Goal: Task Accomplishment & Management: Manage account settings

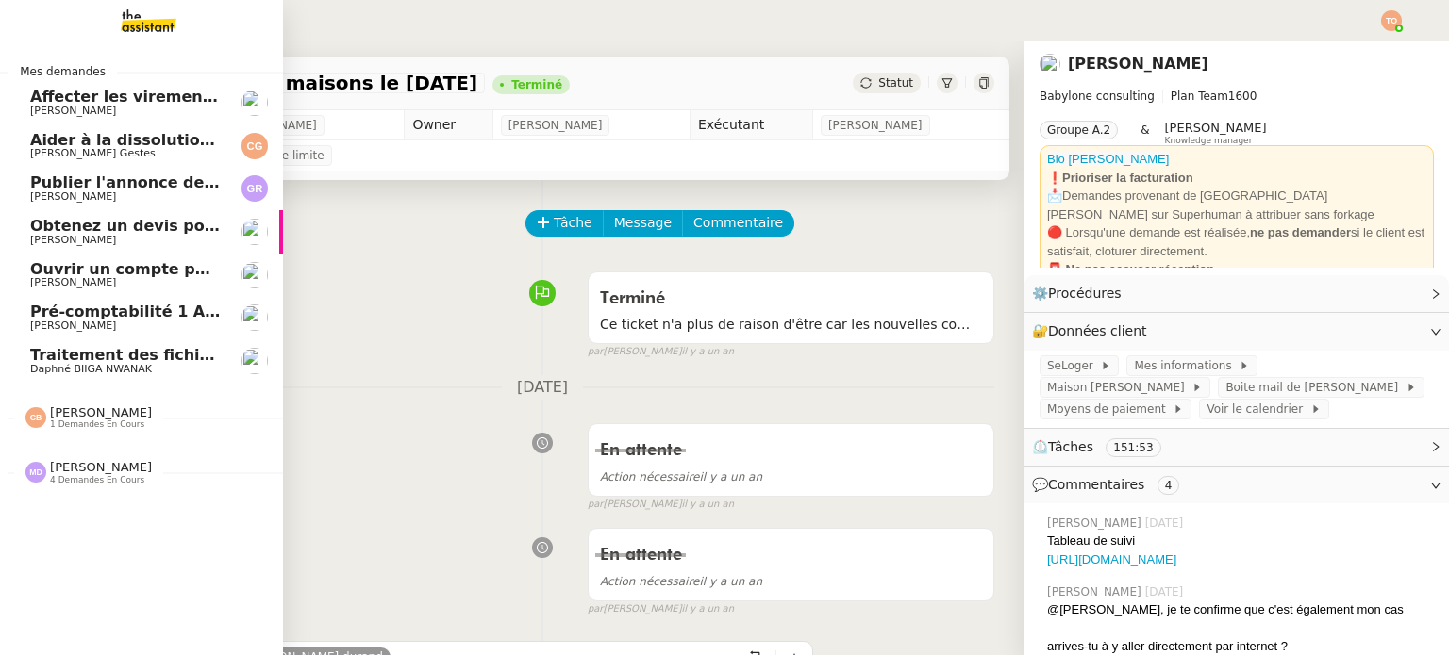
click at [64, 411] on span "[PERSON_NAME]" at bounding box center [101, 413] width 102 height 14
click at [74, 410] on span "[PERSON_NAME]" at bounding box center [101, 413] width 102 height 14
click at [83, 480] on span "4 demandes en cours" at bounding box center [97, 480] width 94 height 10
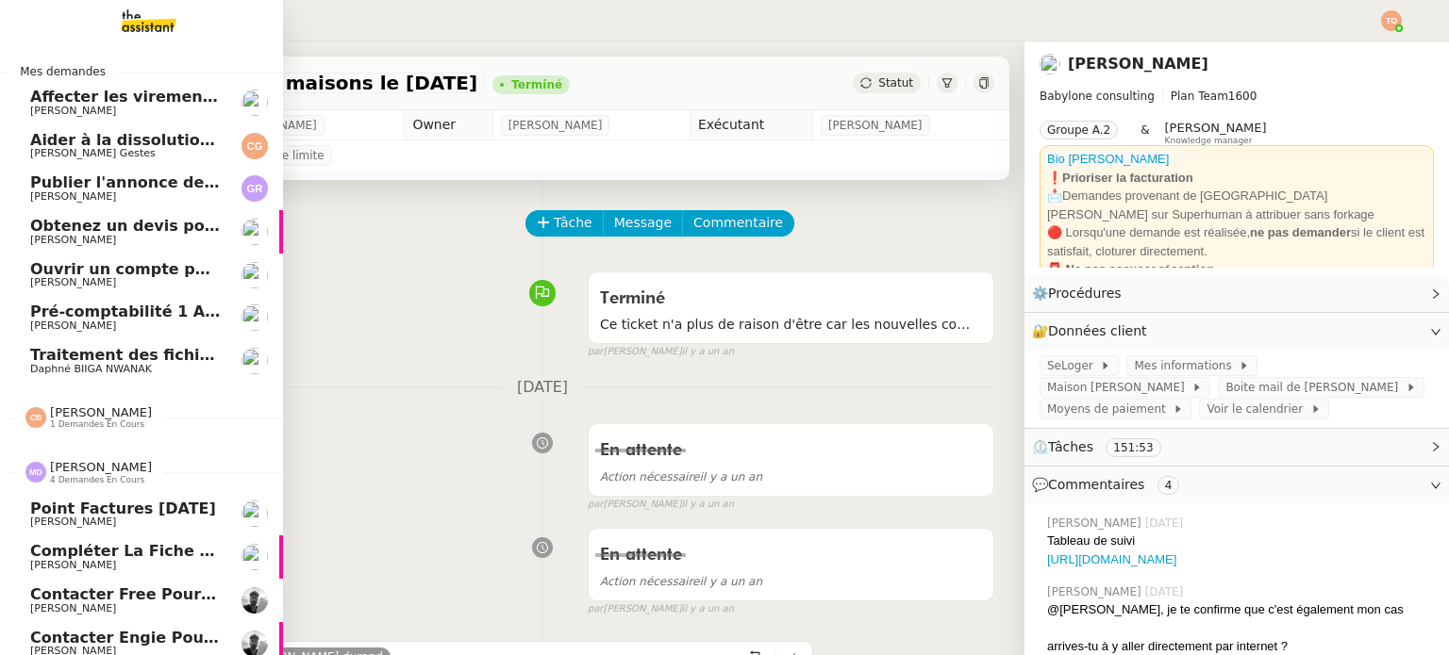
click at [113, 471] on span "[PERSON_NAME]" at bounding box center [101, 467] width 102 height 14
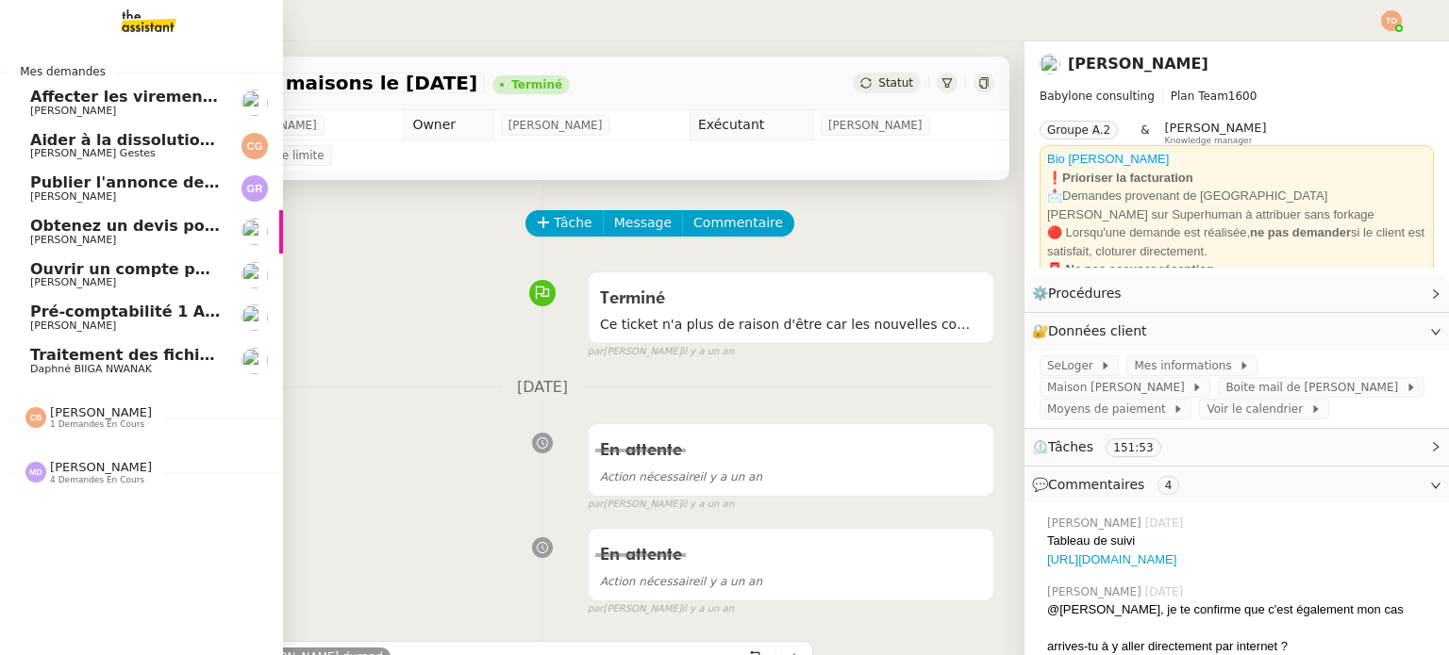
click at [108, 428] on span "1 demandes en cours" at bounding box center [97, 425] width 94 height 10
click at [104, 426] on span "1 demandes en cours" at bounding box center [97, 425] width 94 height 10
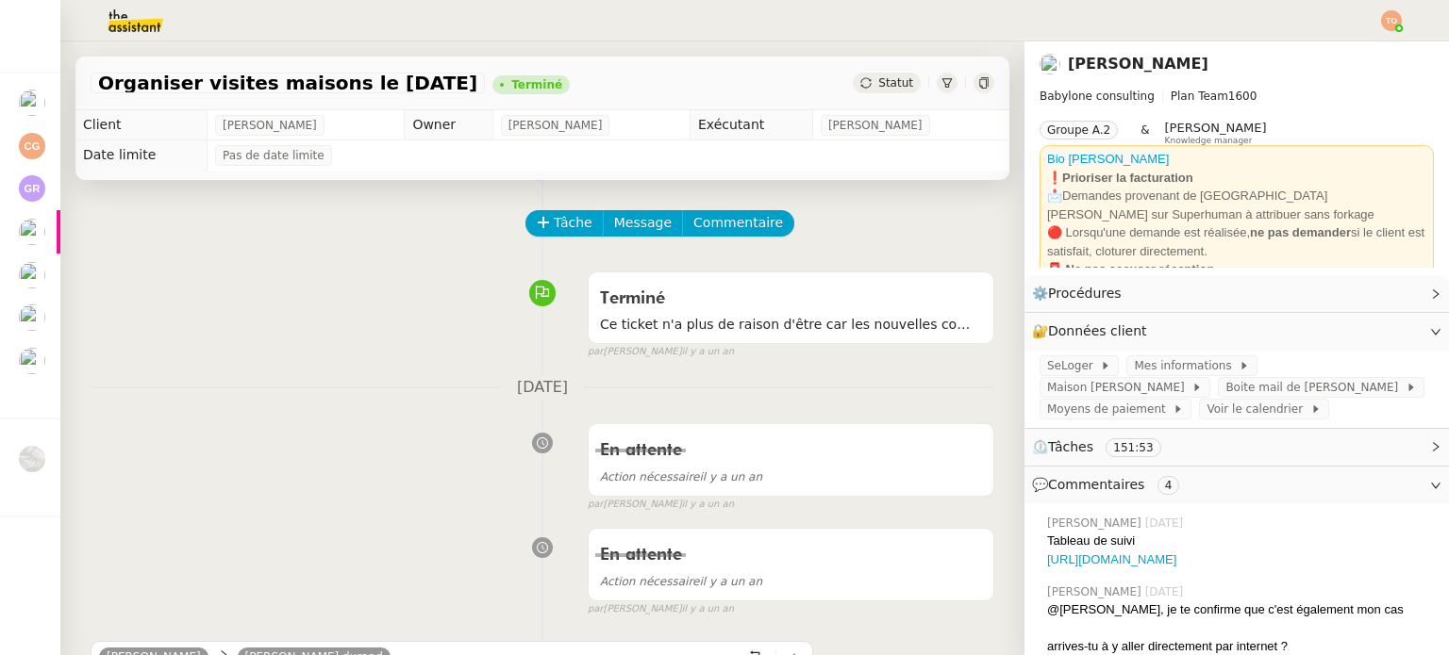
click at [137, 24] on img at bounding box center [120, 20] width 146 height 41
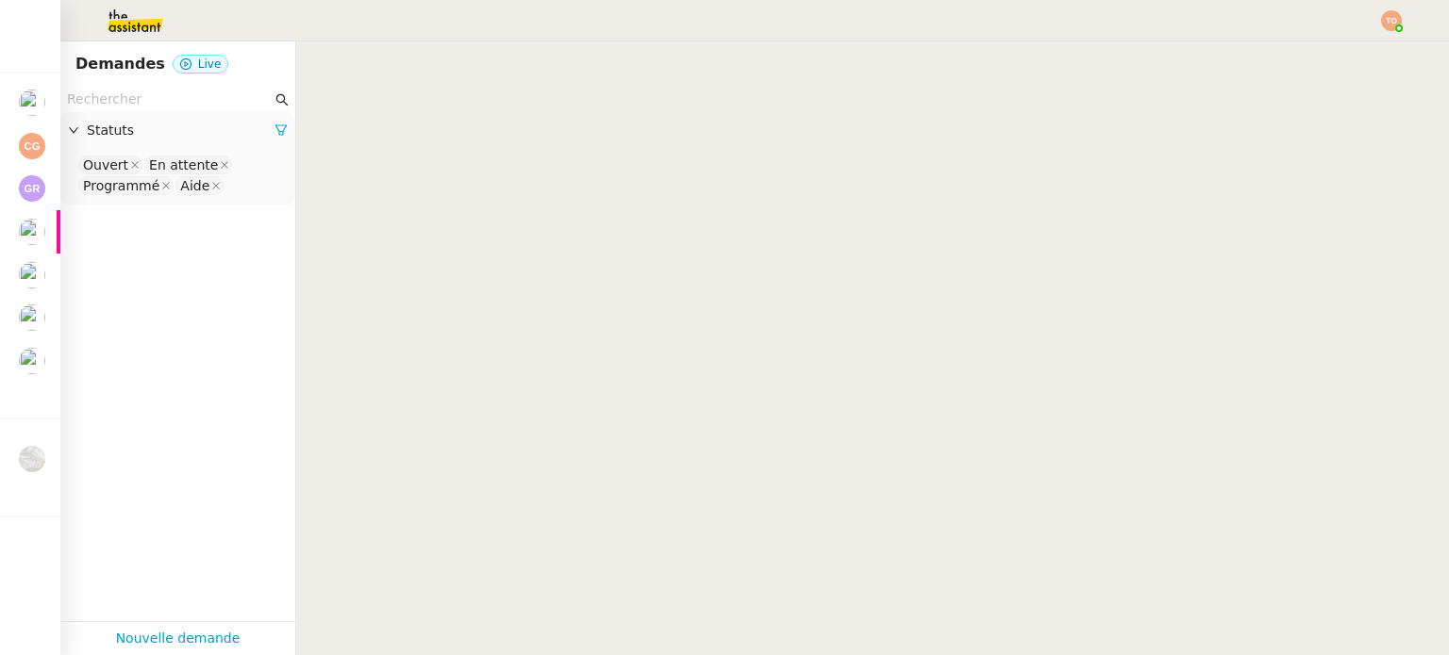
click at [159, 97] on input "text" at bounding box center [169, 100] width 205 height 22
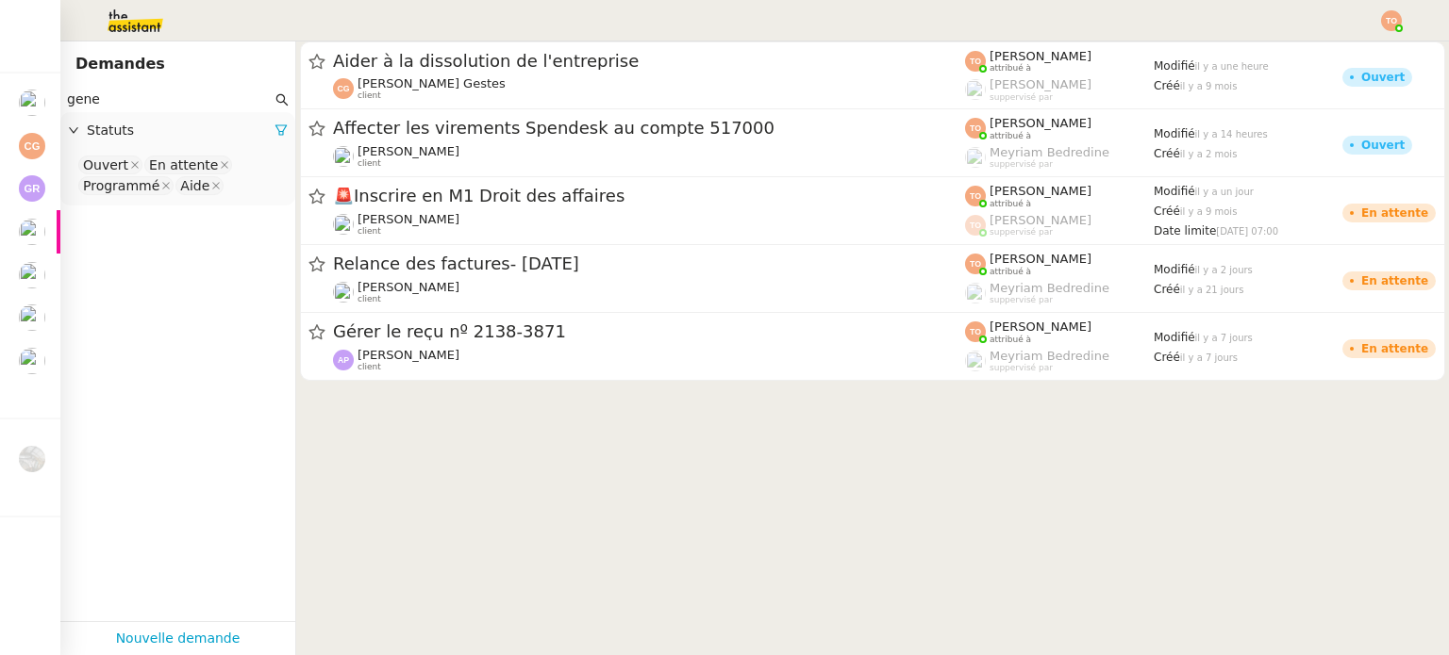
click at [238, 186] on nz-select-top-control "Ouvert En attente Programmé Aide" at bounding box center [177, 176] width 205 height 44
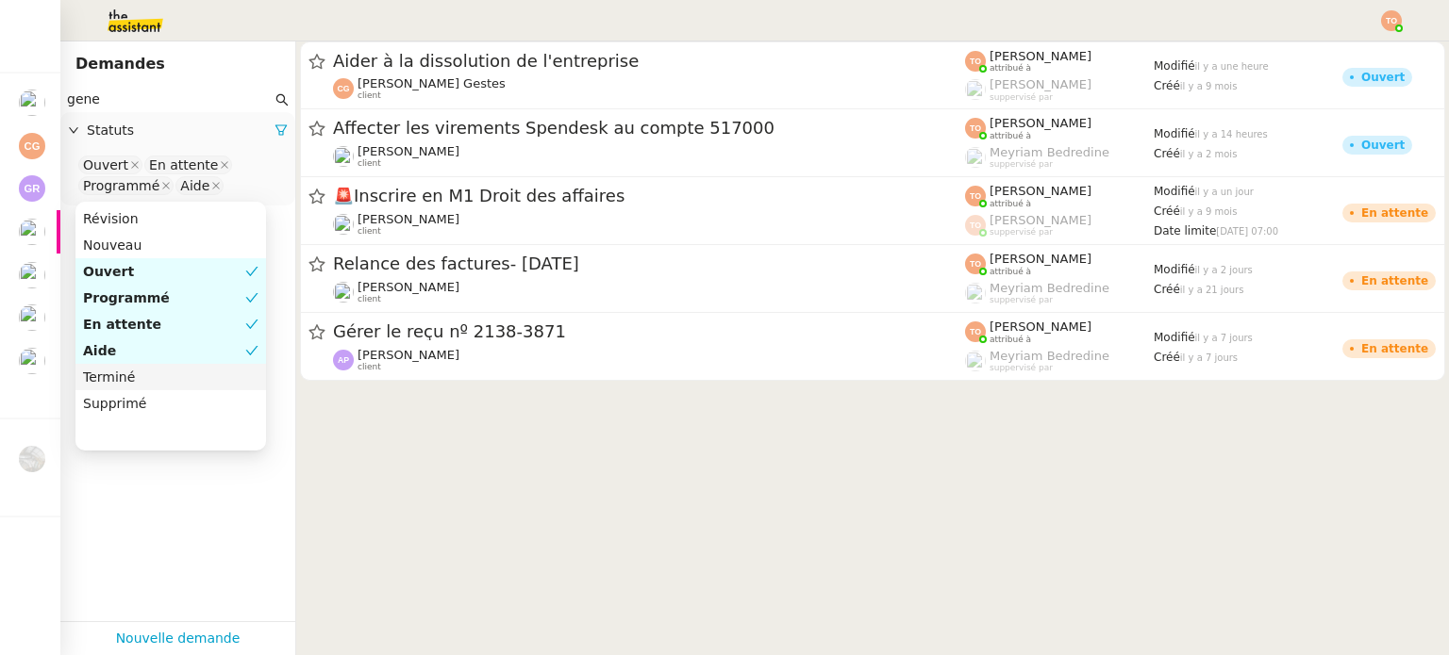
click at [166, 373] on div "Terminé" at bounding box center [170, 377] width 175 height 17
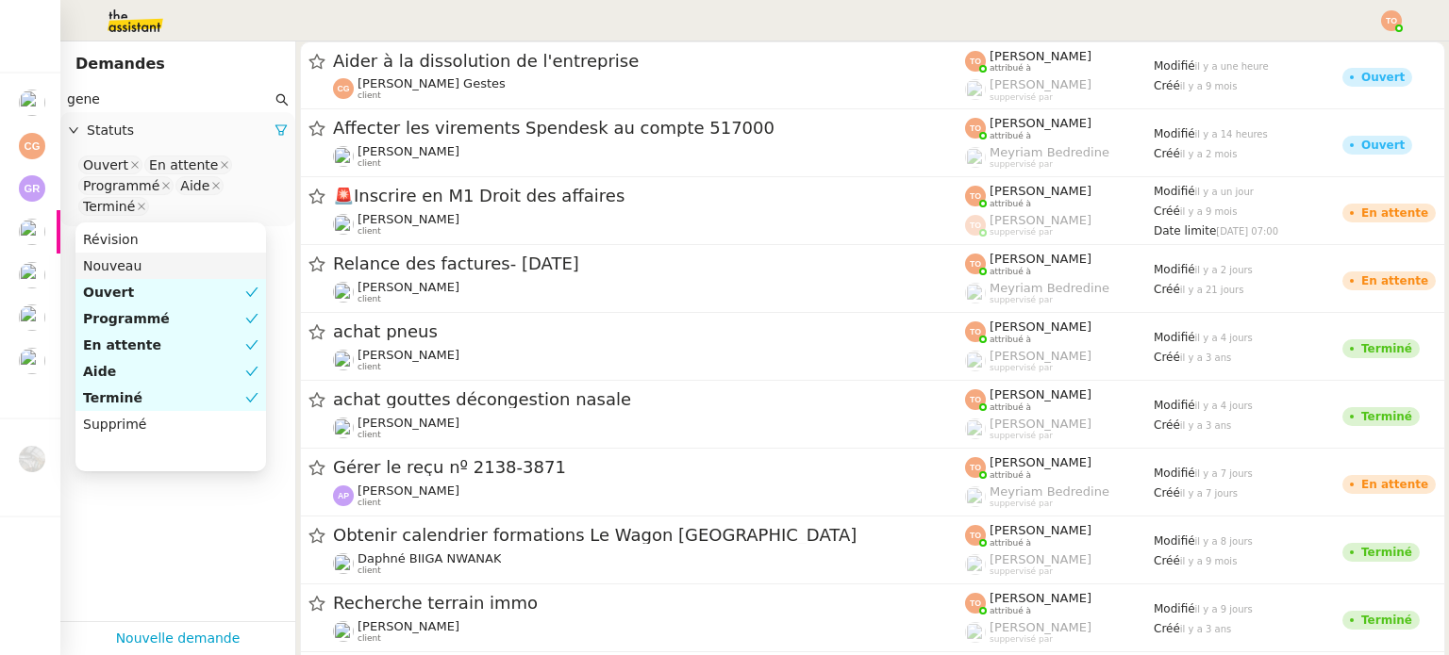
click at [218, 105] on input "gene" at bounding box center [169, 100] width 205 height 22
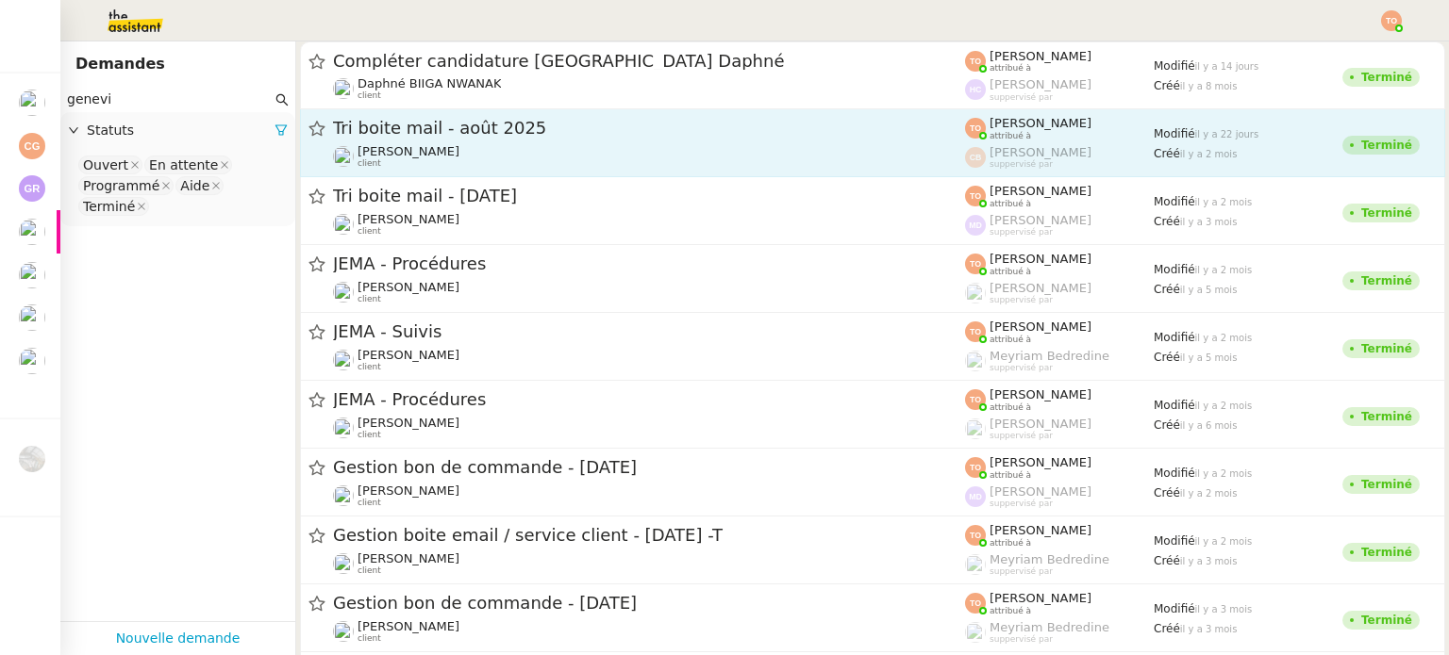
type input "genevi"
click at [415, 134] on span "Tri boite mail - août 2025" at bounding box center [649, 128] width 632 height 17
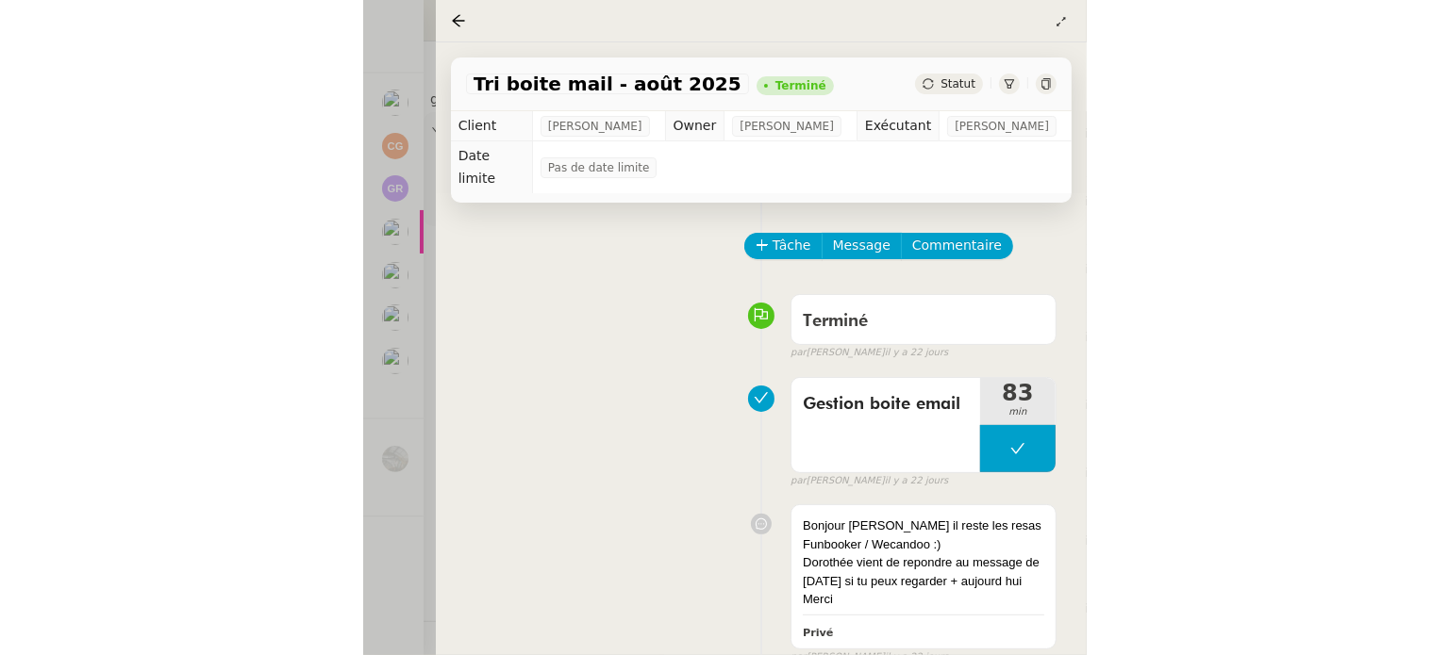
scroll to position [45245, 0]
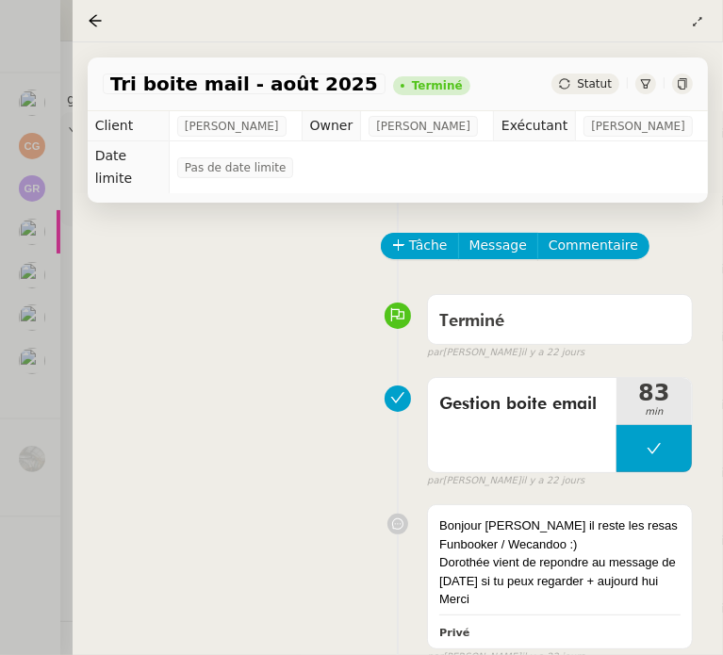
click at [105, 314] on div "Terminé false par Tatyana O. il y a 22 jours" at bounding box center [398, 323] width 590 height 75
click at [29, 274] on div at bounding box center [361, 327] width 723 height 655
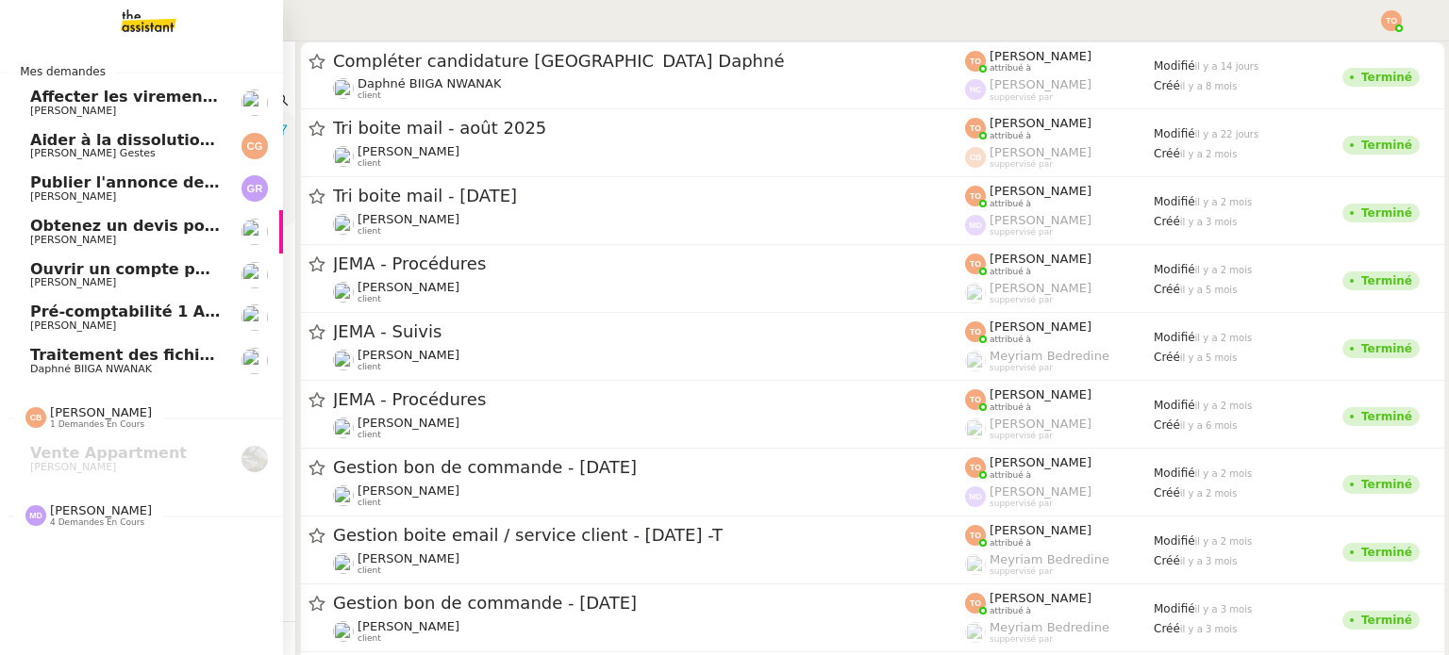
click at [79, 501] on span "Marylou Deybach 4 demandes en cours" at bounding box center [149, 509] width 283 height 40
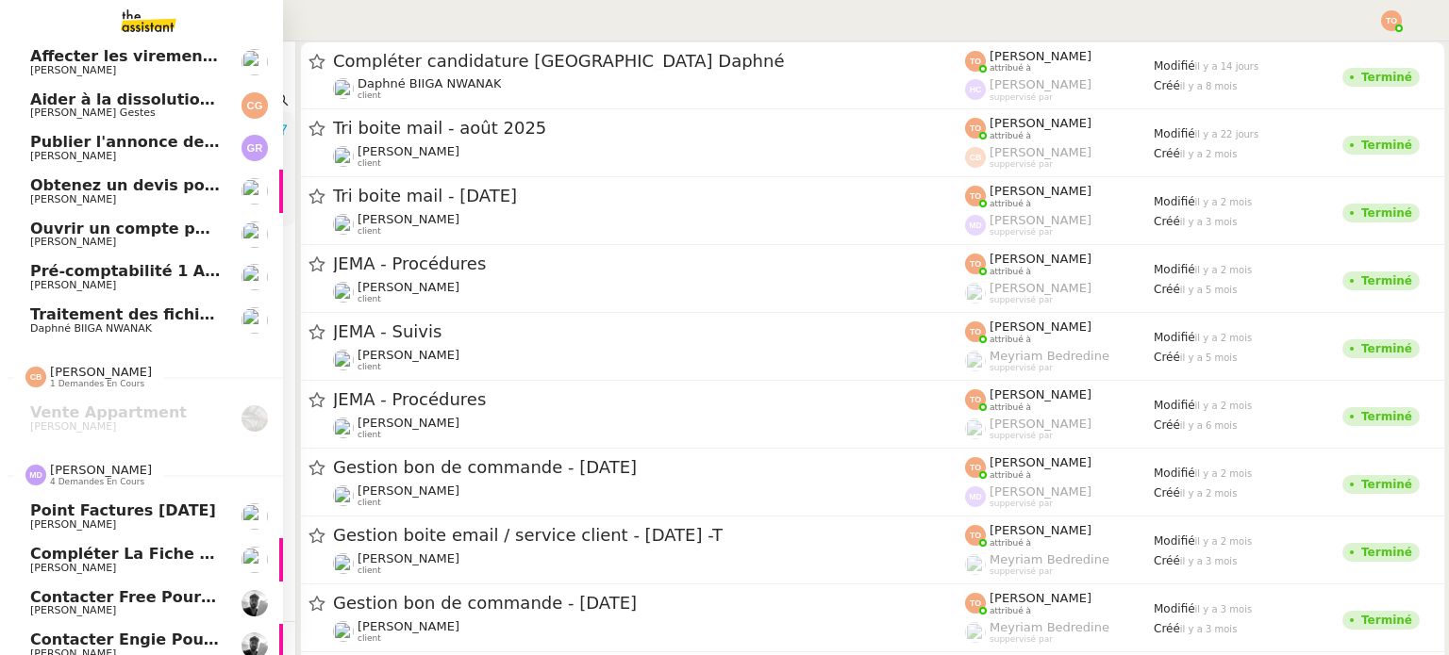
scroll to position [62, 0]
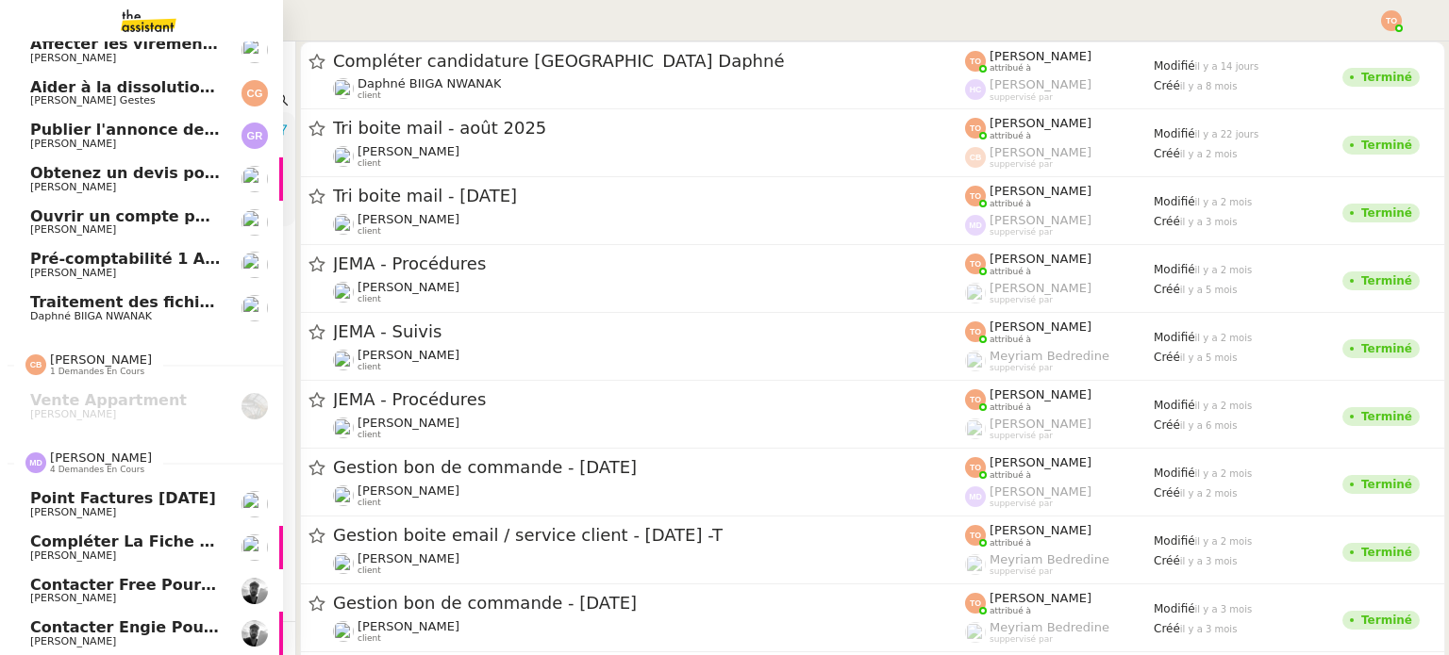
click at [168, 612] on link "Contacter Engie pour remboursement et geste commercial Victor Peyre" at bounding box center [141, 633] width 283 height 43
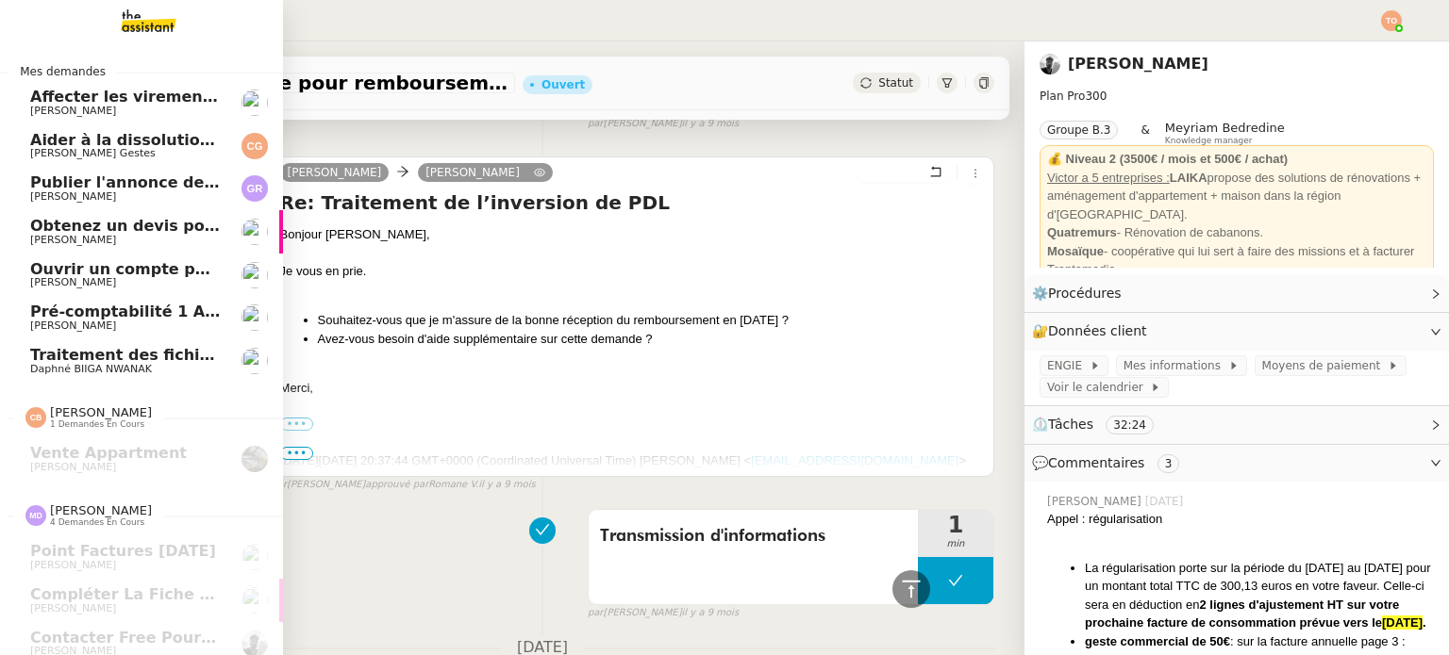
click at [190, 109] on span "[PERSON_NAME]" at bounding box center [125, 111] width 191 height 11
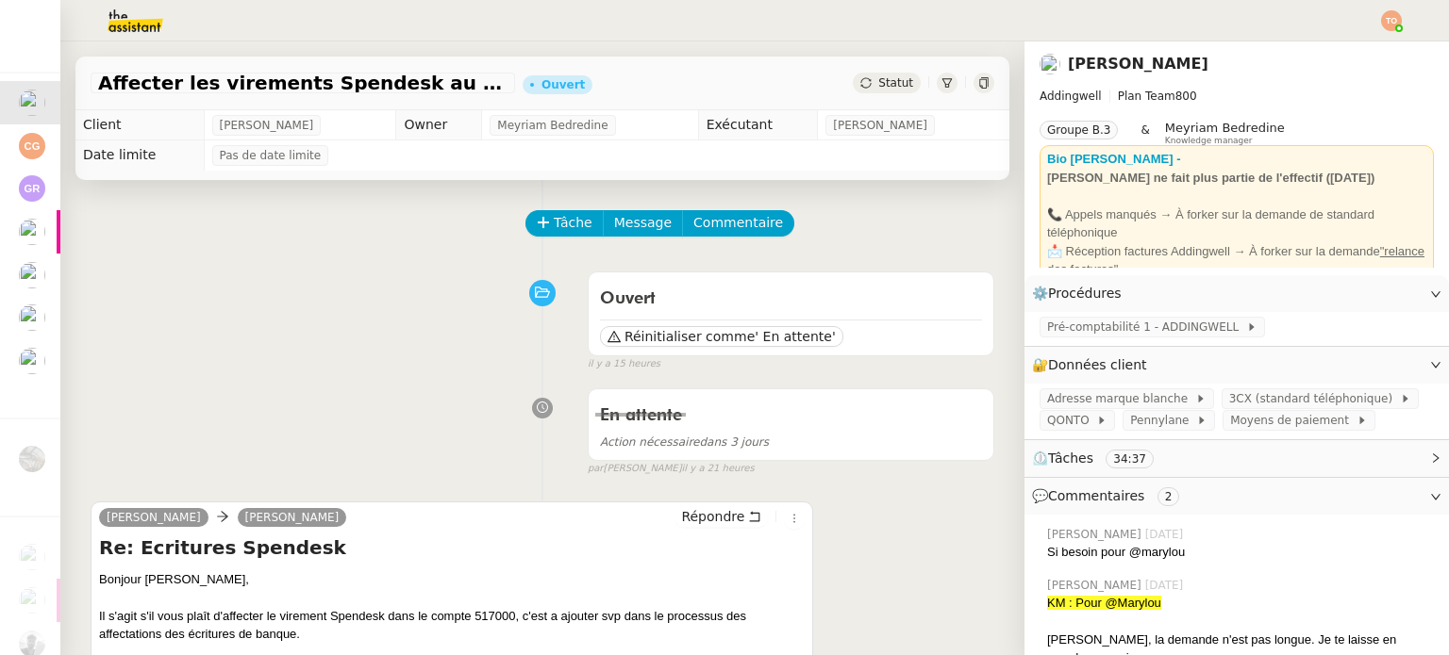
scroll to position [94, 0]
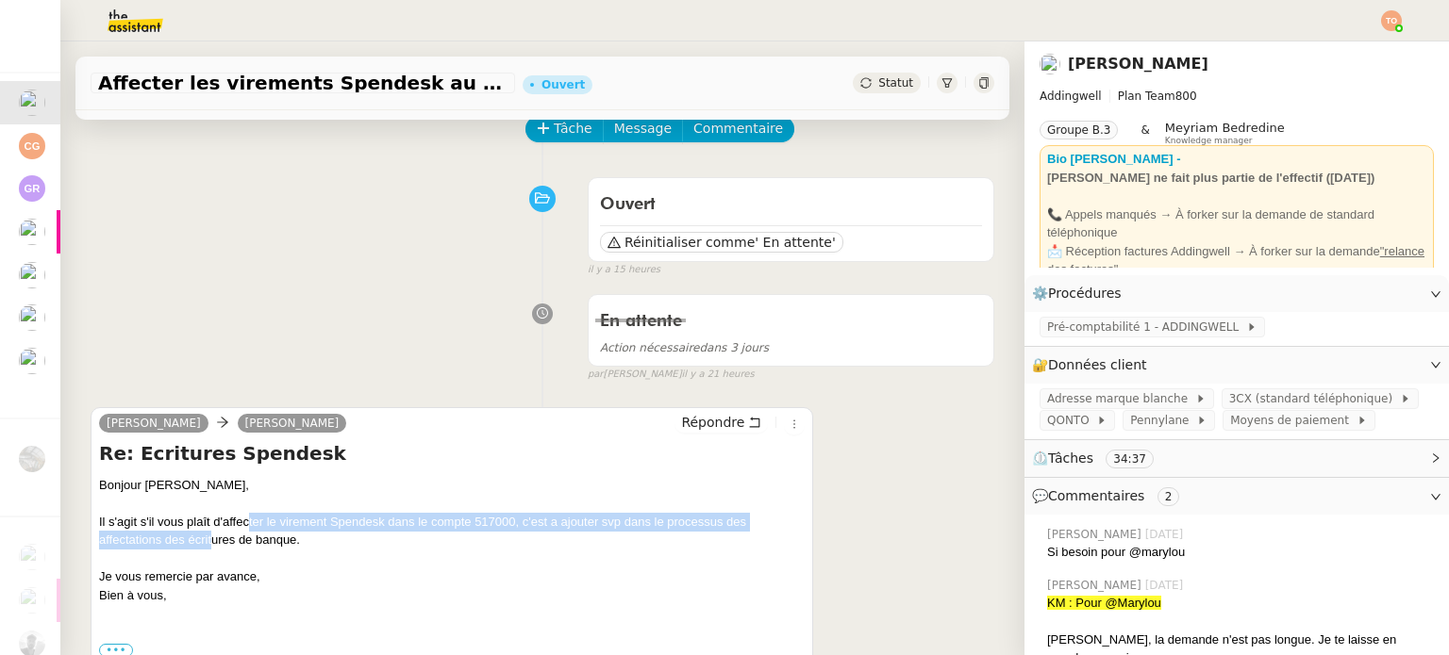
drag, startPoint x: 211, startPoint y: 535, endPoint x: 249, endPoint y: 527, distance: 38.5
click at [249, 527] on div "Il s'agit s'il vous plaît d'affecter le virement Spendesk dans le compte 517000…" at bounding box center [451, 531] width 705 height 37
click at [257, 533] on div "Il s'agit s'il vous plaît d'affecter le virement Spendesk dans le compte 517000…" at bounding box center [451, 531] width 705 height 37
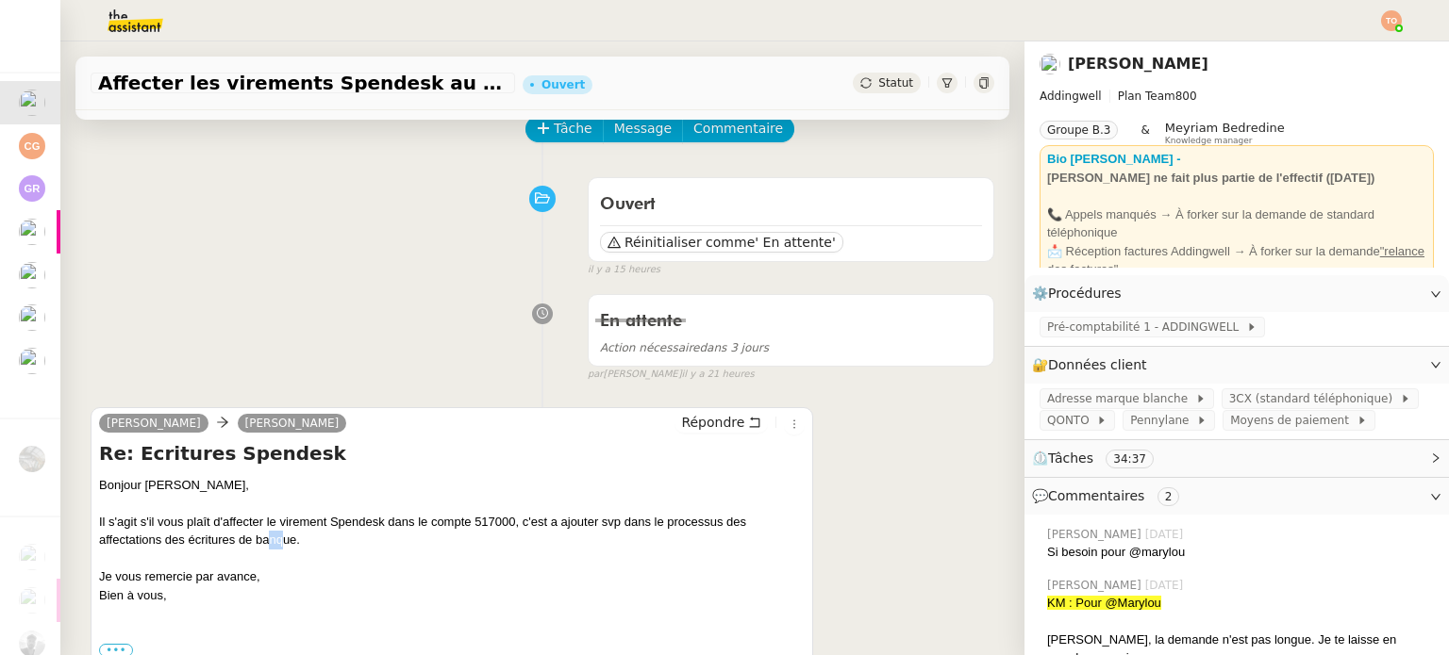
drag, startPoint x: 267, startPoint y: 539, endPoint x: 286, endPoint y: 539, distance: 18.9
click at [286, 539] on div "Il s'agit s'il vous plaît d'affecter le virement Spendesk dans le compte 517000…" at bounding box center [451, 531] width 705 height 37
click at [352, 301] on div "En attente Action nécessaire dans 3 jours false par Tatyana O. il y a 21 heures" at bounding box center [542, 334] width 903 height 97
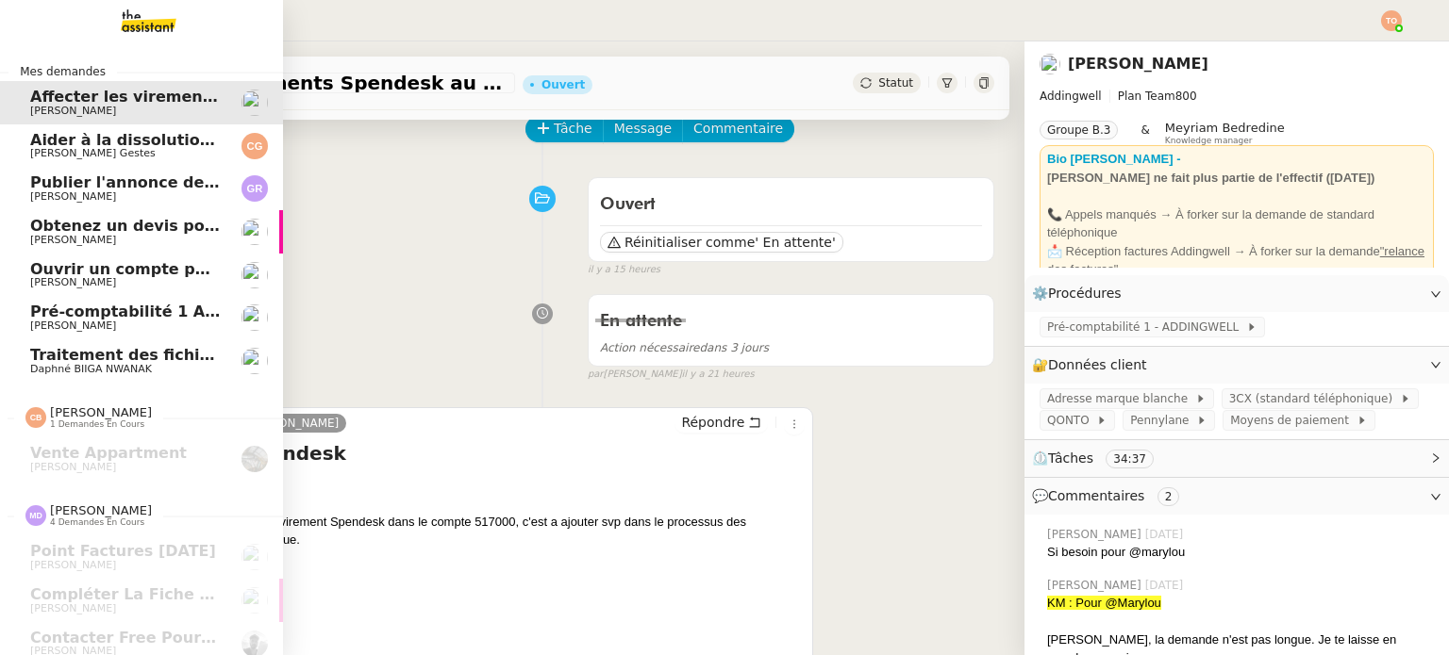
click at [174, 186] on span "Publier l'annonce de recrutement" at bounding box center [173, 183] width 286 height 18
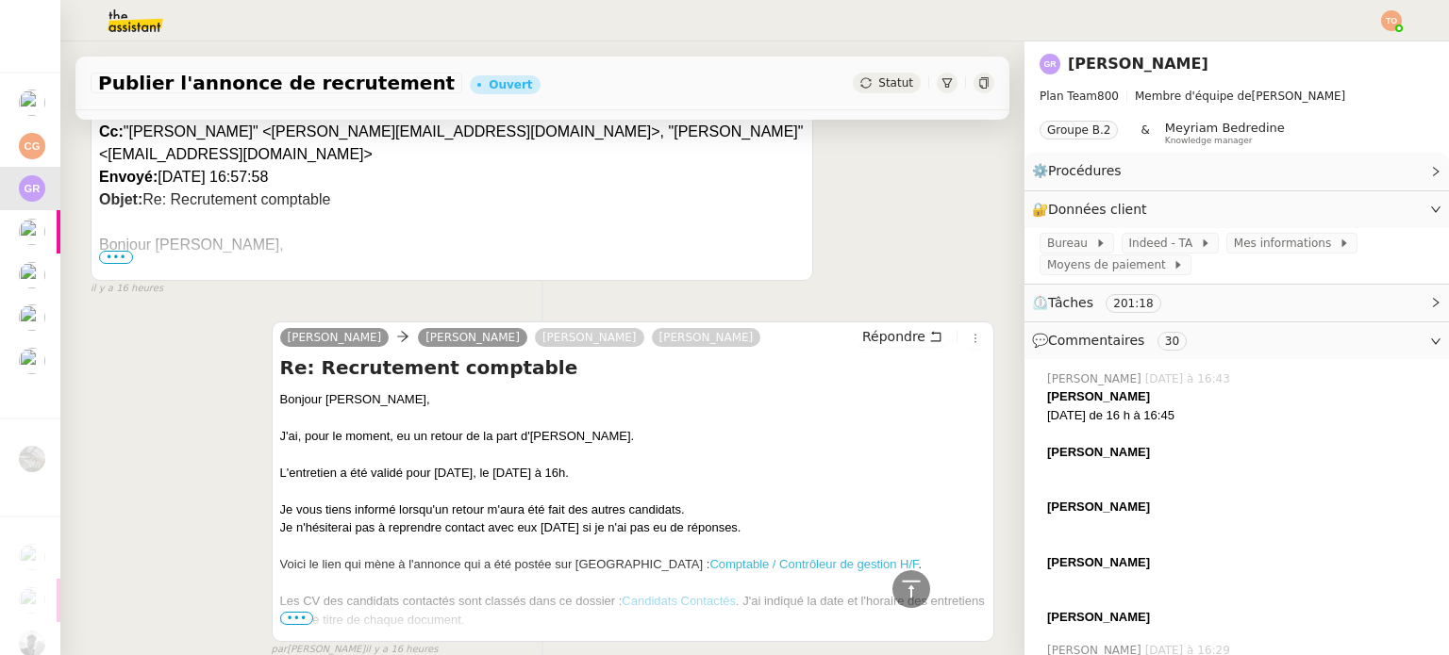
scroll to position [566, 0]
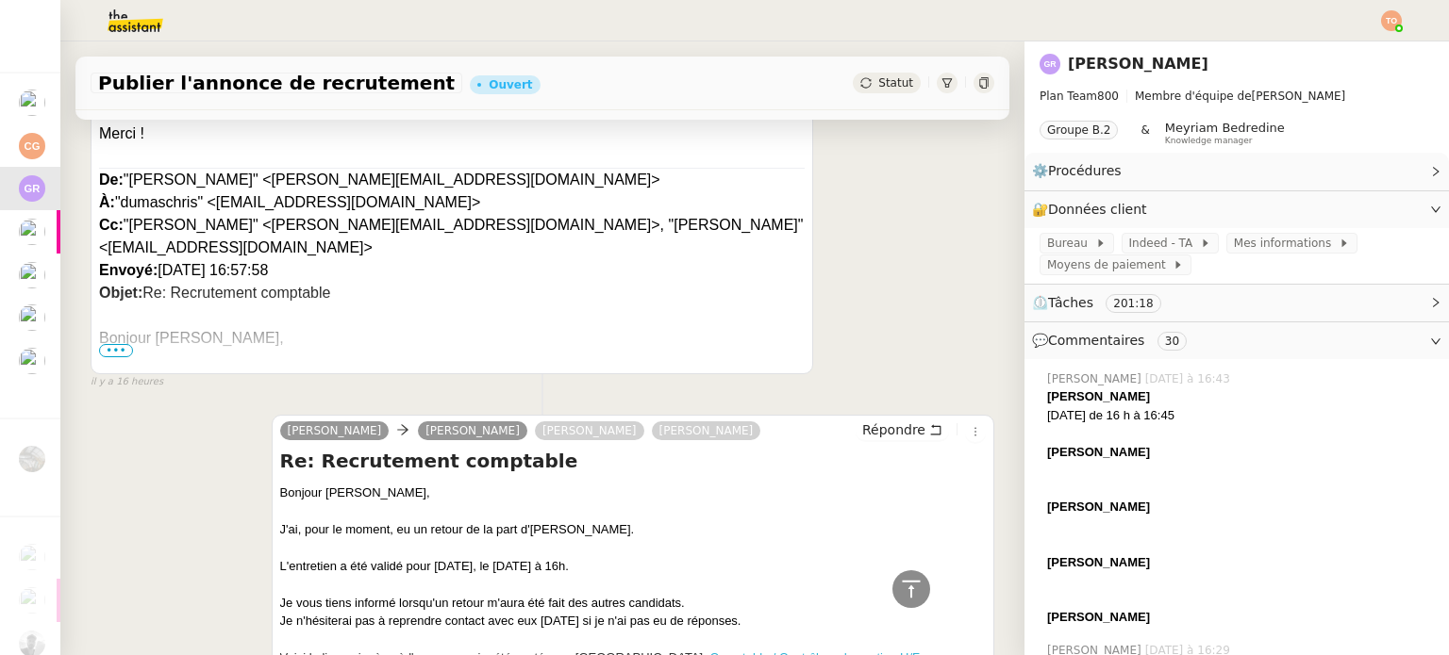
click at [130, 14] on img at bounding box center [120, 20] width 146 height 41
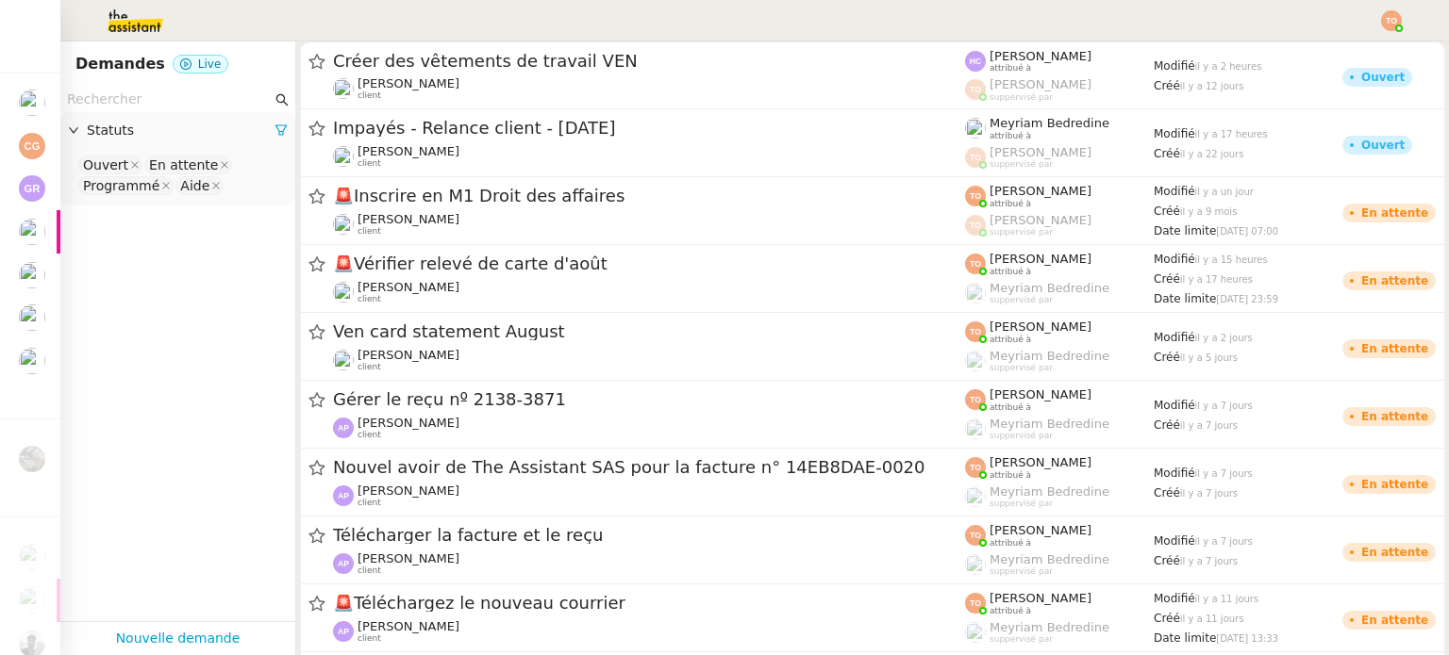
click at [137, 84] on nz-page-header "Demandes Live" at bounding box center [177, 63] width 235 height 45
click at [137, 91] on input "text" at bounding box center [169, 100] width 205 height 22
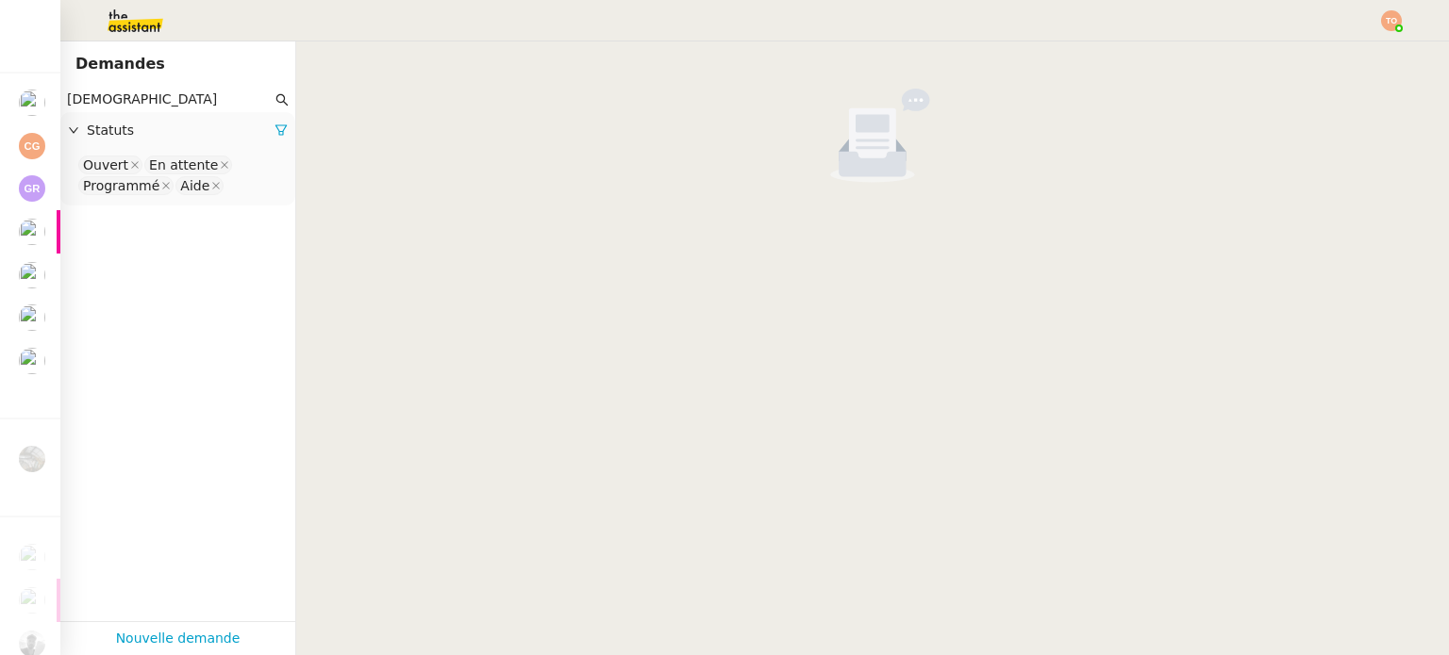
click at [238, 191] on nz-select-top-control "Ouvert En attente Programmé Aide" at bounding box center [177, 176] width 205 height 44
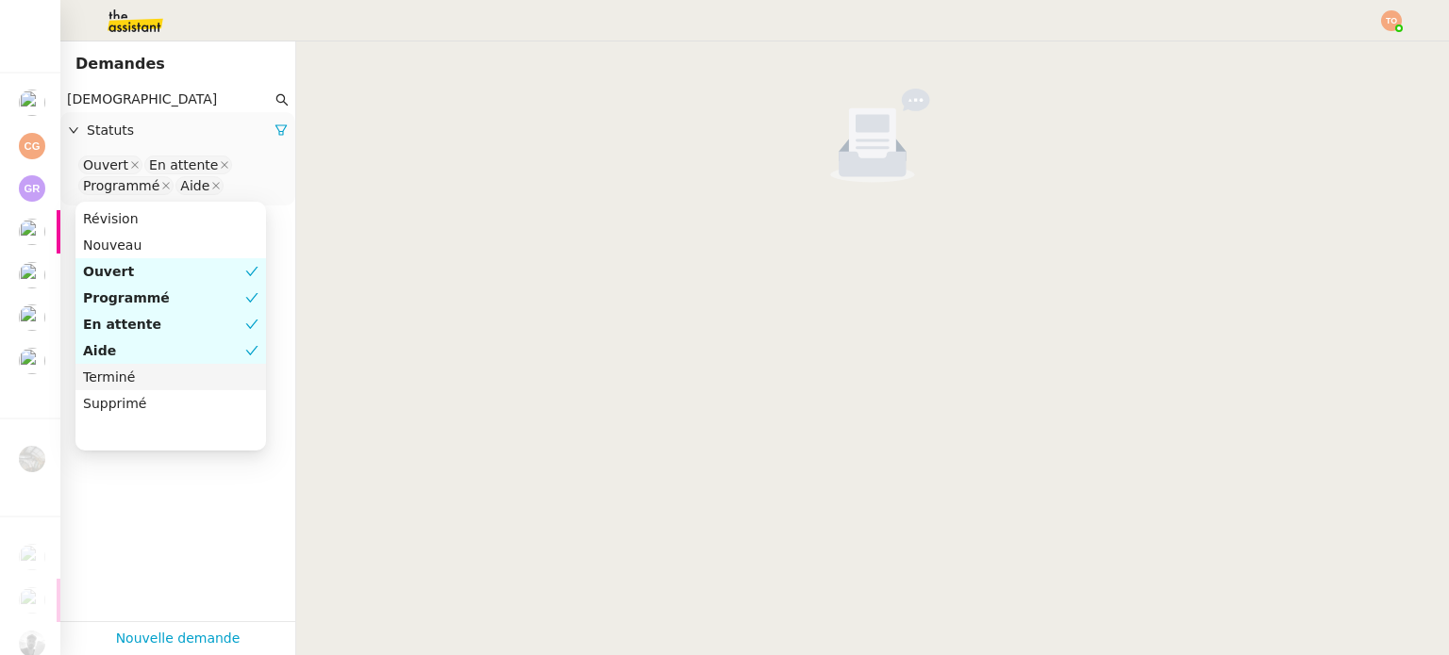
click at [185, 385] on div "Terminé" at bounding box center [170, 377] width 175 height 17
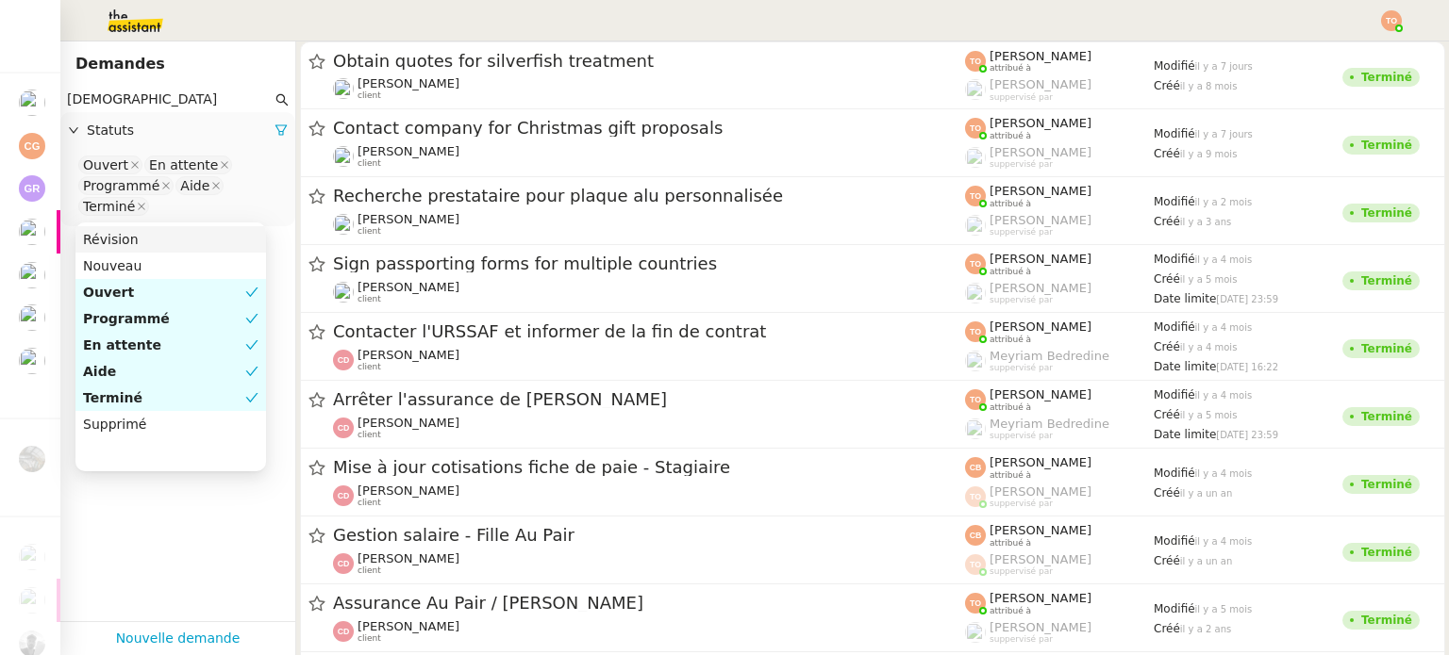
click at [227, 97] on input "christ" at bounding box center [169, 100] width 205 height 22
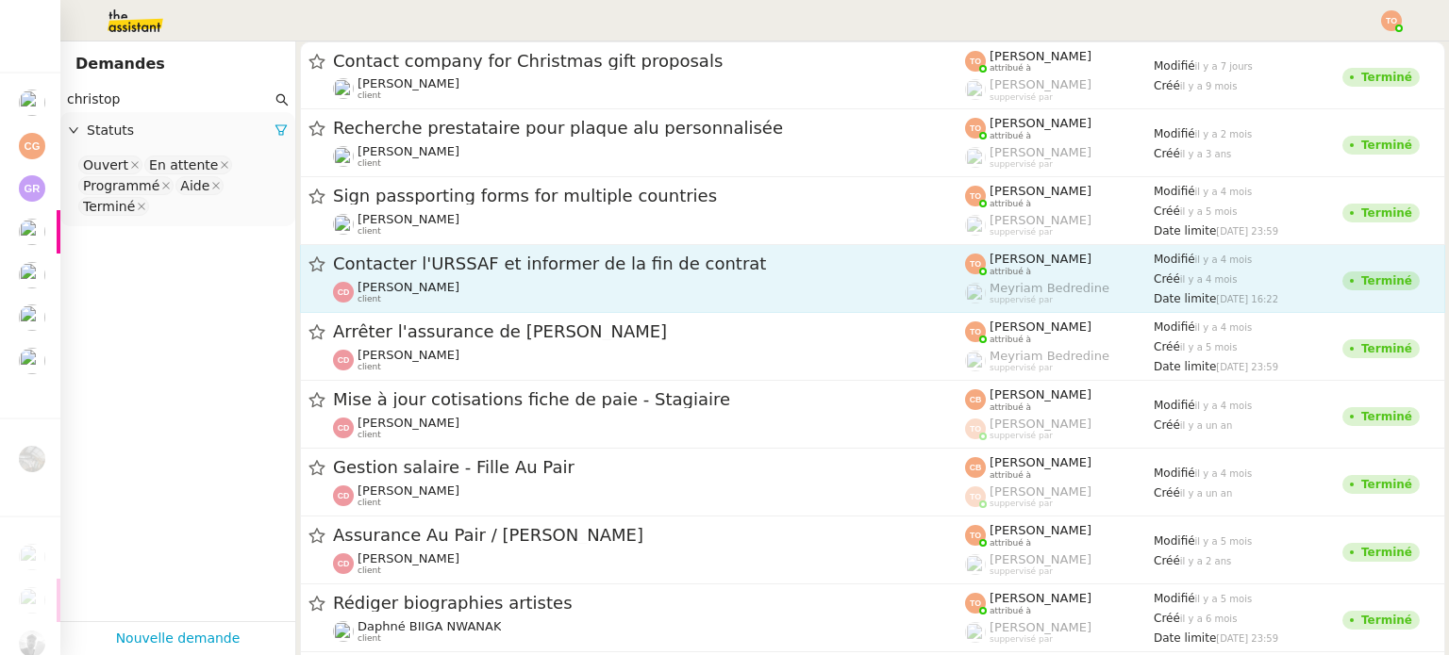
type input "christop"
click at [497, 277] on div "Contacter l'URSSAF et informer de la fin de contrat Christophe Dumas client" at bounding box center [649, 279] width 632 height 52
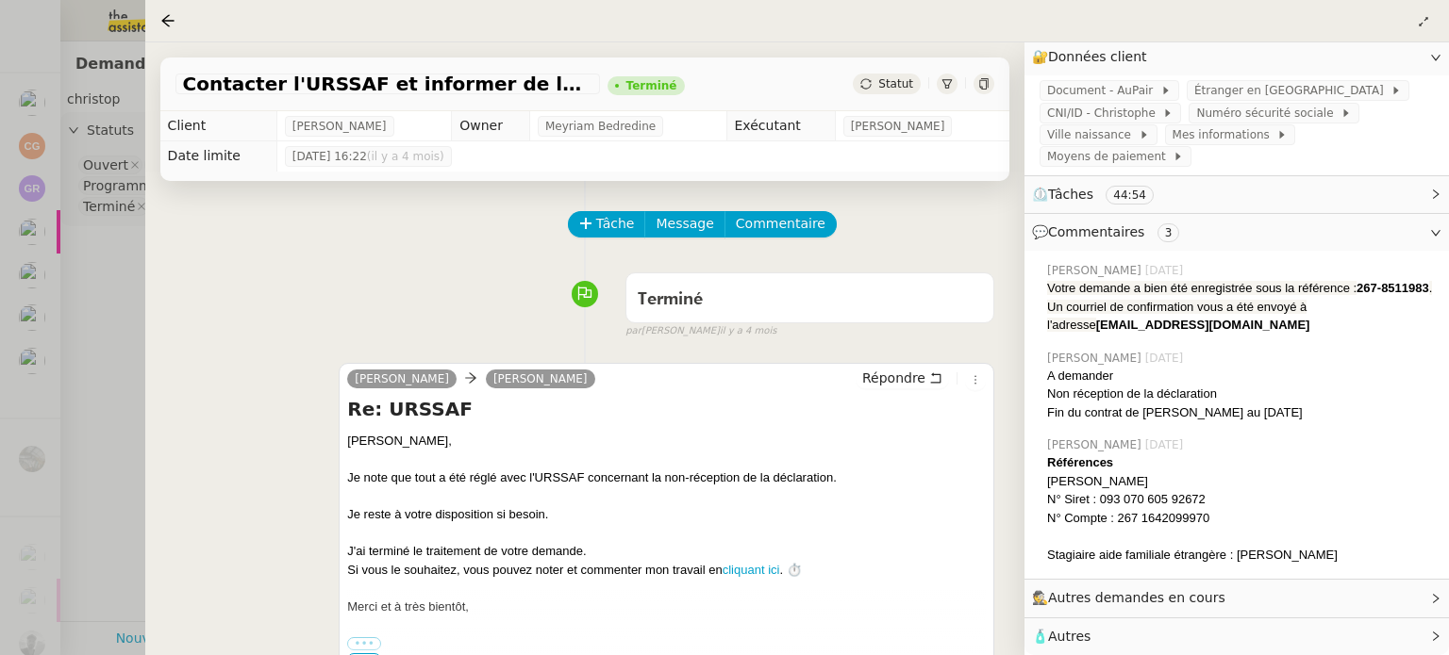
click at [722, 588] on span "🕵️ Autres demandes en cours" at bounding box center [1221, 599] width 379 height 22
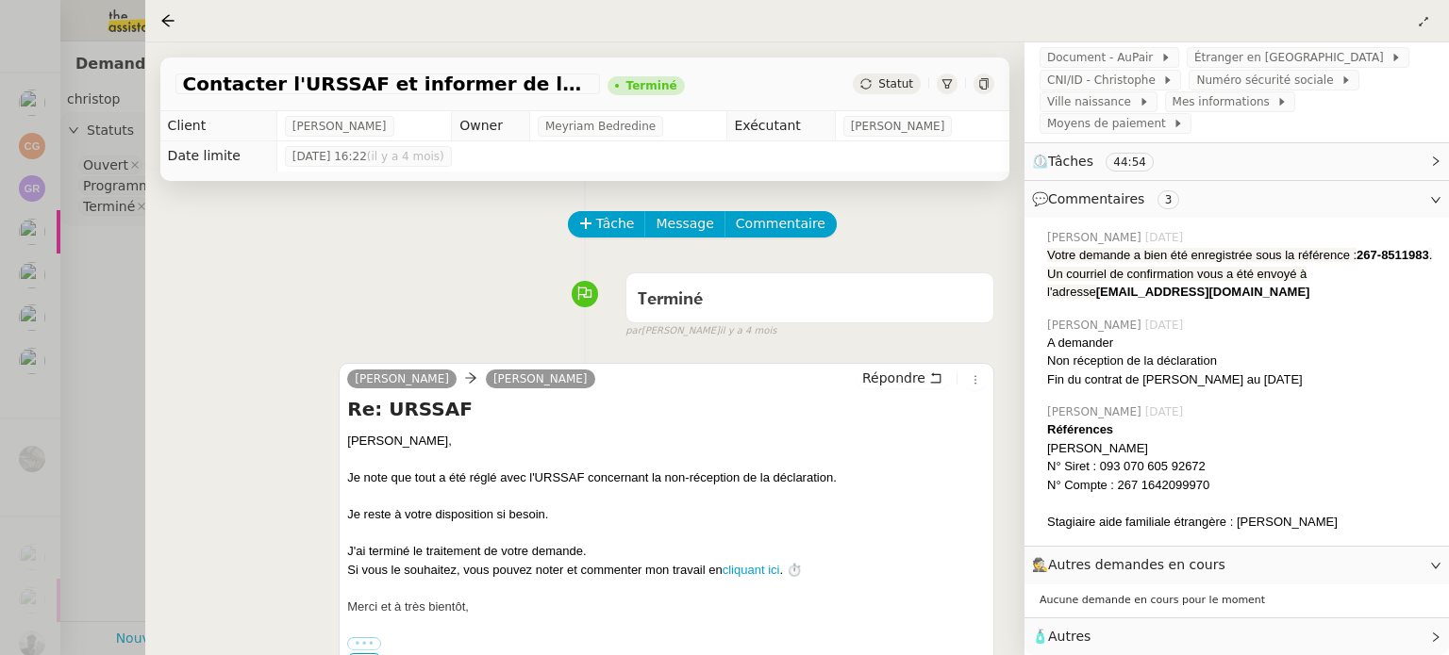
click at [722, 562] on span "🕵️ Autres demandes en cours" at bounding box center [1221, 566] width 379 height 22
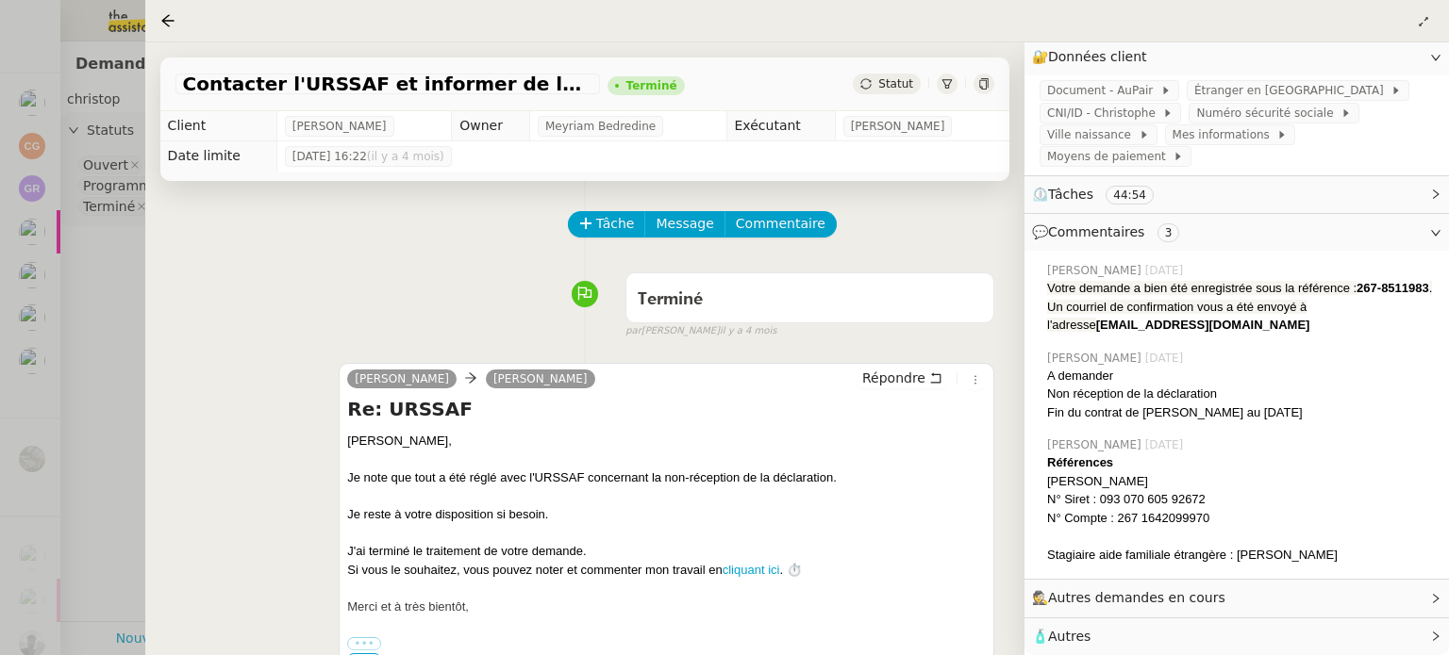
scroll to position [199, 0]
click at [173, 14] on icon at bounding box center [167, 20] width 15 height 15
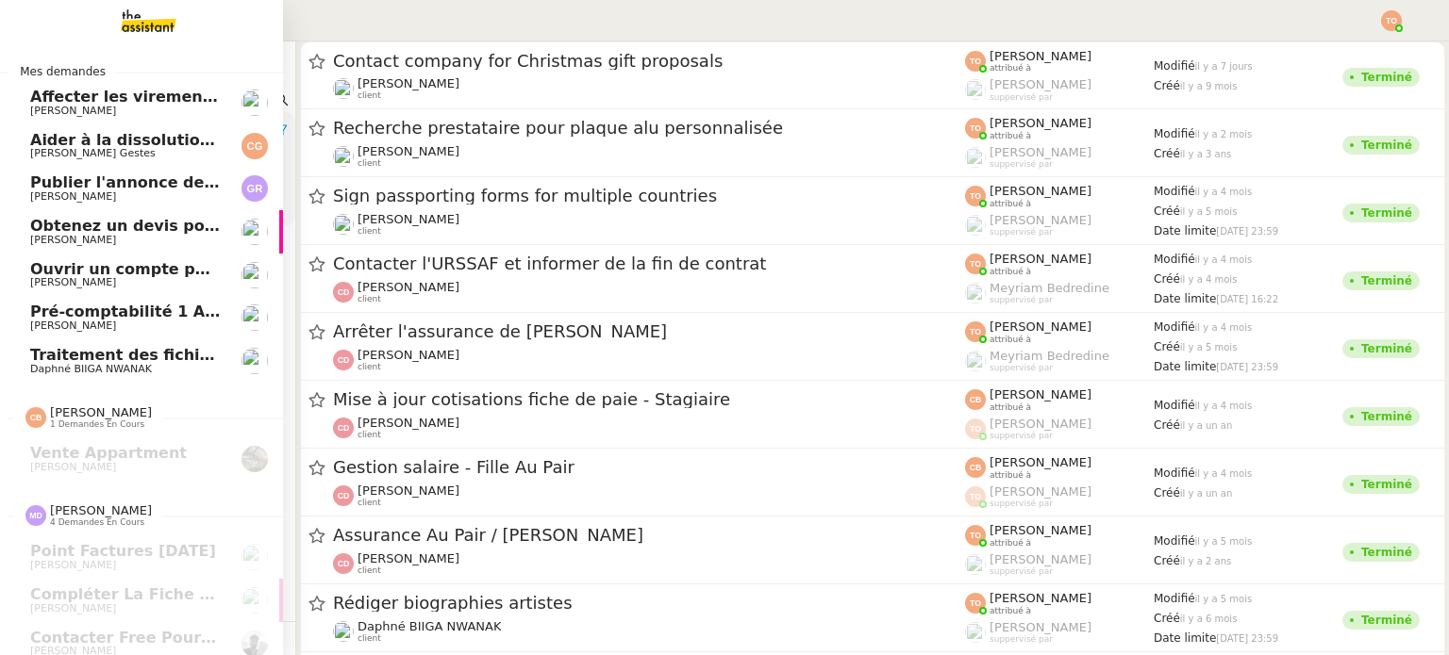
drag, startPoint x: 136, startPoint y: 187, endPoint x: 197, endPoint y: 193, distance: 61.7
click at [136, 187] on span "Publier l'annonce de recrutement" at bounding box center [173, 183] width 286 height 18
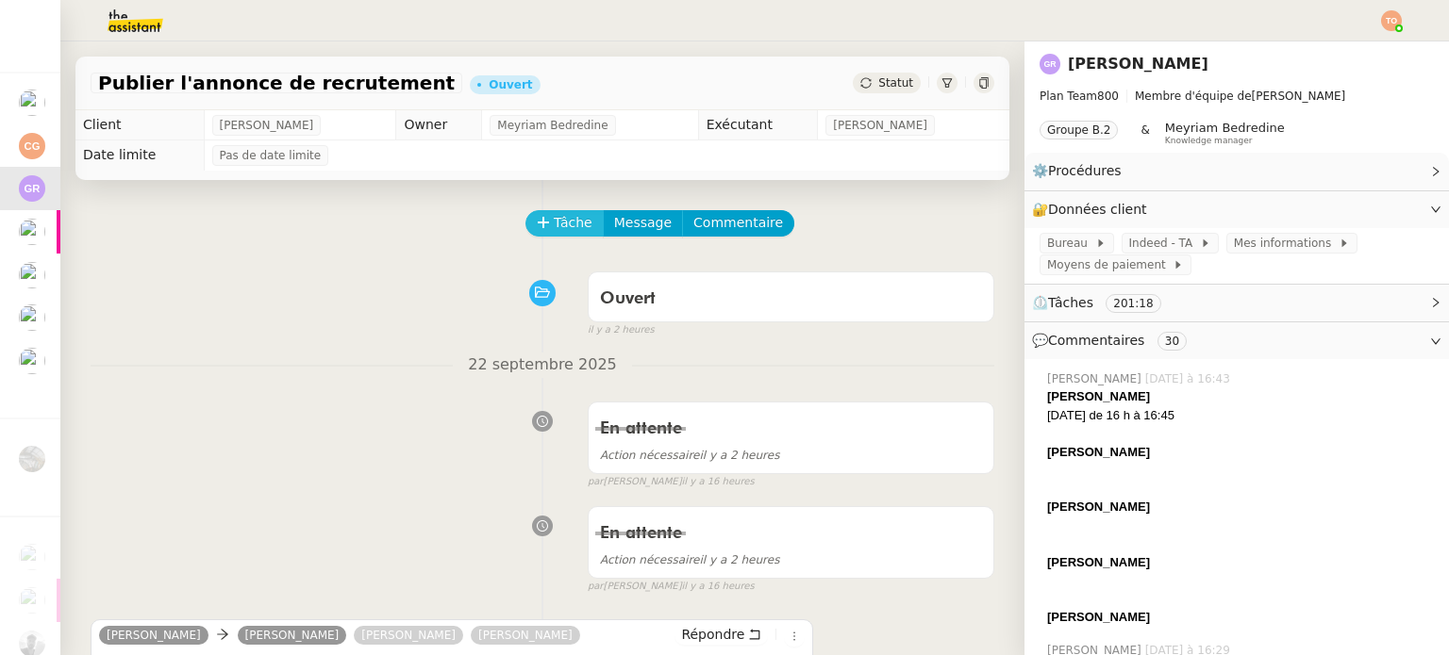
click at [555, 233] on span "Tâche" at bounding box center [573, 223] width 39 height 22
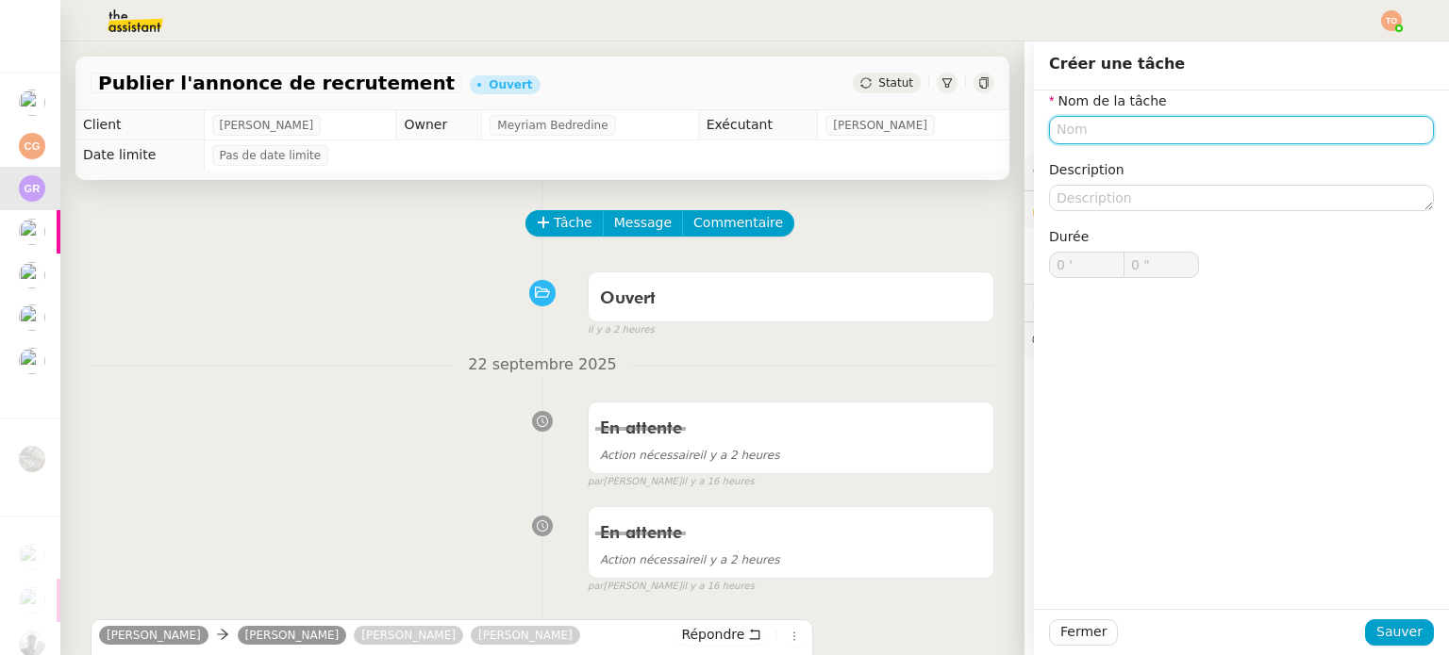
click at [722, 140] on input "text" at bounding box center [1241, 129] width 385 height 27
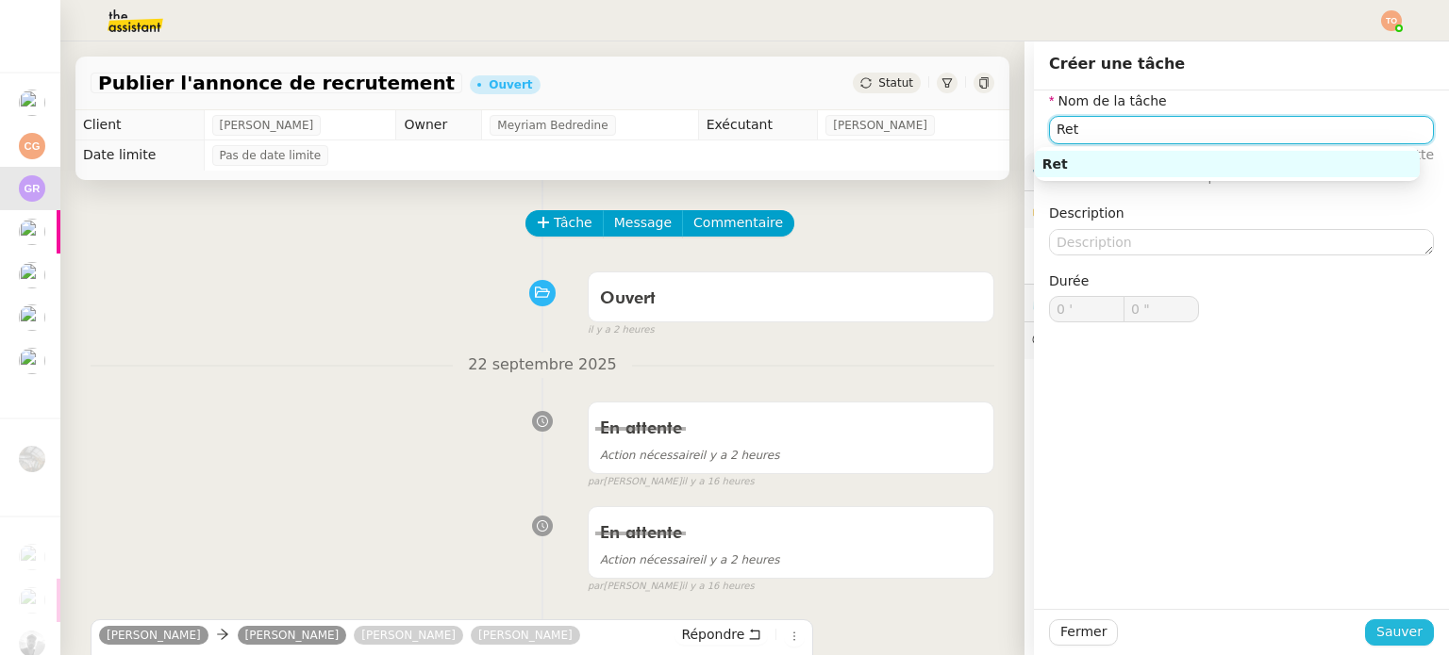
type input "Ret"
click at [722, 640] on span "Sauver" at bounding box center [1399, 632] width 46 height 22
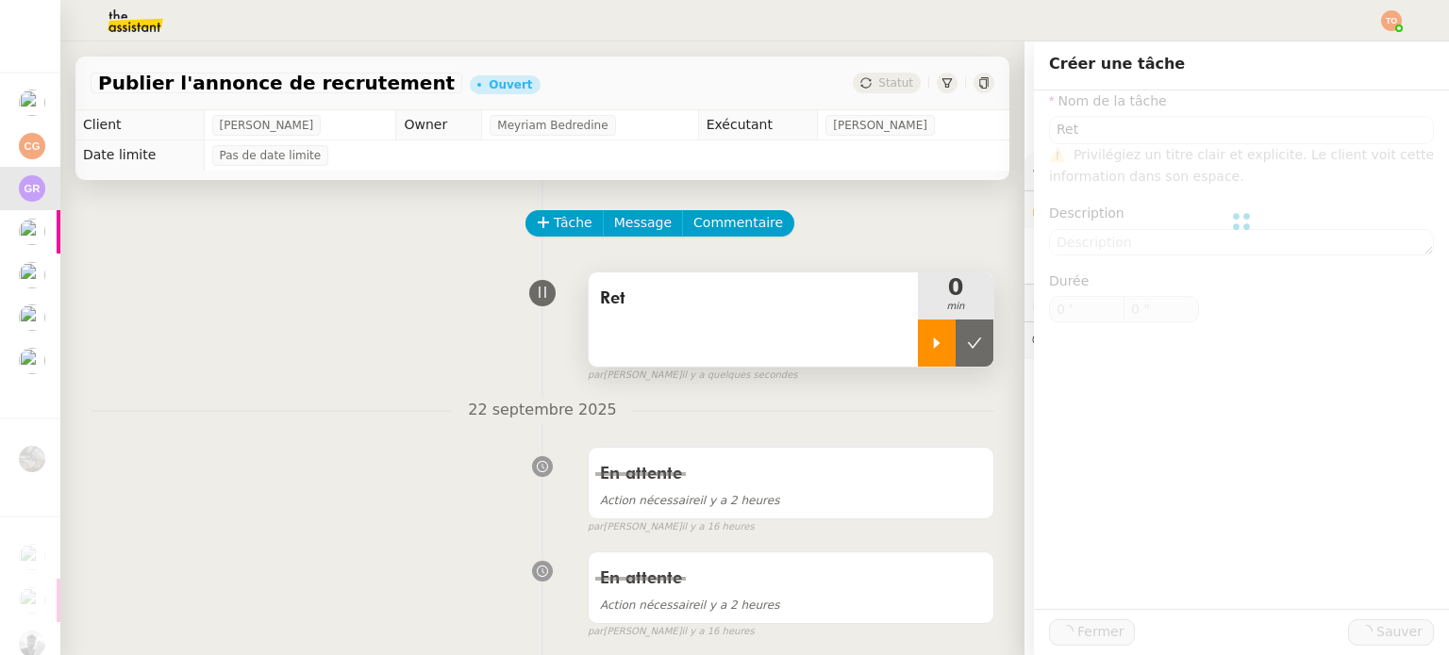
click at [722, 335] on div at bounding box center [937, 343] width 38 height 47
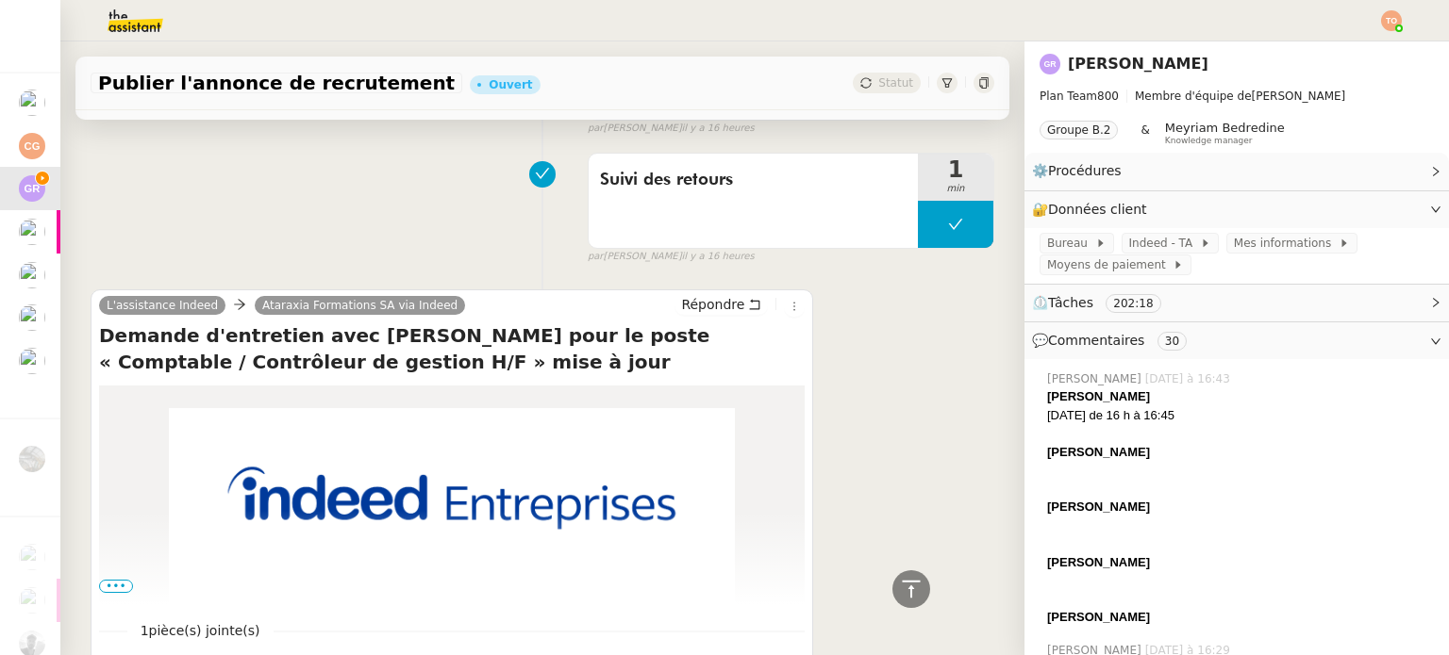
scroll to position [1603, 0]
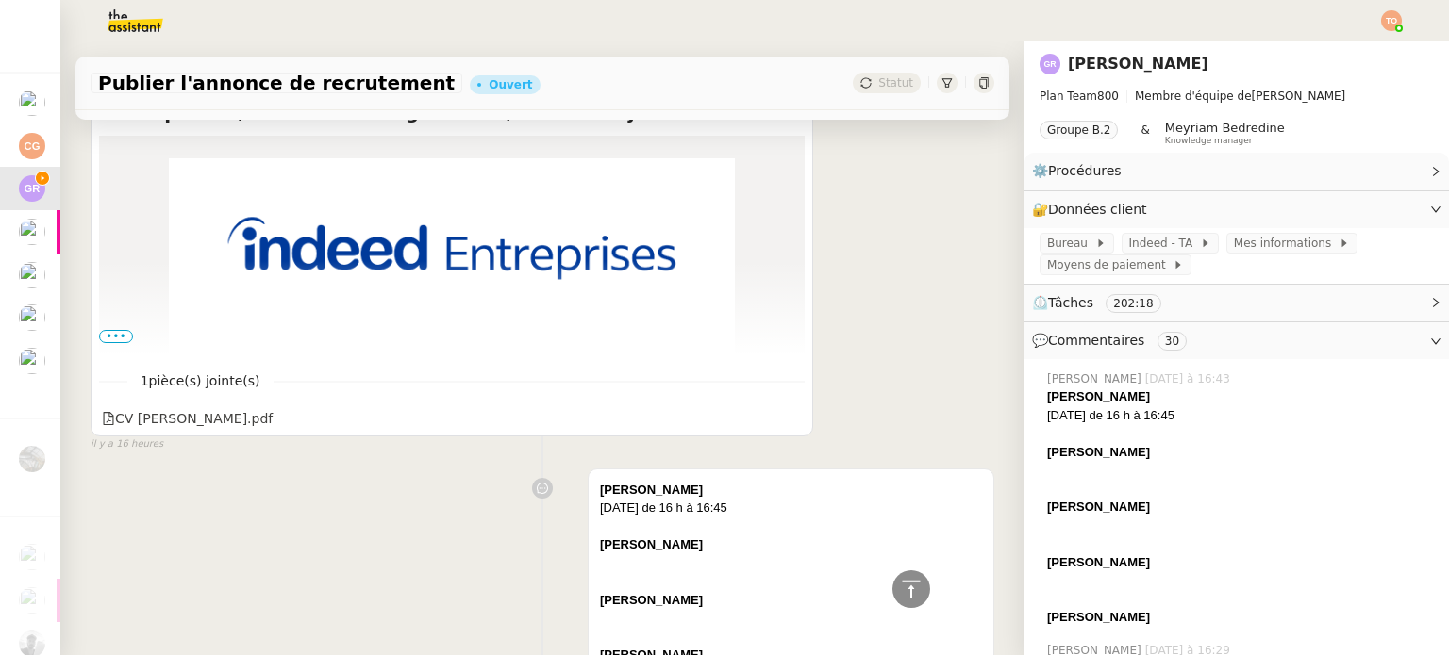
click at [91, 331] on div "L'assistance Indeed Ataraxia Formations SA via Indeed Répondre Demande d'entret…" at bounding box center [452, 239] width 722 height 398
click at [94, 331] on div "L'assistance Indeed Ataraxia Formations SA via Indeed Répondre Demande d'entret…" at bounding box center [452, 239] width 722 height 398
click at [100, 331] on td at bounding box center [451, 239] width 705 height 207
click at [110, 339] on span "•••" at bounding box center [116, 336] width 34 height 13
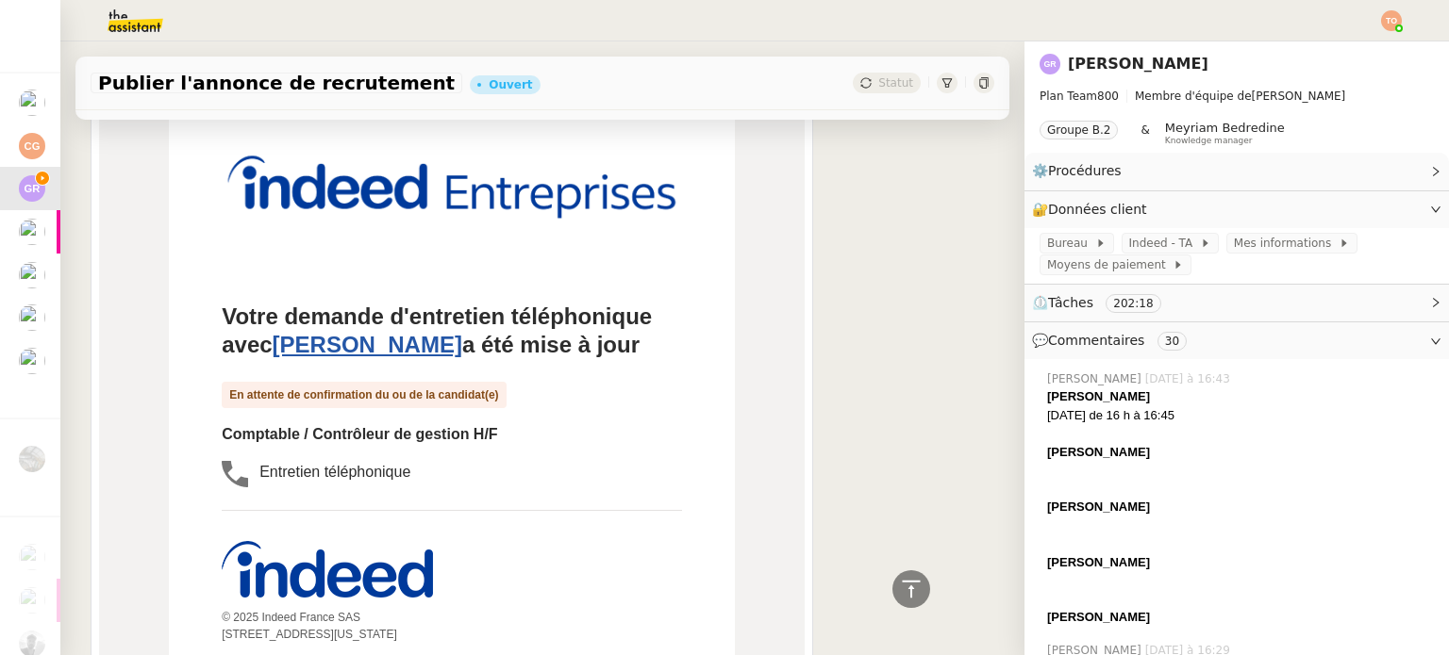
scroll to position [1698, 0]
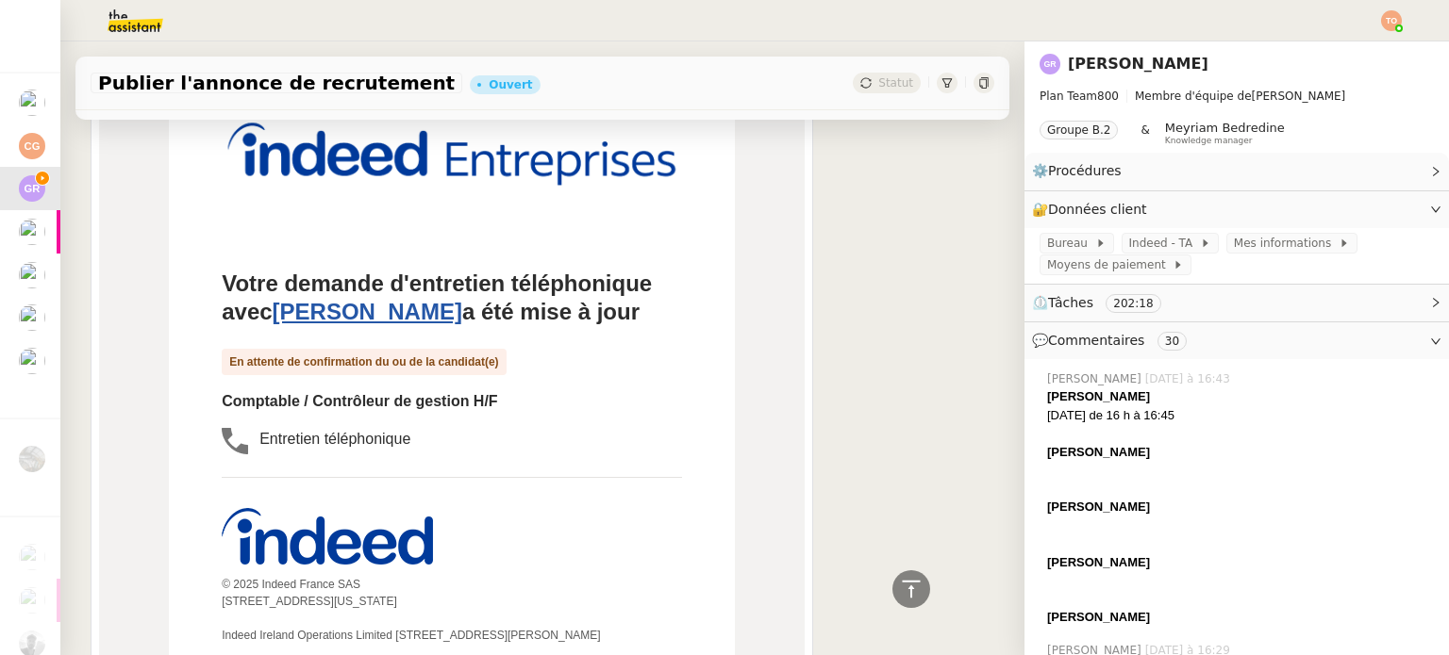
click at [462, 312] on link "[PERSON_NAME]" at bounding box center [368, 311] width 190 height 25
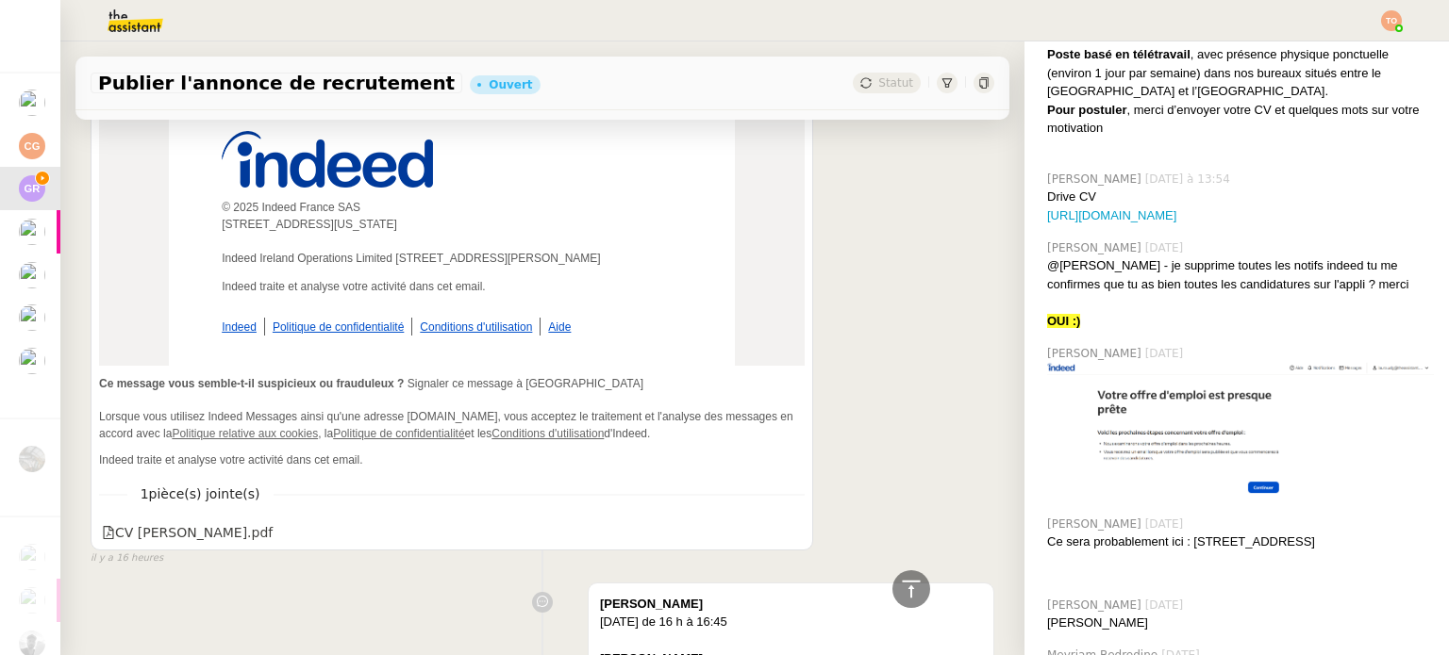
scroll to position [1792, 0]
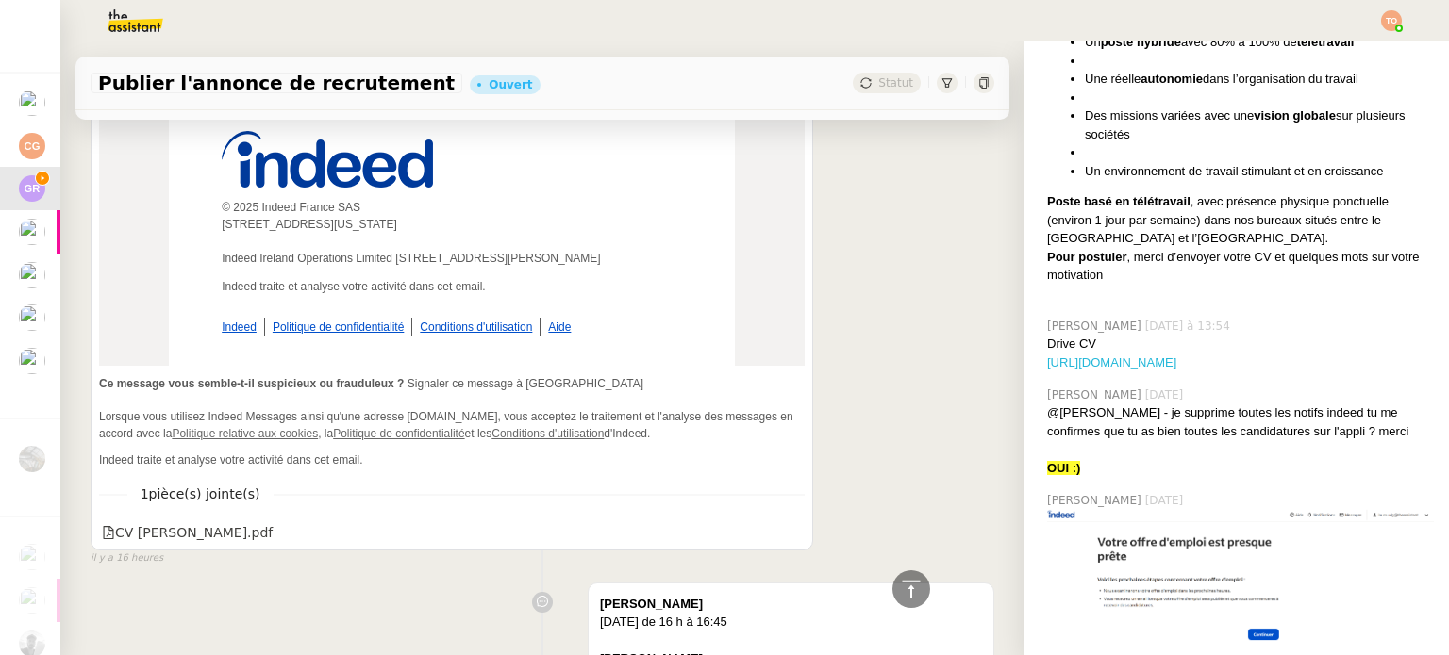
click at [722, 368] on link "[URL][DOMAIN_NAME]" at bounding box center [1111, 363] width 129 height 14
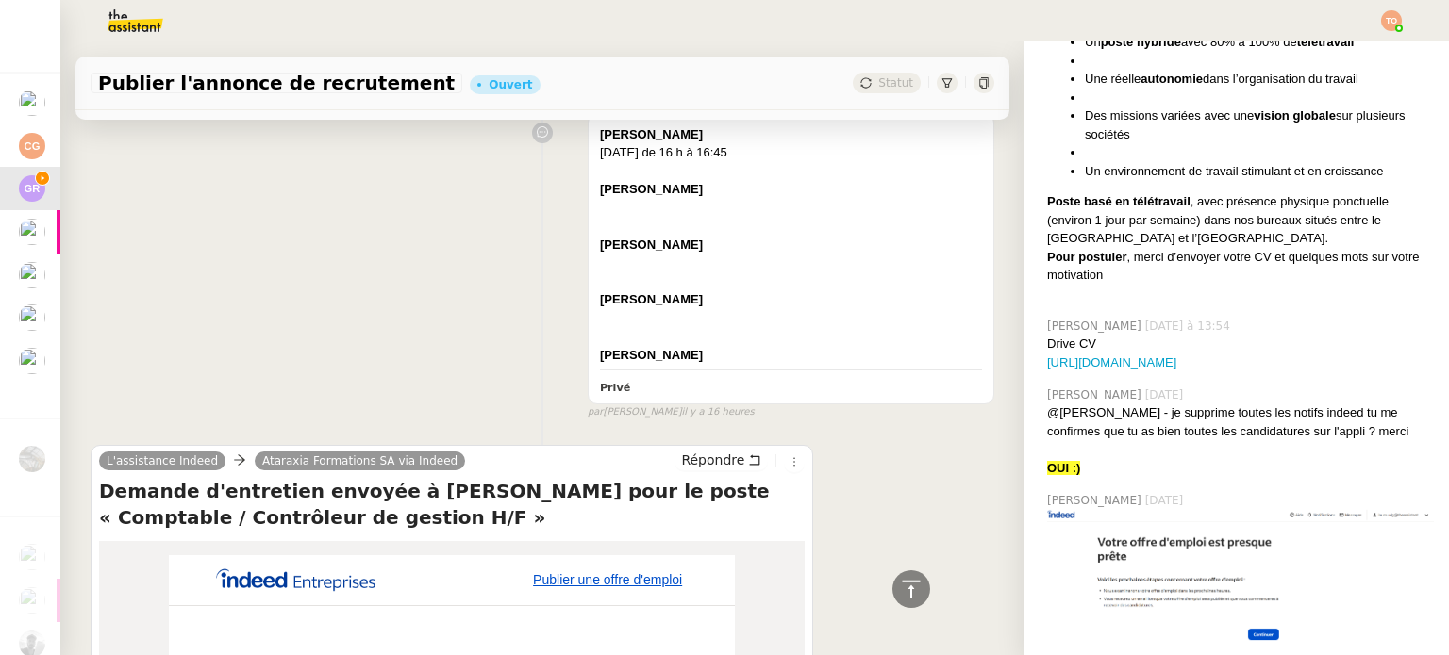
scroll to position [2546, 0]
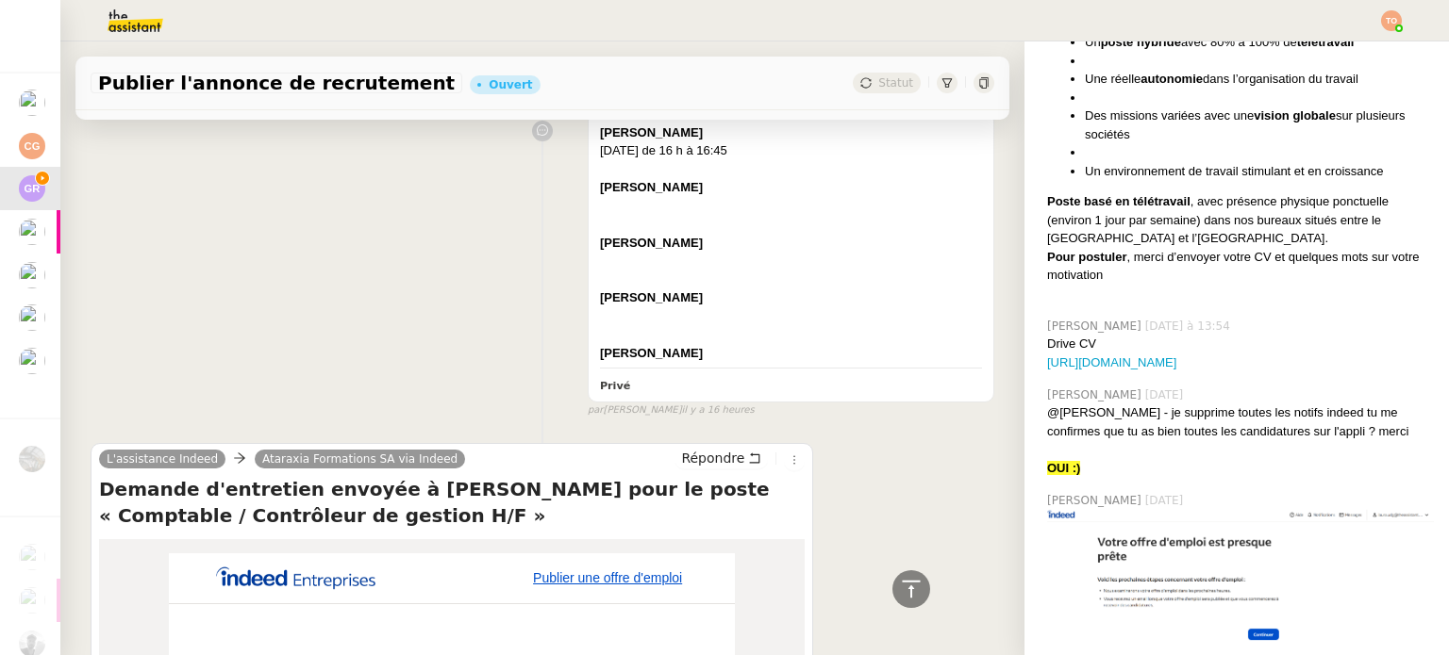
click at [722, 271] on div at bounding box center [791, 261] width 382 height 19
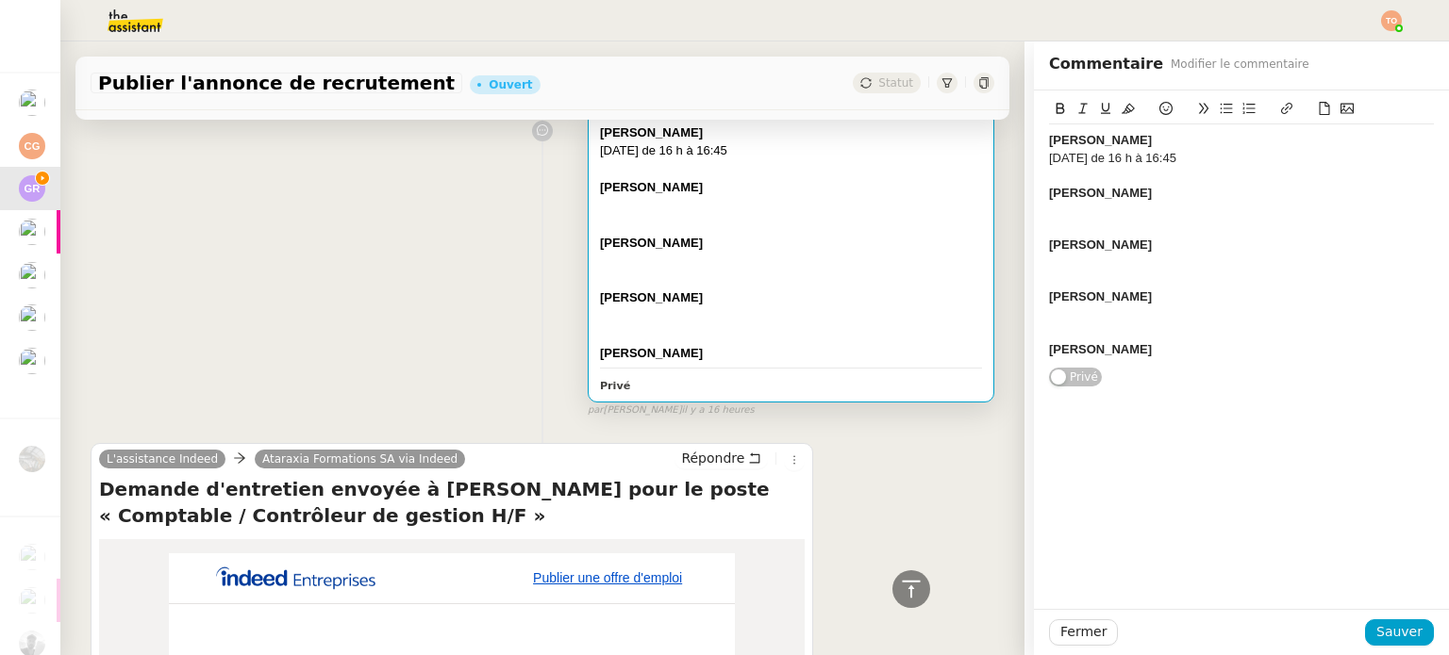
click at [722, 347] on div "[PERSON_NAME]" at bounding box center [1241, 349] width 385 height 17
drag, startPoint x: 1271, startPoint y: 368, endPoint x: 1022, endPoint y: 350, distance: 249.6
click at [722, 350] on div "Aya LAKHCHAI mardi 23 septembre 2025 de 16 h à 16:45 Allison Sanchez Thomas Roc…" at bounding box center [1241, 248] width 415 height 315
drag, startPoint x: 1288, startPoint y: 166, endPoint x: 1298, endPoint y: 157, distance: 13.3
click at [722, 159] on div "Aya LAKHCHAI mardi 23 septembre 2025 de 16 h à 16:45 Allison Sanchez Thomas Roc…" at bounding box center [1241, 244] width 385 height 241
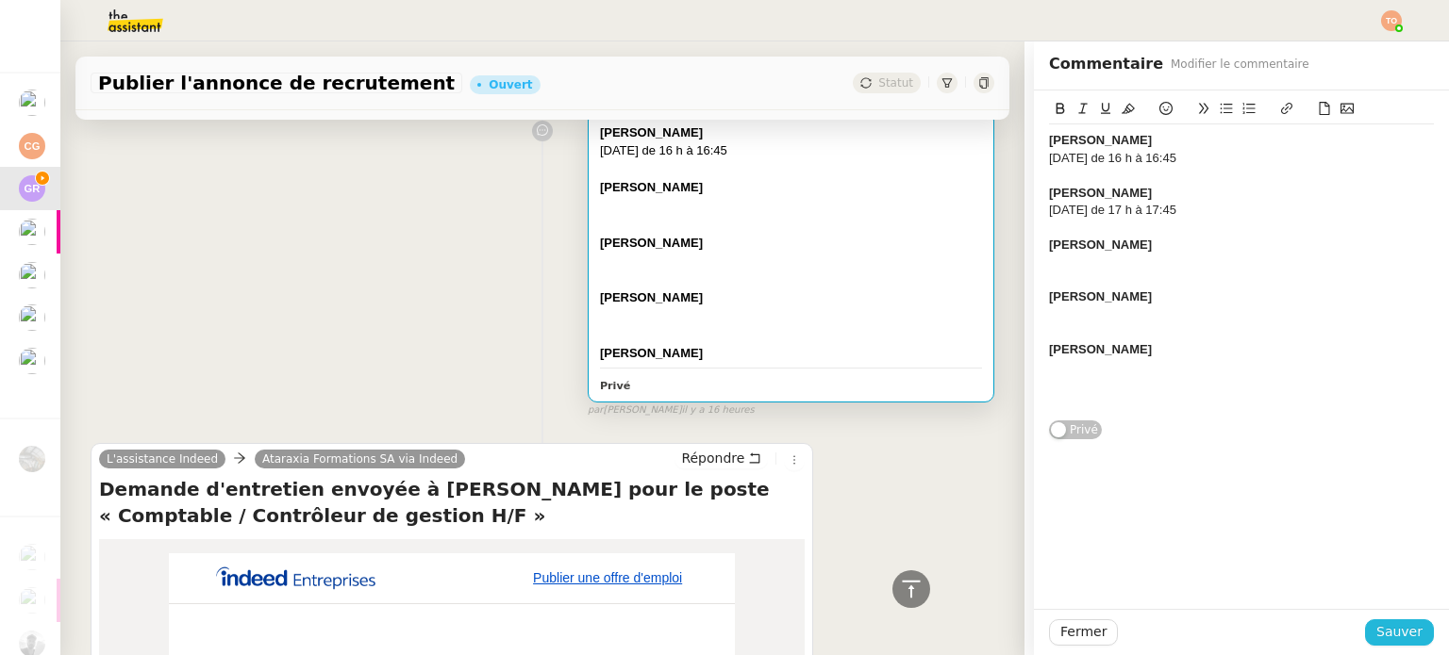
click at [722, 625] on span "Sauver" at bounding box center [1399, 632] width 46 height 22
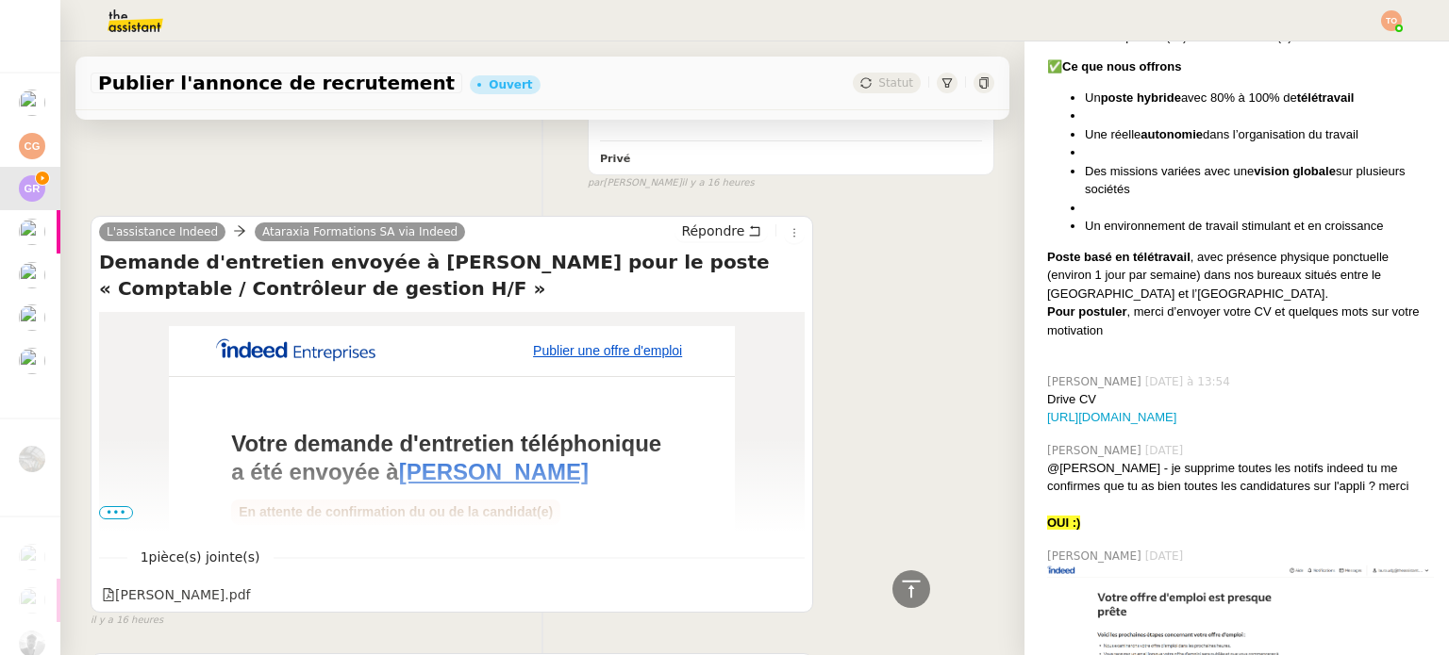
scroll to position [3018, 0]
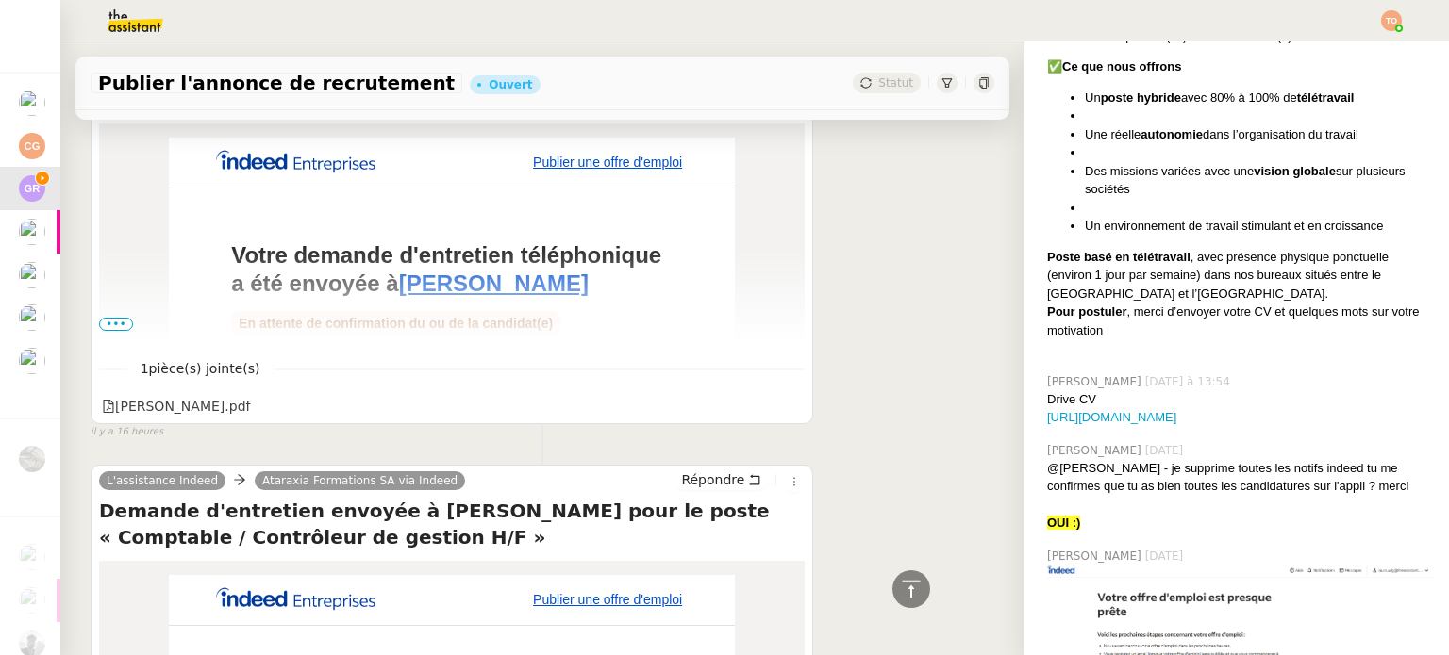
click at [124, 331] on span "•••" at bounding box center [116, 324] width 34 height 13
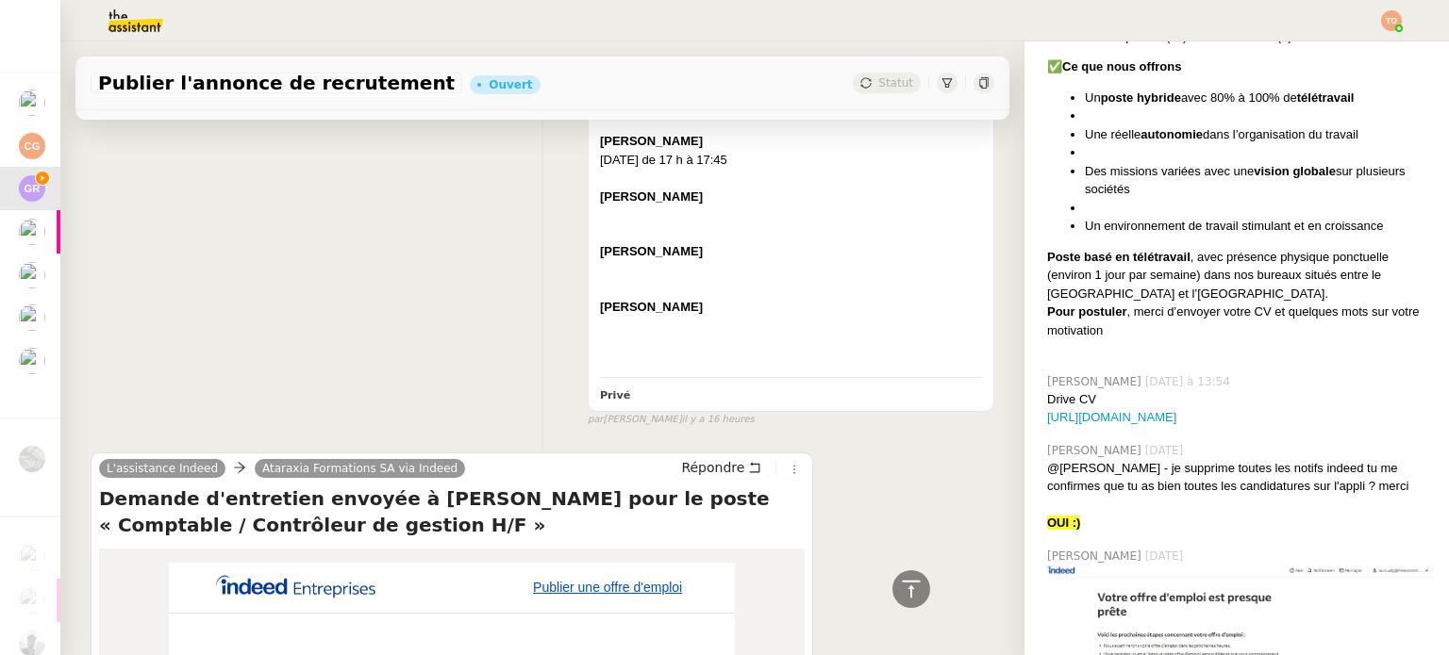
scroll to position [2735, 0]
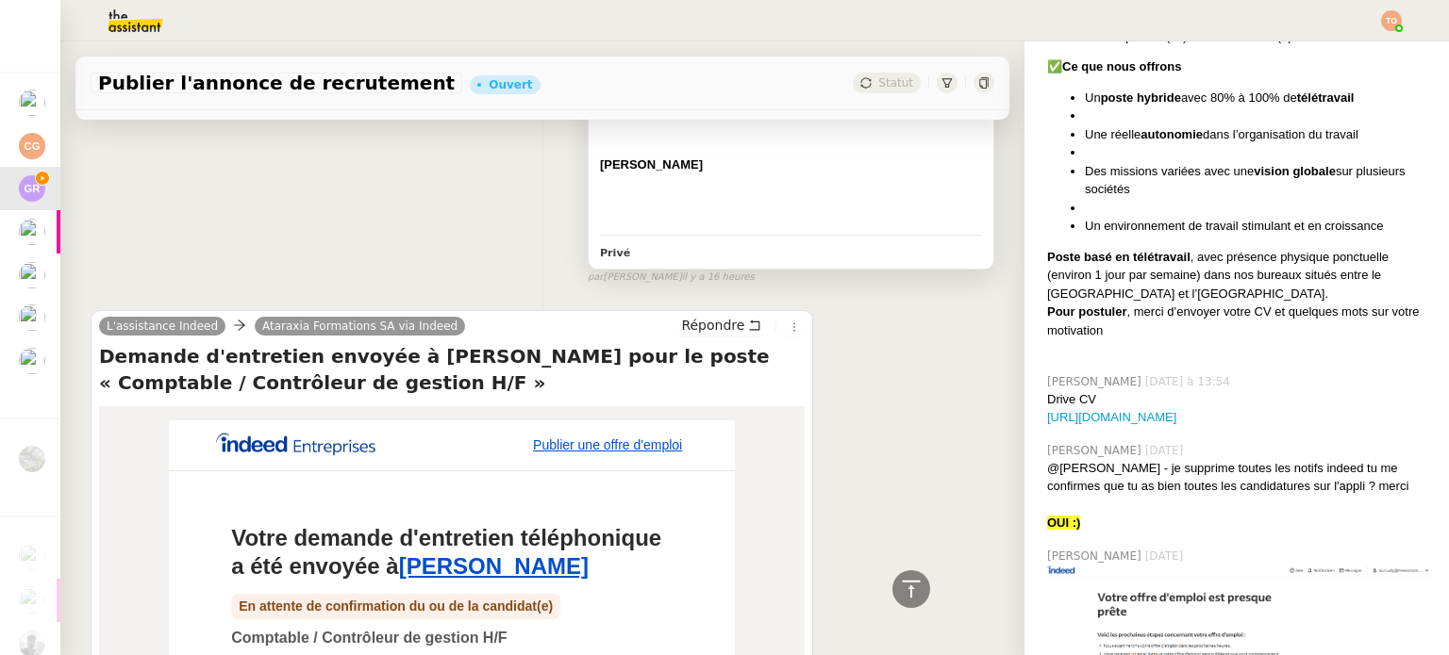
click at [722, 192] on div at bounding box center [791, 183] width 382 height 19
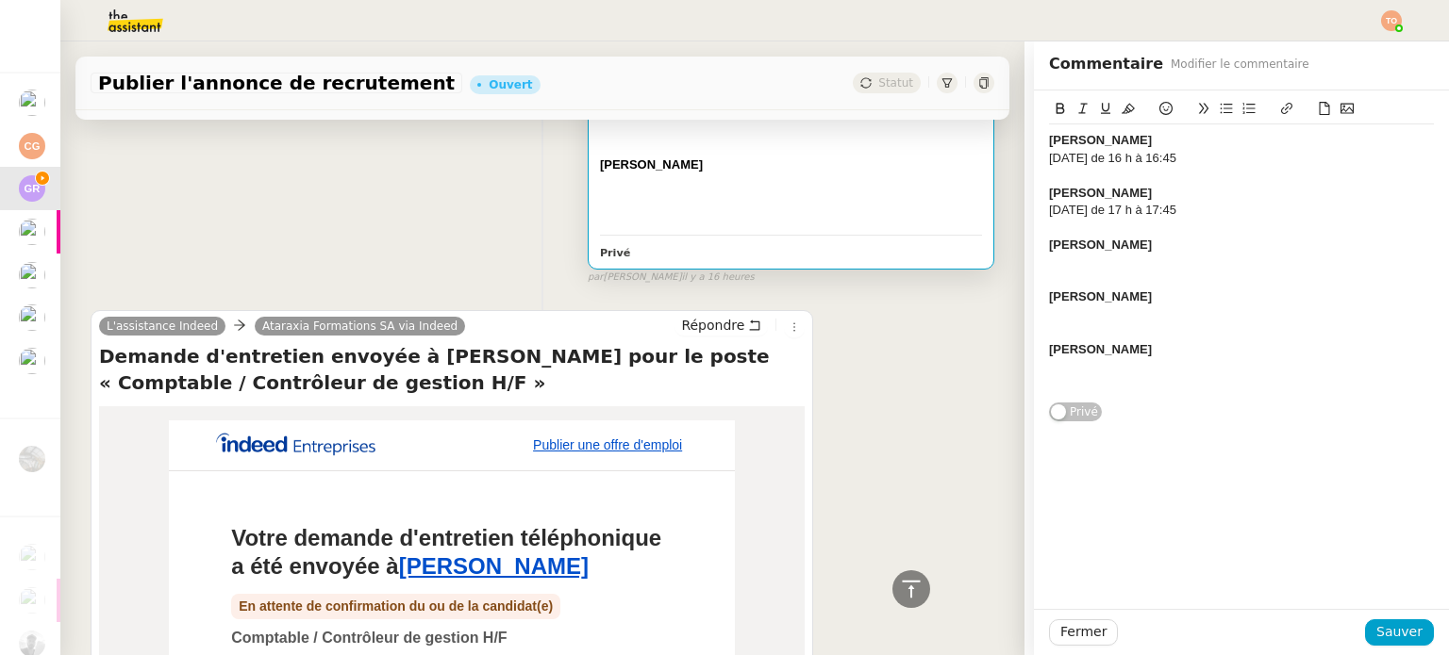
click at [722, 302] on div "[PERSON_NAME]" at bounding box center [1241, 297] width 385 height 17
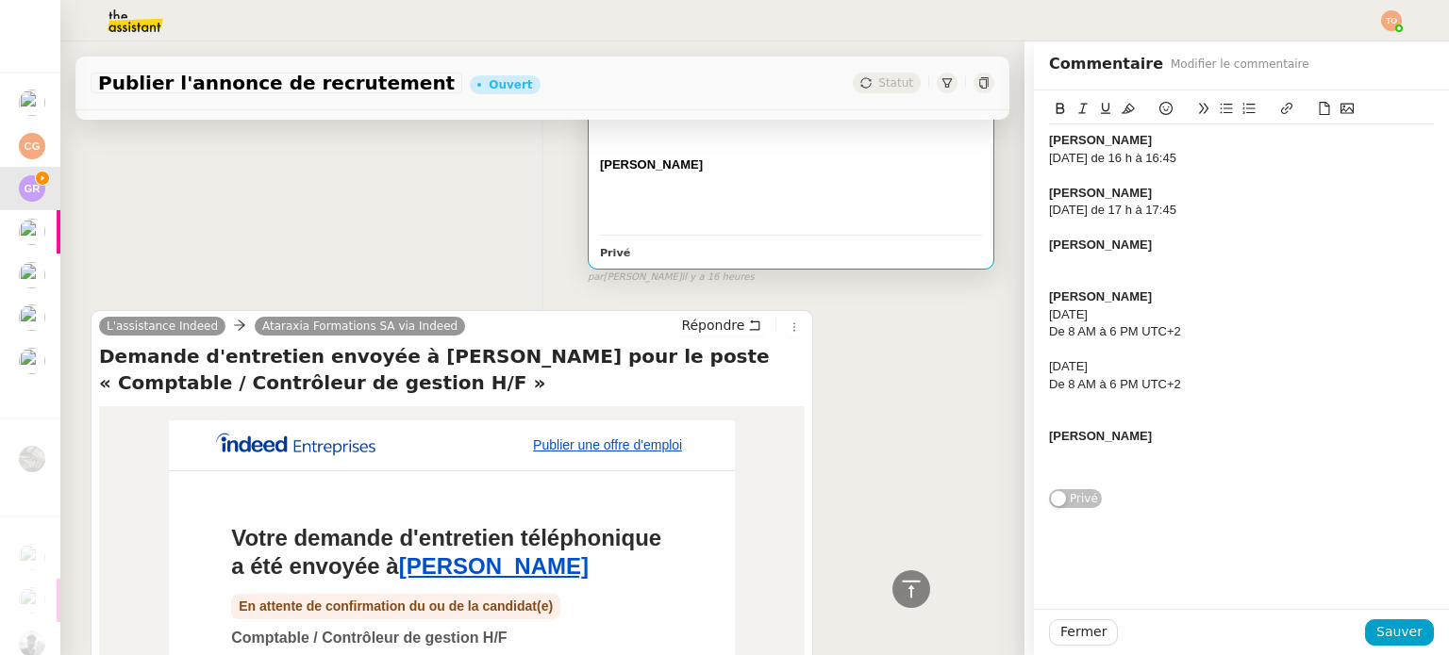
click at [722, 398] on div at bounding box center [1241, 401] width 385 height 17
click at [722, 633] on span "Sauver" at bounding box center [1399, 632] width 46 height 22
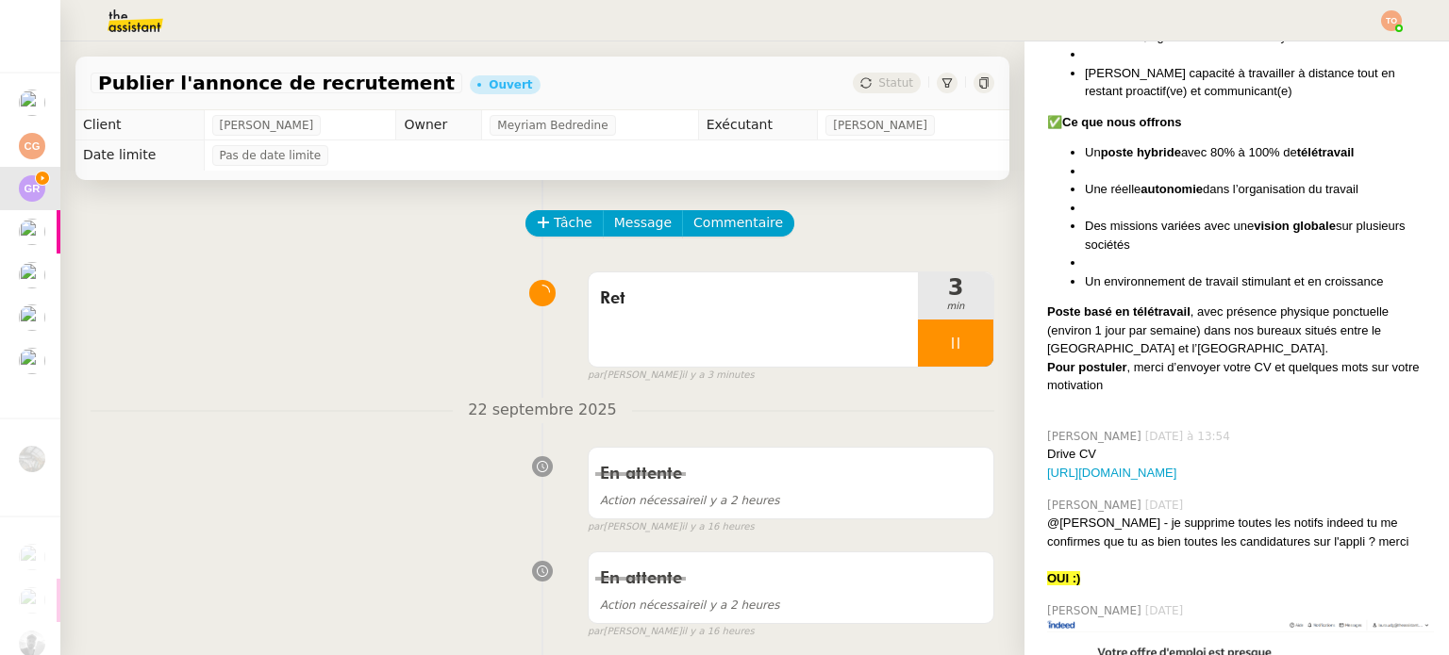
click at [722, 316] on div "Ret" at bounding box center [752, 320] width 329 height 94
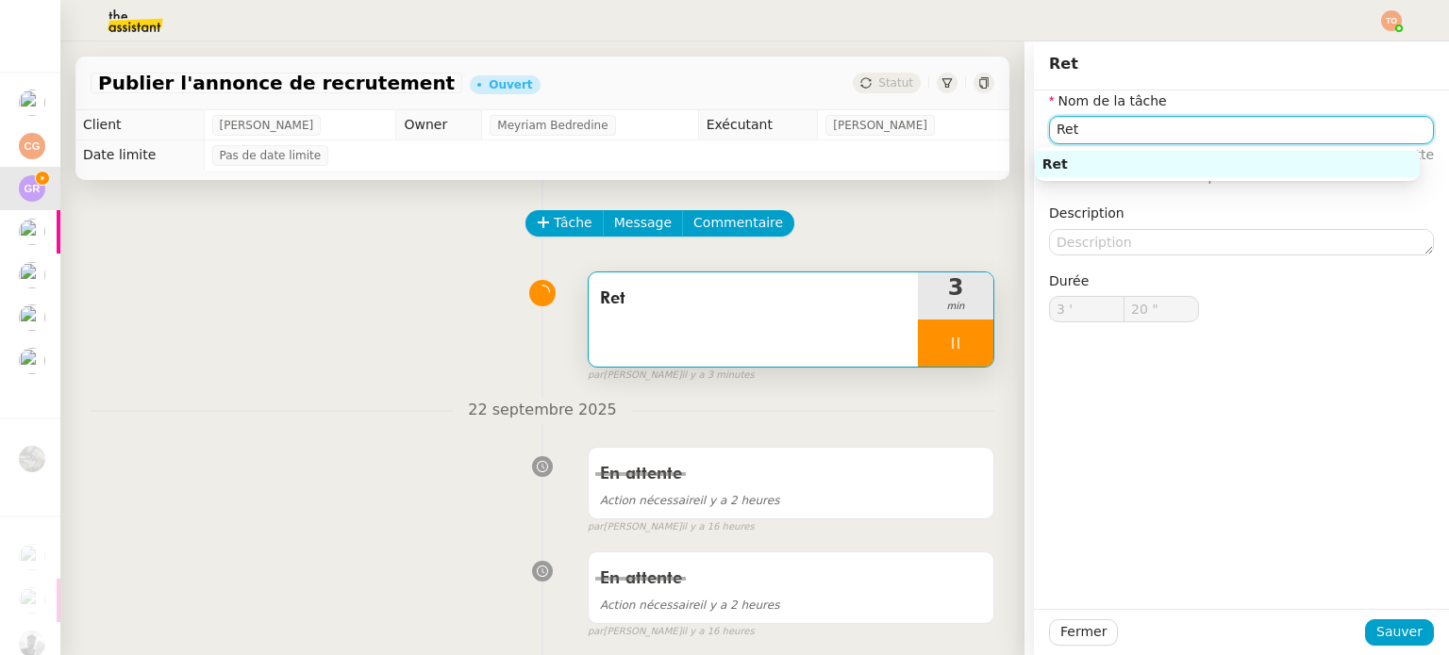
click at [722, 118] on input "Ret" at bounding box center [1241, 129] width 385 height 27
type input "21 ""
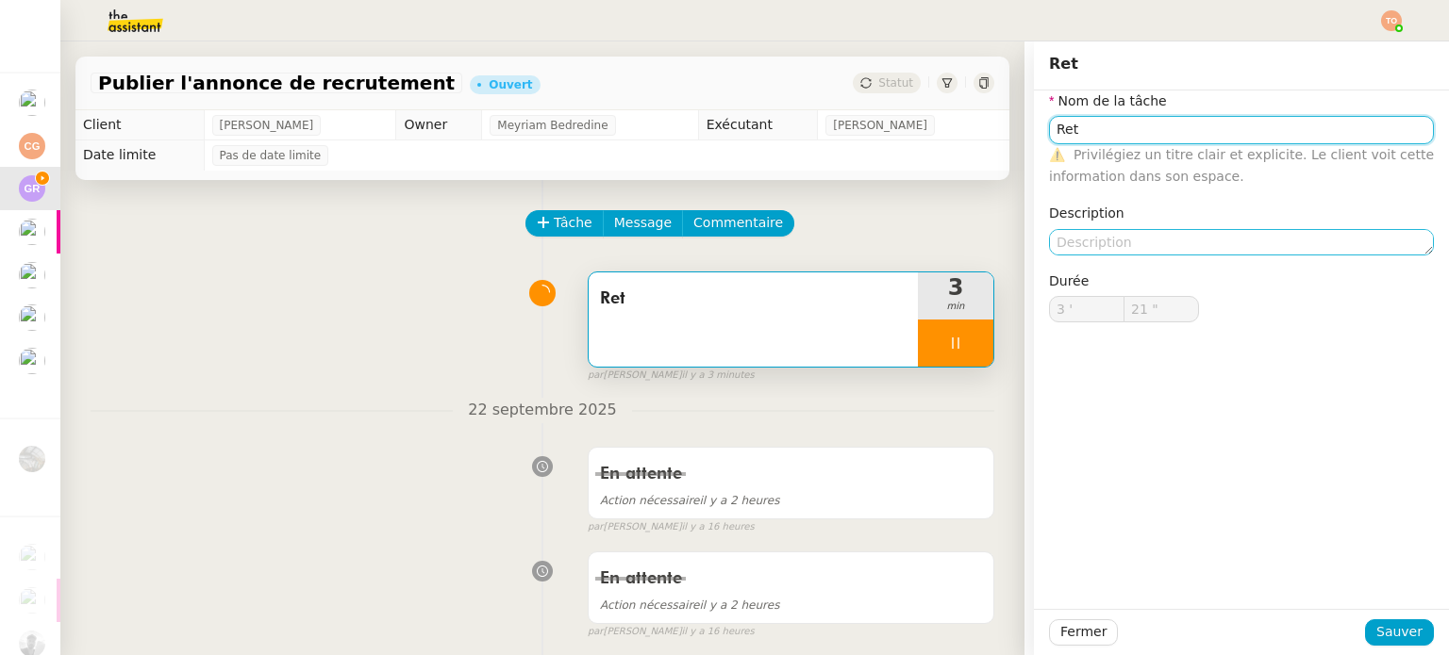
type input "V"
type input "22 ""
type input "Vérifica"
type input "23 ""
type input "Vérification des"
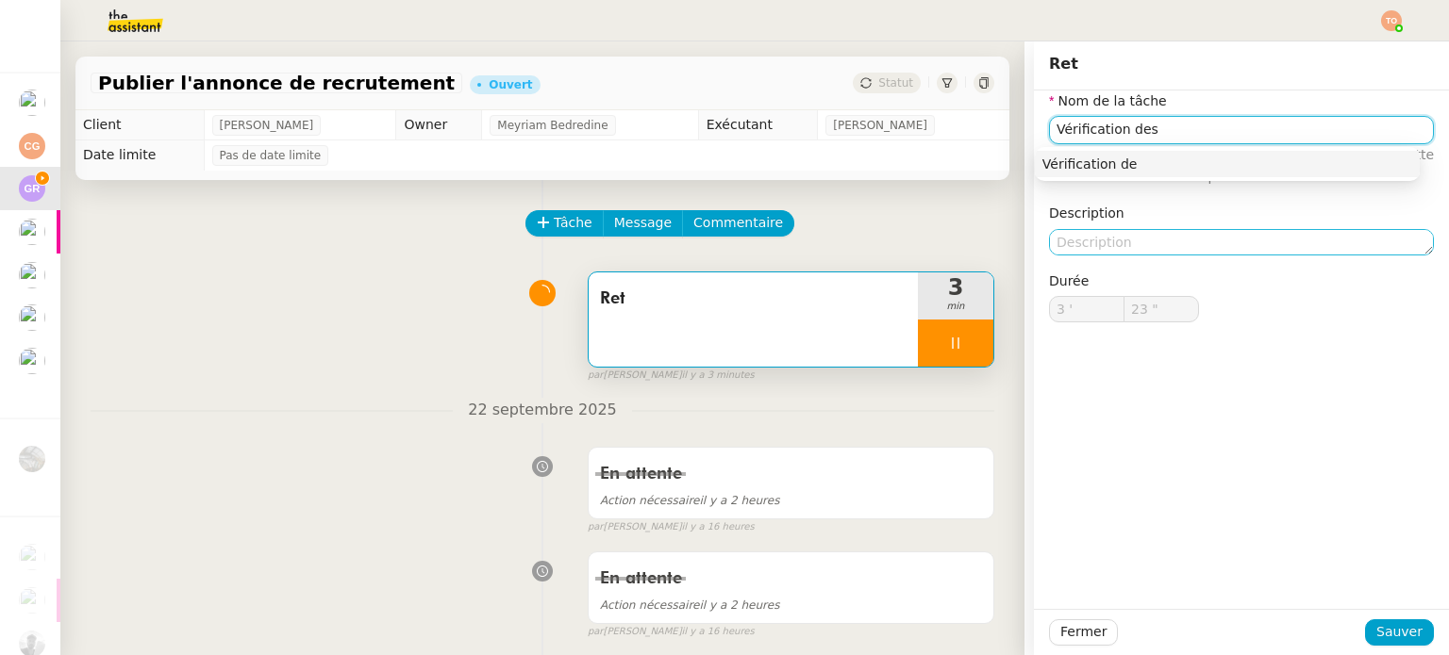
type input "24 ""
type input "Vérification des retours"
type input "25 ""
type input "Vérification des retours candid"
type input "26 ""
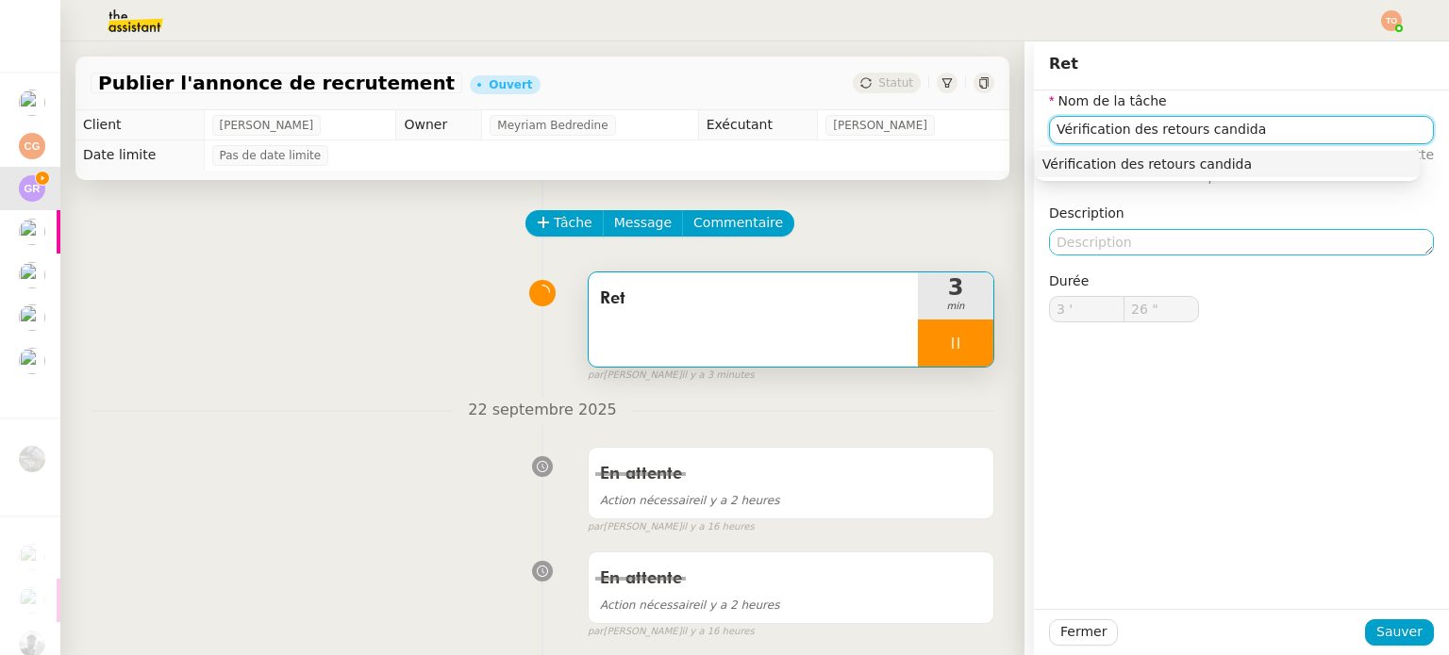
type input "Vérification des retours candidat"
type input "27 ""
type input "Vérification des retours candidats"
type input "28 ""
type input "Vérification des retours candidats"
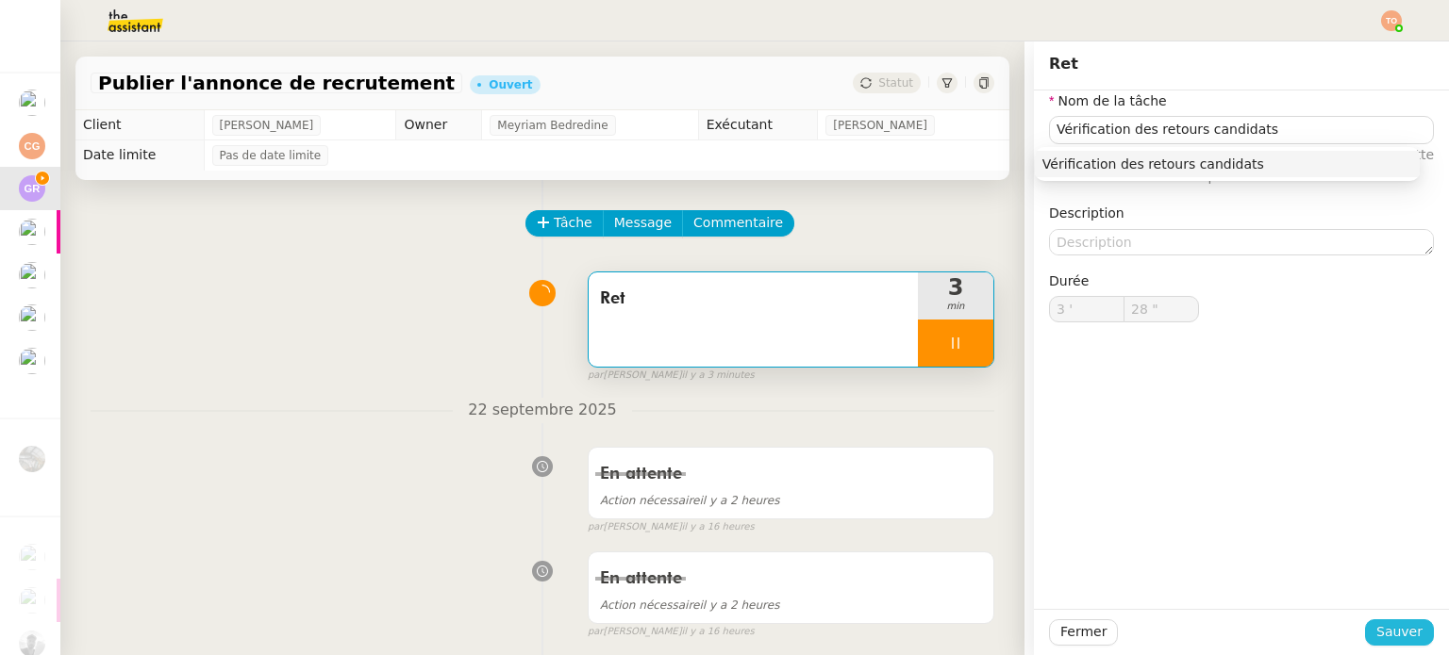
drag, startPoint x: 1378, startPoint y: 628, endPoint x: 991, endPoint y: 452, distance: 425.0
click at [722, 627] on span "Sauver" at bounding box center [1399, 632] width 46 height 22
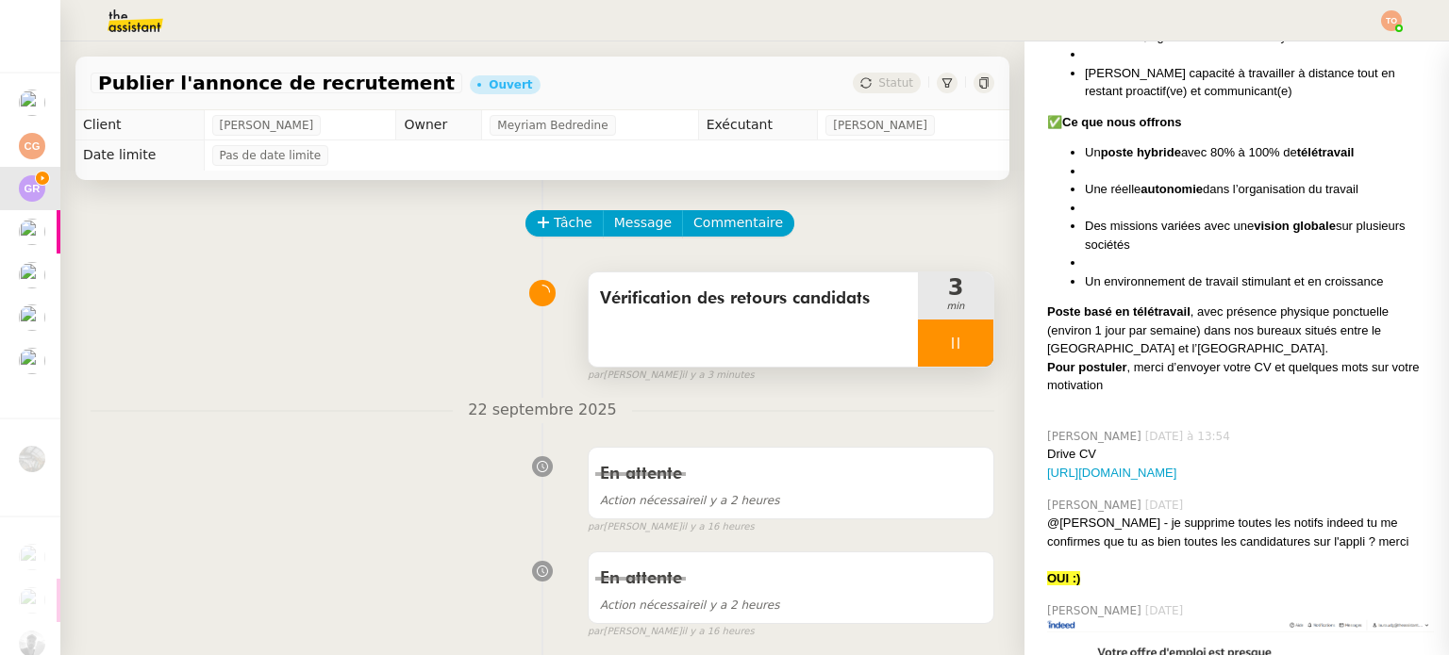
click at [722, 340] on div at bounding box center [955, 343] width 75 height 47
click at [722, 339] on icon at bounding box center [936, 343] width 15 height 15
click at [558, 227] on span "Tâche" at bounding box center [573, 223] width 39 height 22
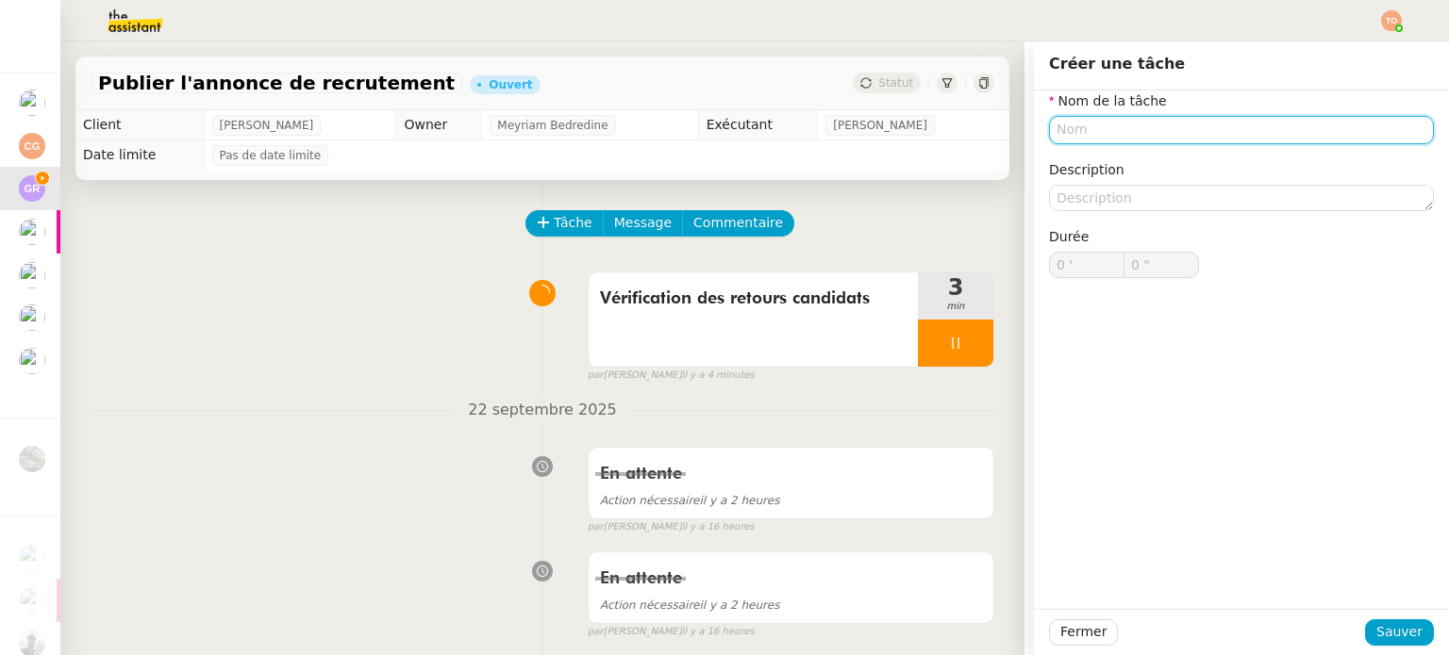
click at [722, 123] on input "text" at bounding box center [1241, 129] width 385 height 27
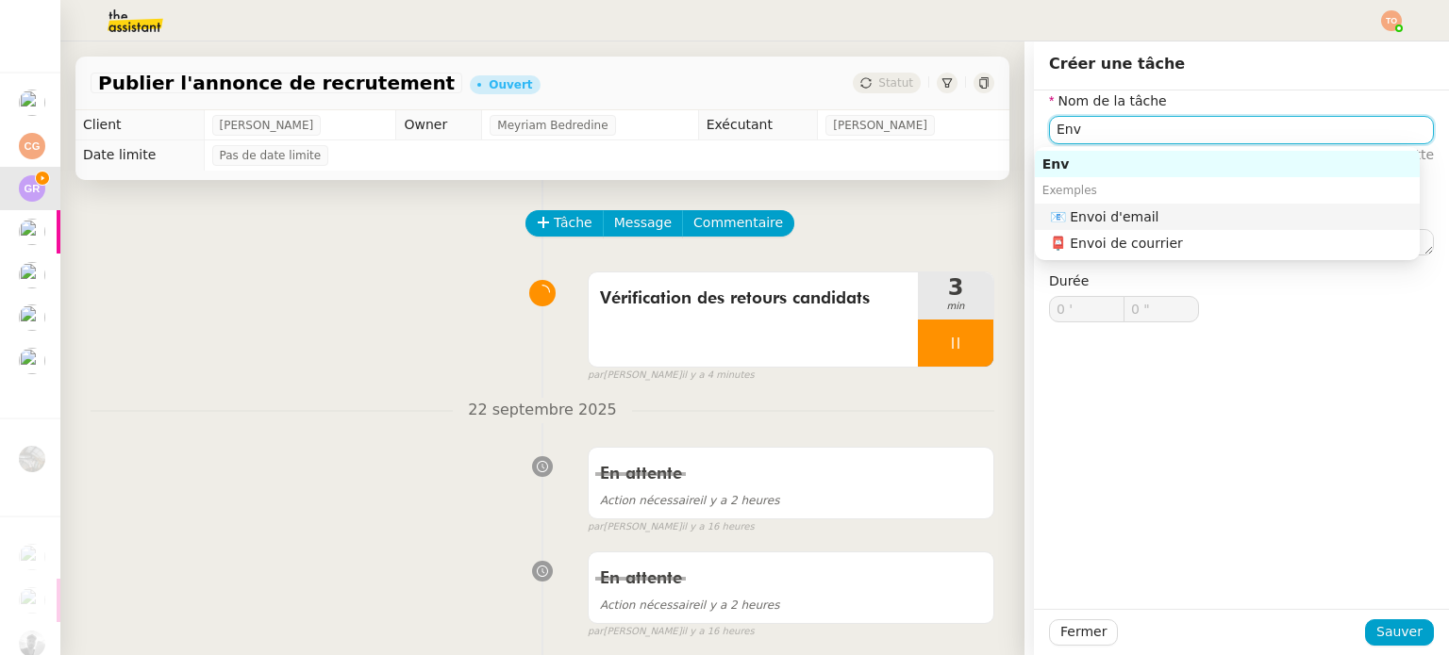
click at [722, 208] on div "📧 Envoi d'email" at bounding box center [1231, 216] width 362 height 17
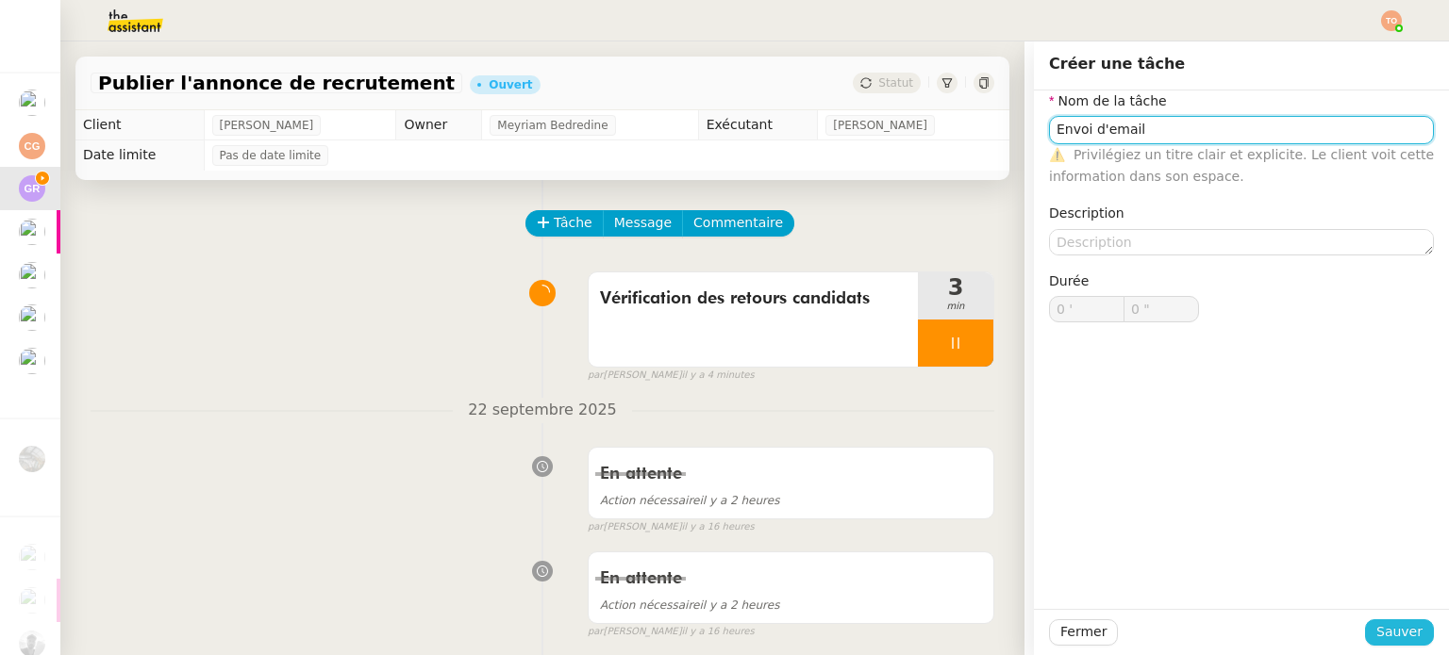
type input "Envoi d'email"
click at [722, 633] on span "Sauver" at bounding box center [1399, 632] width 46 height 22
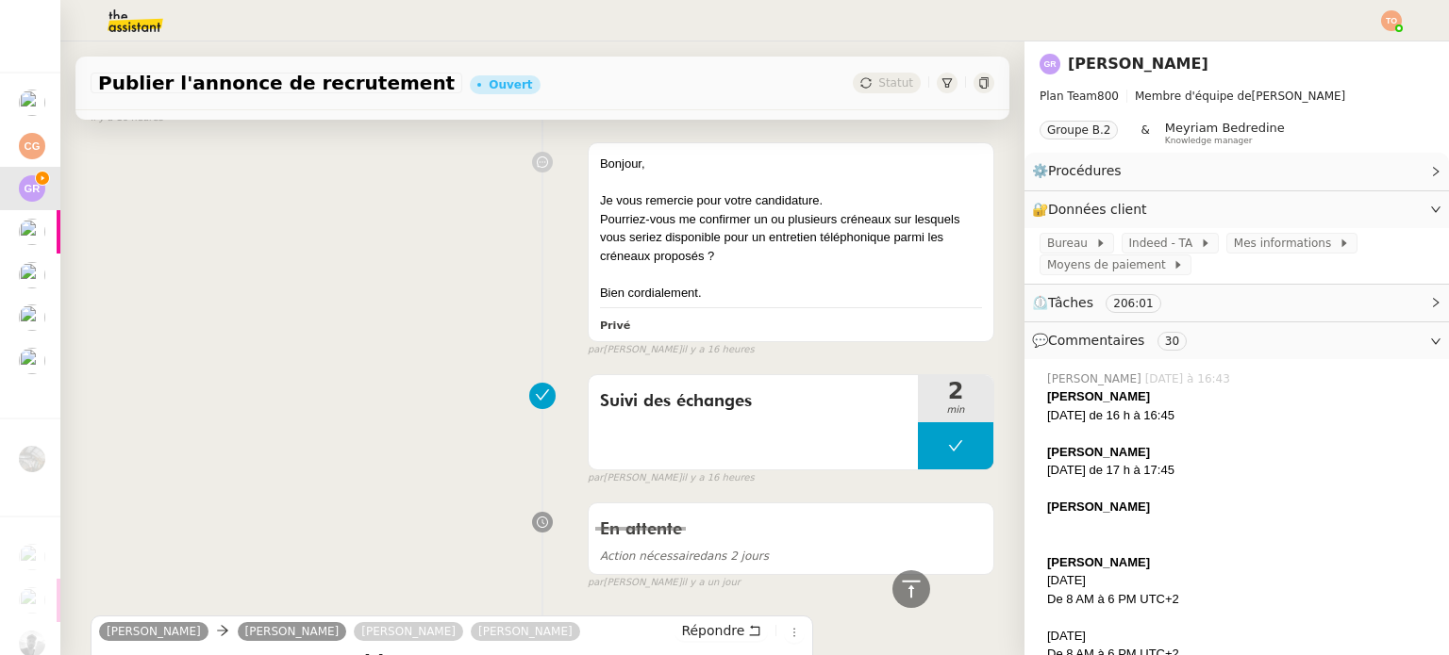
scroll to position [6651, 0]
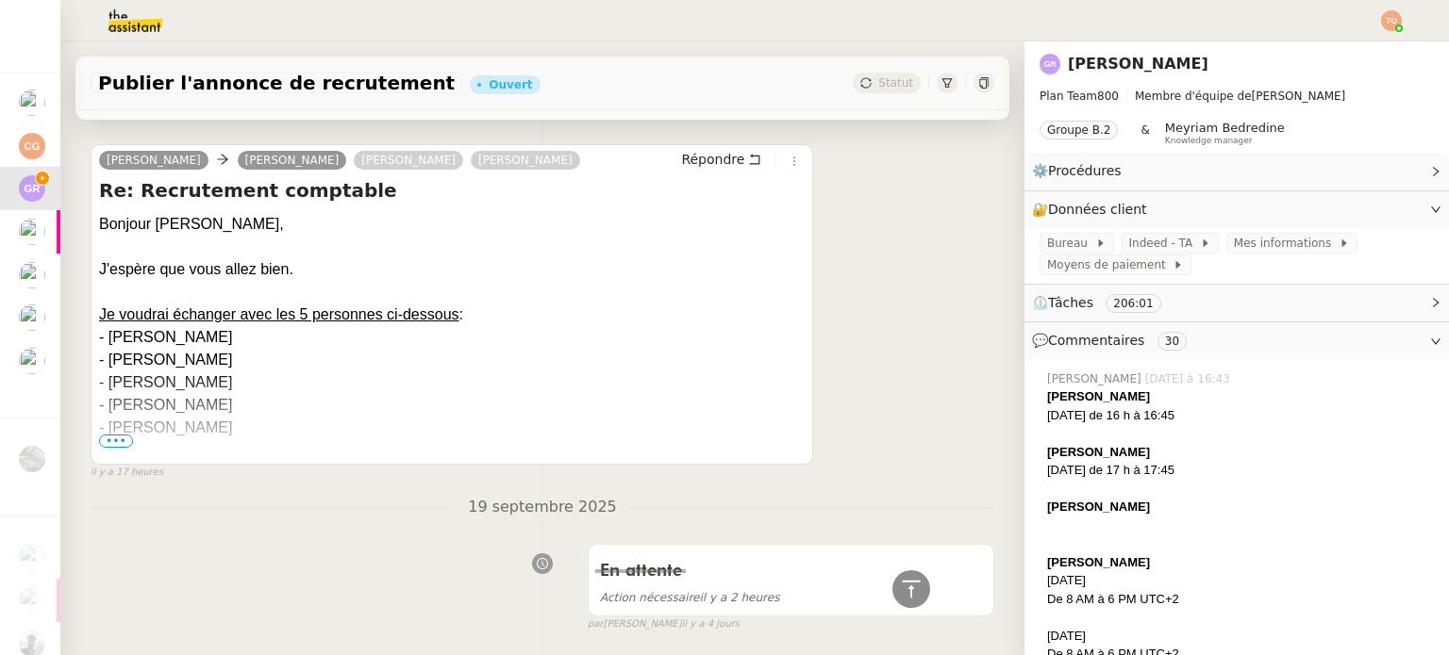
click at [136, 439] on div "- [PERSON_NAME]" at bounding box center [451, 428] width 705 height 23
click at [124, 448] on span "•••" at bounding box center [116, 441] width 34 height 13
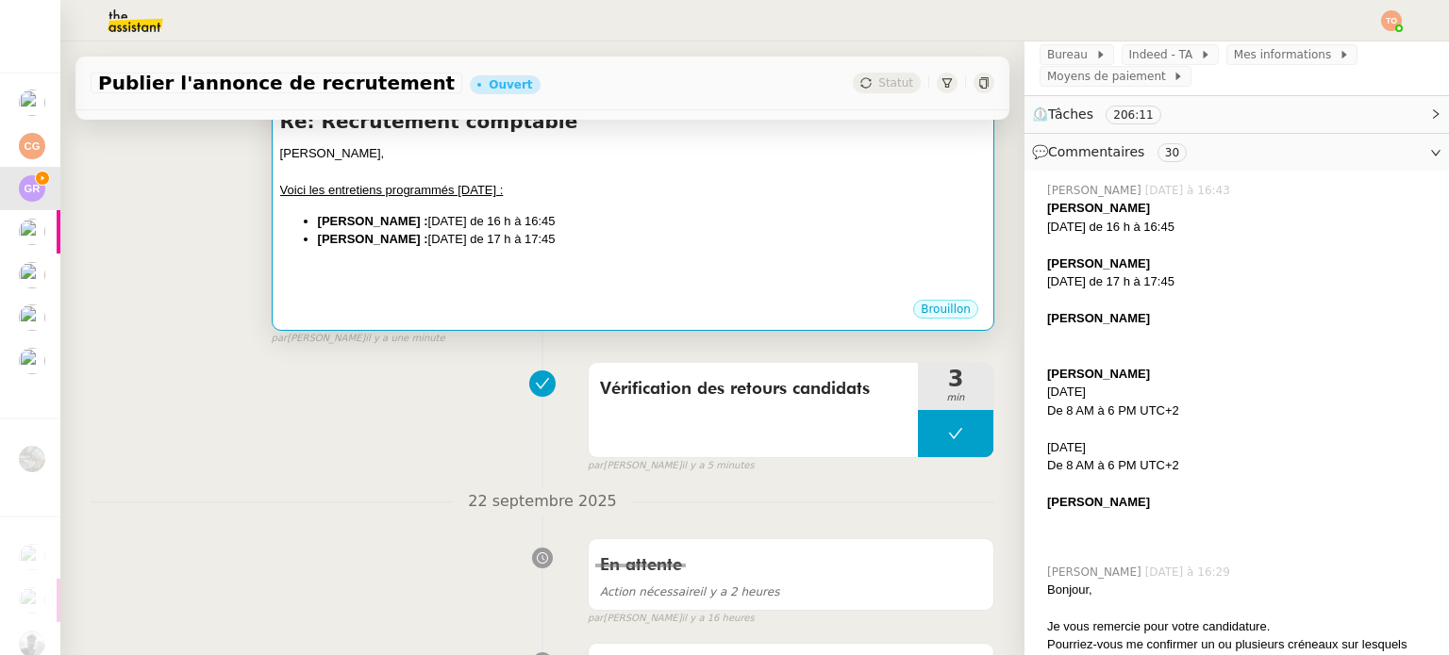
scroll to position [0, 0]
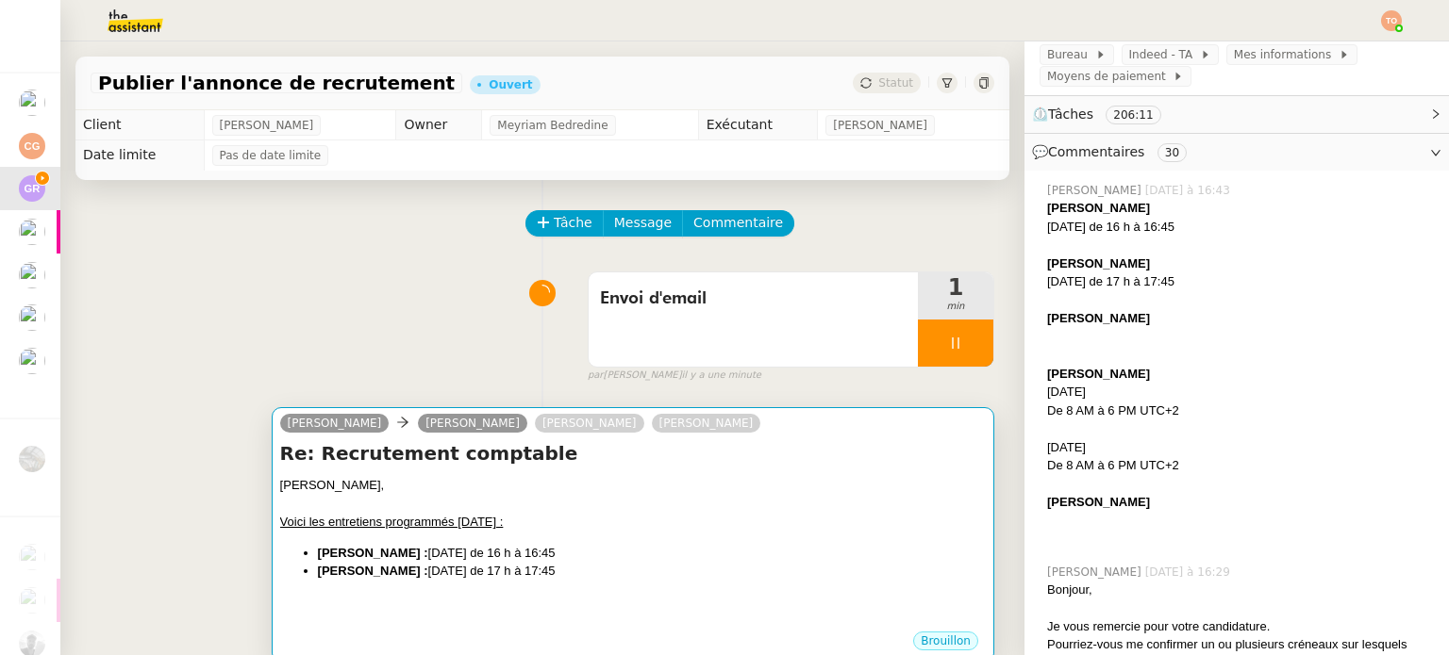
click at [683, 492] on div "[PERSON_NAME]," at bounding box center [632, 485] width 705 height 19
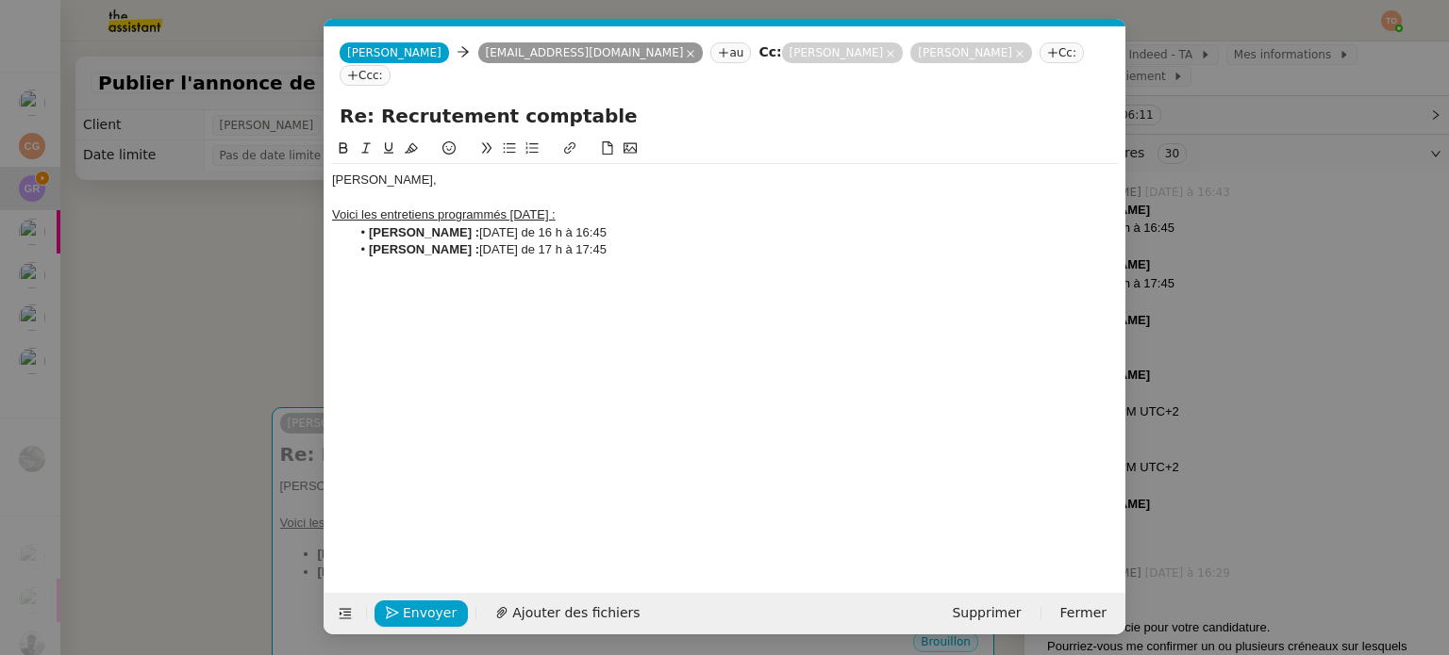
scroll to position [0, 40]
click at [712, 241] on li "[PERSON_NAME] : [DATE] de 17 h à 17:45" at bounding box center [735, 249] width 768 height 17
click at [1249, 414] on nz-modal-container "Service TA - VOYAGE - PROPOSITION GLOBALE A utiliser dans le cadre de propositi…" at bounding box center [724, 327] width 1449 height 655
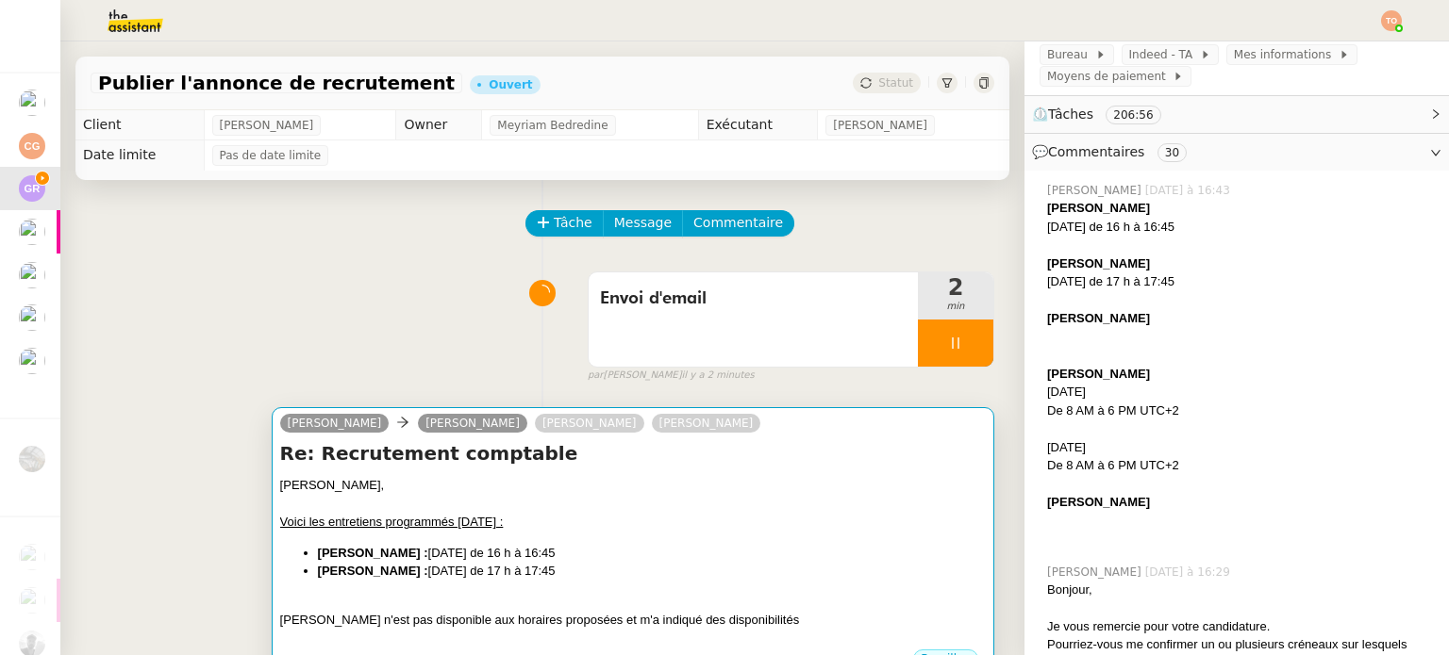
click at [709, 532] on div "Voici les entretiens programmés [DATE] :" at bounding box center [632, 522] width 705 height 19
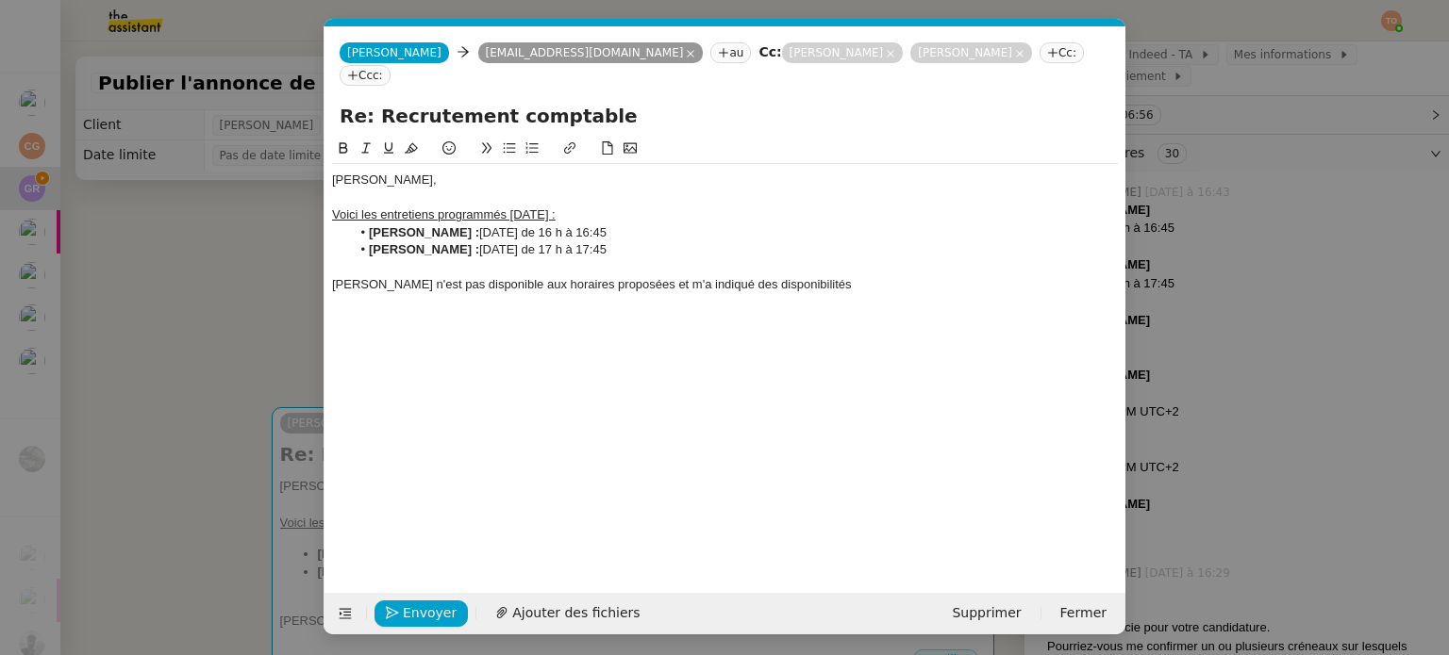
click at [871, 276] on div "[PERSON_NAME] n'est pas disponible aux horaires proposées et m'a indiqué des di…" at bounding box center [725, 284] width 786 height 17
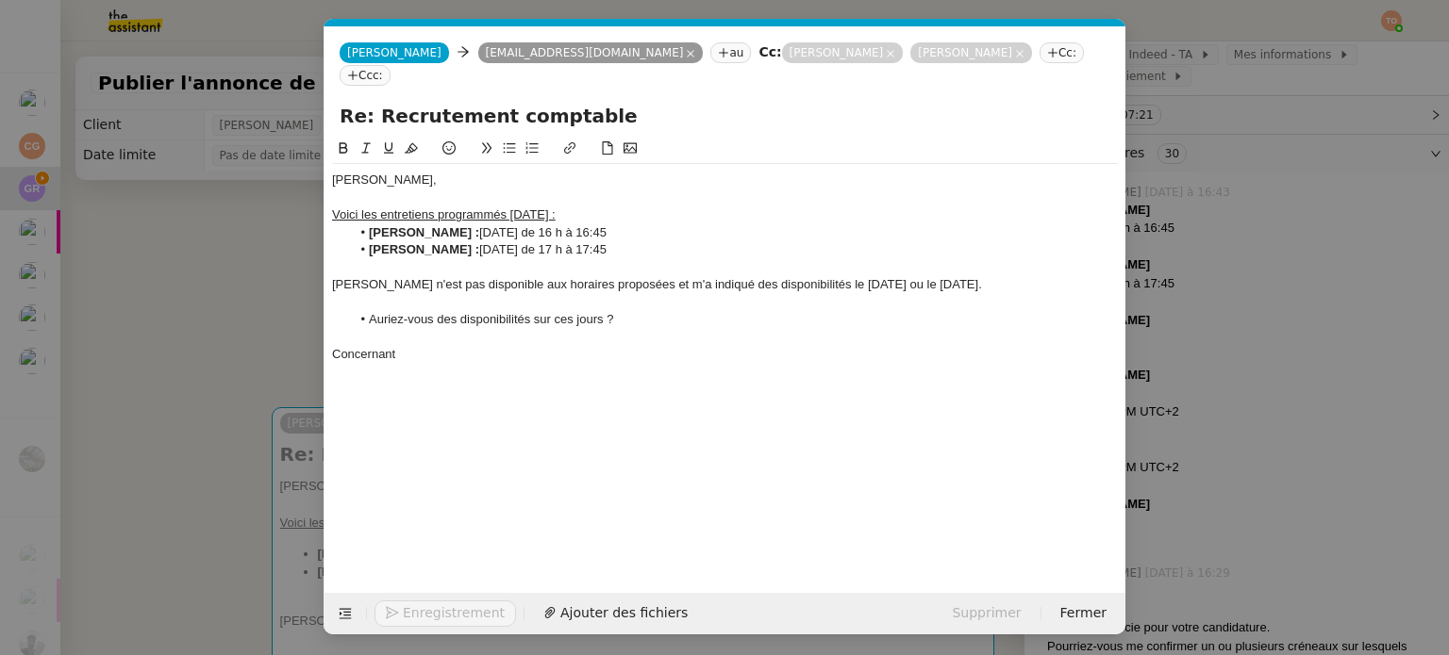
click at [1313, 446] on nz-modal-container "Service TA - VOYAGE - PROPOSITION GLOBALE A utiliser dans le cadre de propositi…" at bounding box center [724, 327] width 1449 height 655
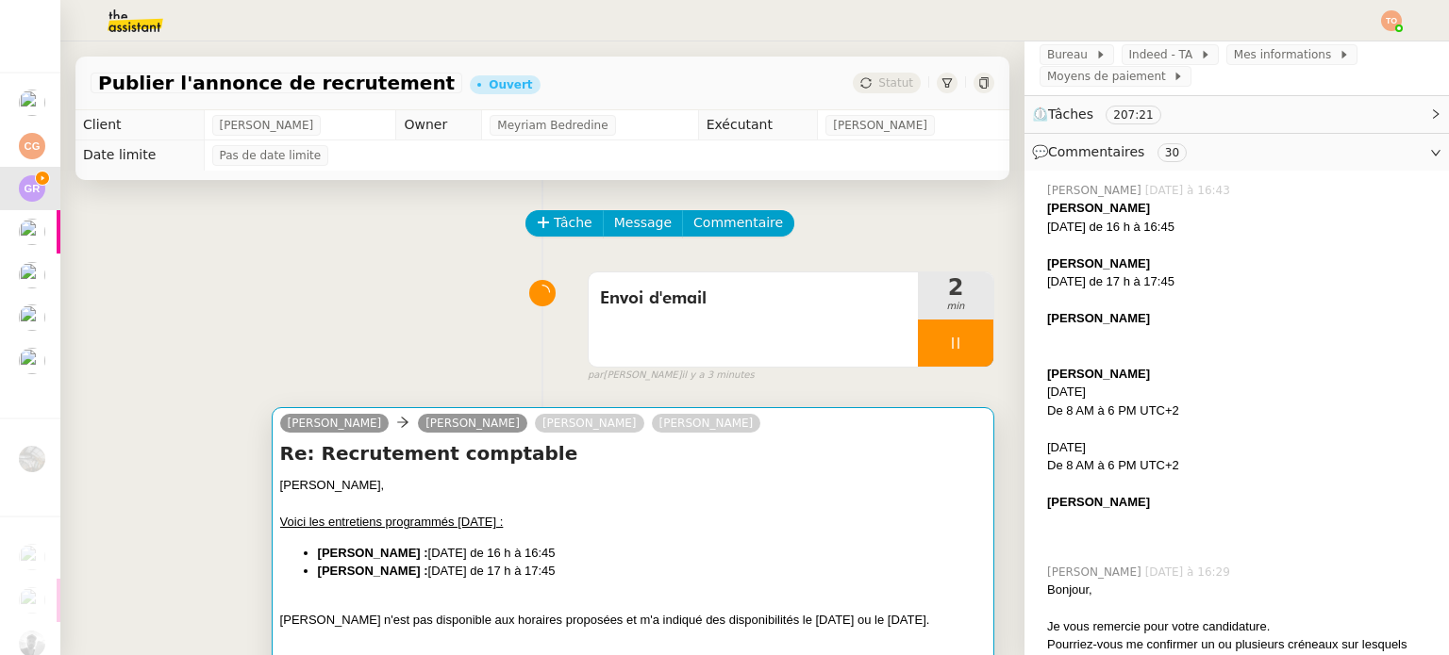
click at [709, 539] on div "[PERSON_NAME], Voici les entretiens programmés [DATE] : [PERSON_NAME] : [DATE] …" at bounding box center [632, 602] width 705 height 252
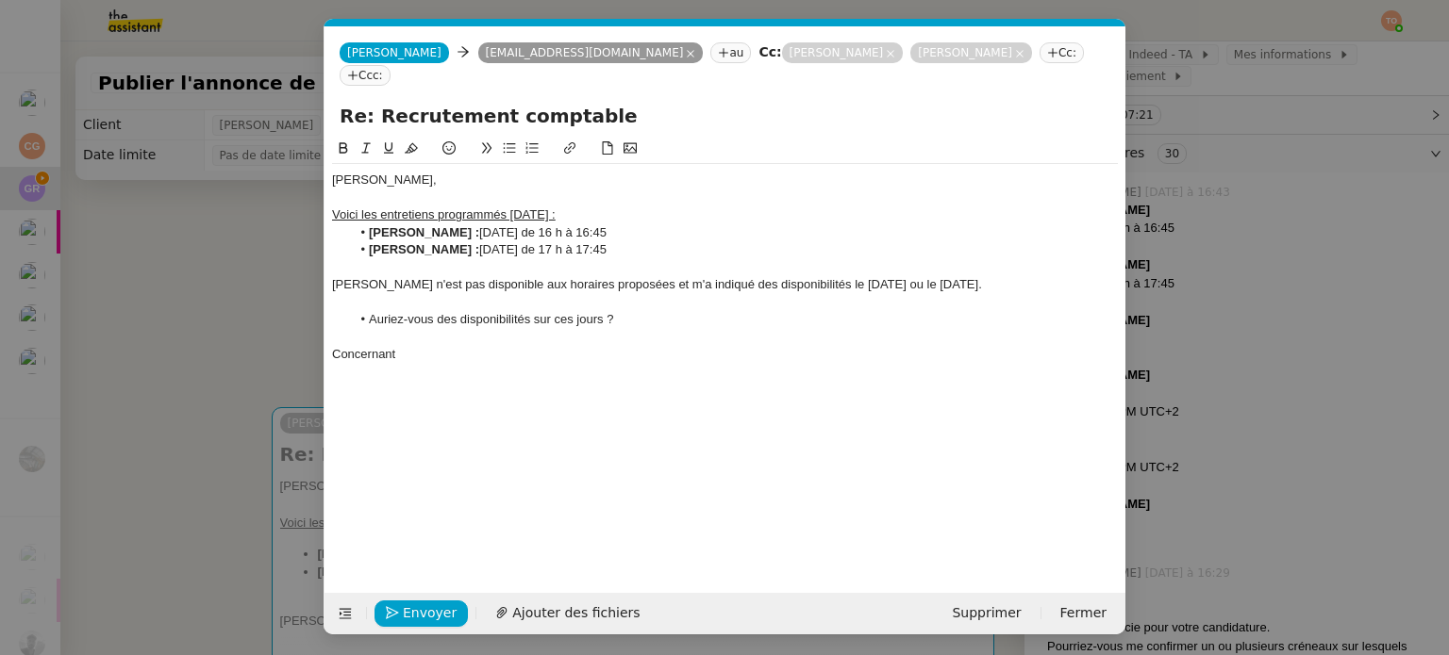
click at [590, 328] on div at bounding box center [725, 336] width 786 height 17
click at [582, 347] on div "[PERSON_NAME], Voici les entretiens programmés [DATE] : [PERSON_NAME] : [DATE] …" at bounding box center [725, 267] width 786 height 207
drag, startPoint x: 415, startPoint y: 257, endPoint x: 336, endPoint y: 257, distance: 79.2
click at [336, 276] on div "[PERSON_NAME] n'est pas disponible aux horaires proposées et m'a indiqué des di…" at bounding box center [725, 284] width 786 height 17
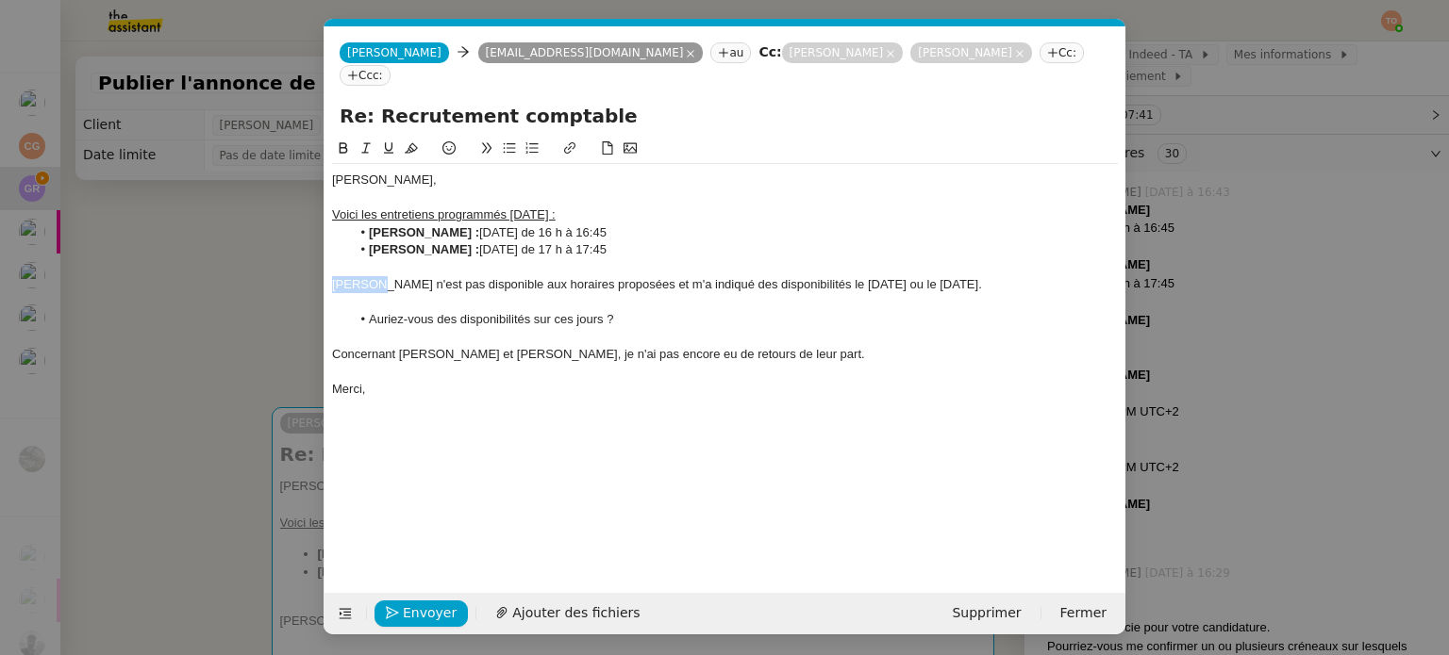
click at [336, 276] on div "[PERSON_NAME] n'est pas disponible aux horaires proposées et m'a indiqué des di…" at bounding box center [725, 284] width 786 height 17
drag, startPoint x: 415, startPoint y: 264, endPoint x: 328, endPoint y: 260, distance: 86.8
click at [328, 260] on nz-spin "[PERSON_NAME], Voici les entretiens programmés [DATE] : [PERSON_NAME] : [DATE] …" at bounding box center [724, 355] width 801 height 434
click at [336, 138] on button at bounding box center [343, 149] width 23 height 22
click at [423, 346] on div "Concernant [PERSON_NAME] et [PERSON_NAME], je n'ai pas encore eu de retours de …" at bounding box center [725, 354] width 786 height 17
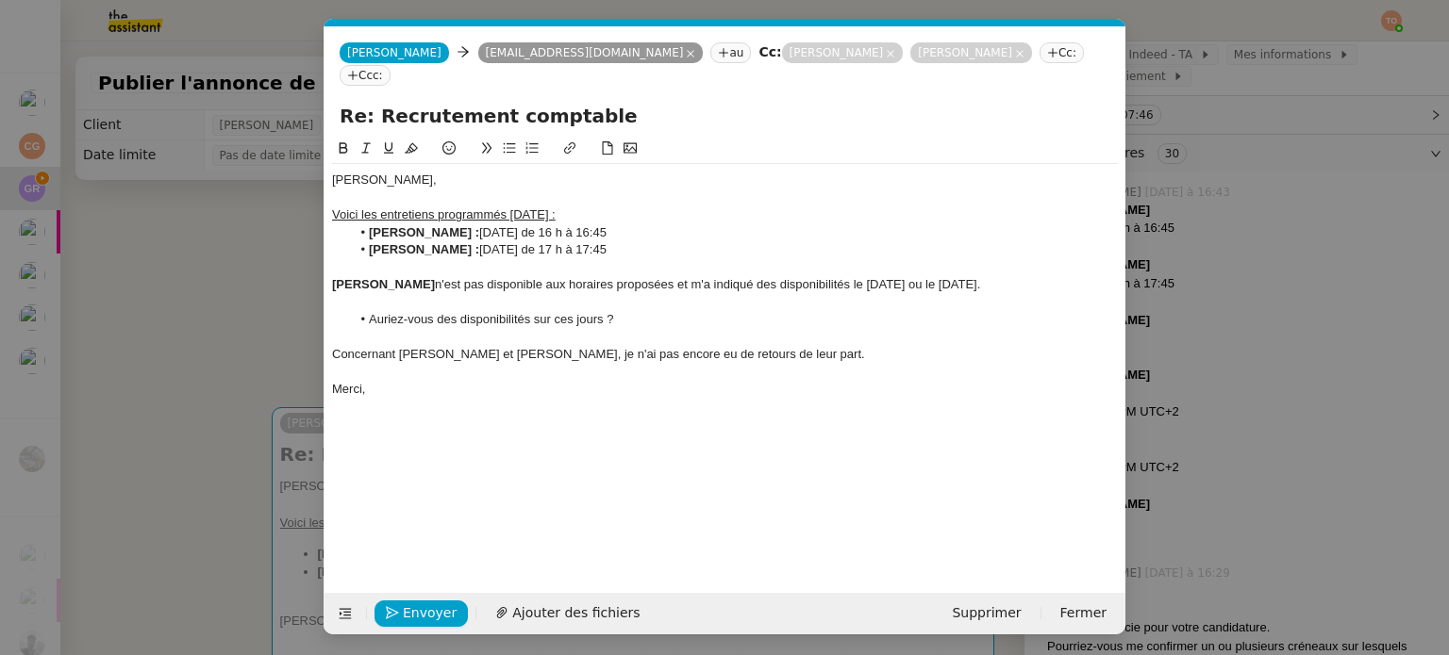
click at [423, 346] on div "Concernant [PERSON_NAME] et [PERSON_NAME], je n'ai pas encore eu de retours de …" at bounding box center [725, 354] width 786 height 17
click at [348, 141] on icon at bounding box center [343, 147] width 13 height 13
click at [475, 346] on div "Concernant [PERSON_NAME] et [PERSON_NAME], je n'ai pas encore eu de retours de …" at bounding box center [725, 354] width 786 height 17
click at [343, 141] on icon at bounding box center [343, 147] width 13 height 13
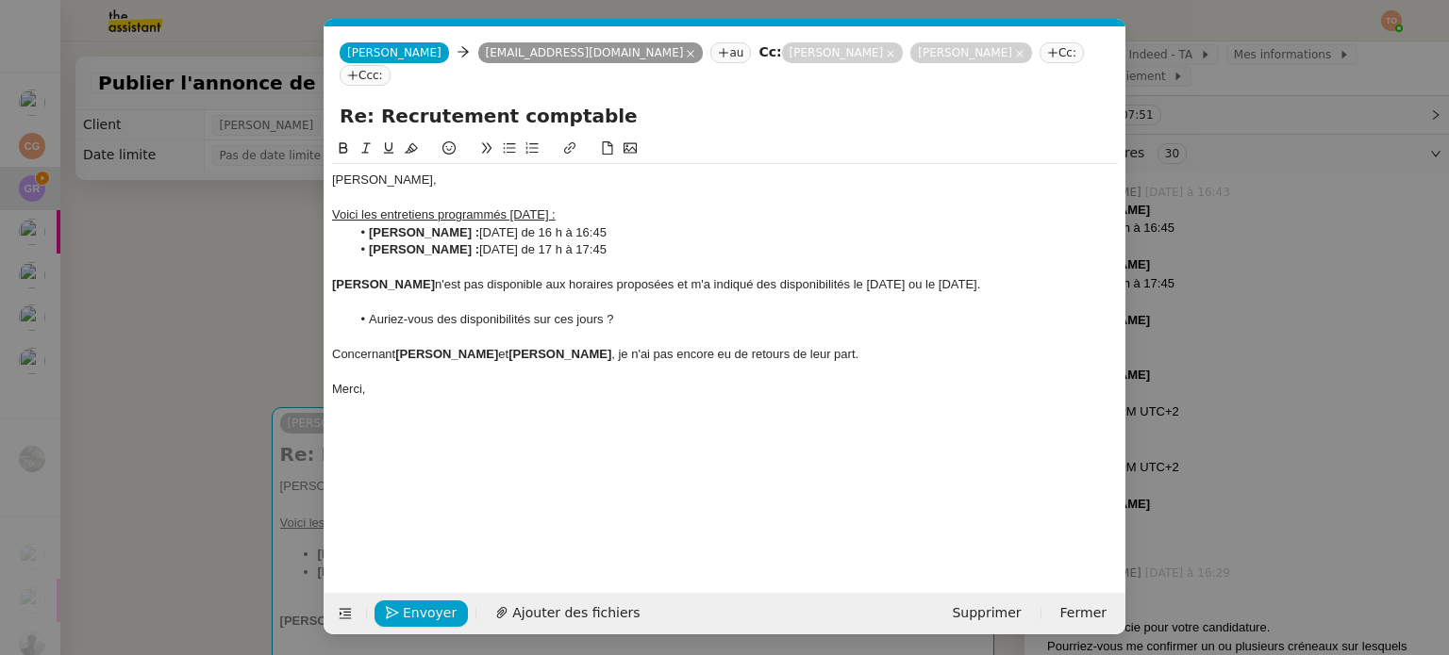
click at [524, 294] on div at bounding box center [725, 302] width 786 height 17
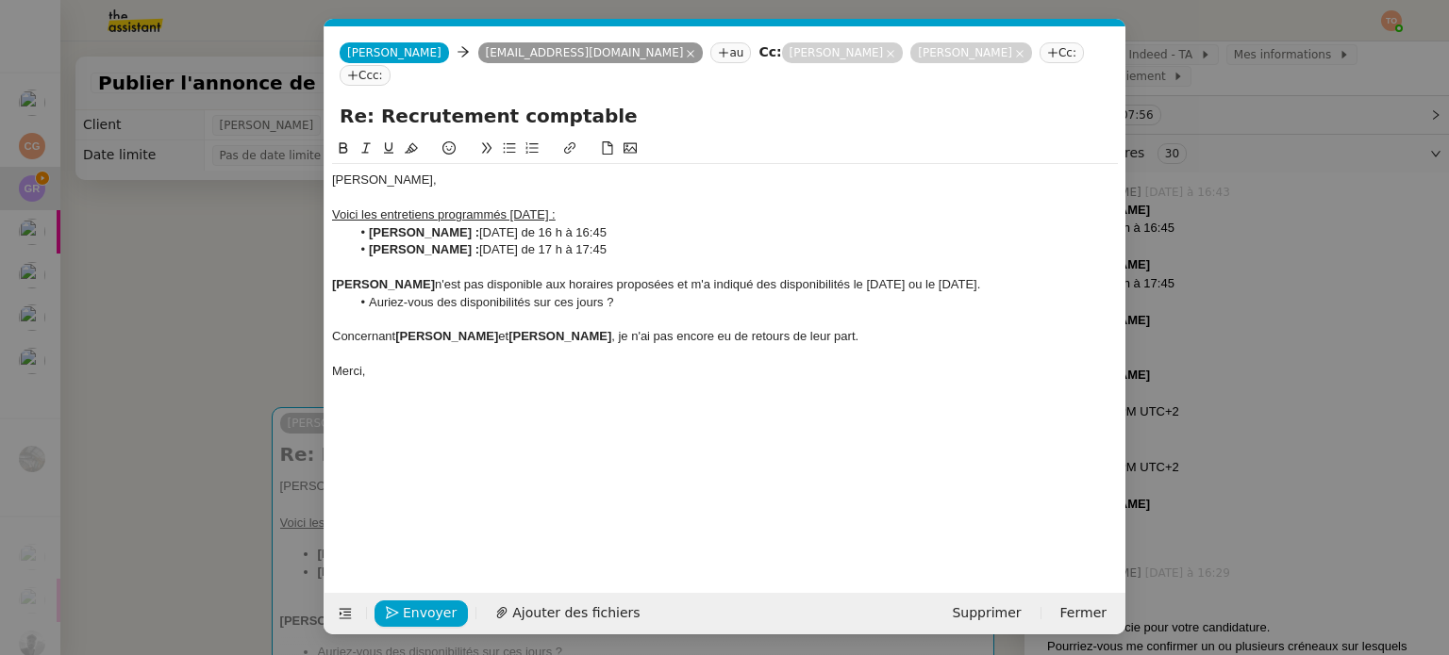
drag, startPoint x: 849, startPoint y: 263, endPoint x: 1101, endPoint y: 258, distance: 251.9
click at [1101, 276] on div "[PERSON_NAME] n'est pas disponible aux horaires proposées et m'a indiqué des di…" at bounding box center [725, 284] width 786 height 17
click at [335, 138] on button at bounding box center [343, 149] width 23 height 22
click at [633, 276] on div "[PERSON_NAME] n'est pas disponible aux horaires proposées et m'a indiqué des di…" at bounding box center [725, 284] width 786 height 17
click at [423, 605] on span "Envoyer" at bounding box center [430, 614] width 54 height 22
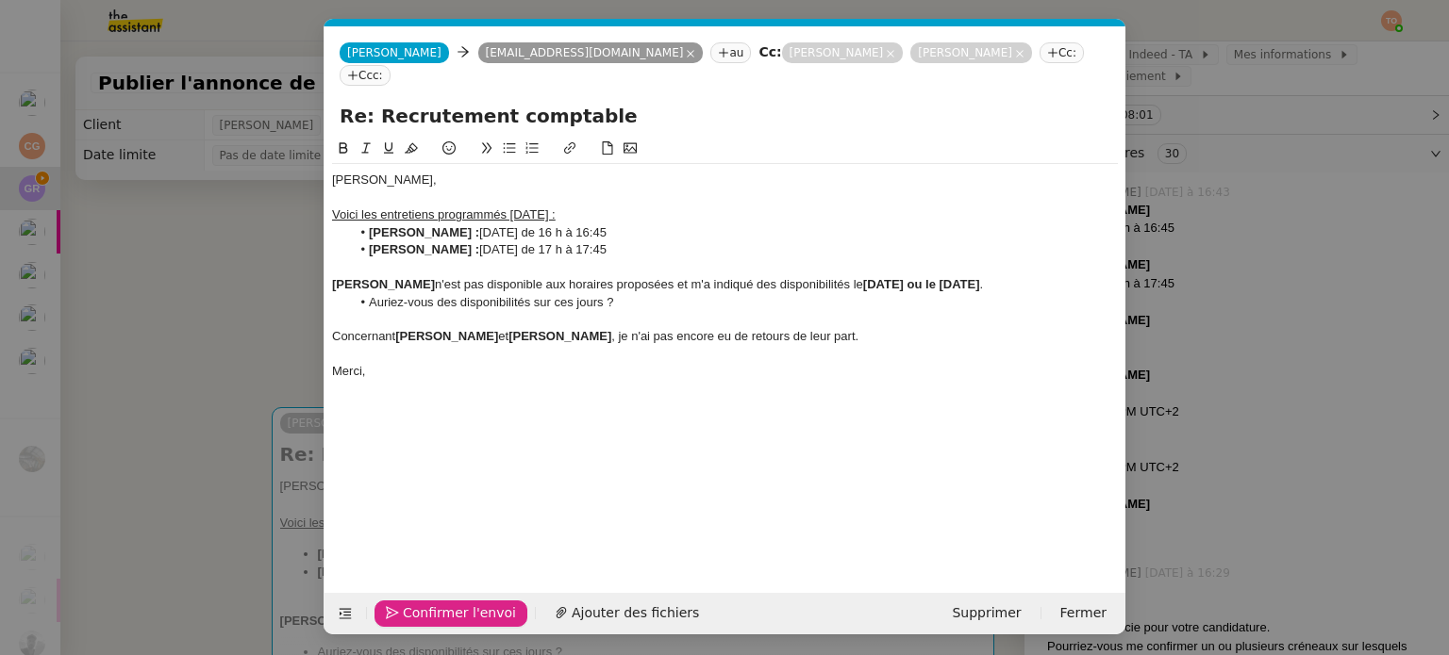
click at [423, 605] on span "Confirmer l'envoi" at bounding box center [459, 614] width 113 height 22
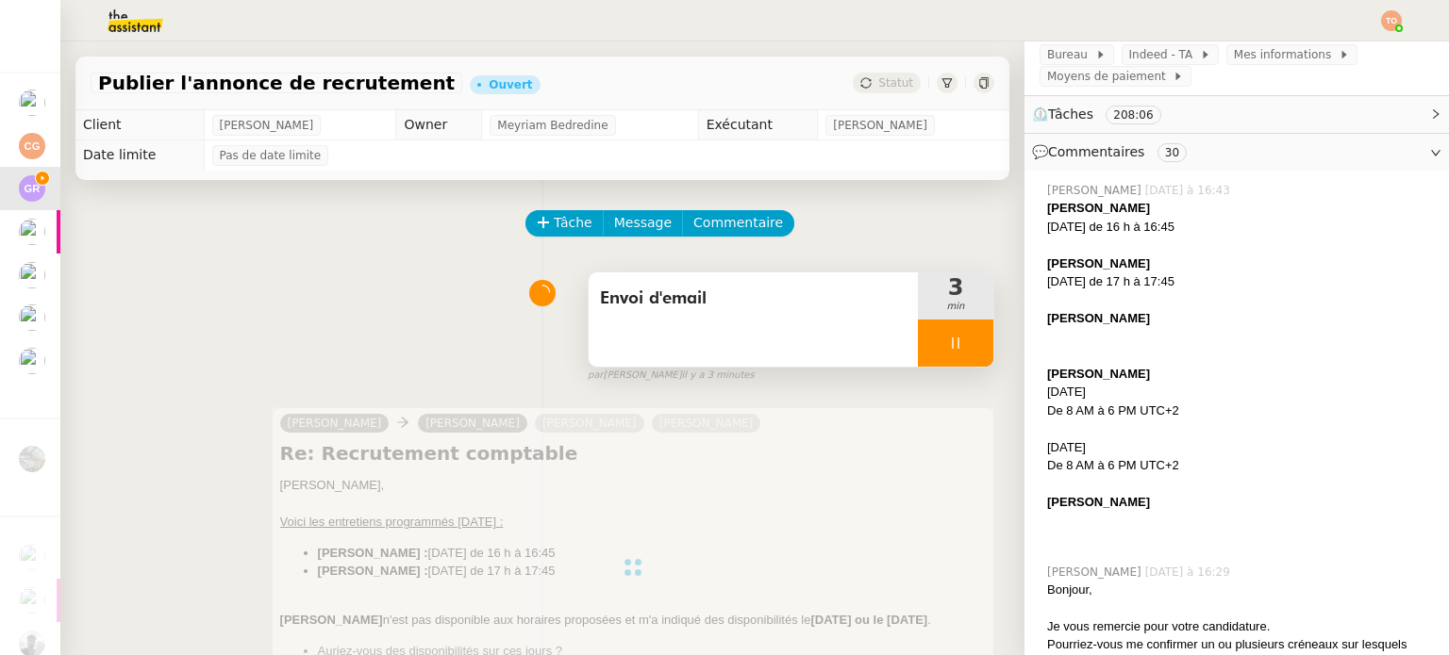
click at [957, 347] on div at bounding box center [955, 343] width 75 height 47
click at [967, 343] on icon at bounding box center [974, 343] width 15 height 15
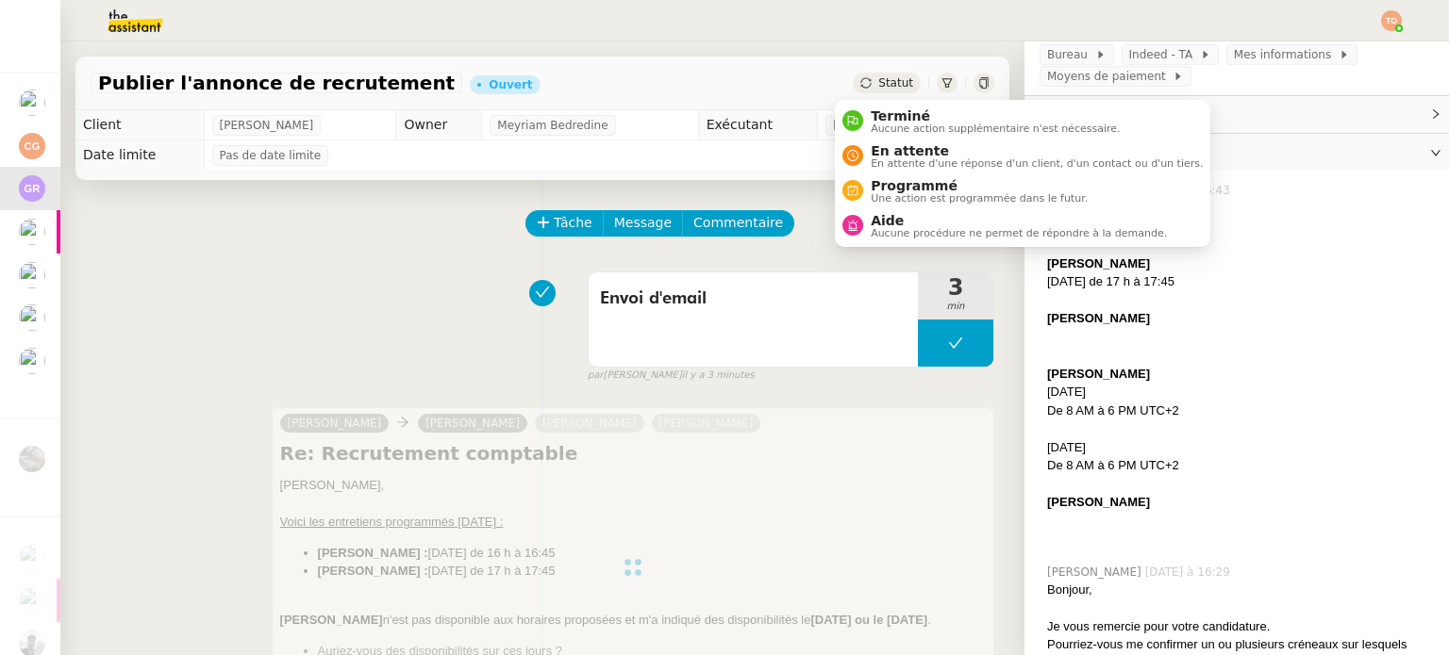
click at [883, 90] on span "Statut" at bounding box center [895, 82] width 35 height 13
click at [920, 158] on span "En attente d'une réponse d'un client, d'un contact ou d'un tiers." at bounding box center [1036, 163] width 332 height 10
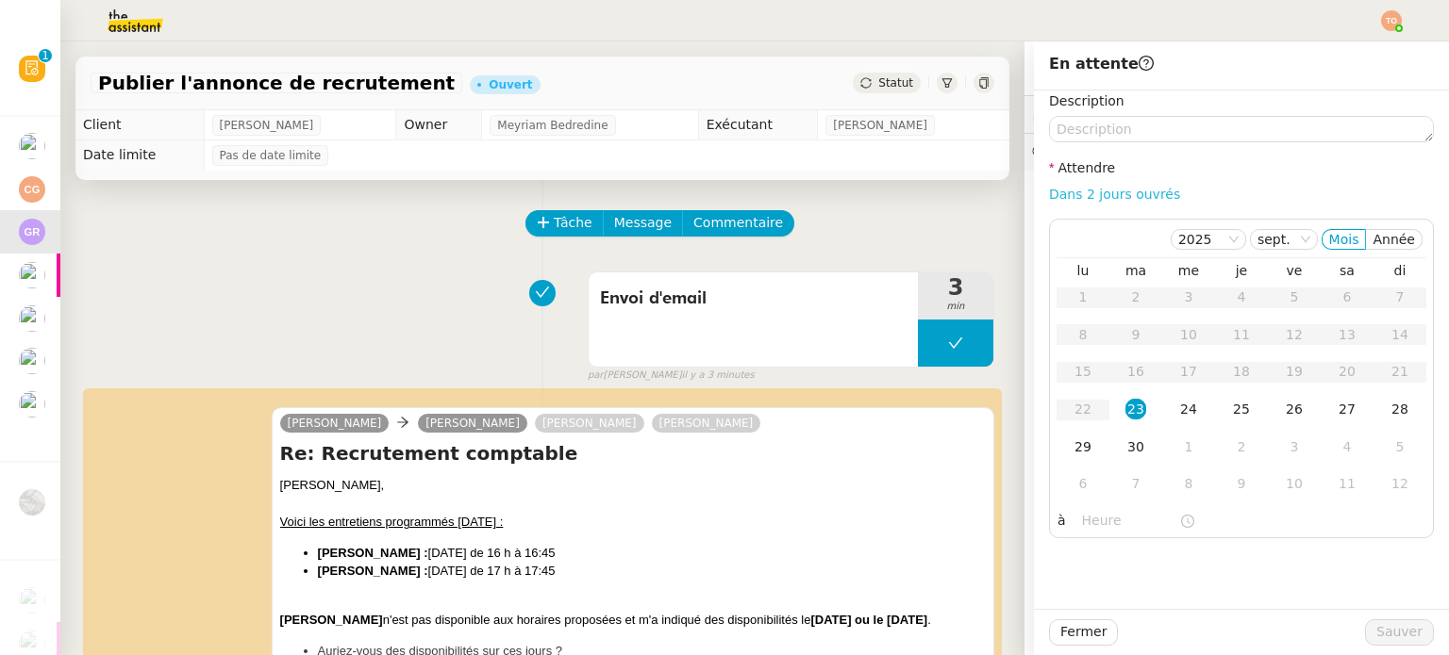
click at [1102, 195] on link "Dans 2 jours ouvrés" at bounding box center [1114, 194] width 131 height 15
type input "07:00"
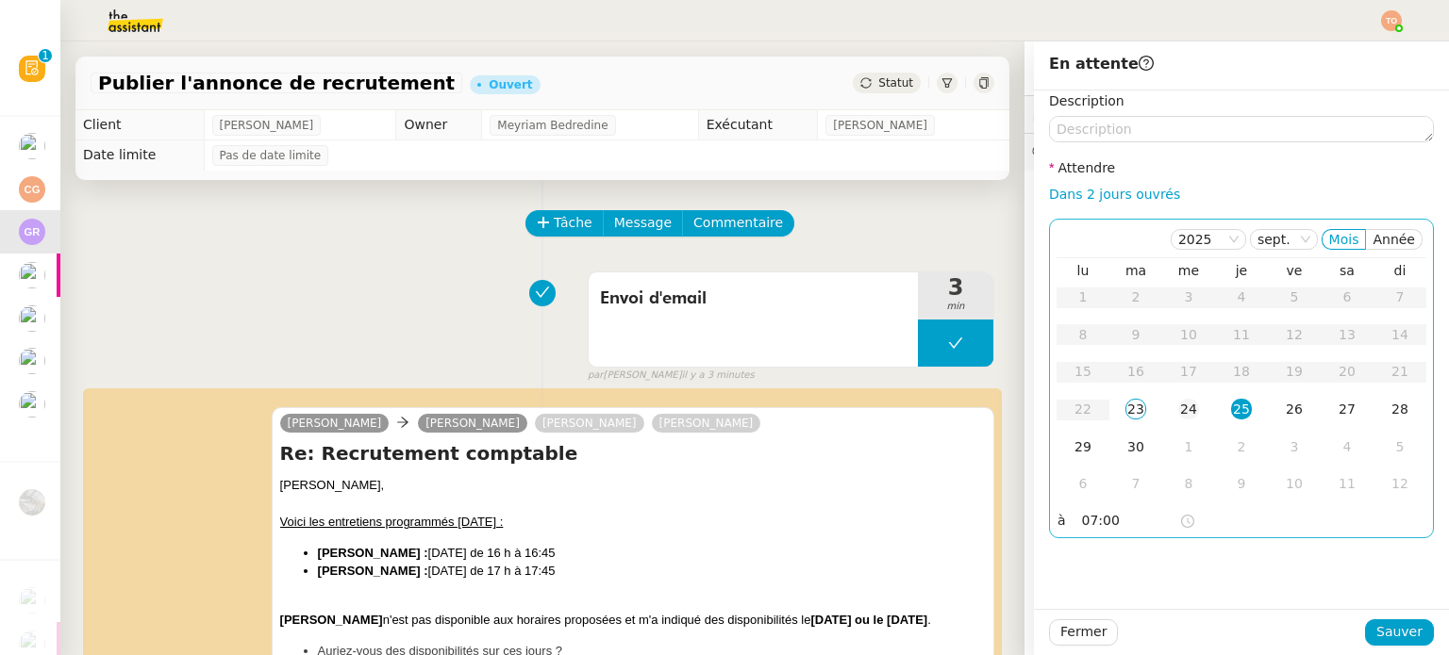
click at [1186, 405] on td "24" at bounding box center [1188, 410] width 53 height 38
click at [1136, 415] on td "23" at bounding box center [1135, 410] width 53 height 38
click at [1178, 405] on div "24" at bounding box center [1188, 409] width 21 height 21
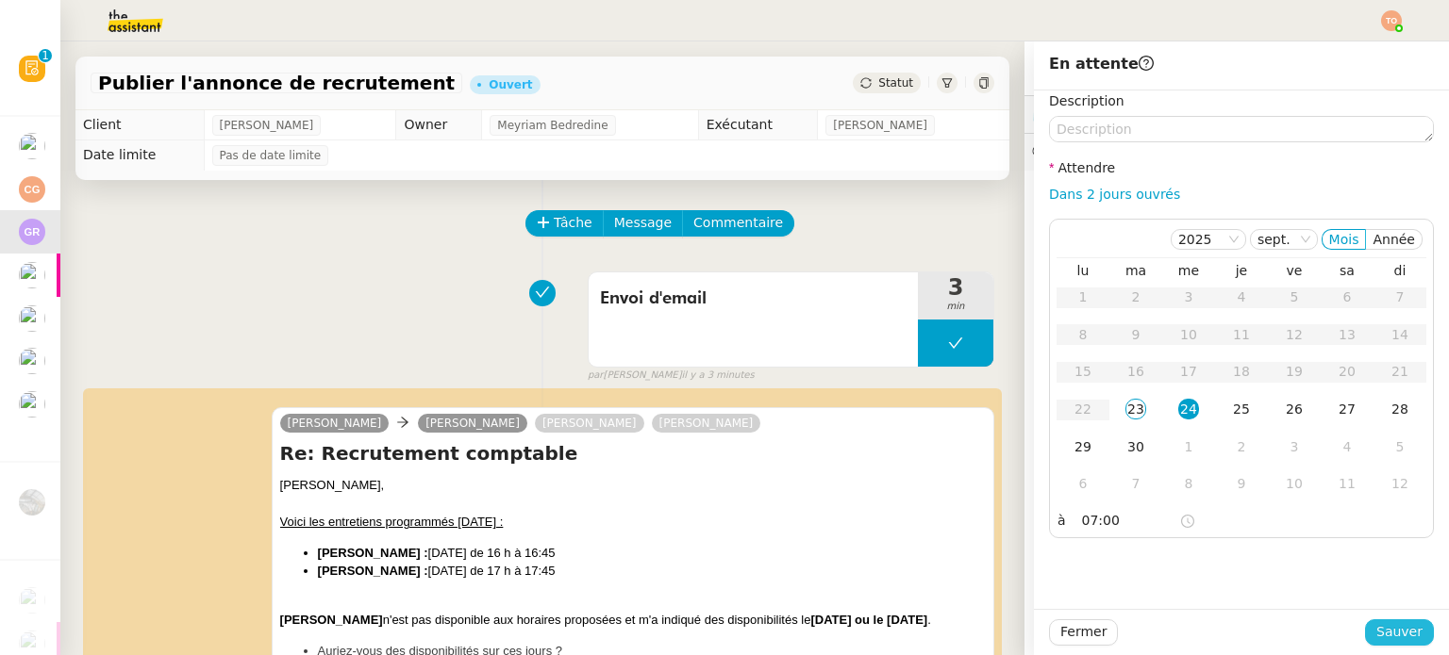
click at [1376, 621] on span "Sauver" at bounding box center [1399, 632] width 46 height 22
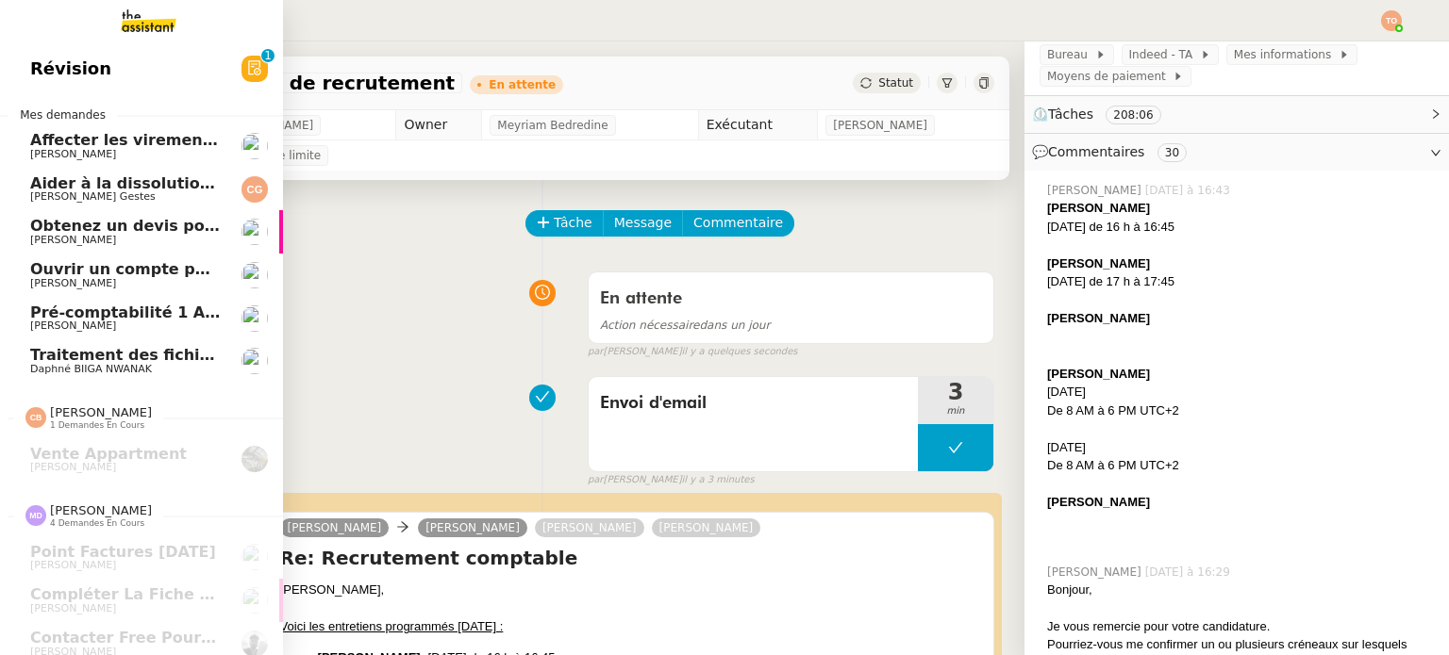
click at [154, 235] on span "[PERSON_NAME]" at bounding box center [125, 240] width 191 height 11
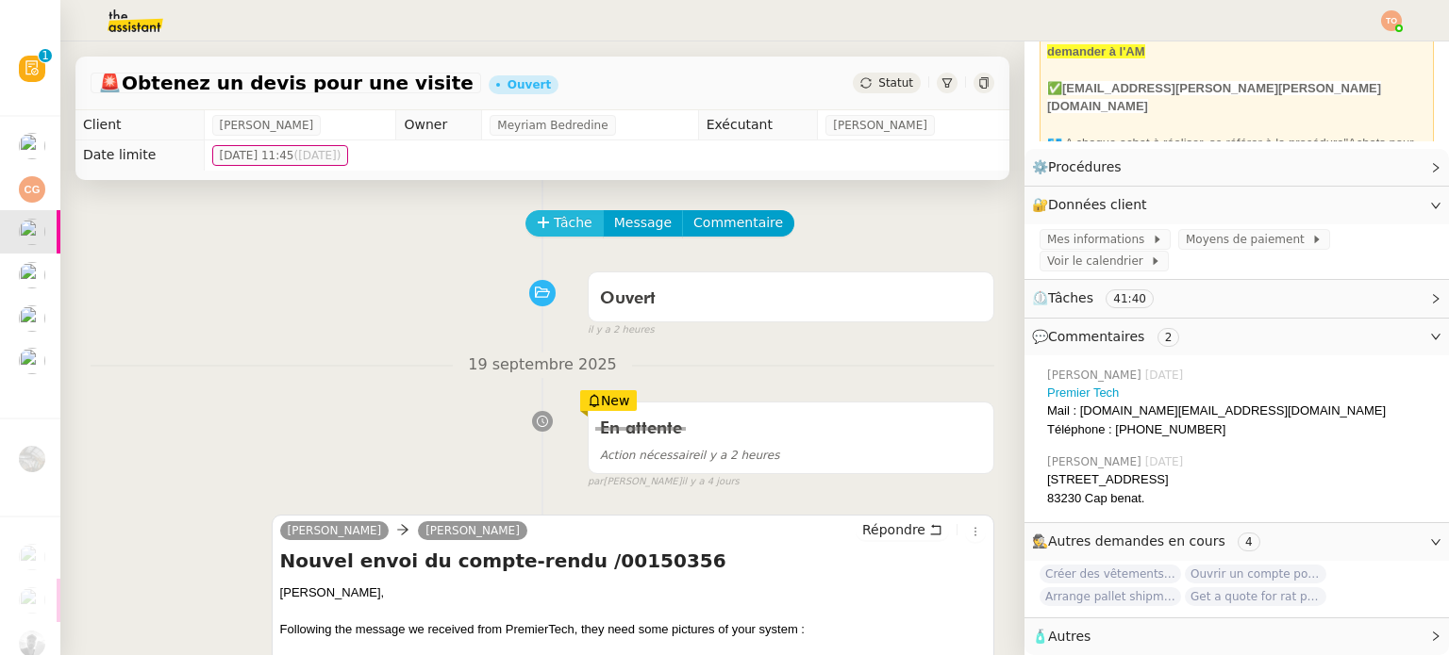
click at [554, 227] on span "Tâche" at bounding box center [573, 223] width 39 height 22
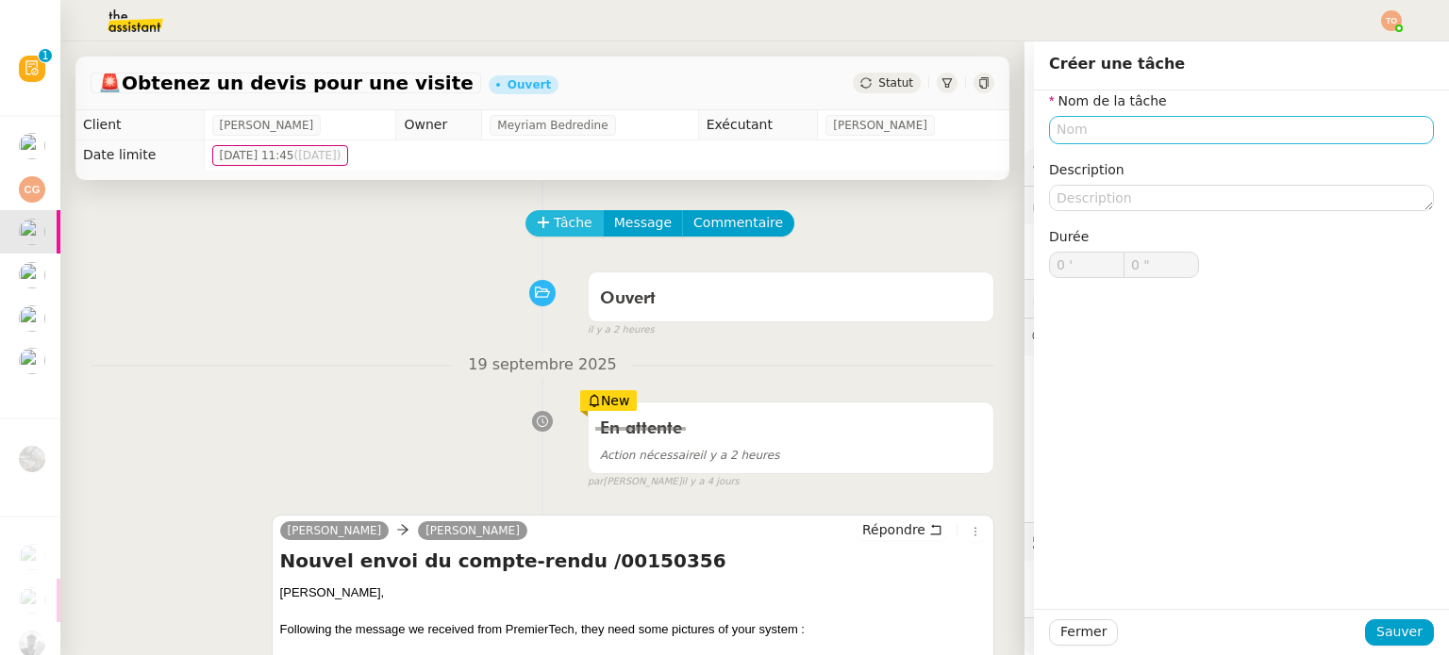
scroll to position [138, 0]
click at [1069, 125] on input "text" at bounding box center [1241, 129] width 385 height 27
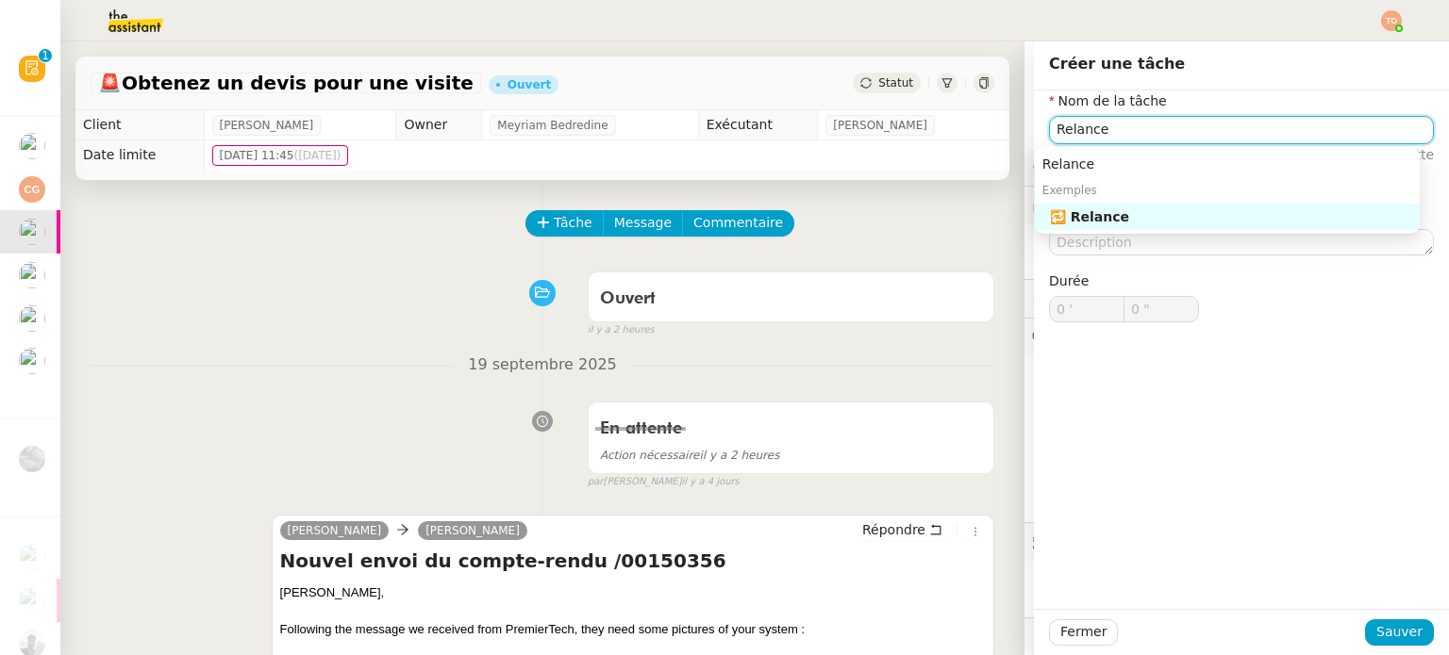
click at [1119, 223] on div "🔁 Relance" at bounding box center [1231, 216] width 362 height 17
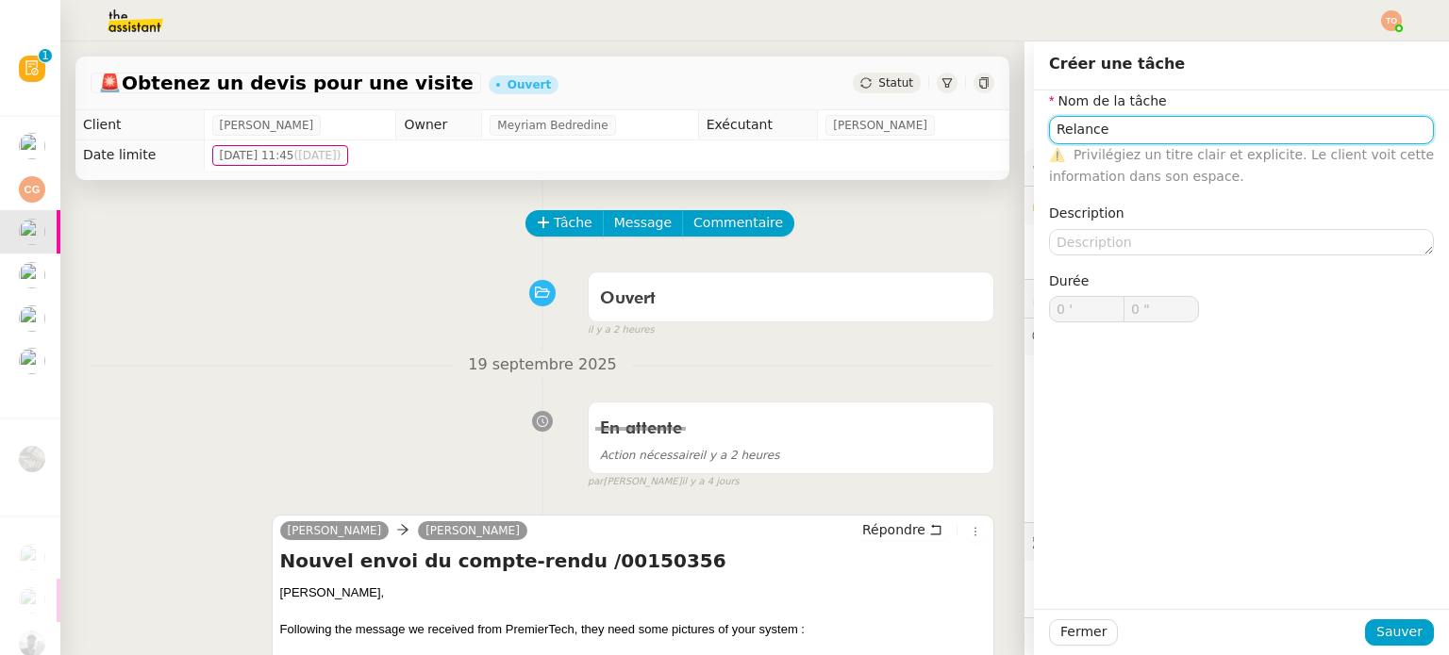
type input "Relance"
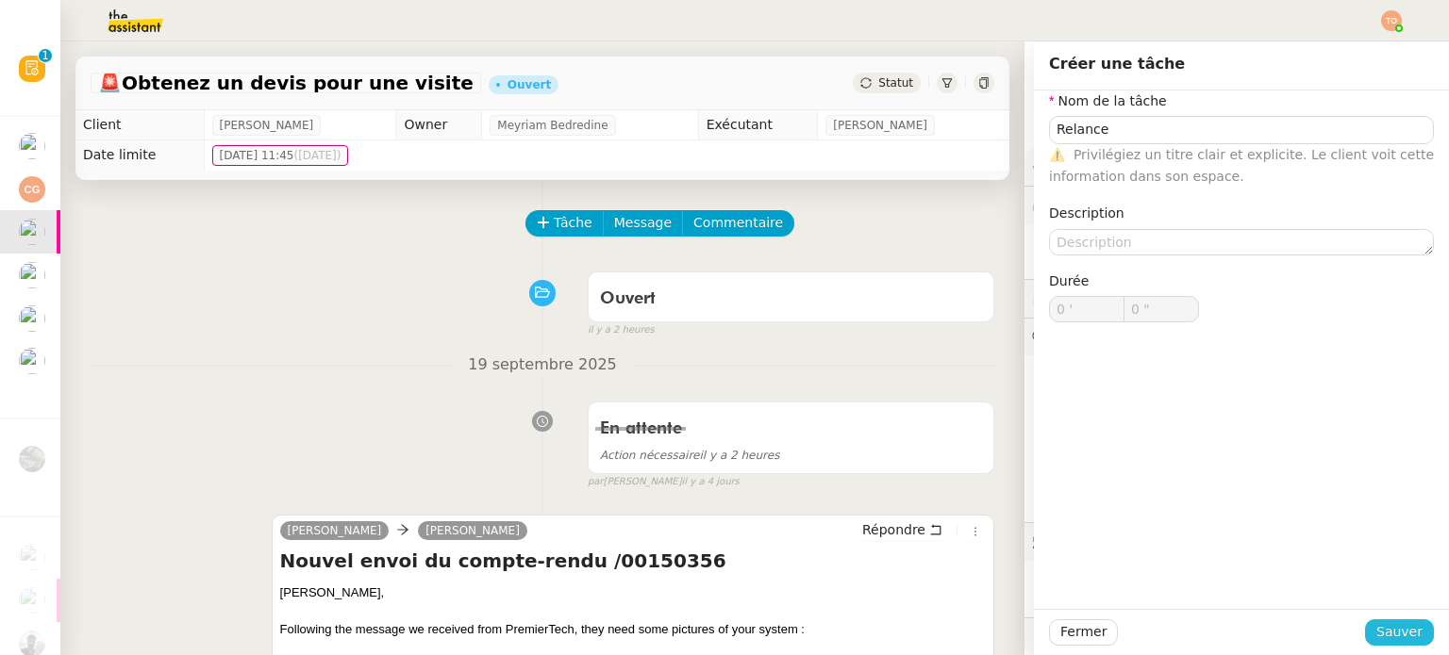
click at [1377, 620] on div "Fermer Sauver" at bounding box center [1241, 632] width 415 height 46
click at [1379, 621] on span "Sauver" at bounding box center [1399, 632] width 46 height 22
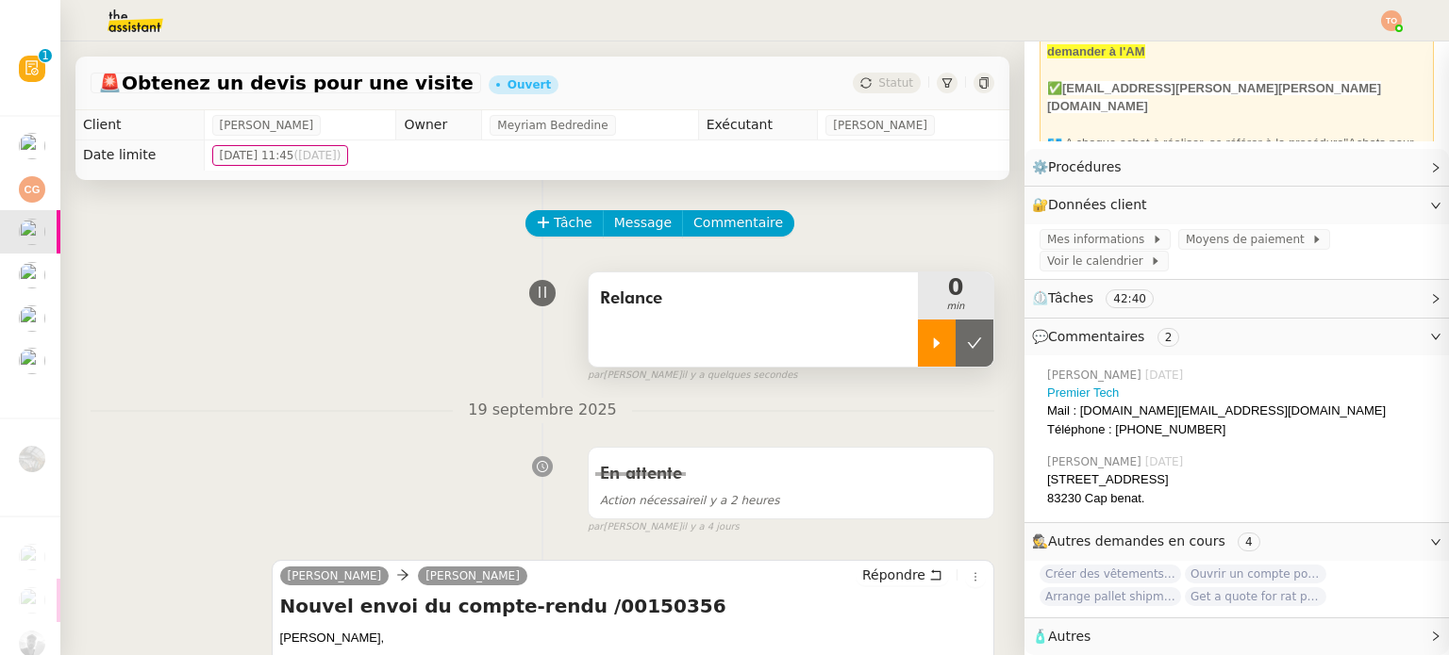
click at [918, 360] on div at bounding box center [937, 343] width 38 height 47
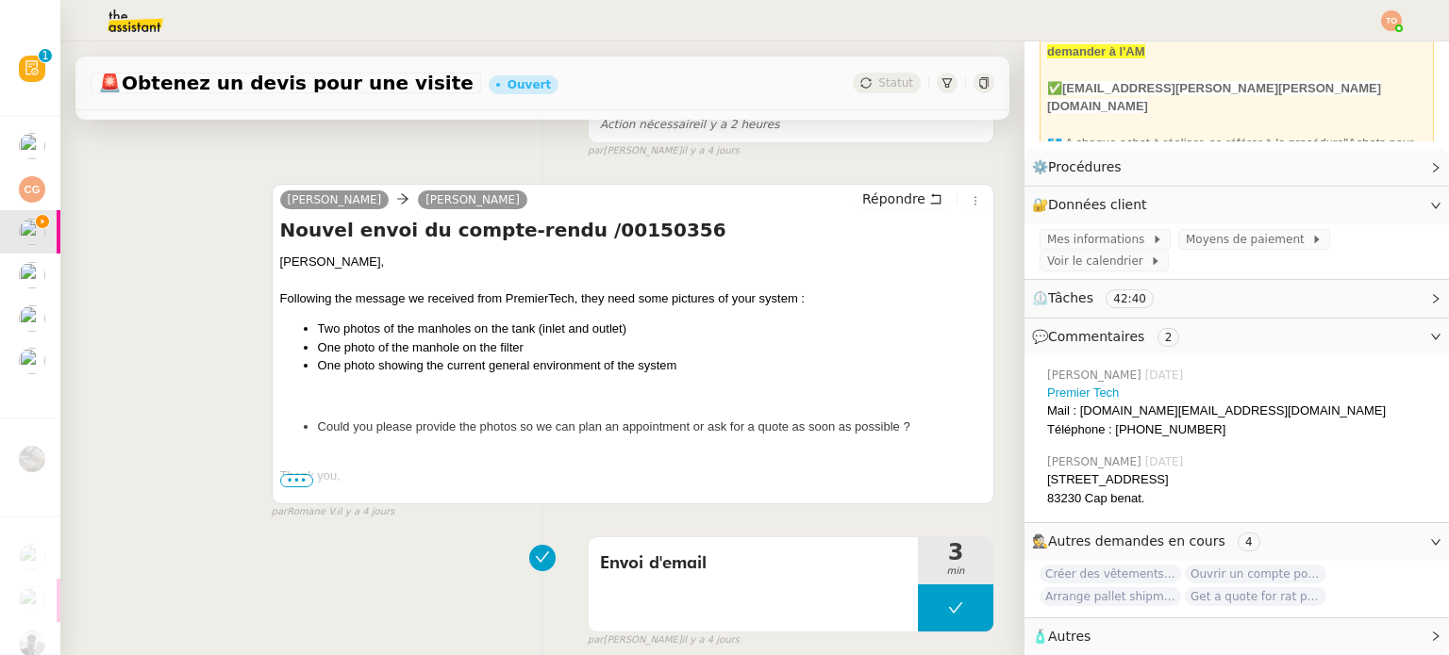
scroll to position [377, 0]
click at [300, 483] on span "•••" at bounding box center [297, 479] width 34 height 13
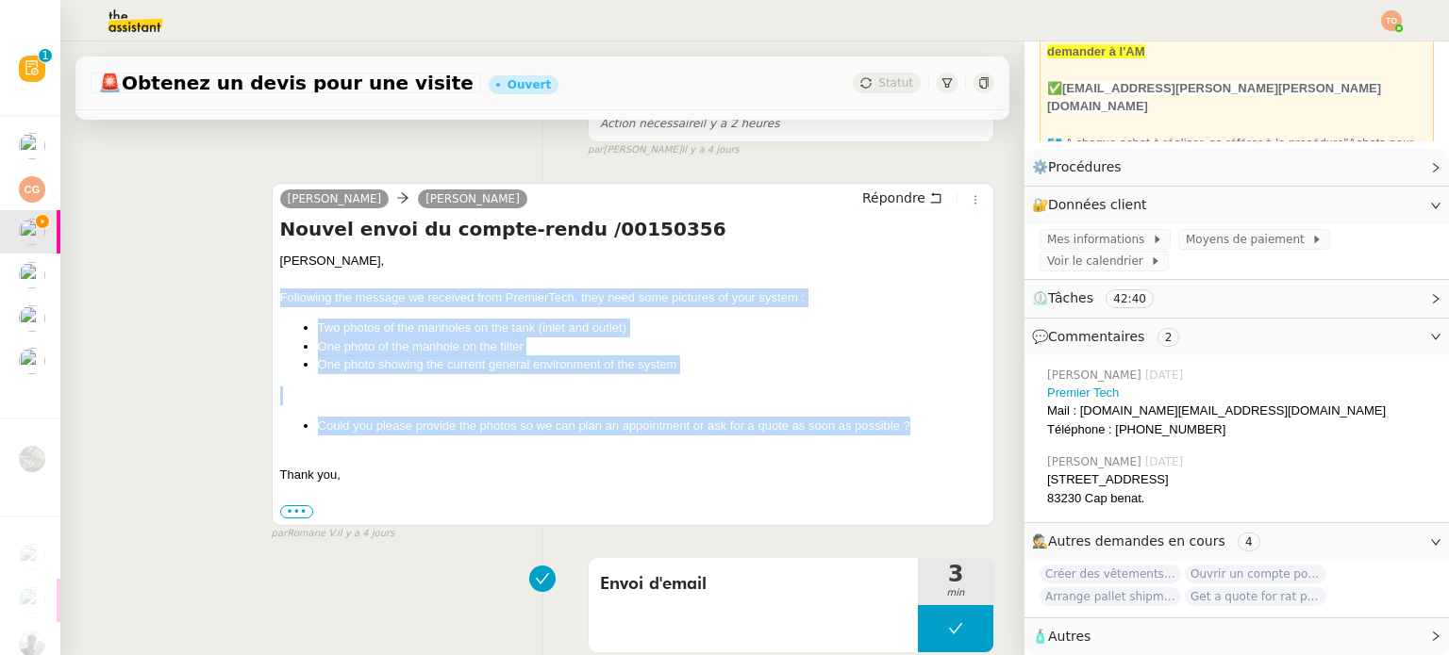
copy div "Following the message we received from PremierTech, they need some pictures of …"
drag, startPoint x: 894, startPoint y: 427, endPoint x: 249, endPoint y: 300, distance: 657.5
click at [249, 300] on div "[PERSON_NAME] Répondre Nouvel envoi du compte-rendu /00150356 [PERSON_NAME], Fo…" at bounding box center [542, 353] width 903 height 375
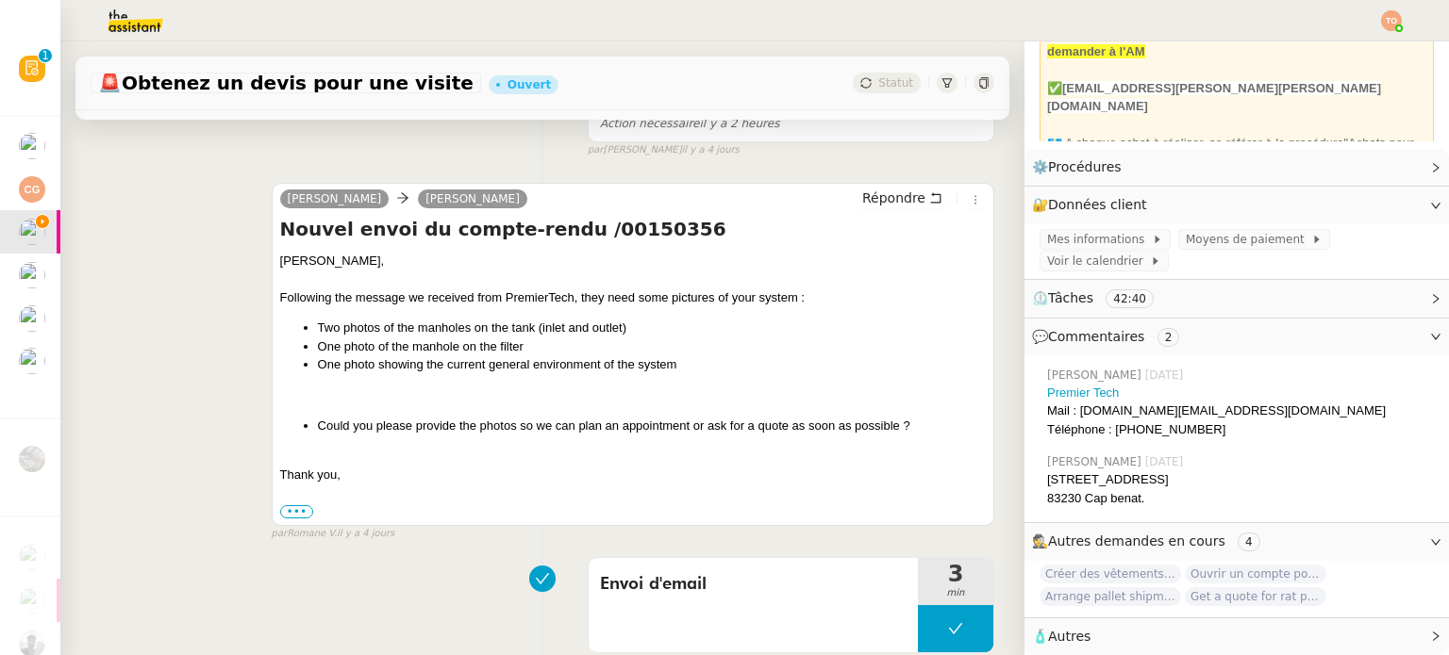
click at [887, 188] on div "[PERSON_NAME] Répondre Nouvel envoi du compte-rendu /00150356 [PERSON_NAME], Fo…" at bounding box center [633, 354] width 722 height 343
click at [877, 195] on span "Répondre" at bounding box center [893, 198] width 63 height 19
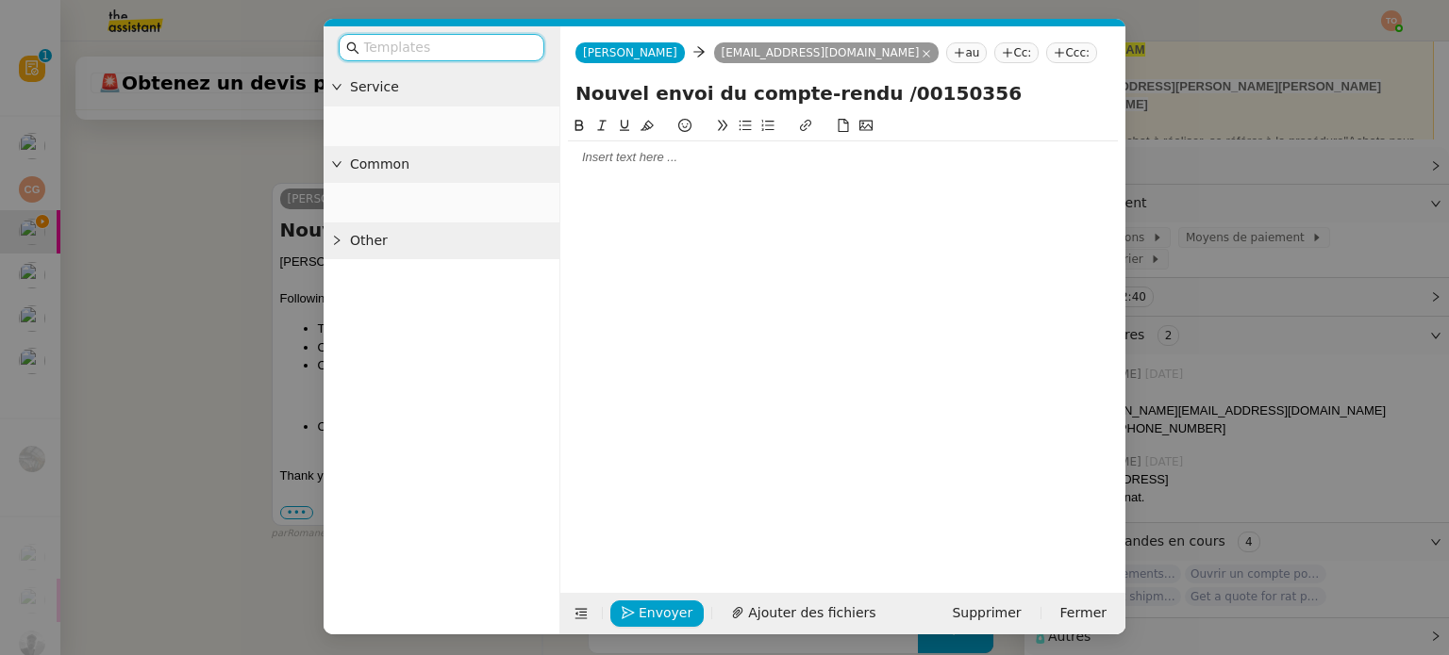
scroll to position [142, 0]
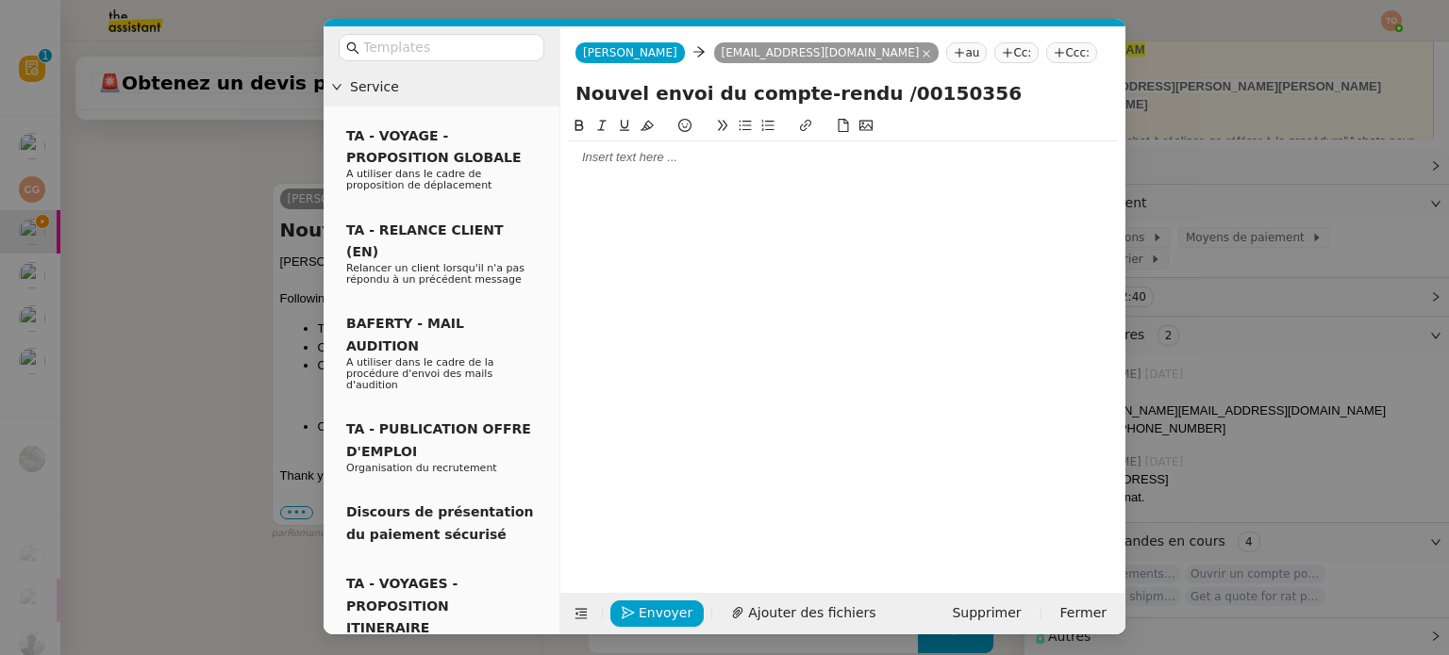
click at [698, 166] on div at bounding box center [843, 157] width 550 height 17
click at [509, 51] on input "text" at bounding box center [448, 48] width 170 height 22
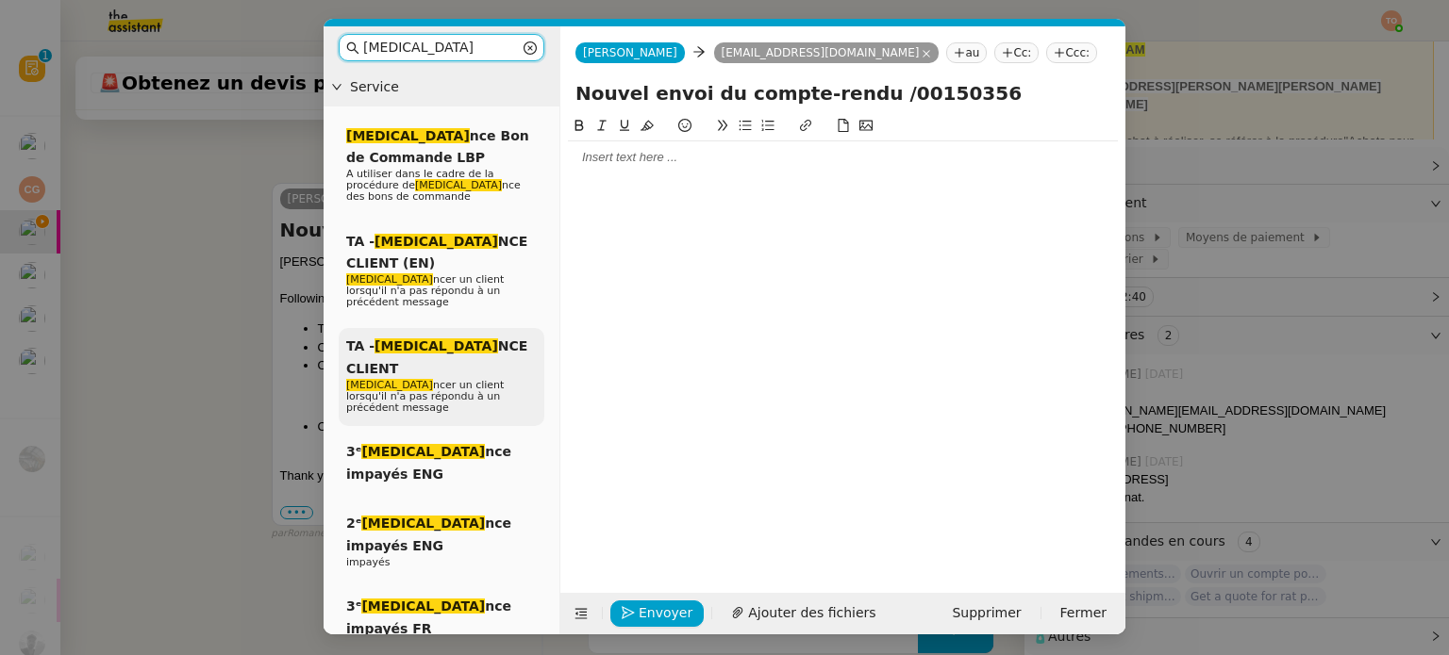
type input "[MEDICAL_DATA]"
click at [489, 328] on div "TA - [MEDICAL_DATA] NCE CLIENT [MEDICAL_DATA] ncer un client lorsqu'il n'a pas …" at bounding box center [442, 377] width 206 height 98
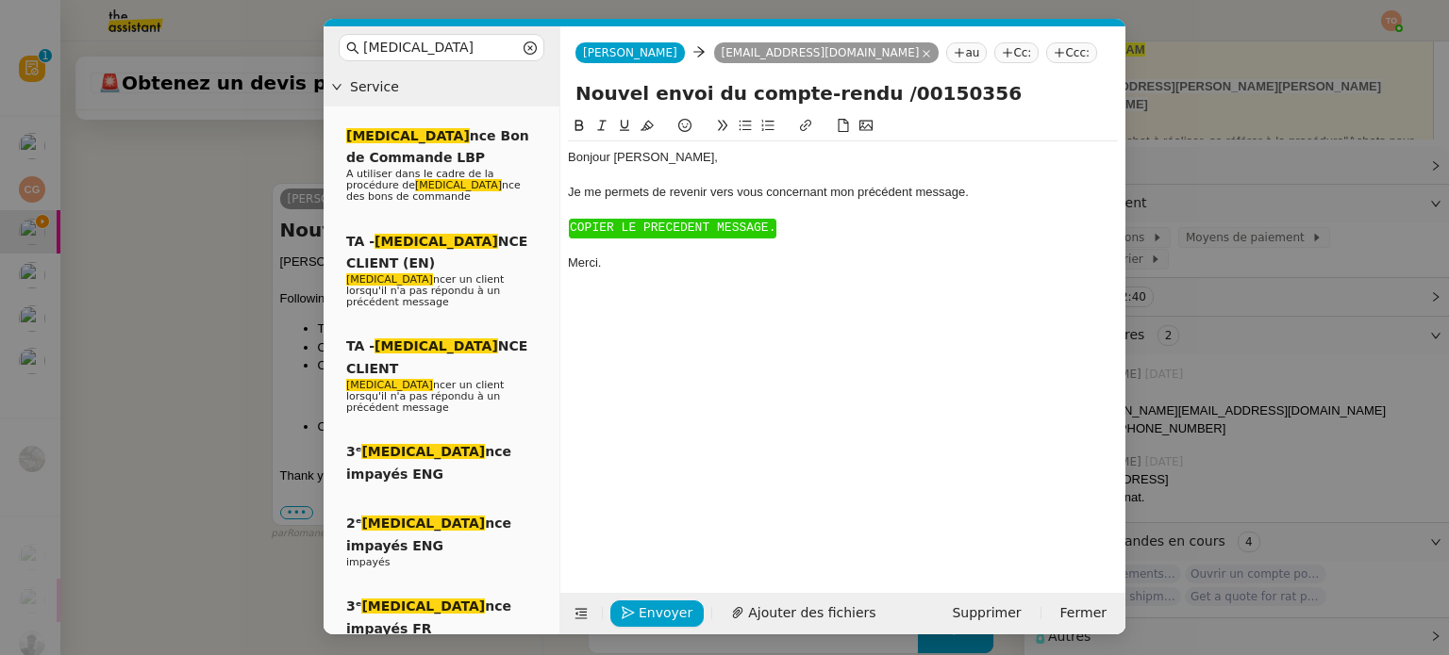
click at [619, 228] on span "COPIER LE PRECEDENT MESSAGE." at bounding box center [673, 228] width 206 height 14
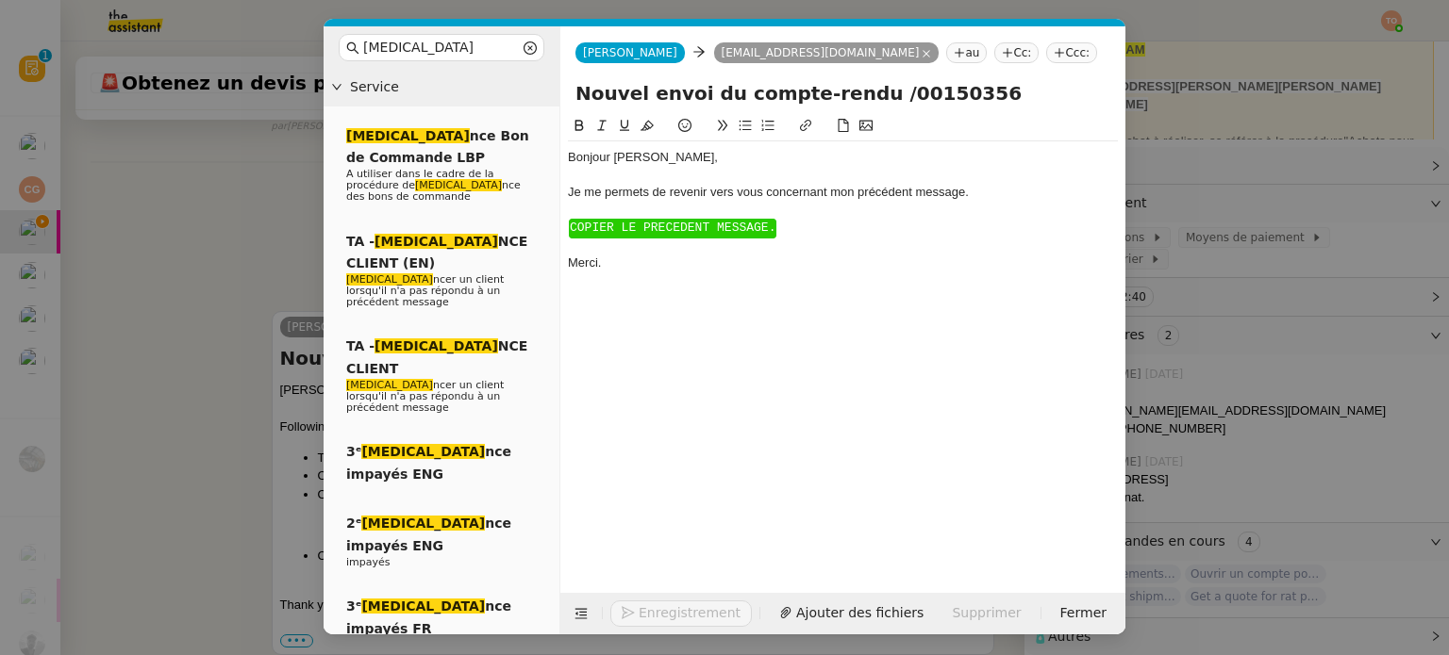
scroll to position [651, 0]
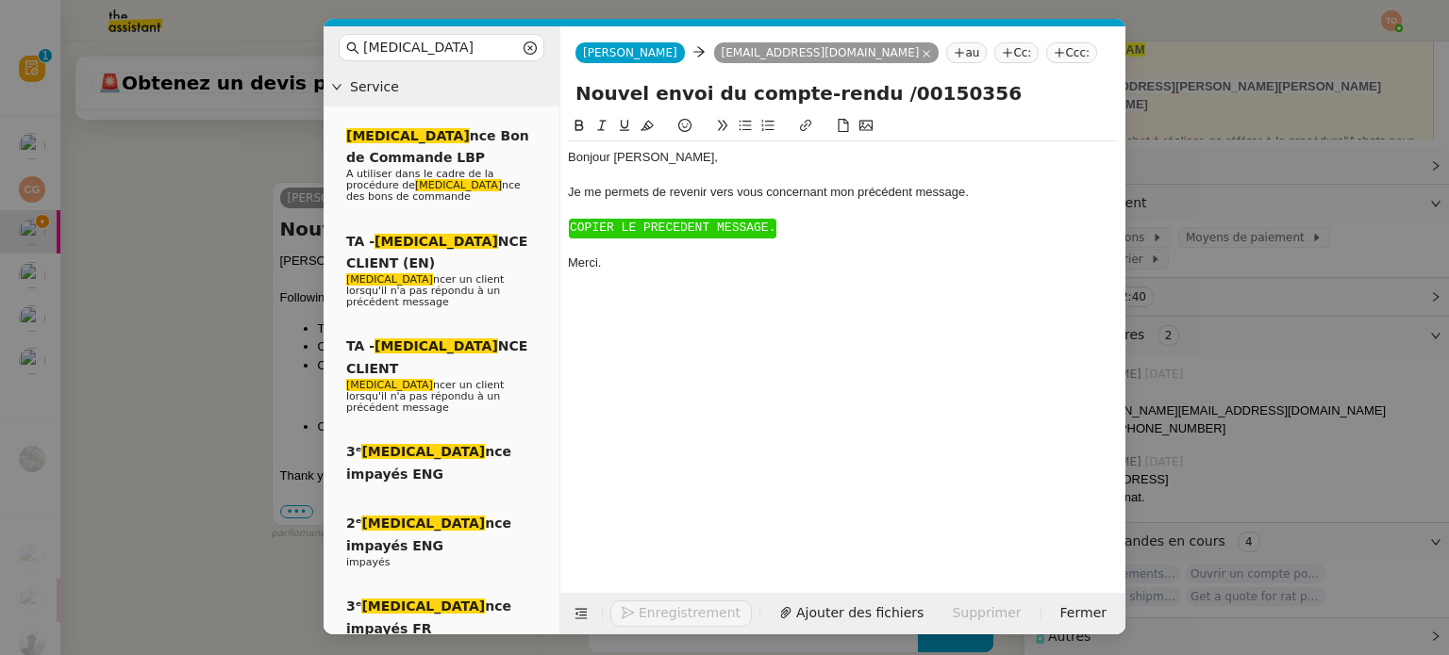
click at [619, 228] on span "COPIER LE PRECEDENT MESSAGE." at bounding box center [673, 228] width 206 height 14
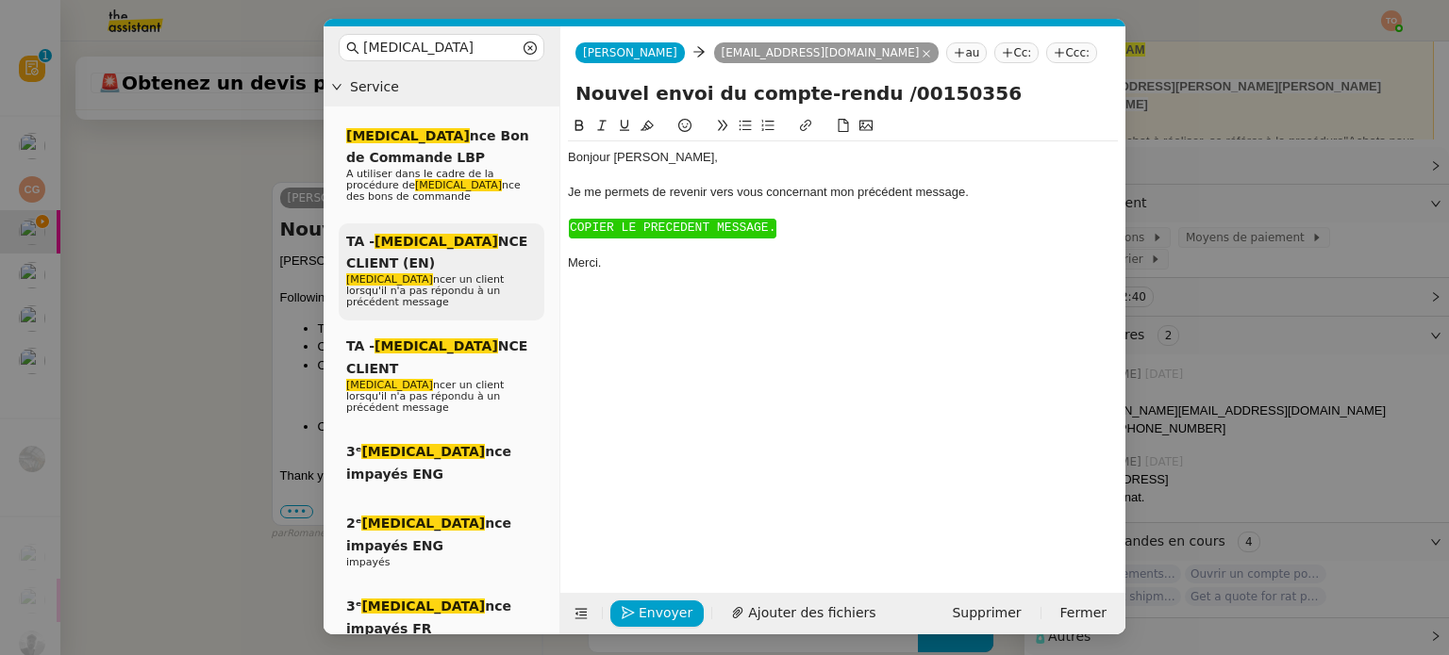
click at [460, 273] on span "[MEDICAL_DATA] ncer un client lorsqu'il n'a pas répondu à un précédent message" at bounding box center [424, 290] width 157 height 35
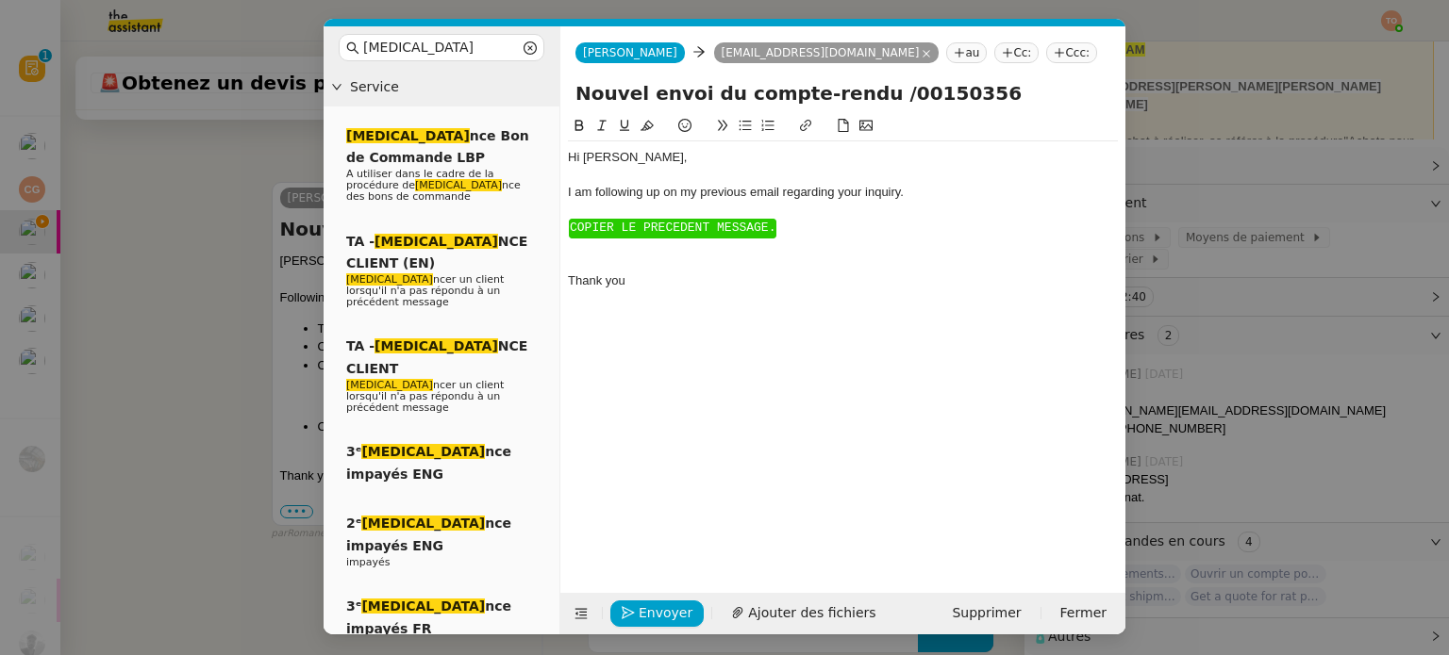
scroll to position [761, 0]
click at [605, 229] on span "﻿COPIER LE PRECEDENT MESSAGE." at bounding box center [673, 228] width 206 height 14
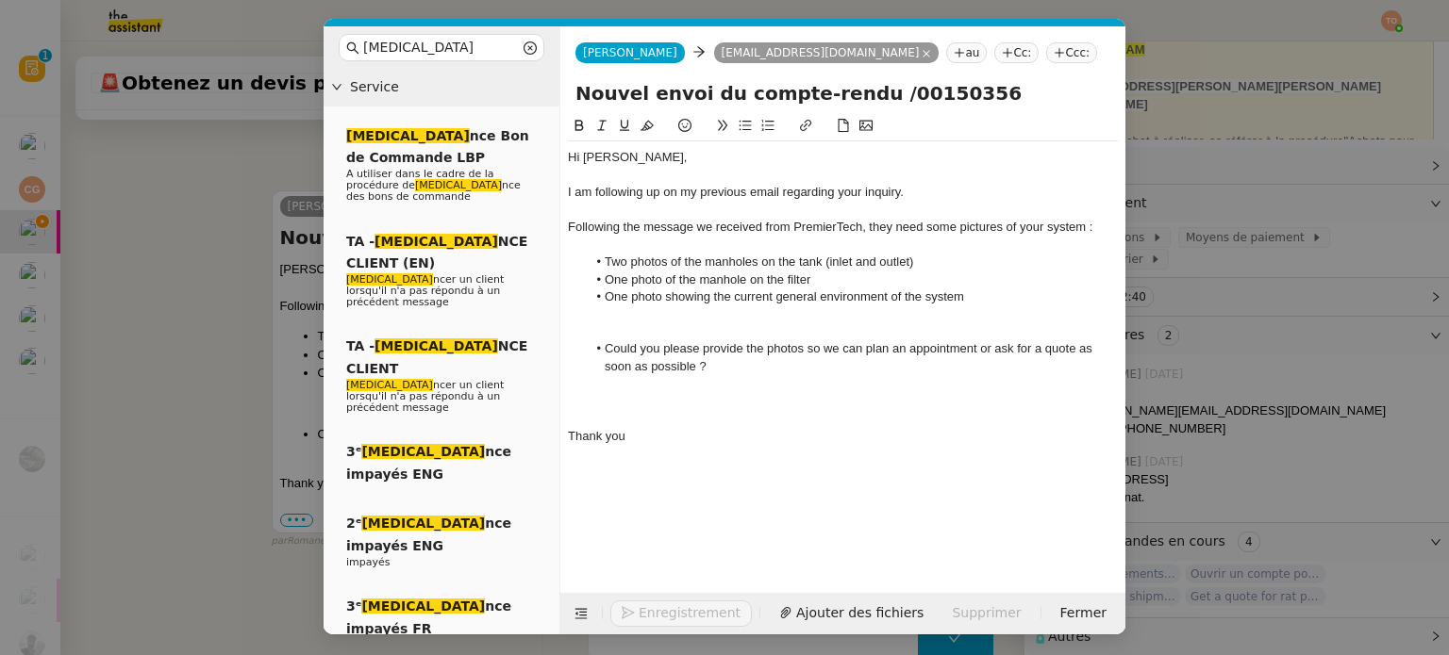
scroll to position [770, 0]
drag, startPoint x: 623, startPoint y: 226, endPoint x: 571, endPoint y: 225, distance: 52.8
click at [571, 225] on div "Following the message we received from PremierTech, they need some pictures of …" at bounding box center [843, 227] width 550 height 17
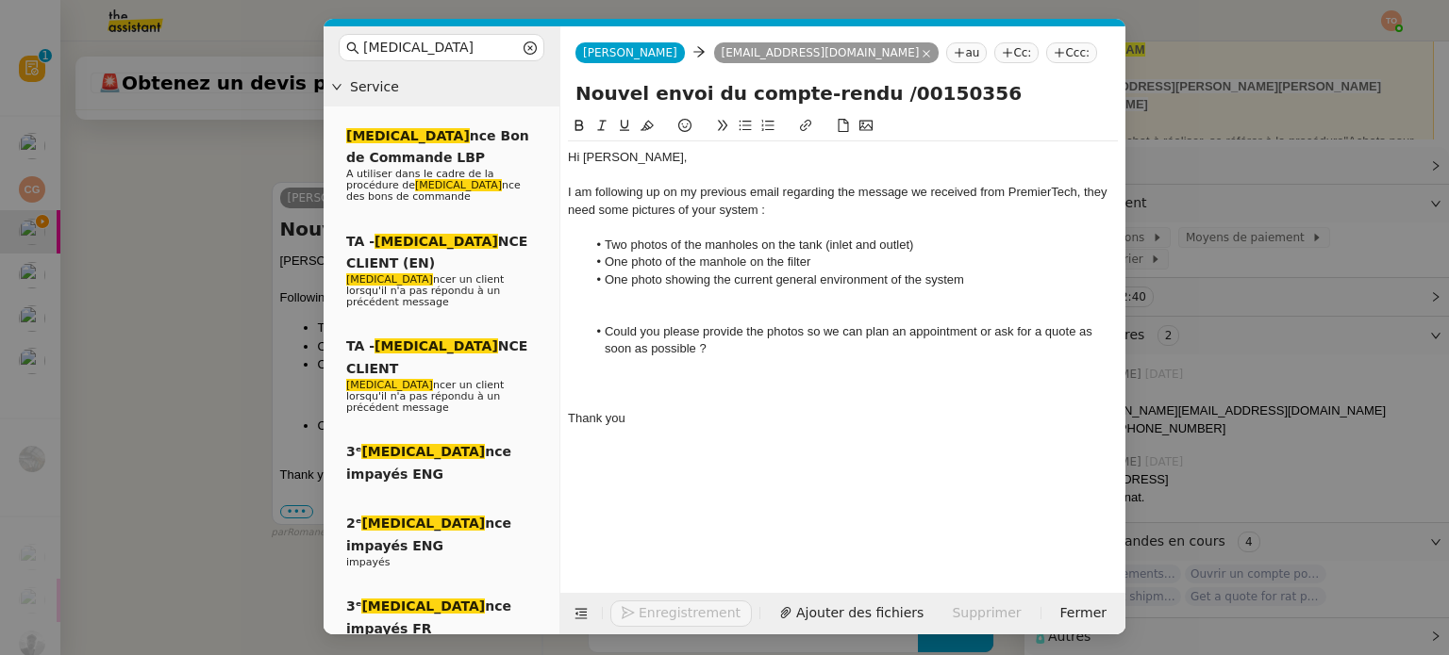
click at [879, 191] on div "I am following up on my previous email regarding the message we received from P…" at bounding box center [843, 201] width 550 height 35
drag, startPoint x: 879, startPoint y: 191, endPoint x: 894, endPoint y: 191, distance: 15.1
click at [879, 191] on div "I am following up on my previous email regarding the message we received from P…" at bounding box center [843, 201] width 550 height 35
click at [1054, 189] on div "I am following up on my previous email regarding the mail we received from Prem…" at bounding box center [843, 201] width 550 height 35
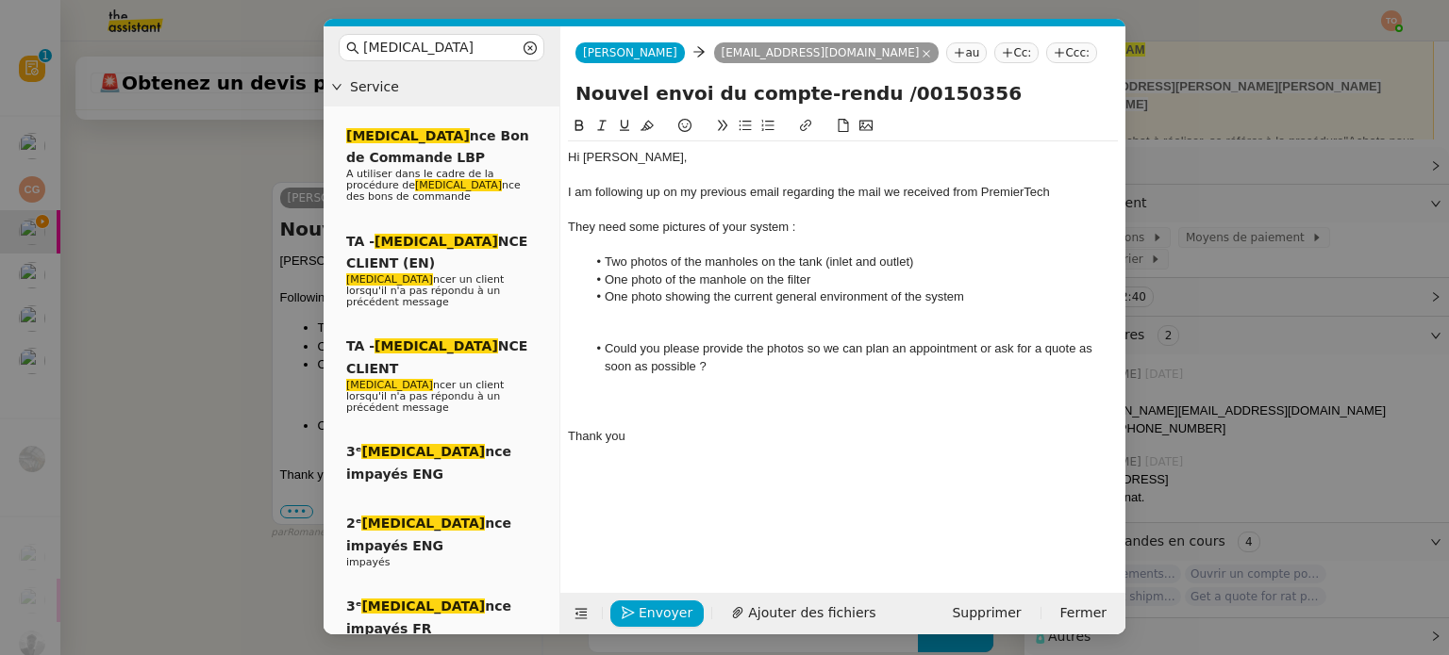
click at [860, 245] on div at bounding box center [843, 245] width 550 height 17
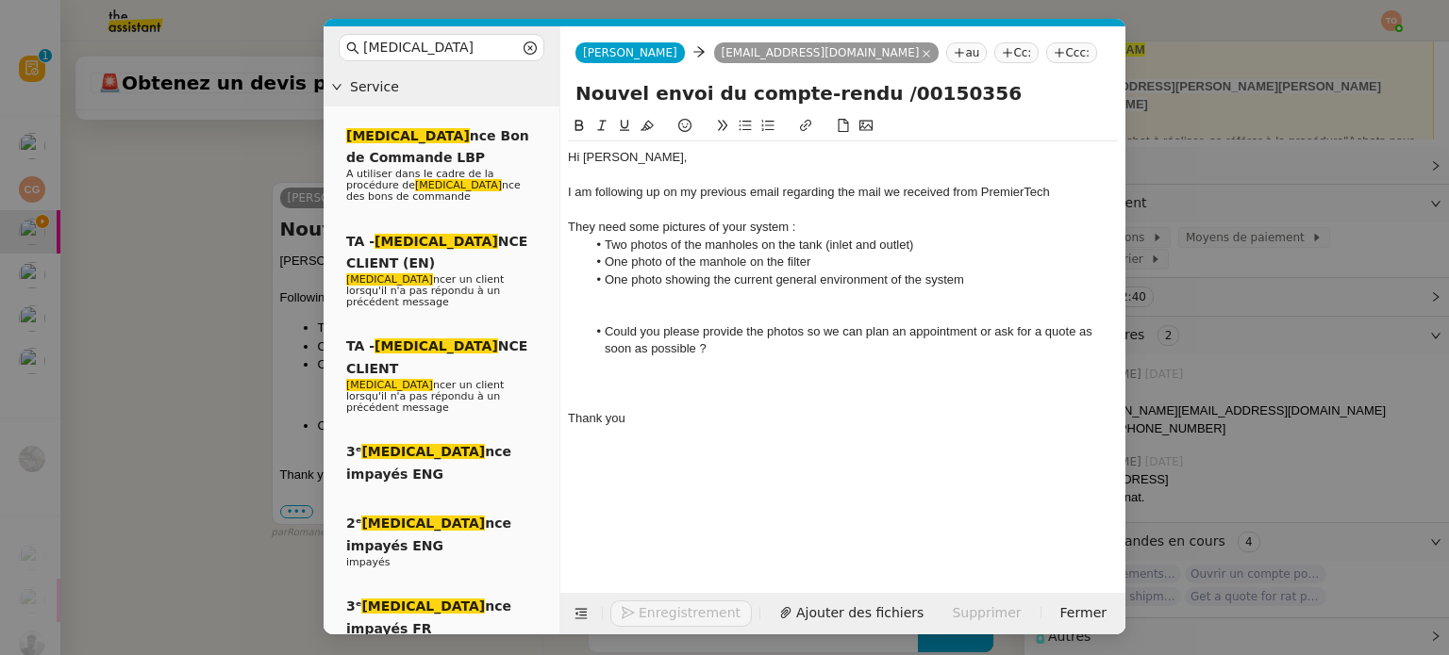
click at [770, 316] on div at bounding box center [843, 314] width 550 height 17
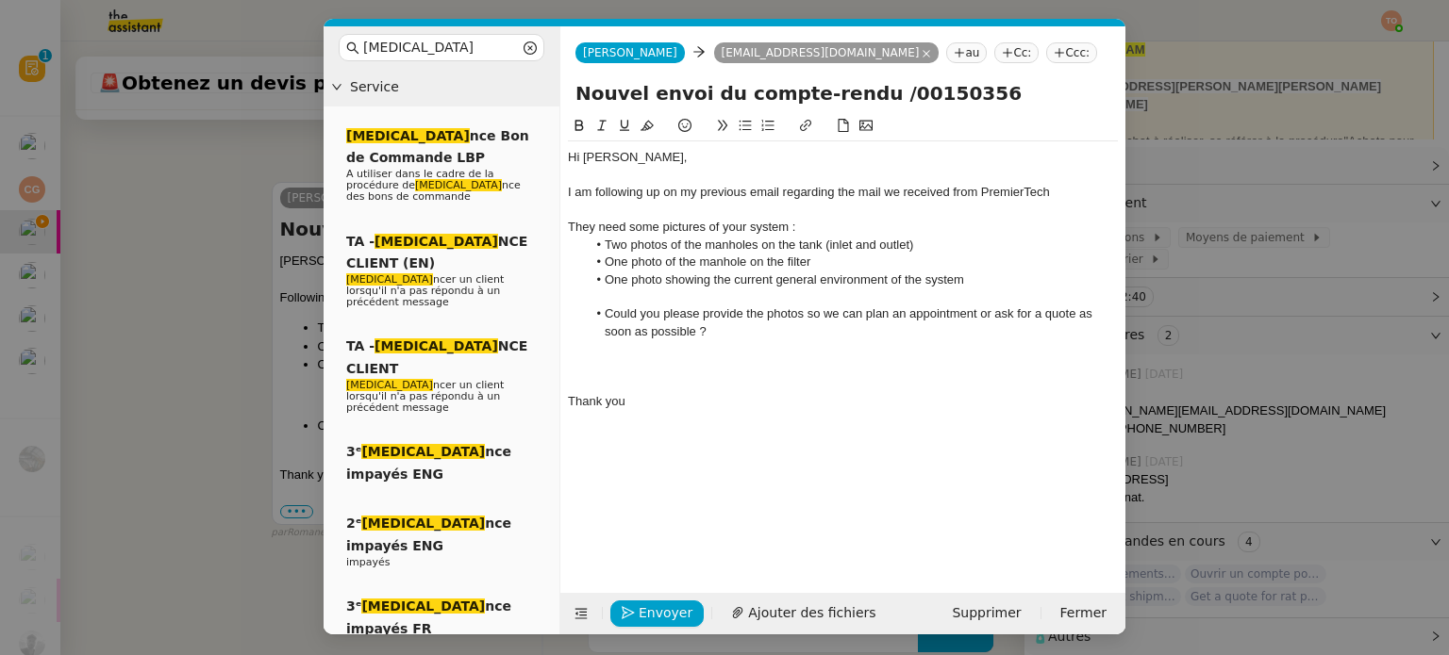
click at [735, 373] on div "﻿" at bounding box center [843, 366] width 550 height 17
click at [660, 368] on div "Thank you" at bounding box center [843, 366] width 550 height 17
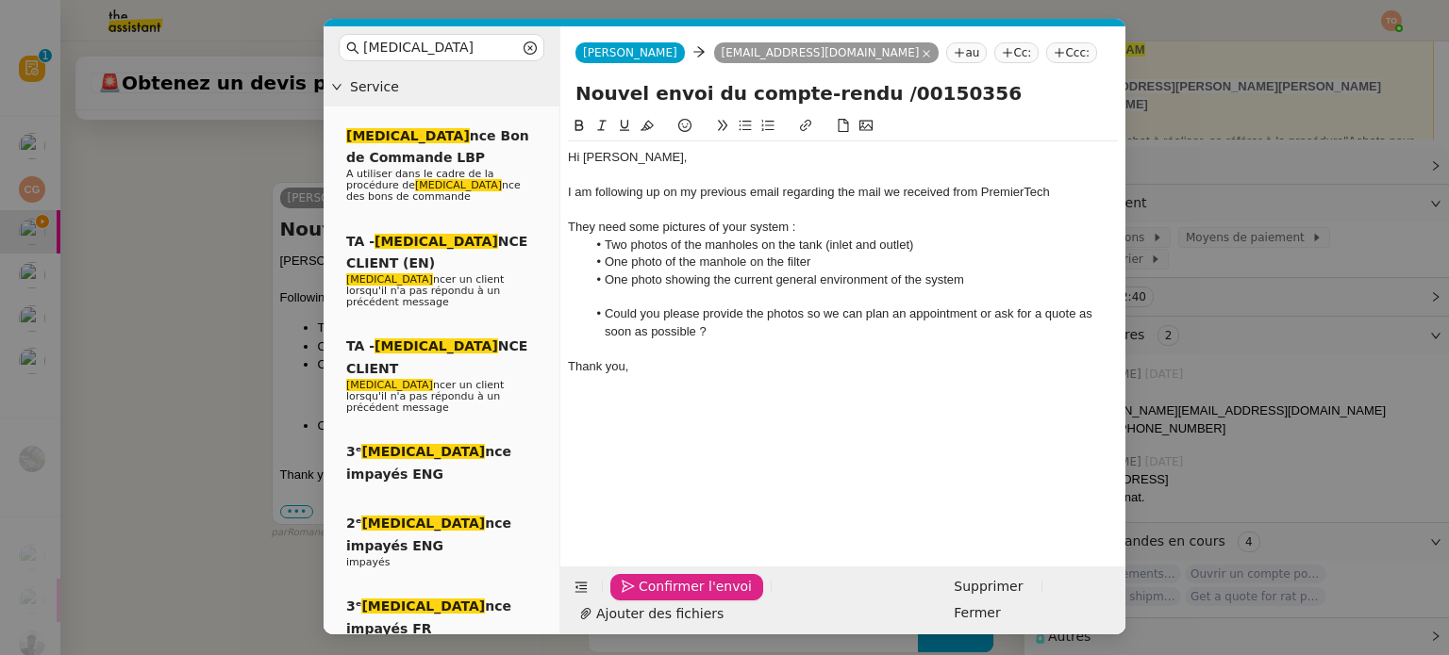
click at [646, 598] on span "Confirmer l'envoi" at bounding box center [694, 587] width 113 height 22
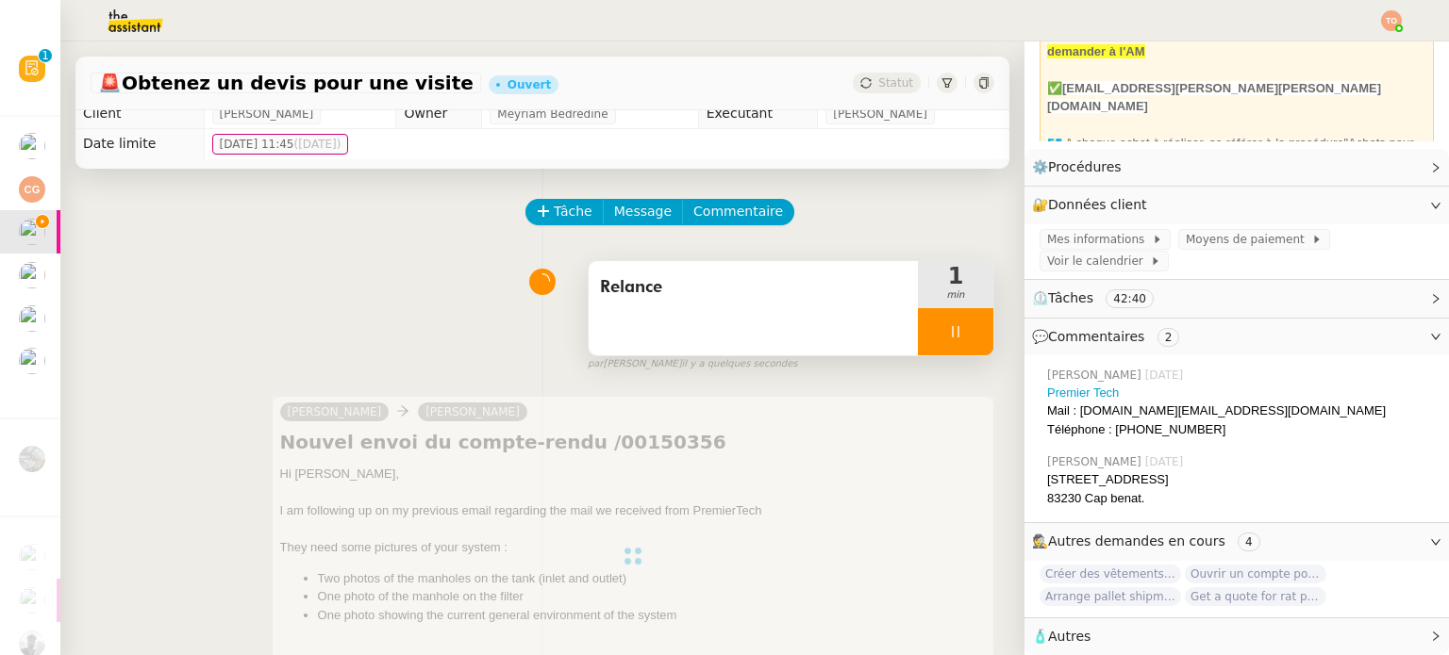
scroll to position [0, 0]
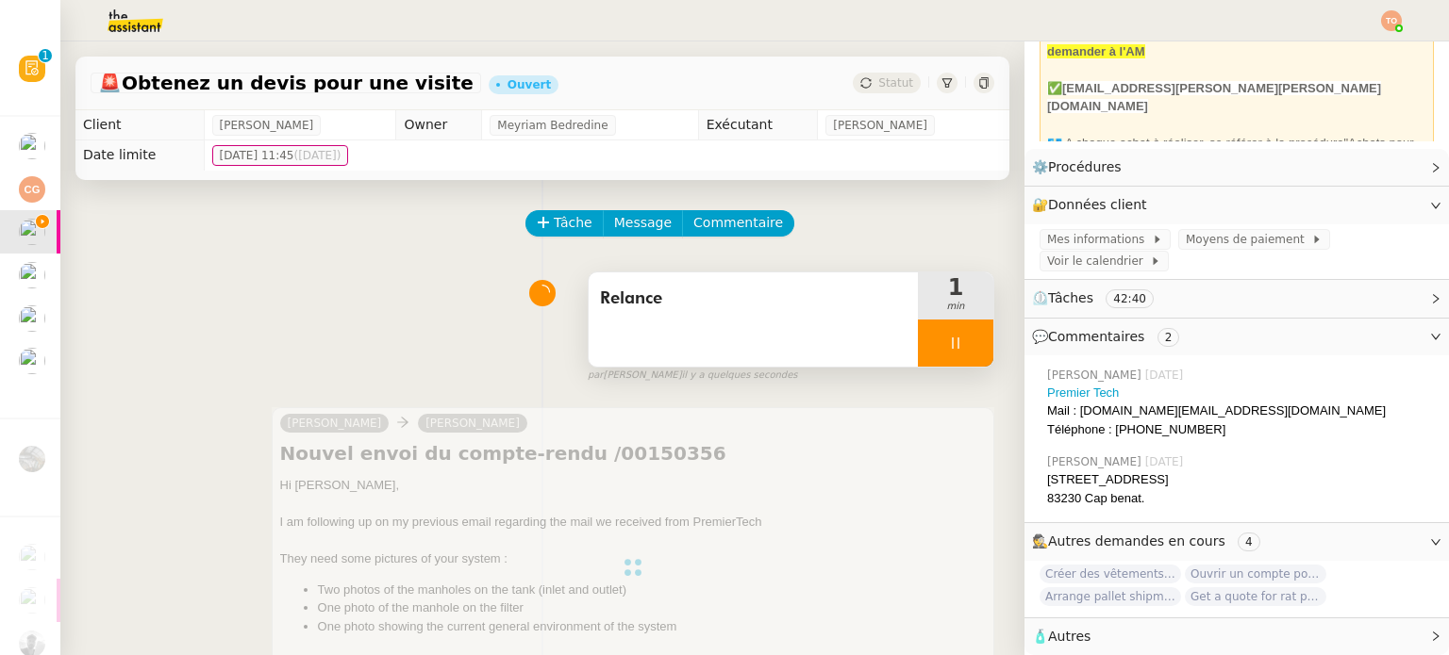
click at [952, 348] on div at bounding box center [955, 343] width 75 height 47
click at [967, 348] on icon at bounding box center [974, 343] width 15 height 15
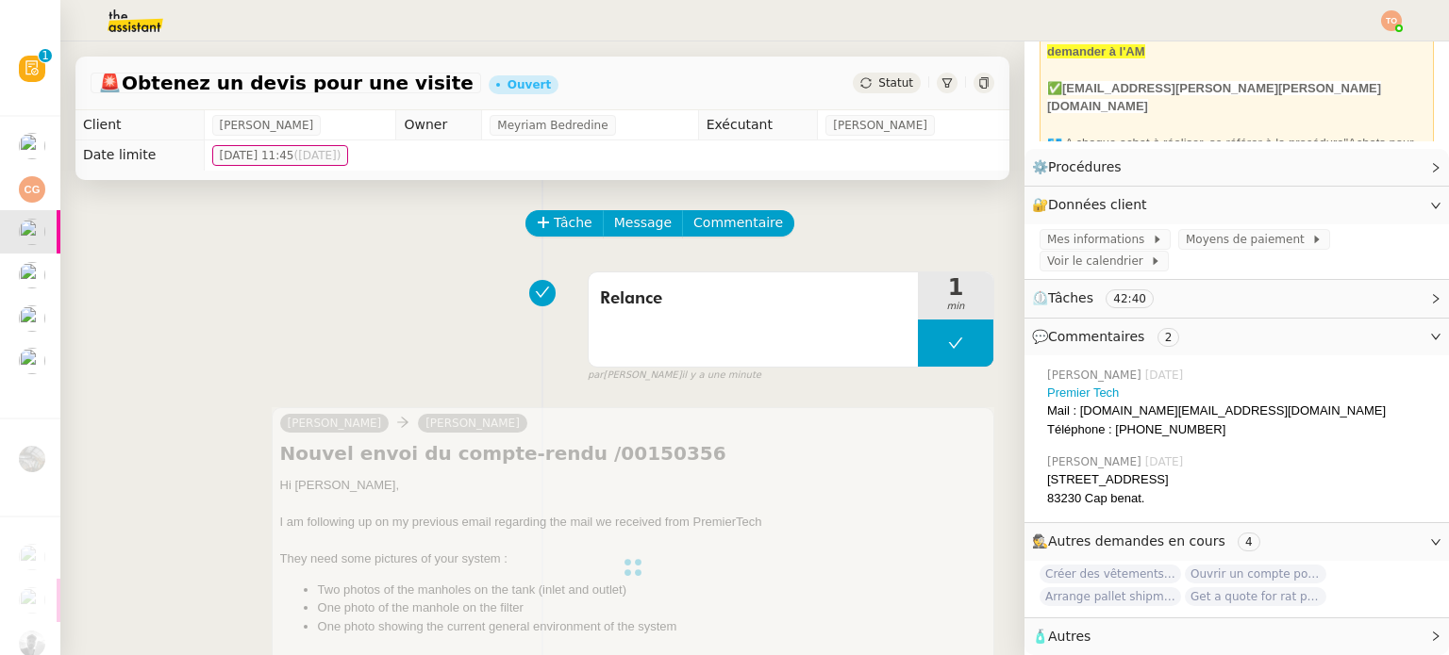
click at [880, 91] on div "Statut" at bounding box center [887, 83] width 68 height 21
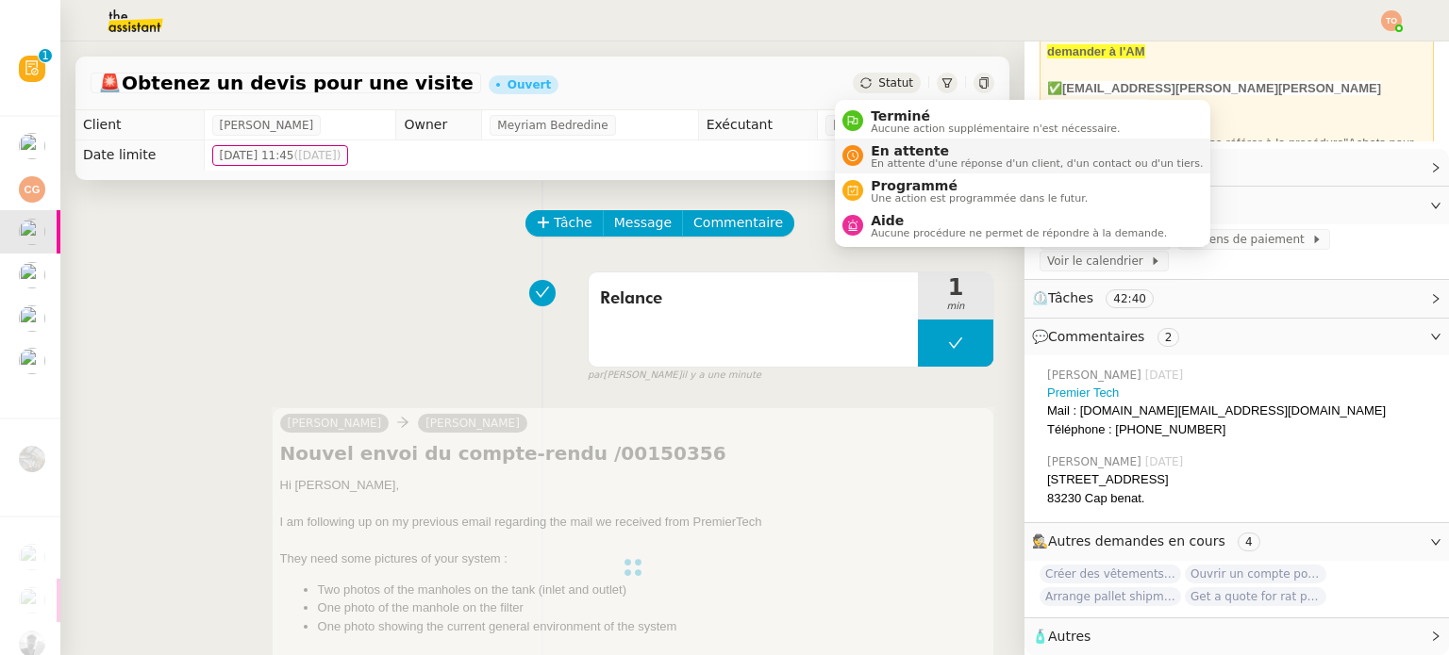
click at [913, 161] on span "En attente d'une réponse d'un client, d'un contact ou d'un tiers." at bounding box center [1036, 163] width 332 height 10
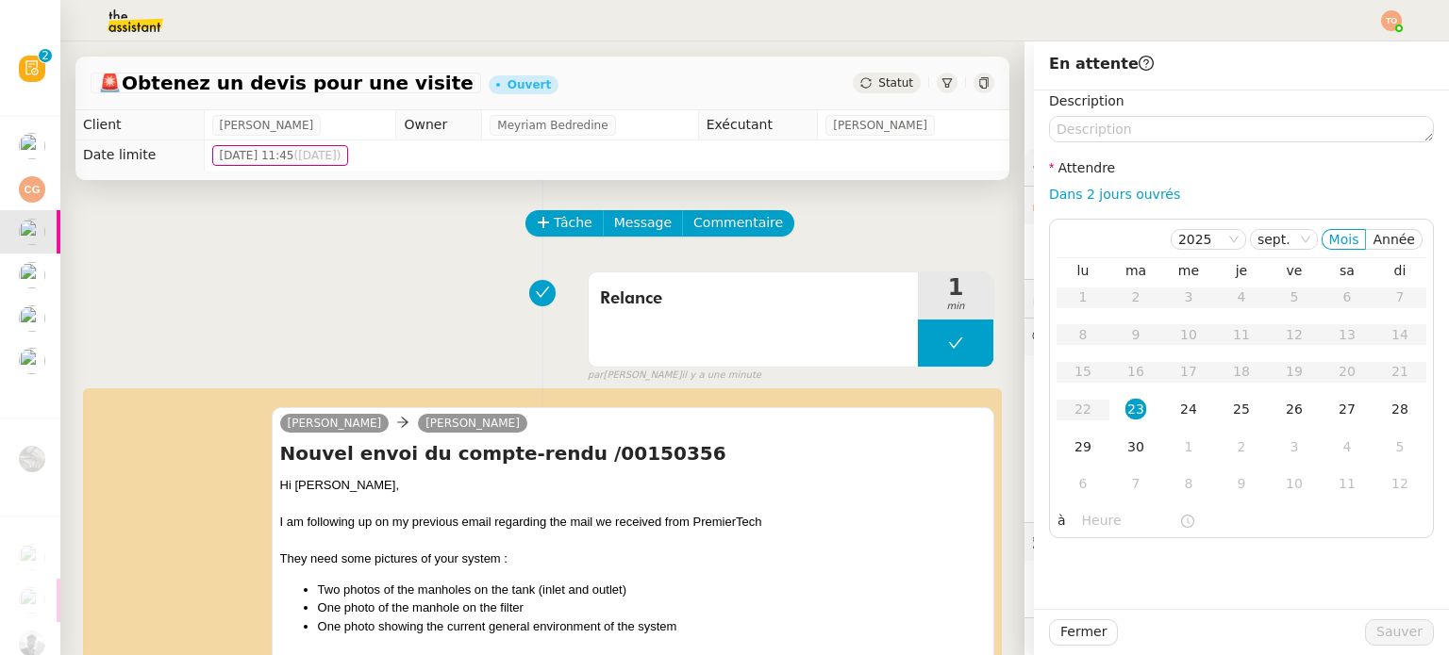
scroll to position [138, 0]
drag, startPoint x: 1090, startPoint y: 195, endPoint x: 1098, endPoint y: 212, distance: 18.6
click at [1090, 195] on link "Dans 2 jours ouvrés" at bounding box center [1114, 194] width 131 height 15
type input "07:00"
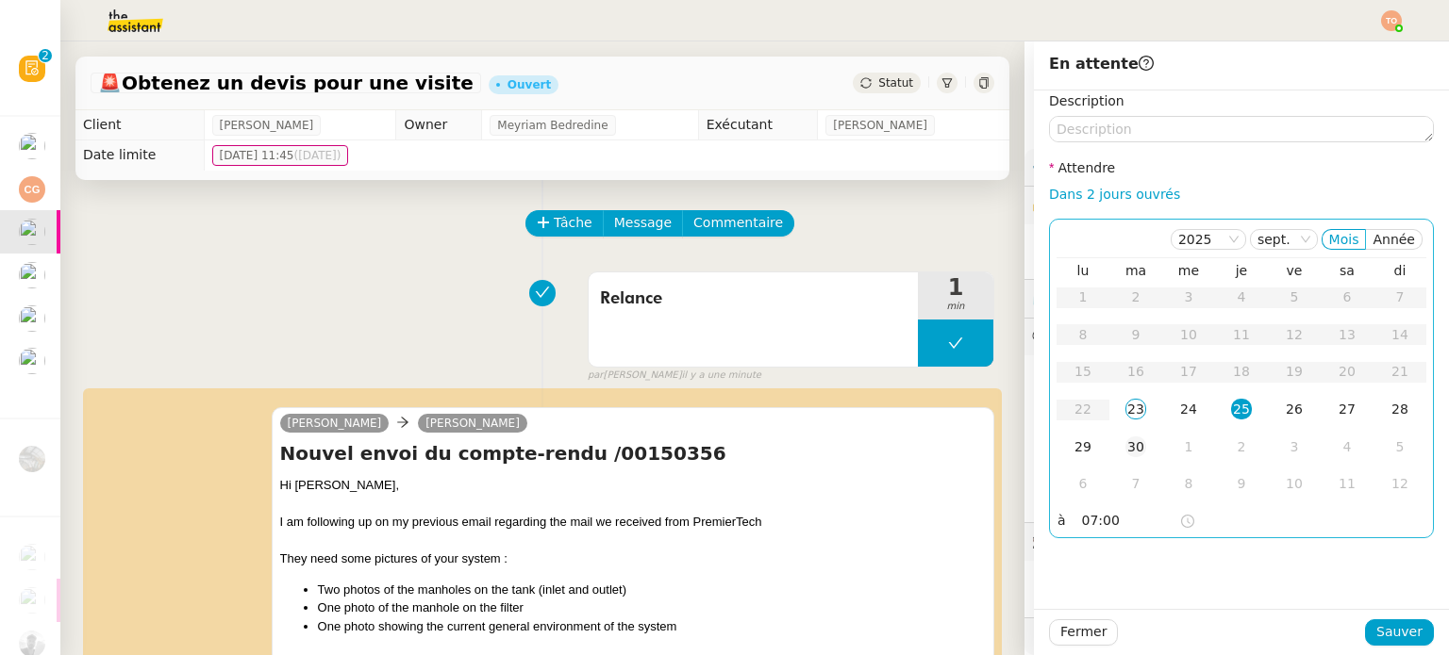
click at [1109, 444] on td "30" at bounding box center [1135, 448] width 53 height 38
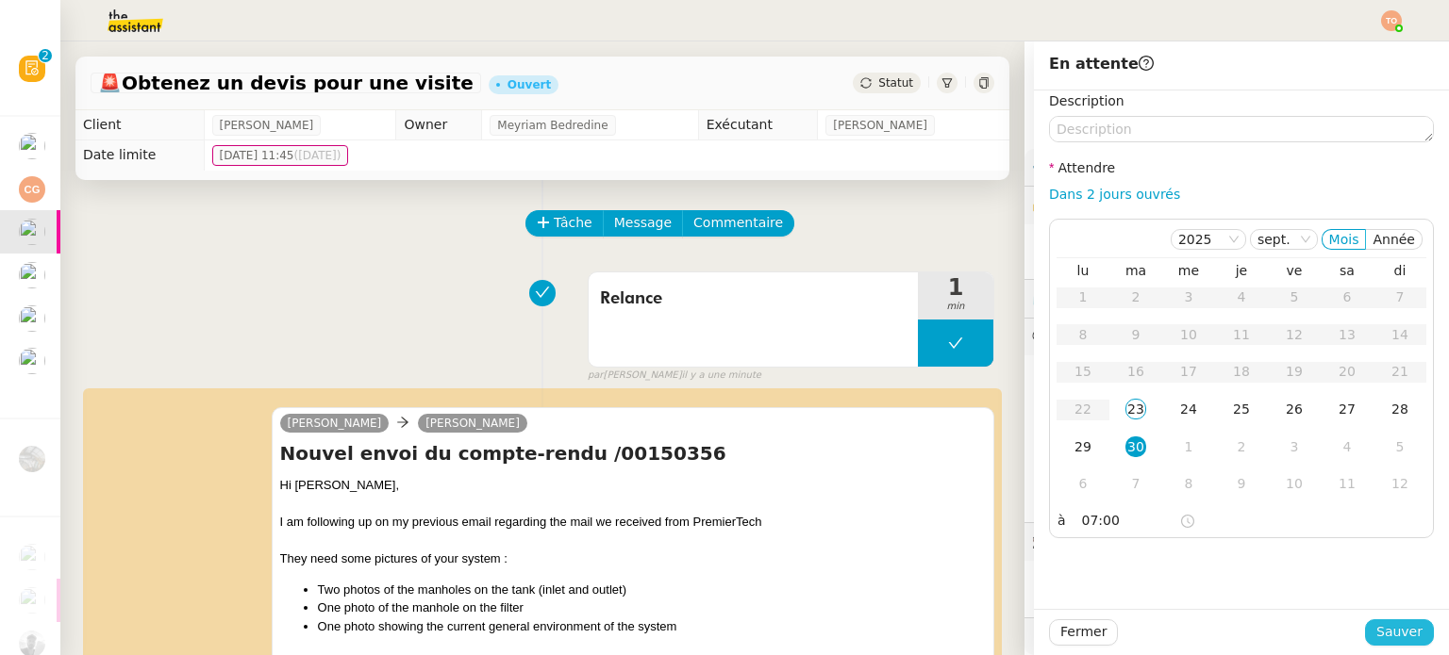
click at [1385, 625] on span "Sauver" at bounding box center [1399, 632] width 46 height 22
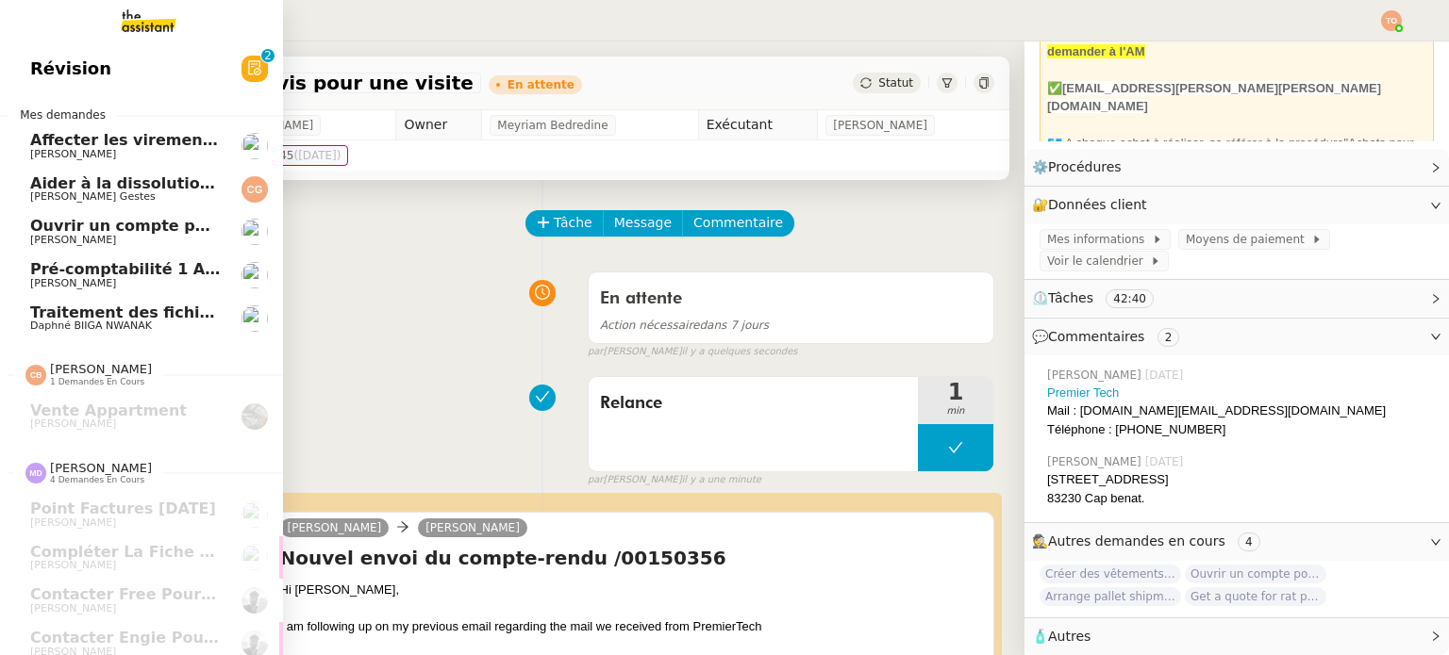
click at [61, 232] on span "Ouvrir un compte pour Ven SAS" at bounding box center [164, 226] width 269 height 18
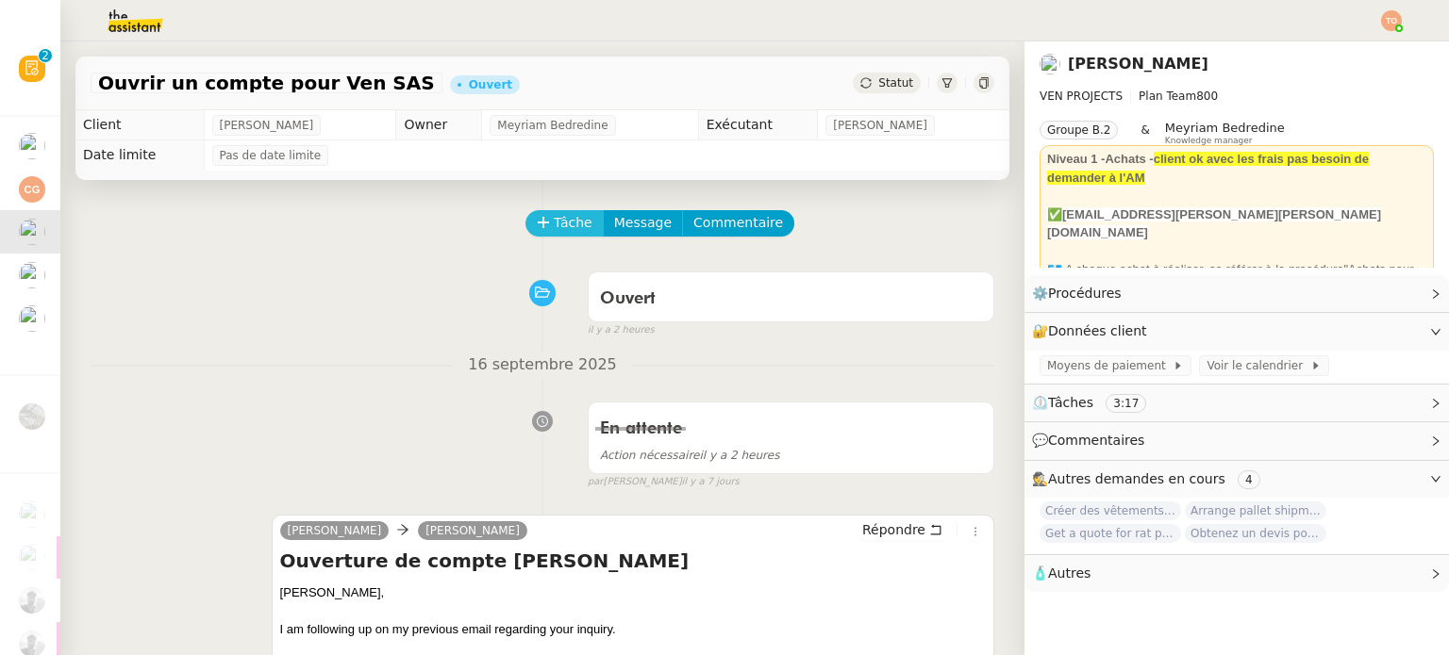
click at [554, 222] on span "Tâche" at bounding box center [573, 223] width 39 height 22
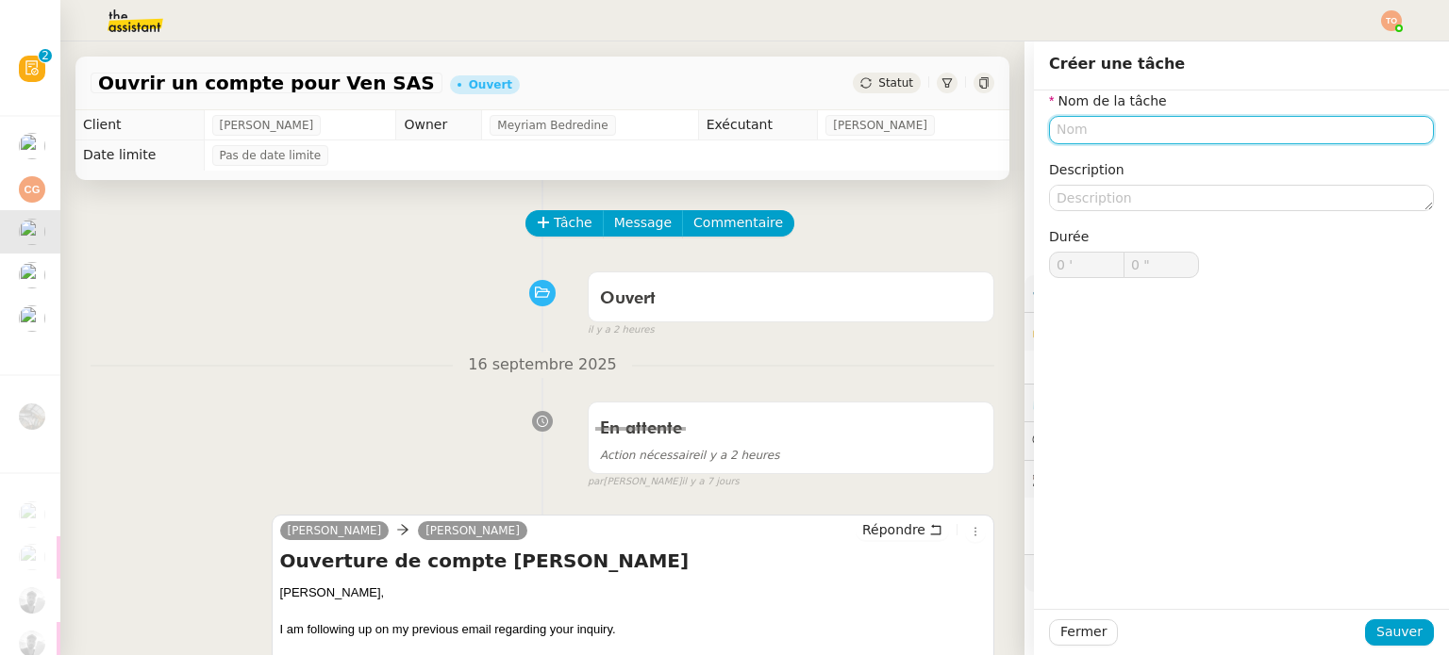
click at [1102, 130] on input "text" at bounding box center [1241, 129] width 385 height 27
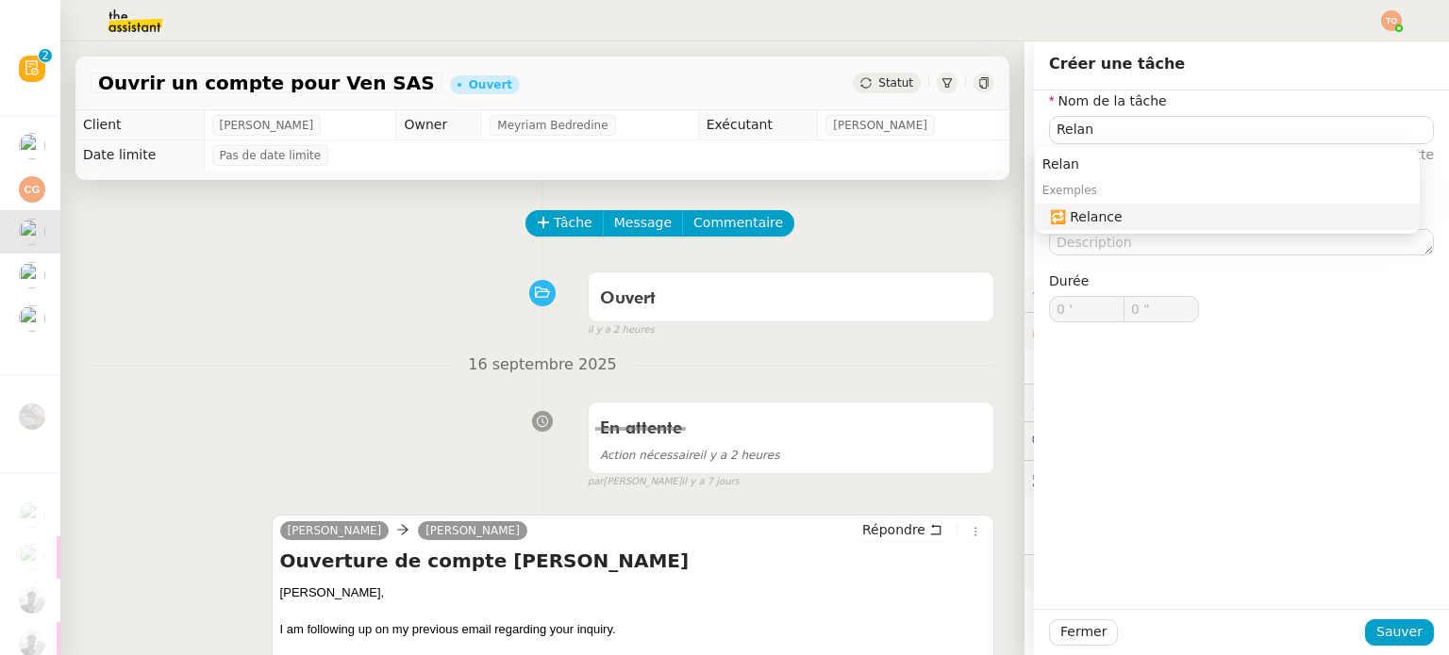
click at [1119, 237] on div "Relan Exemples 🔁 Relance" at bounding box center [1227, 190] width 385 height 94
click at [1168, 203] on div "Exemples" at bounding box center [1227, 190] width 385 height 26
click at [1169, 217] on div "🔁 Relance" at bounding box center [1231, 216] width 362 height 17
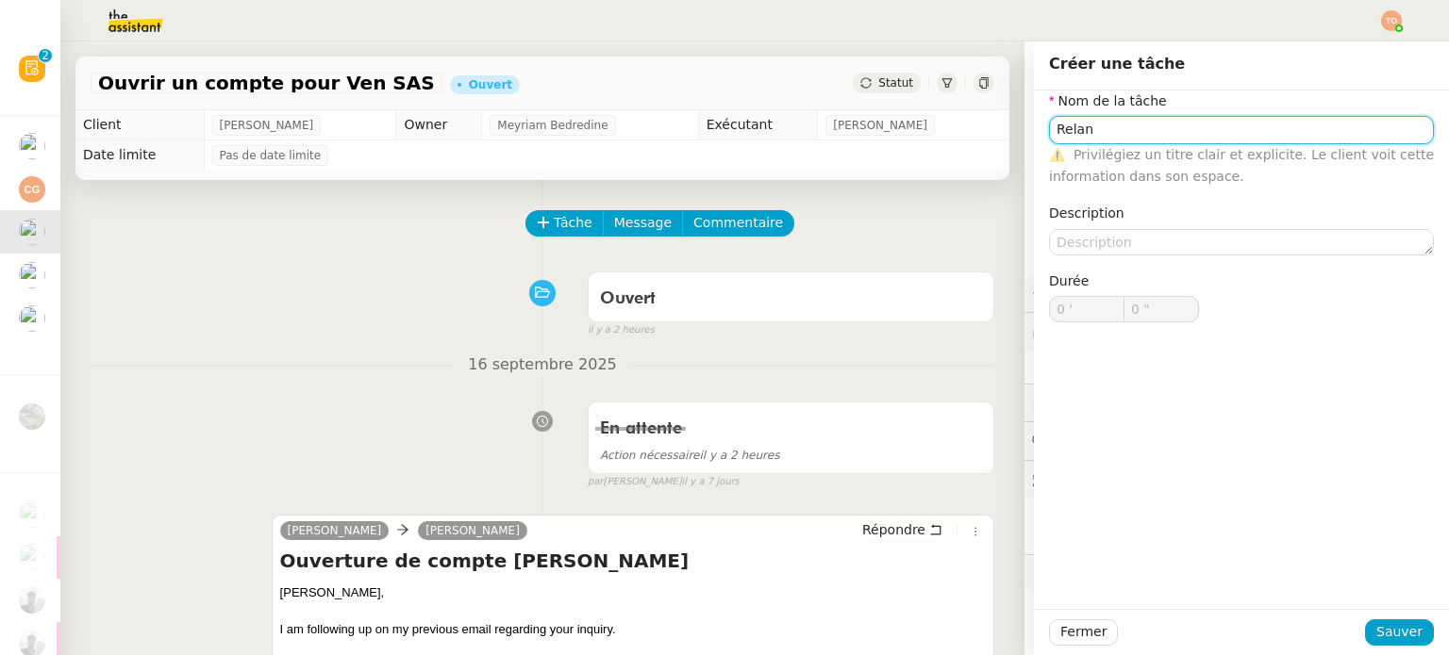
type input "Relance"
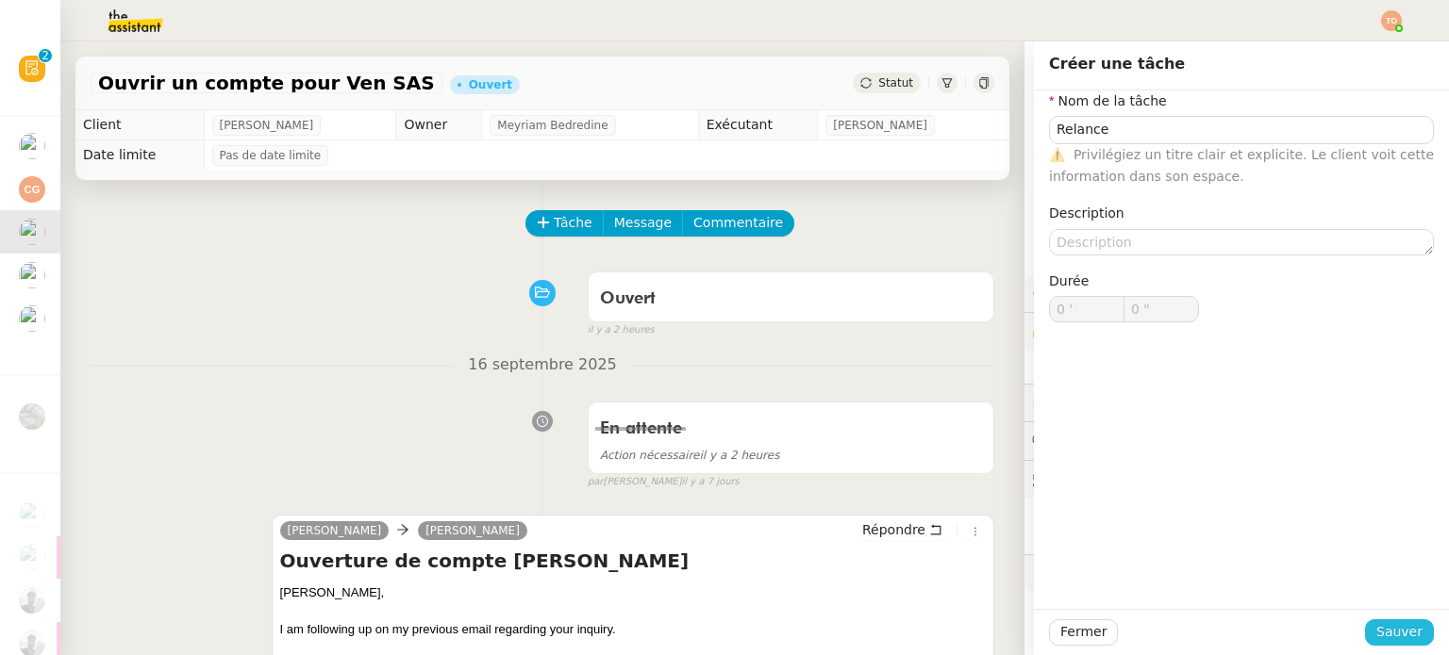
click at [1398, 628] on div "Fermer Sauver" at bounding box center [1241, 633] width 385 height 26
click at [1357, 623] on div at bounding box center [1241, 633] width 247 height 26
click at [1390, 625] on span "Sauver" at bounding box center [1399, 632] width 46 height 22
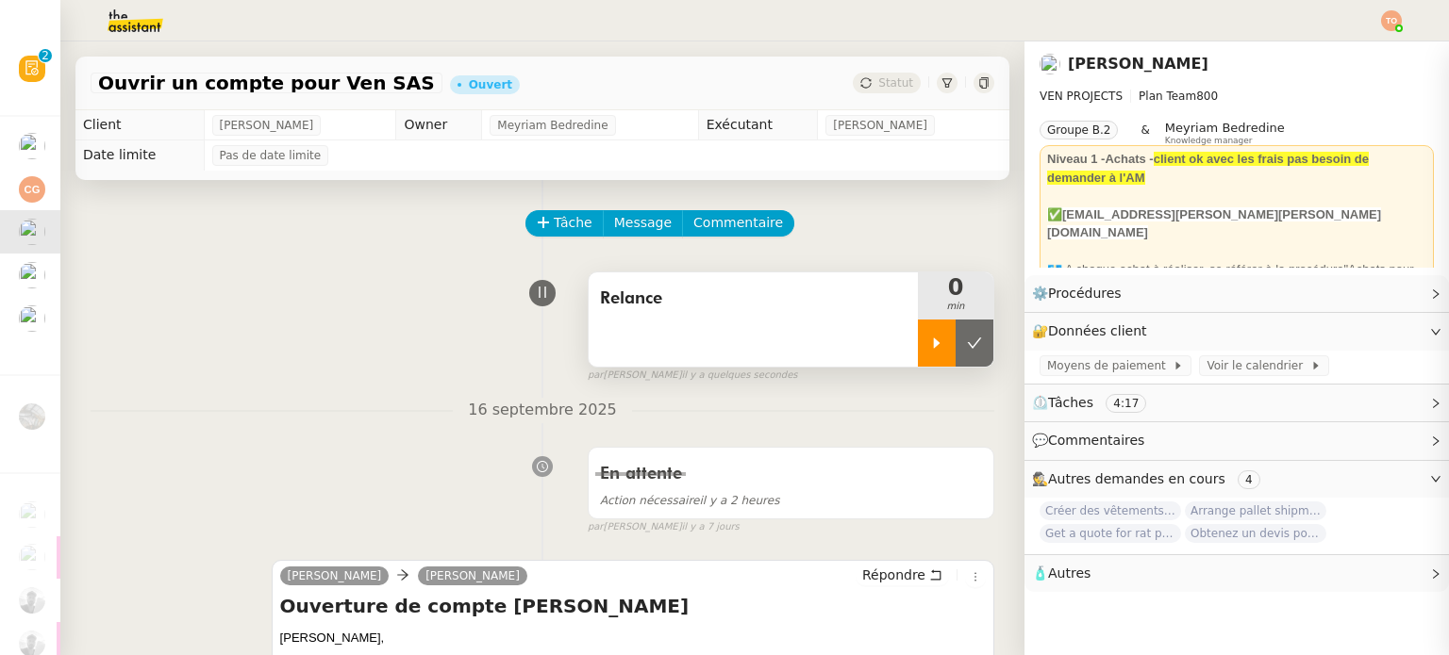
click at [918, 357] on div at bounding box center [937, 343] width 38 height 47
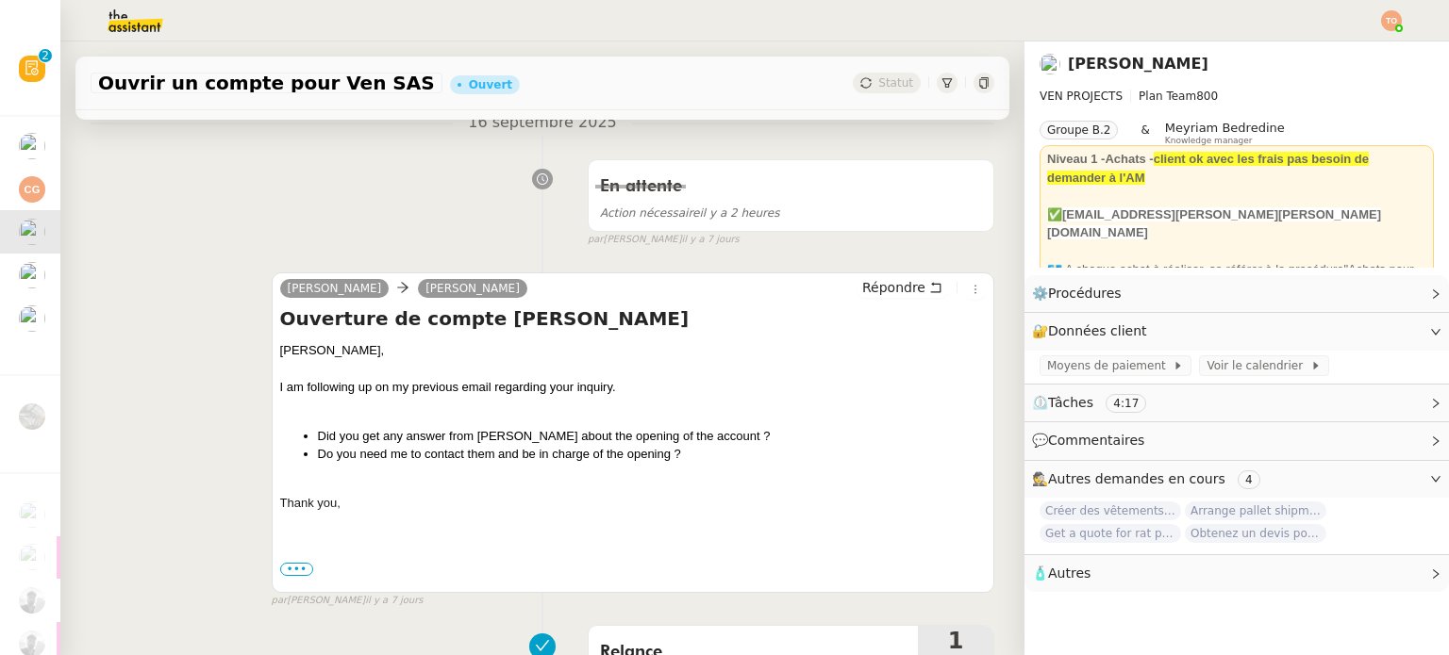
scroll to position [377, 0]
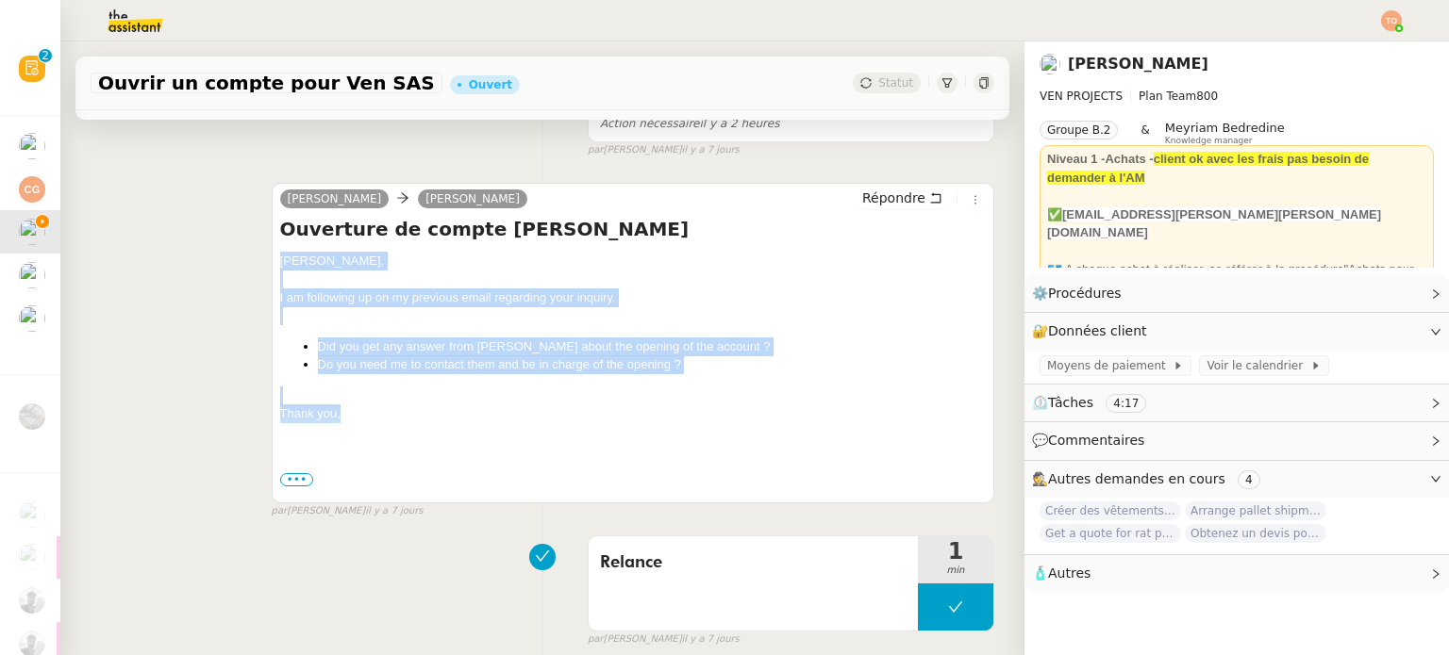
drag, startPoint x: 347, startPoint y: 418, endPoint x: 266, endPoint y: 264, distance: 173.8
click at [272, 264] on div "[PERSON_NAME] Répondre Ouverture de compte Quintane ﻿[PERSON_NAME]﻿, I am follo…" at bounding box center [633, 343] width 722 height 321
copy div "﻿[PERSON_NAME]﻿, I am following up on my previous email regarding your inquiry.…"
click at [855, 199] on button "Répondre" at bounding box center [901, 198] width 93 height 21
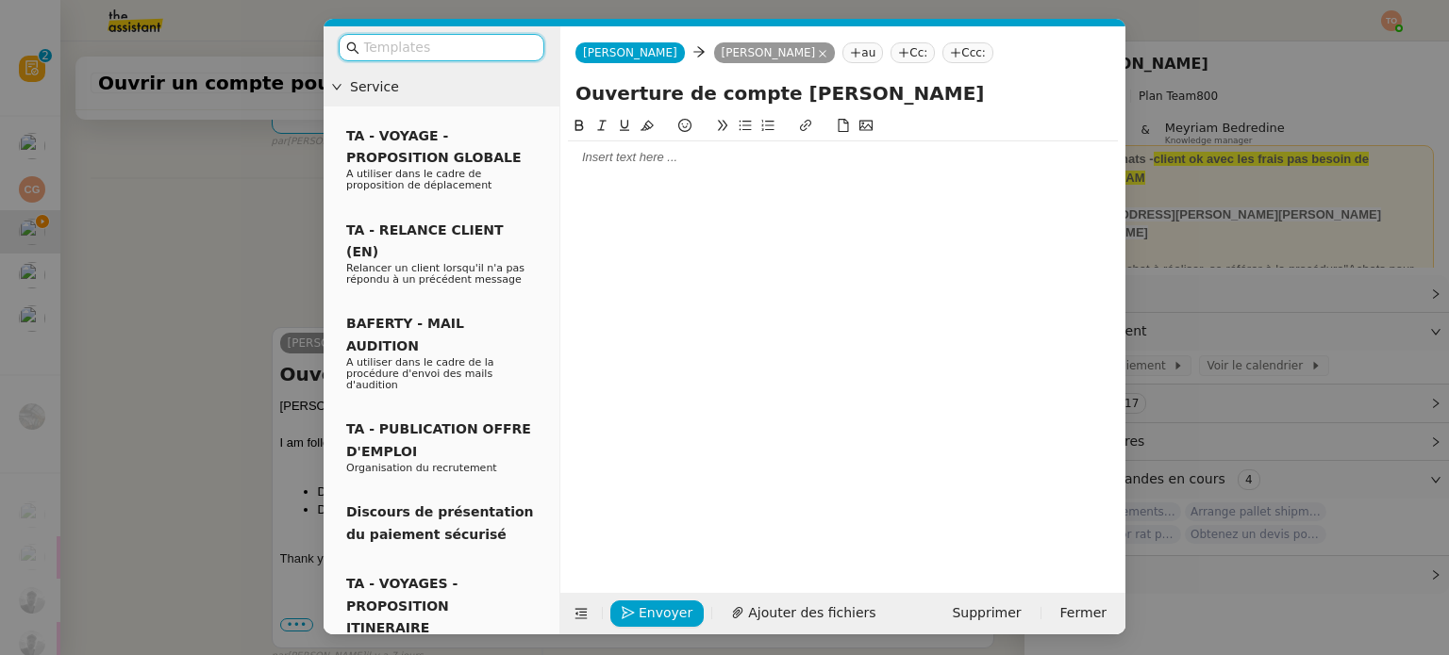
scroll to position [522, 0]
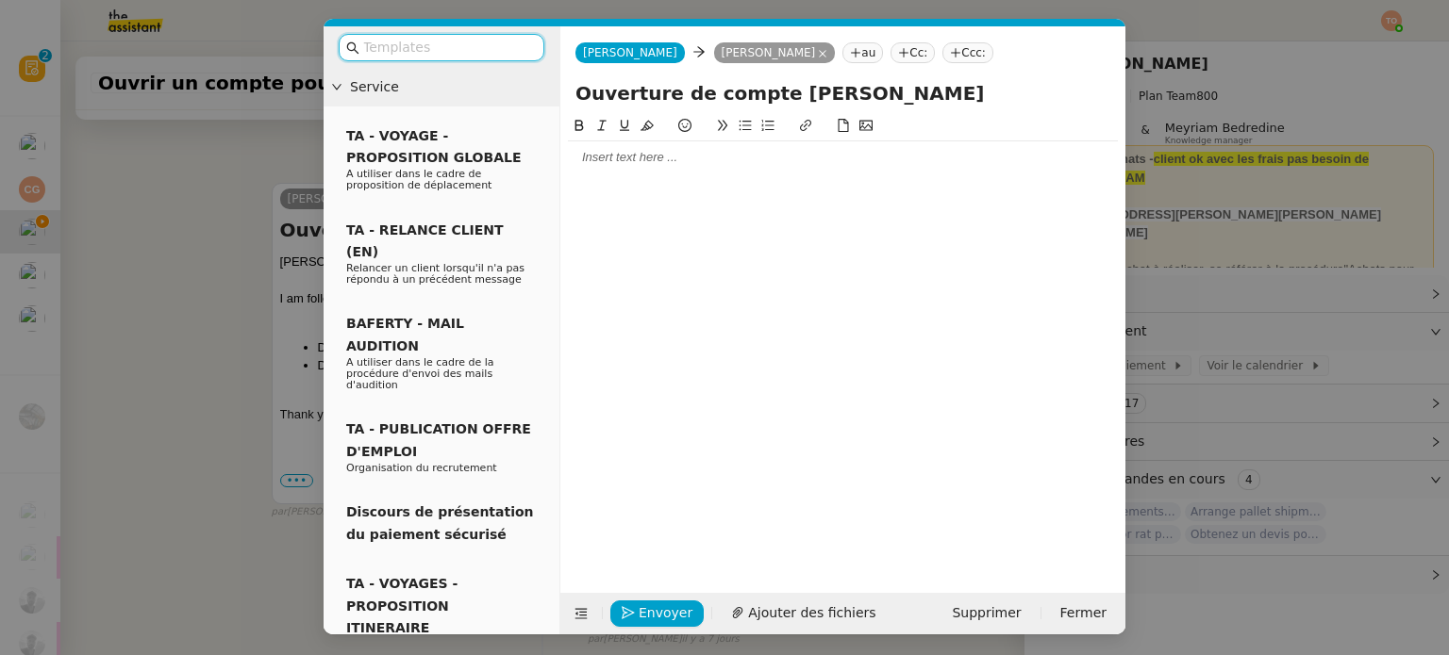
click at [732, 168] on div at bounding box center [843, 157] width 550 height 32
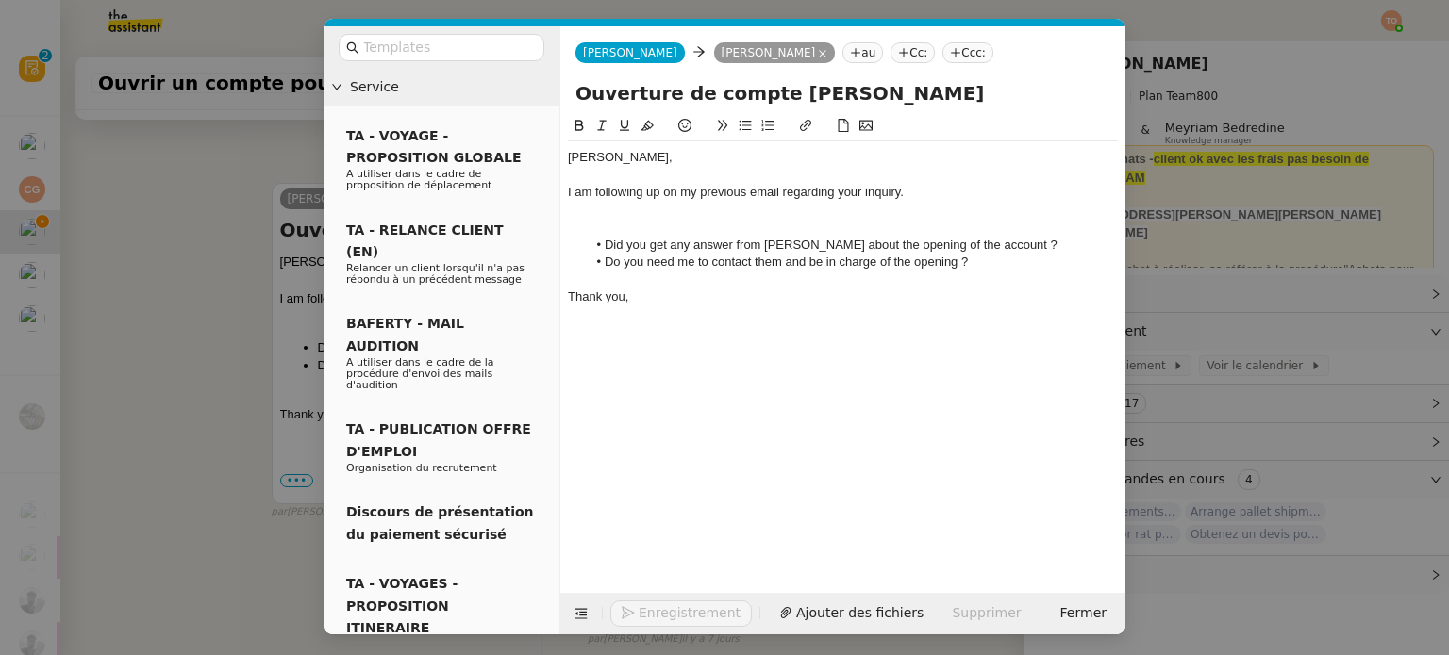
click at [699, 216] on div at bounding box center [843, 210] width 550 height 17
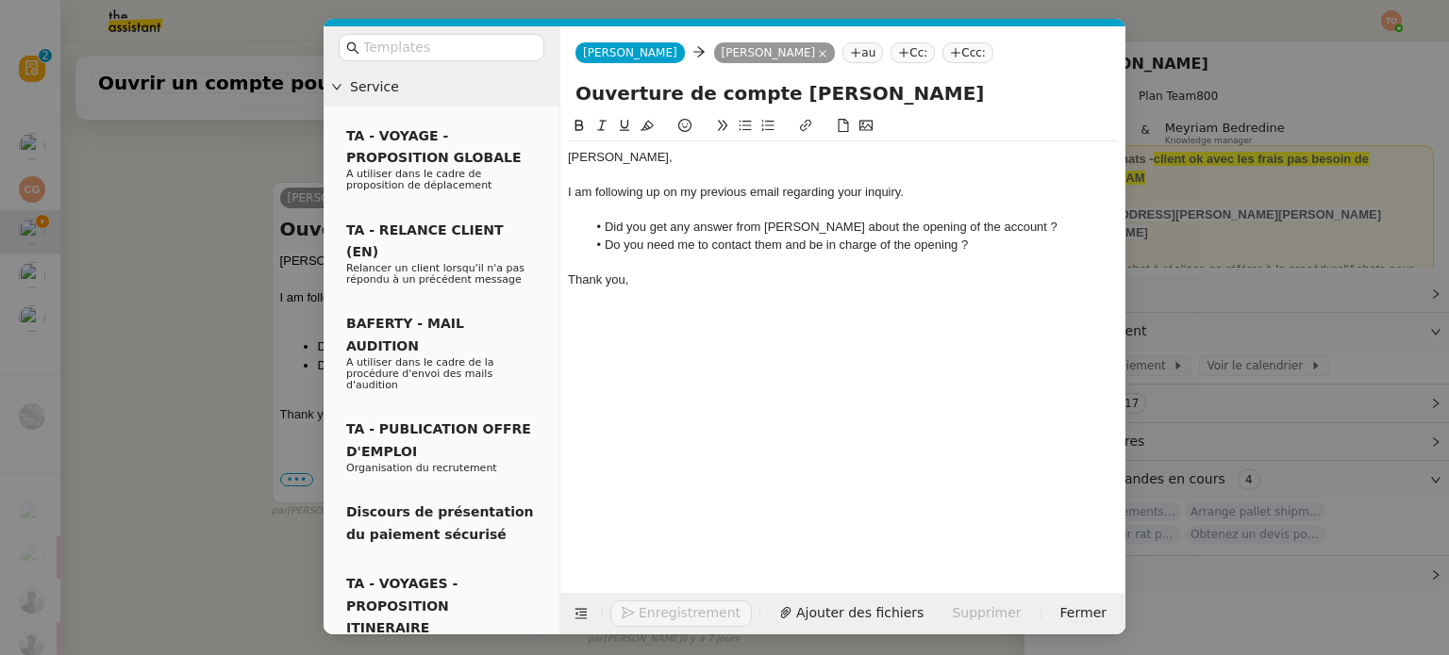
scroll to position [694, 0]
click at [668, 610] on span "Envoyer" at bounding box center [665, 614] width 54 height 22
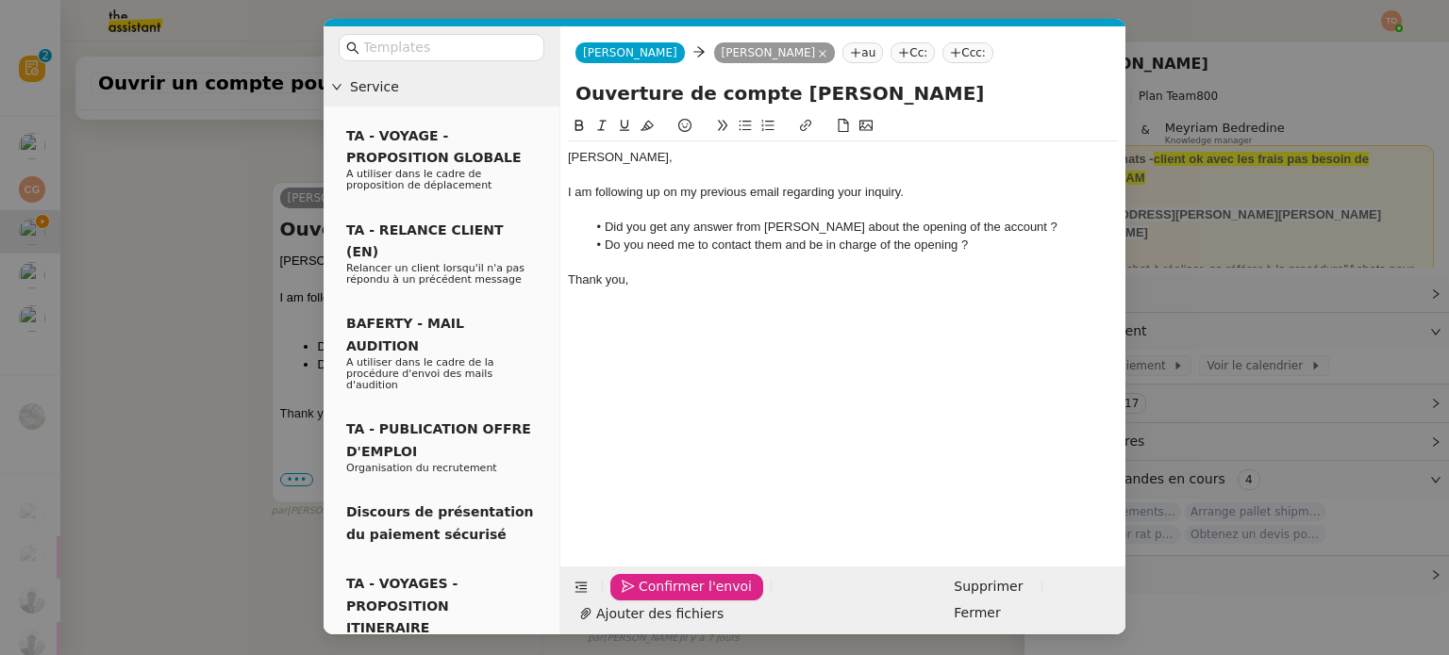
click at [668, 598] on span "Confirmer l'envoi" at bounding box center [694, 587] width 113 height 22
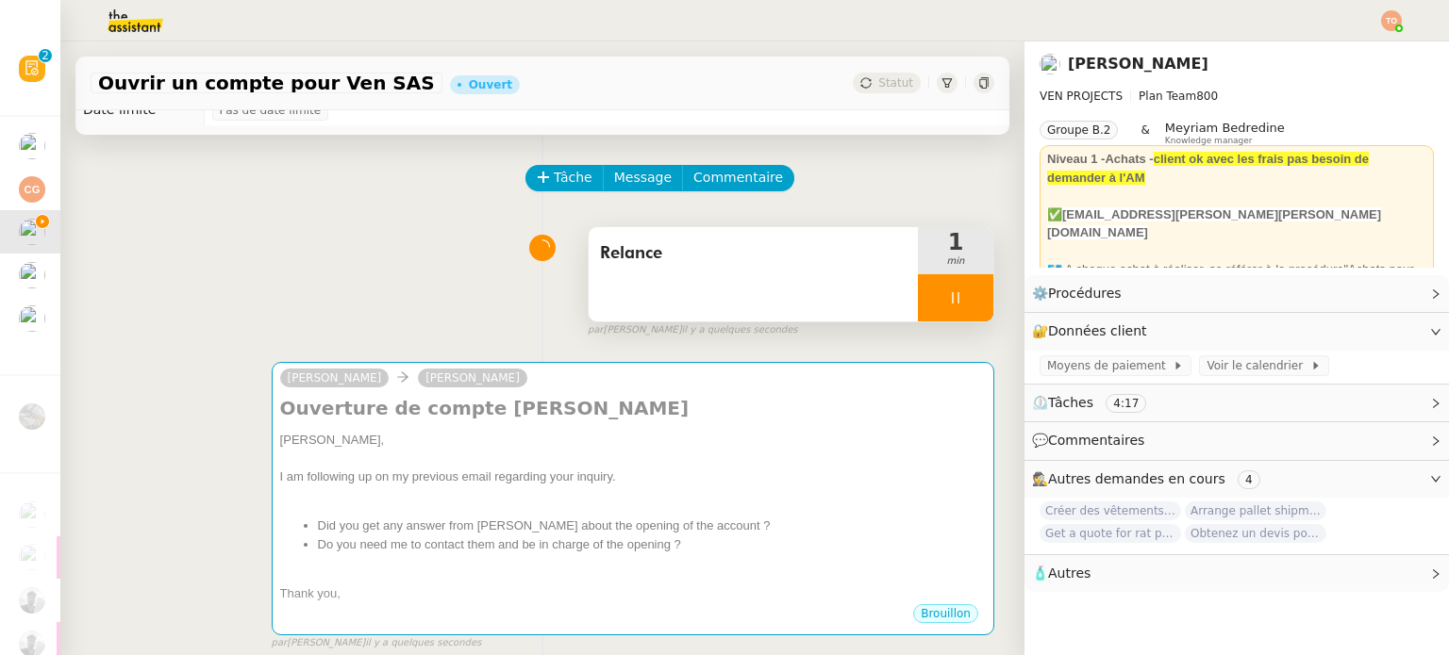
scroll to position [0, 0]
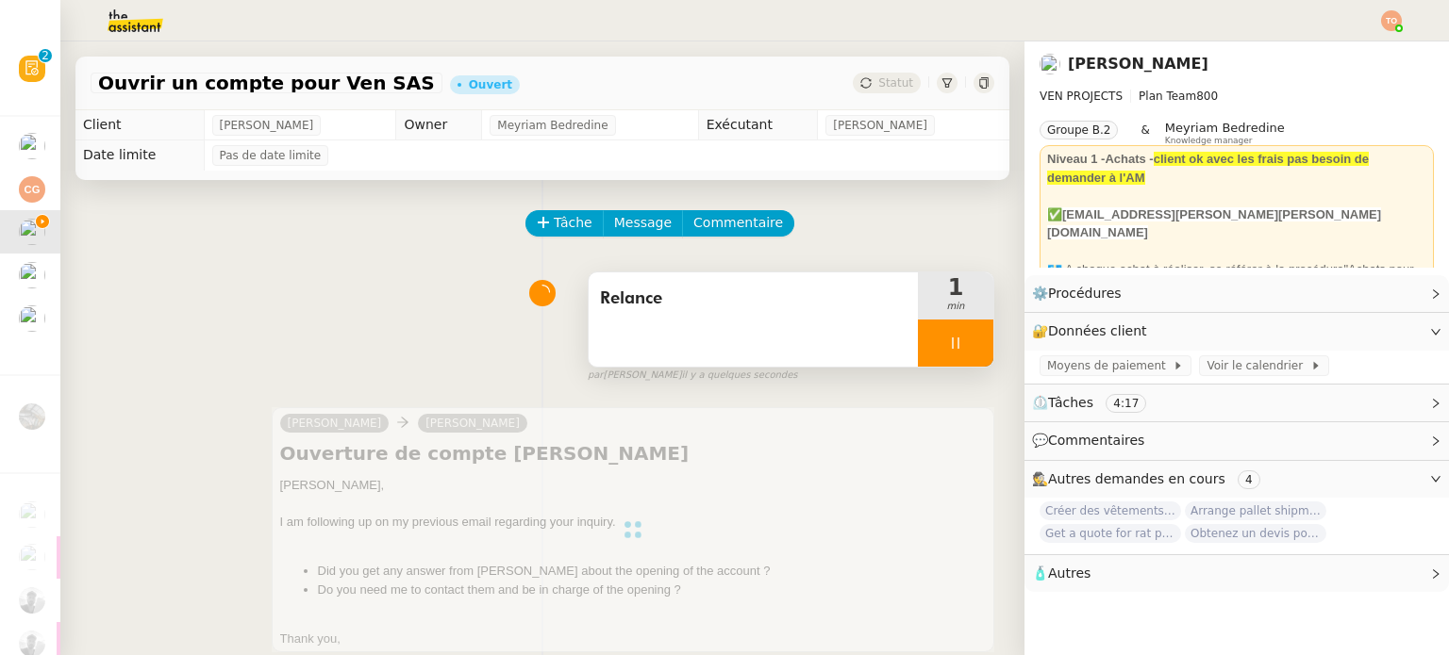
click at [962, 346] on div at bounding box center [955, 343] width 75 height 47
click at [967, 347] on icon at bounding box center [974, 343] width 15 height 15
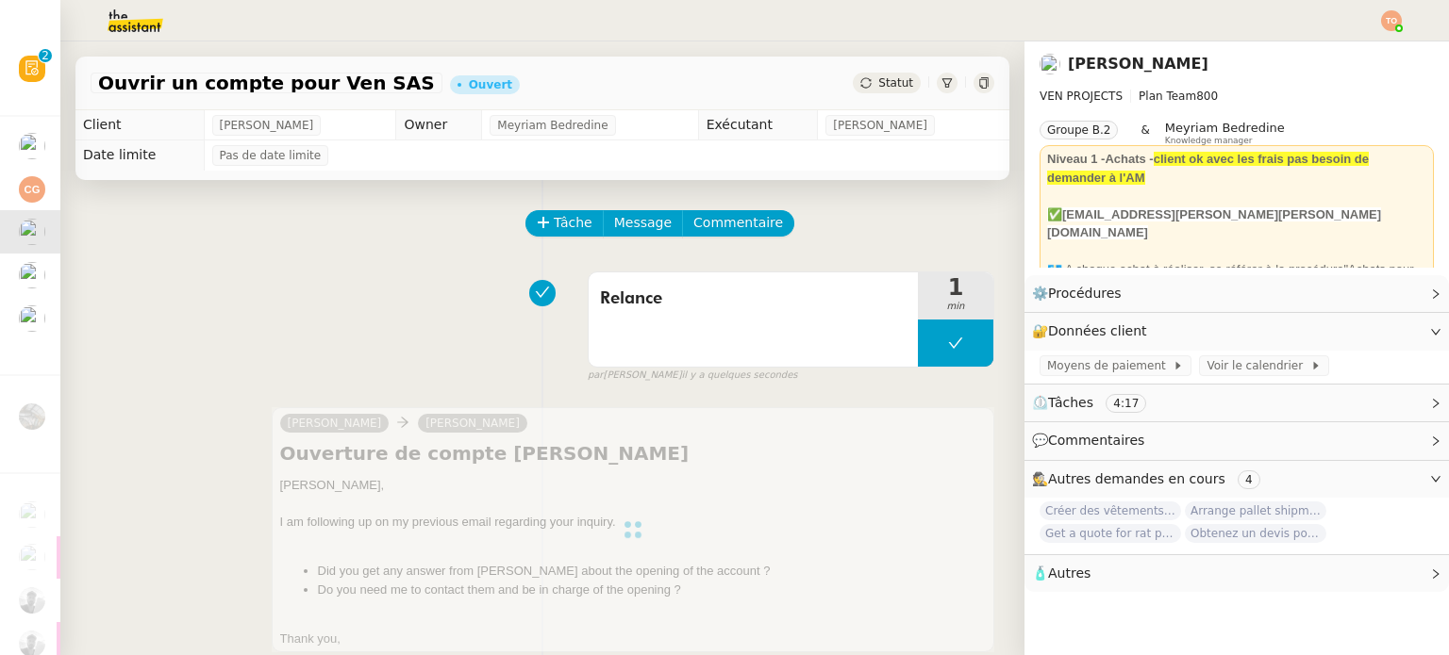
click at [878, 89] on span "Statut" at bounding box center [895, 82] width 35 height 13
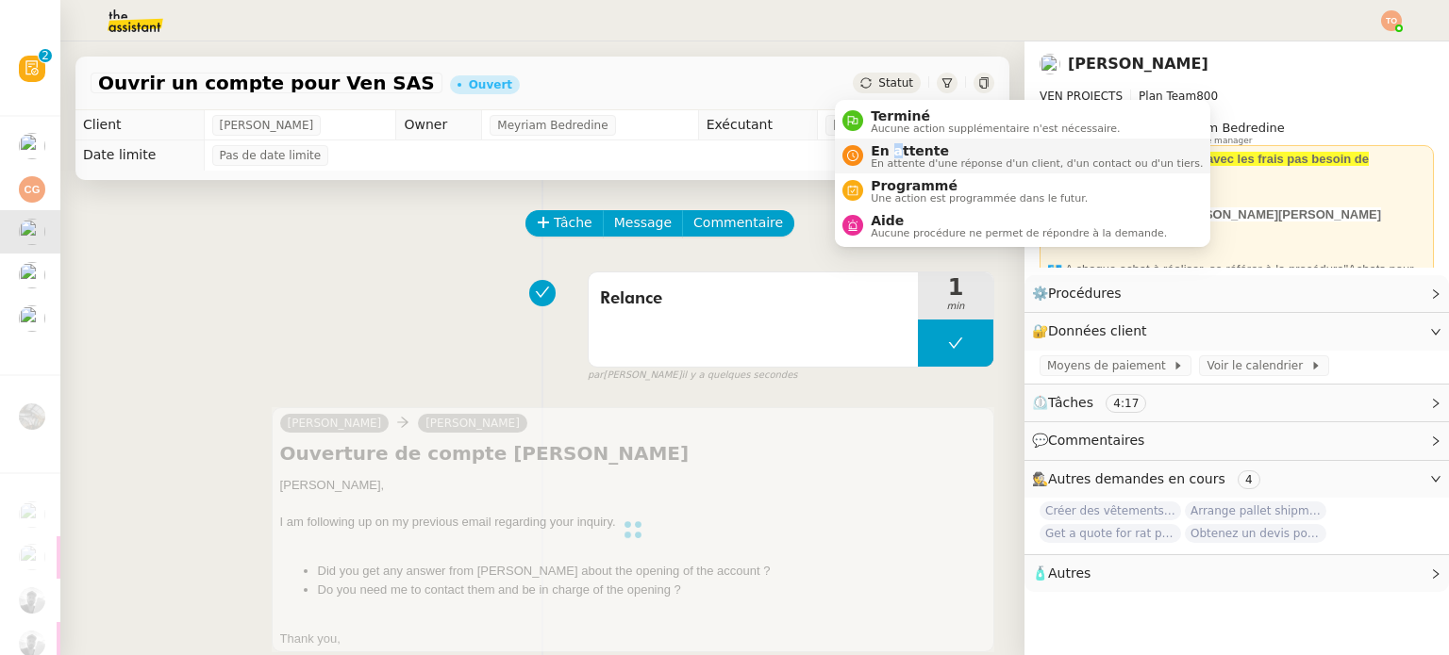
click at [893, 146] on span "En attente" at bounding box center [1036, 150] width 332 height 15
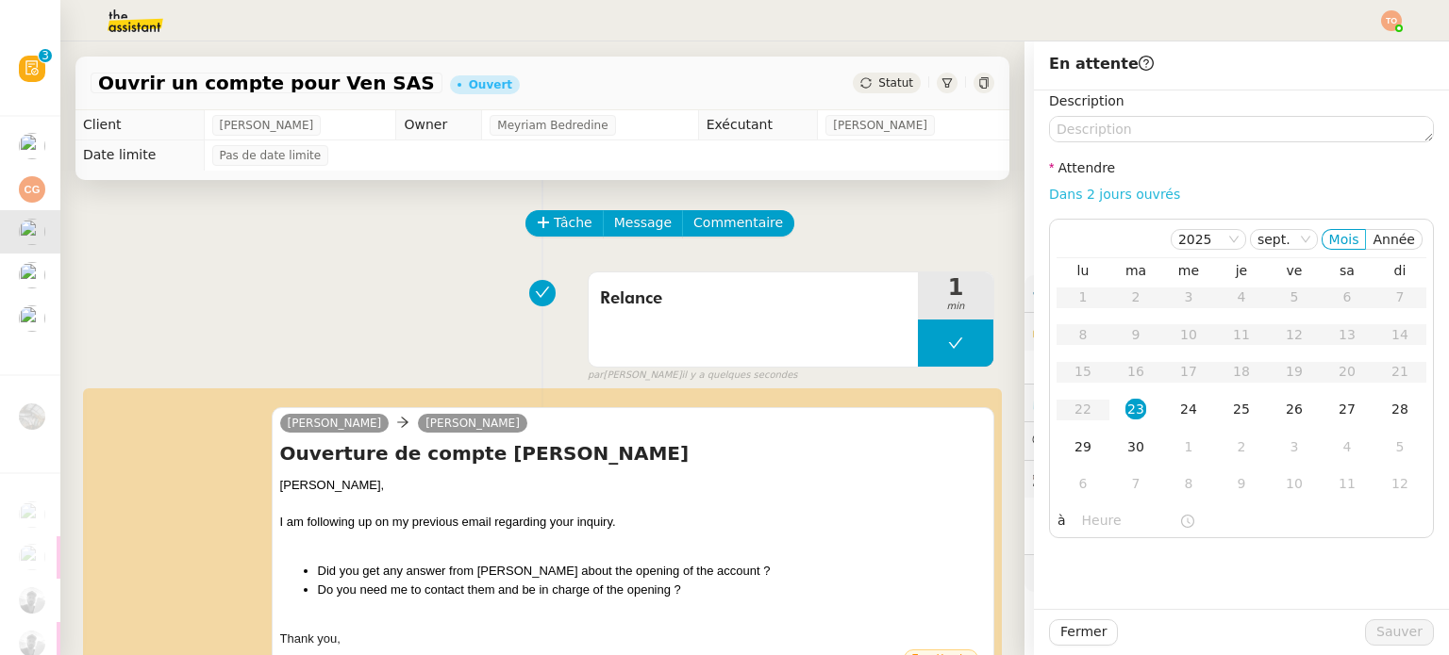
drag, startPoint x: 1071, startPoint y: 178, endPoint x: 1084, endPoint y: 199, distance: 24.1
click at [1071, 175] on label "Attendre" at bounding box center [1082, 167] width 66 height 15
click at [1084, 199] on link "Dans 2 jours ouvrés" at bounding box center [1114, 194] width 131 height 15
type input "07:00"
click at [1392, 623] on span "Sauver" at bounding box center [1399, 632] width 46 height 22
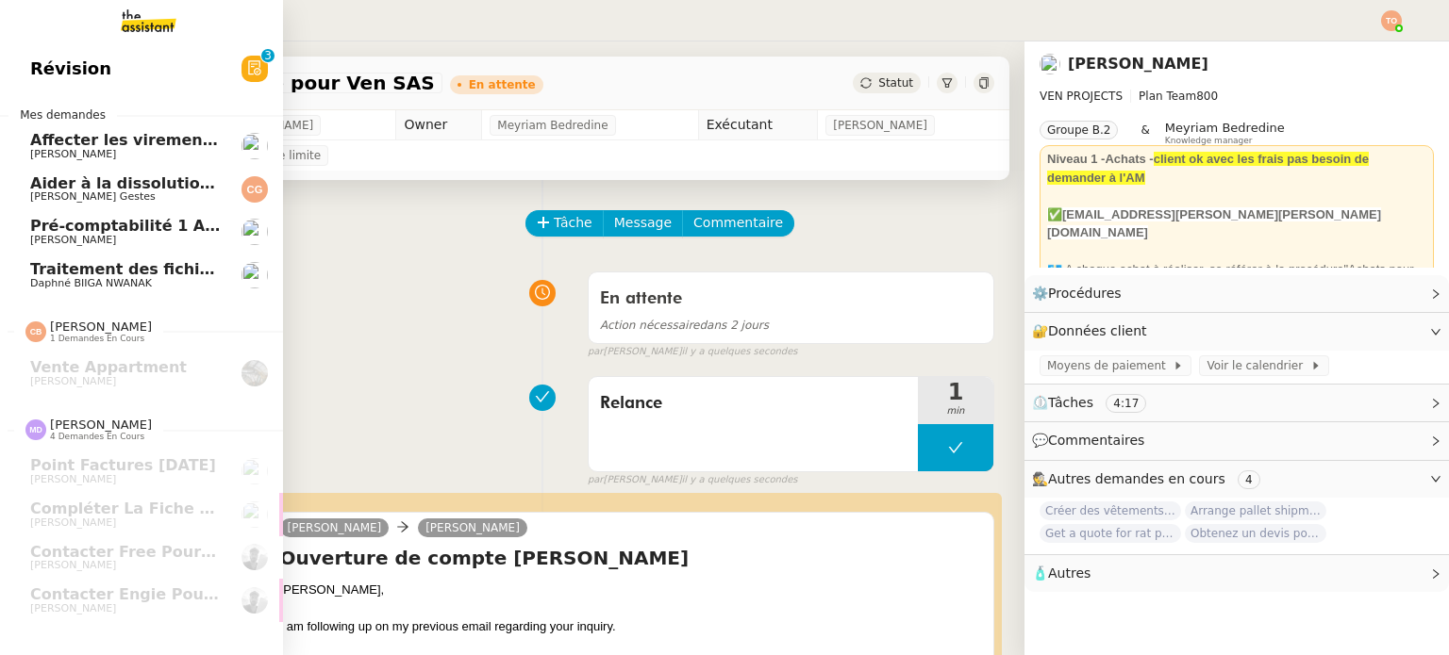
click at [62, 272] on span "Traitement des fichiers pour la base de données du site Line Up" at bounding box center [301, 269] width 543 height 18
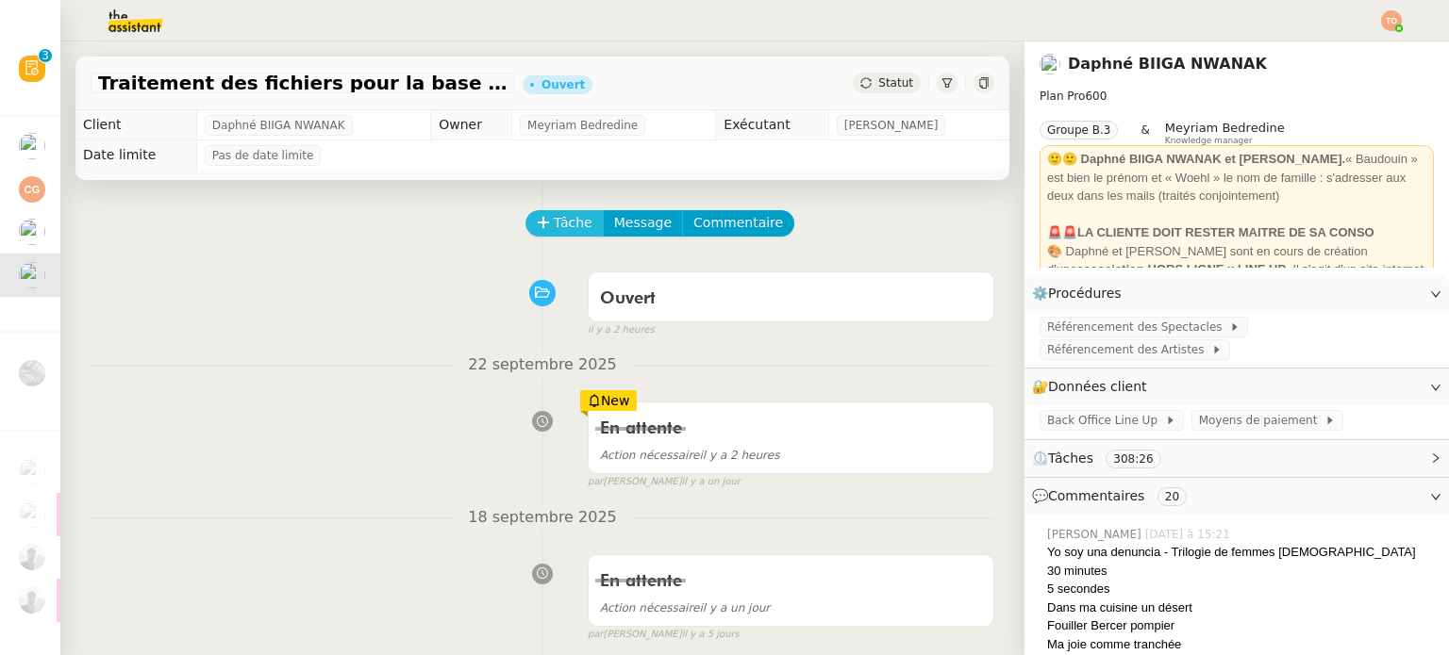
click at [555, 218] on span "Tâche" at bounding box center [573, 223] width 39 height 22
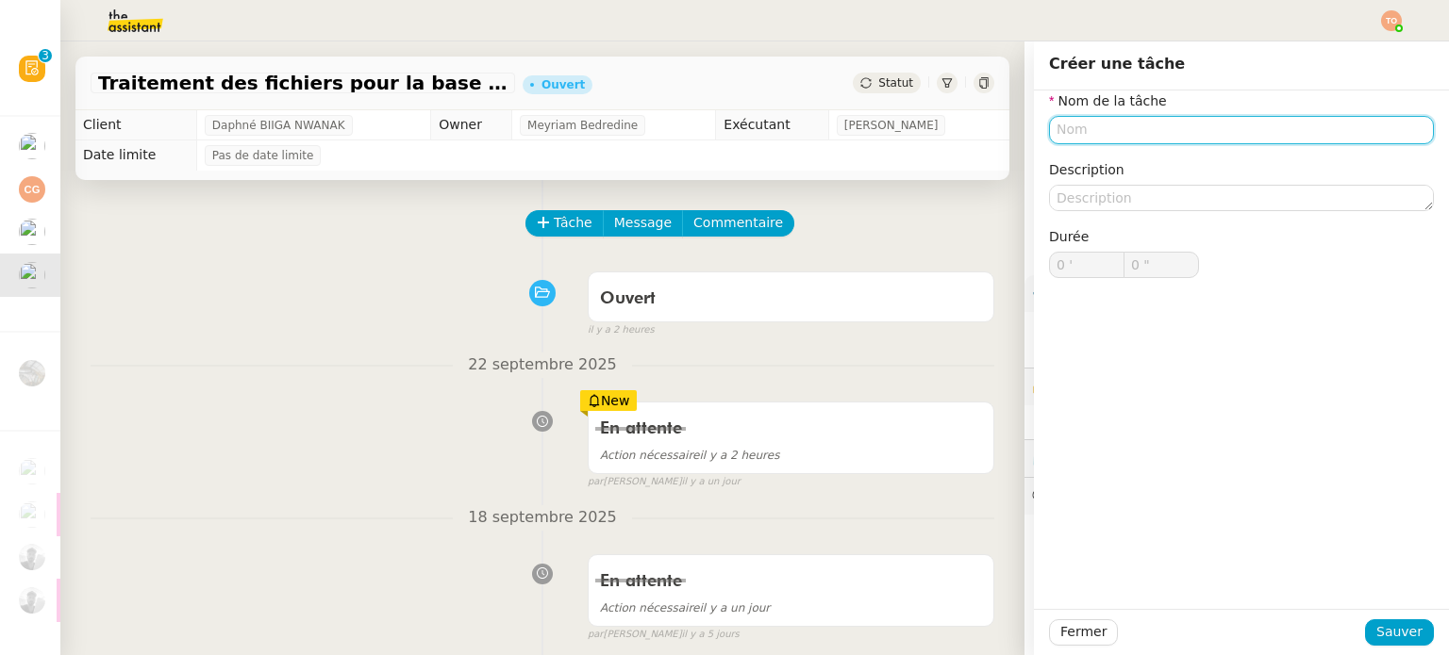
click at [1098, 141] on input "text" at bounding box center [1241, 129] width 385 height 27
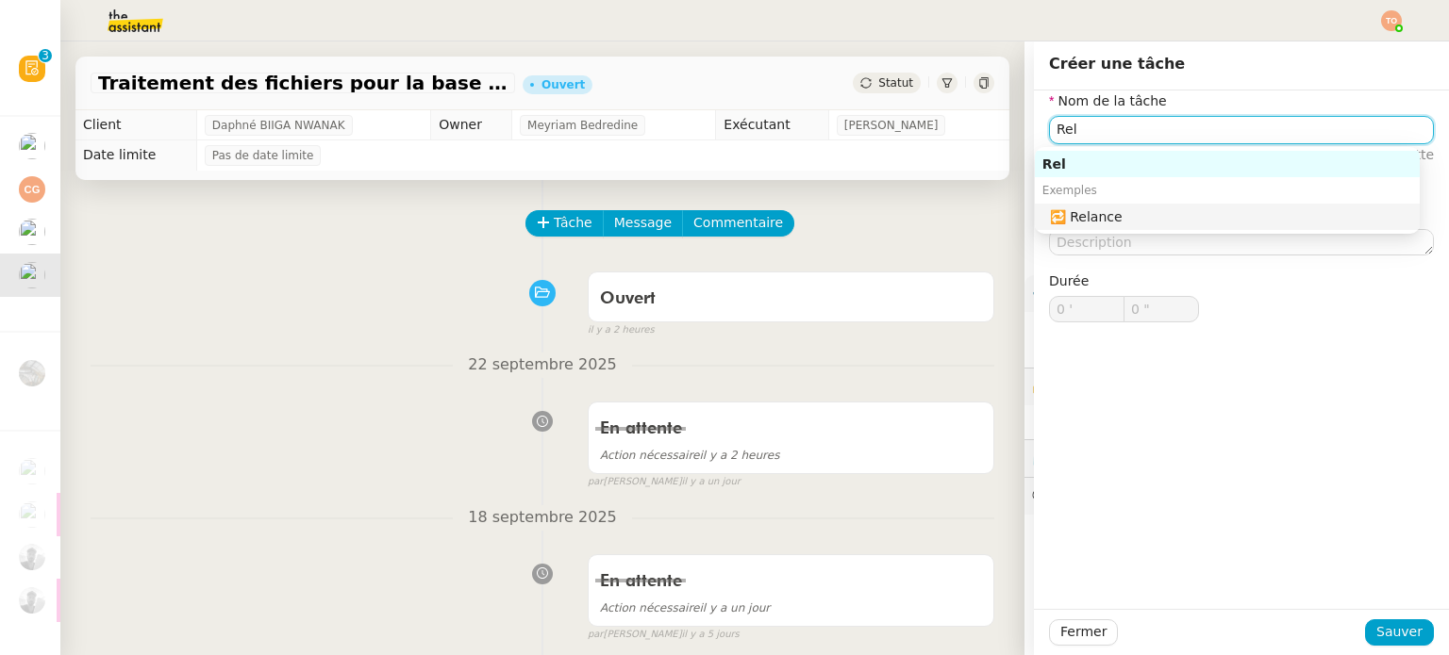
click at [1109, 206] on nz-auto-option "🔁 Relance" at bounding box center [1227, 217] width 385 height 26
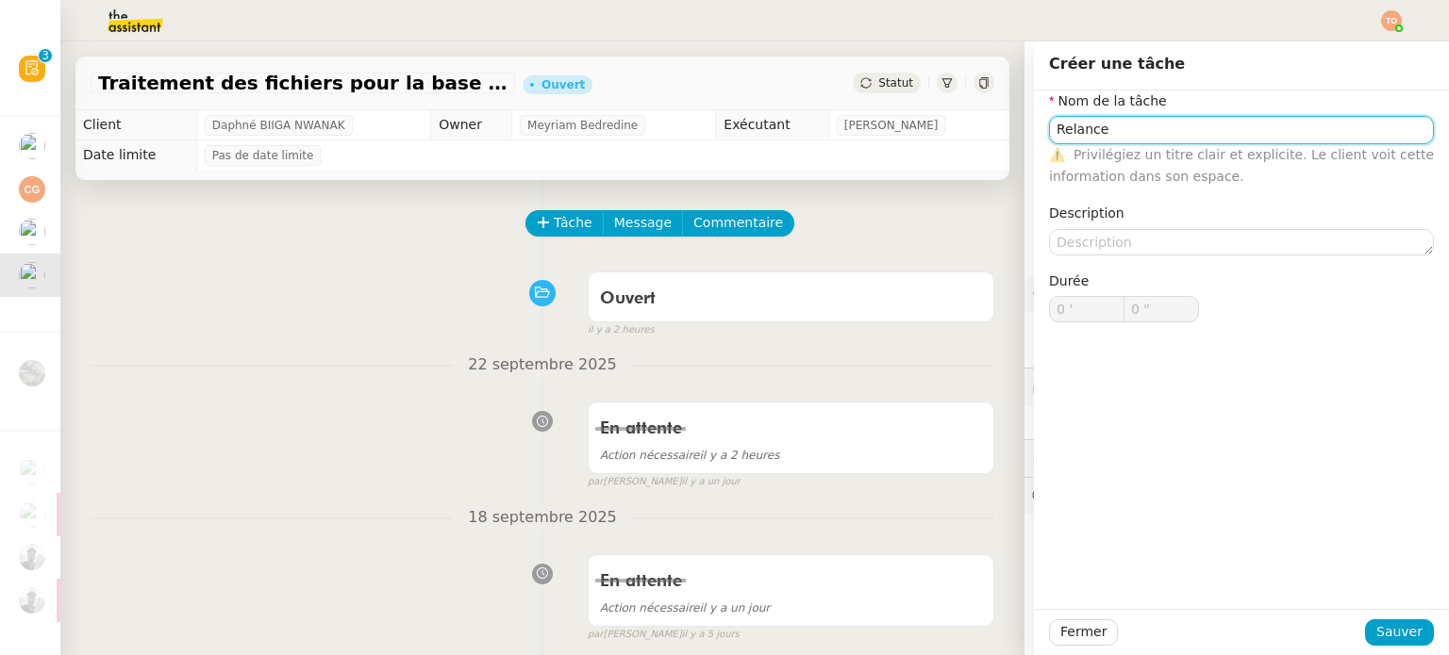
type input "Relance"
click at [1383, 620] on div "Fermer Sauver" at bounding box center [1241, 633] width 385 height 26
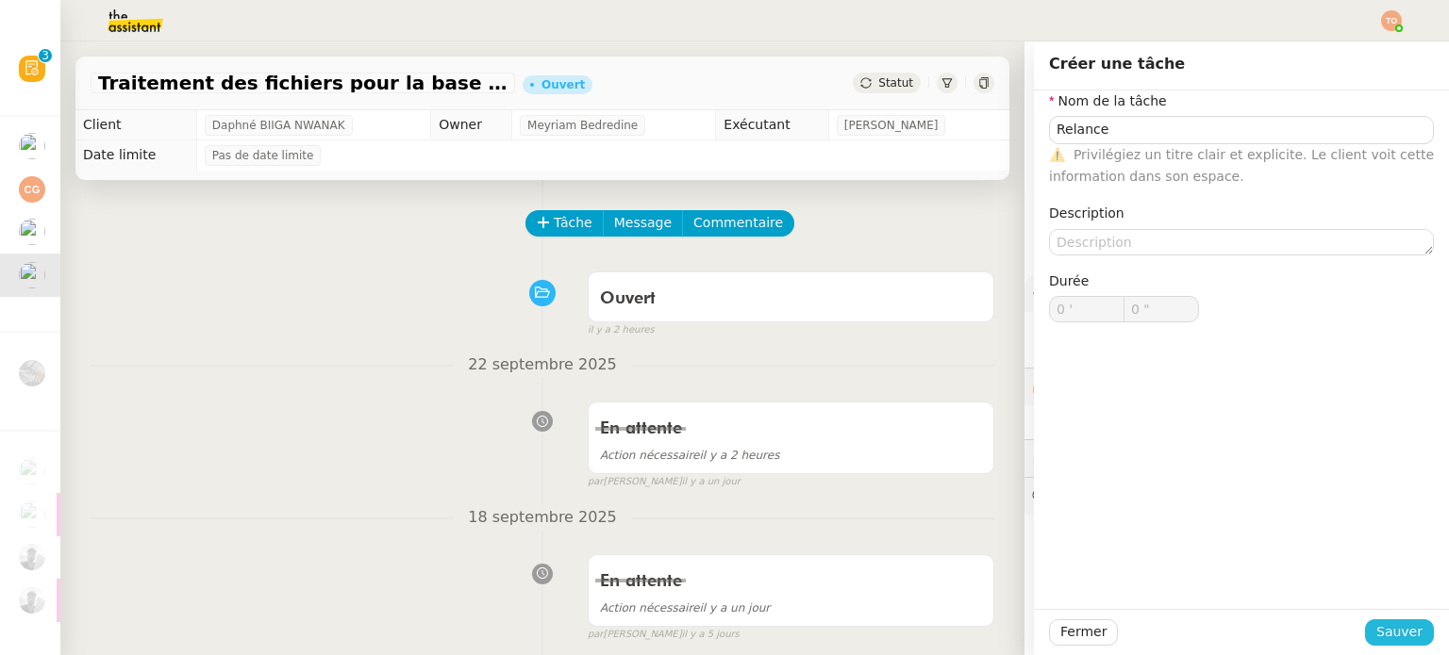
click at [1377, 621] on span "Sauver" at bounding box center [1399, 632] width 46 height 22
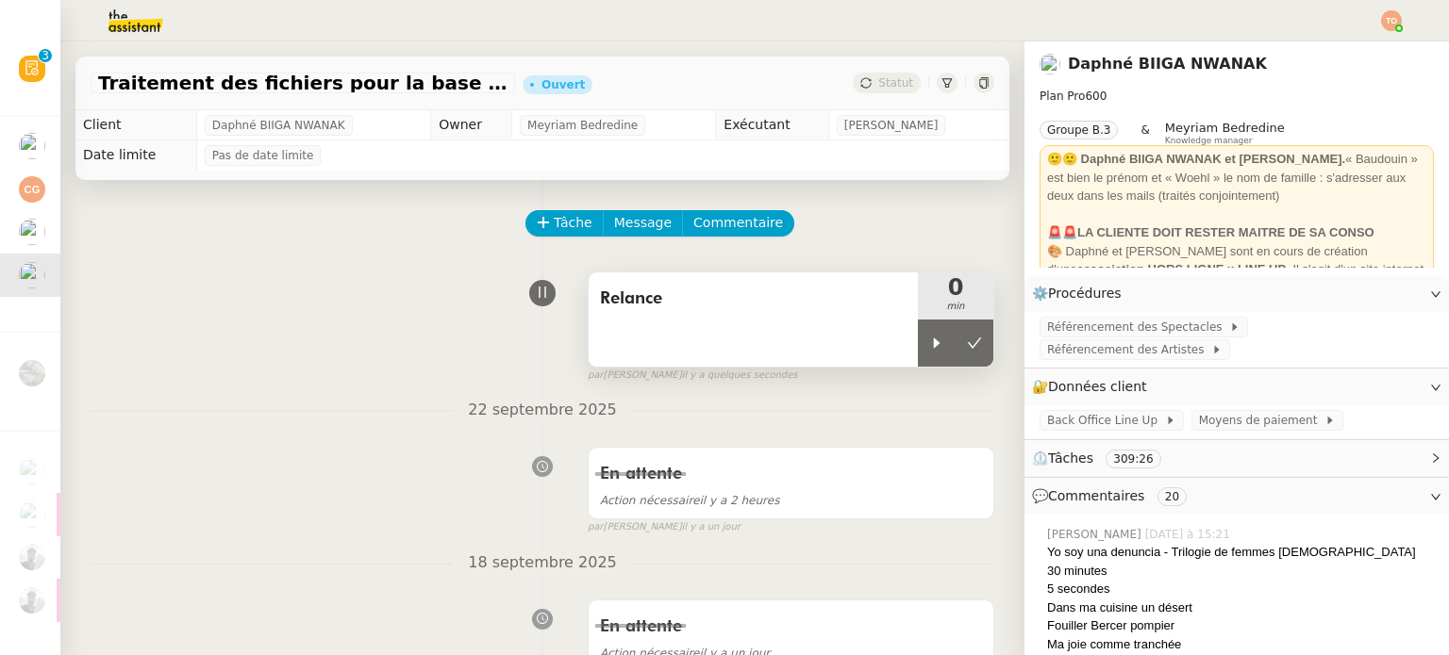
click at [892, 357] on div "Relance" at bounding box center [752, 320] width 329 height 94
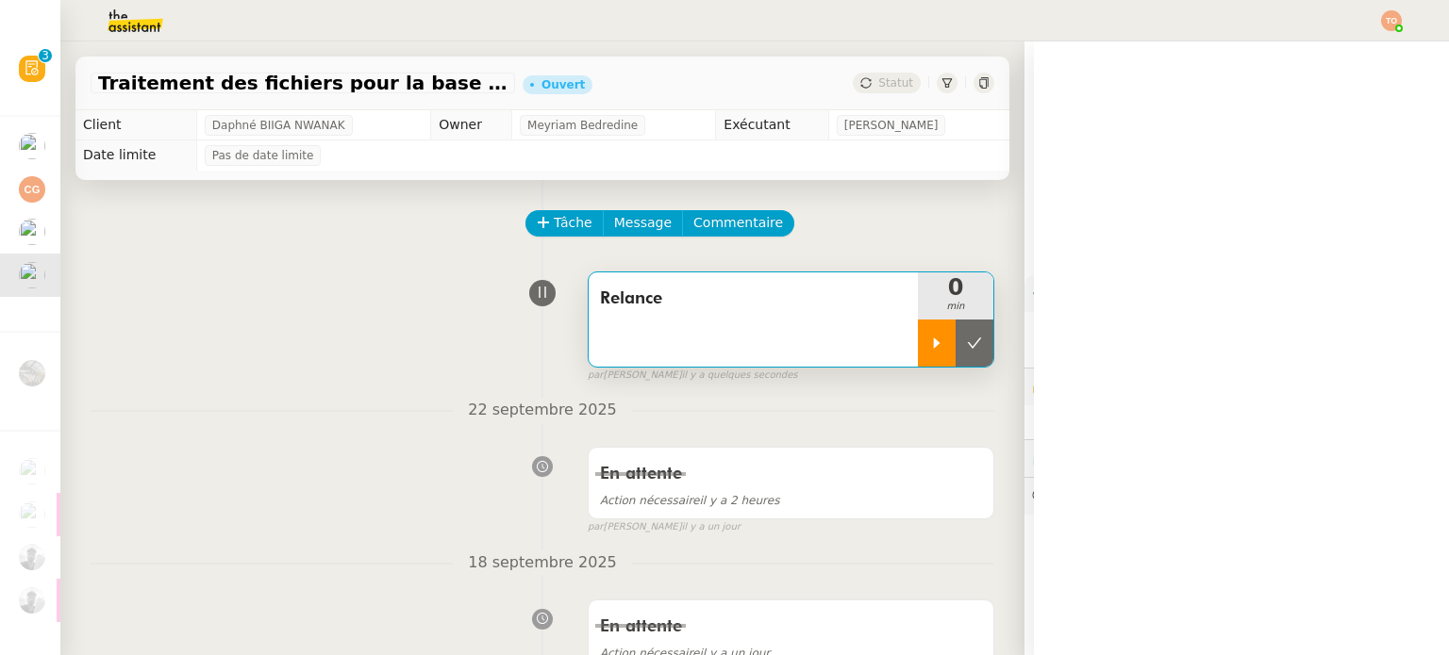
click at [929, 351] on icon at bounding box center [936, 343] width 15 height 15
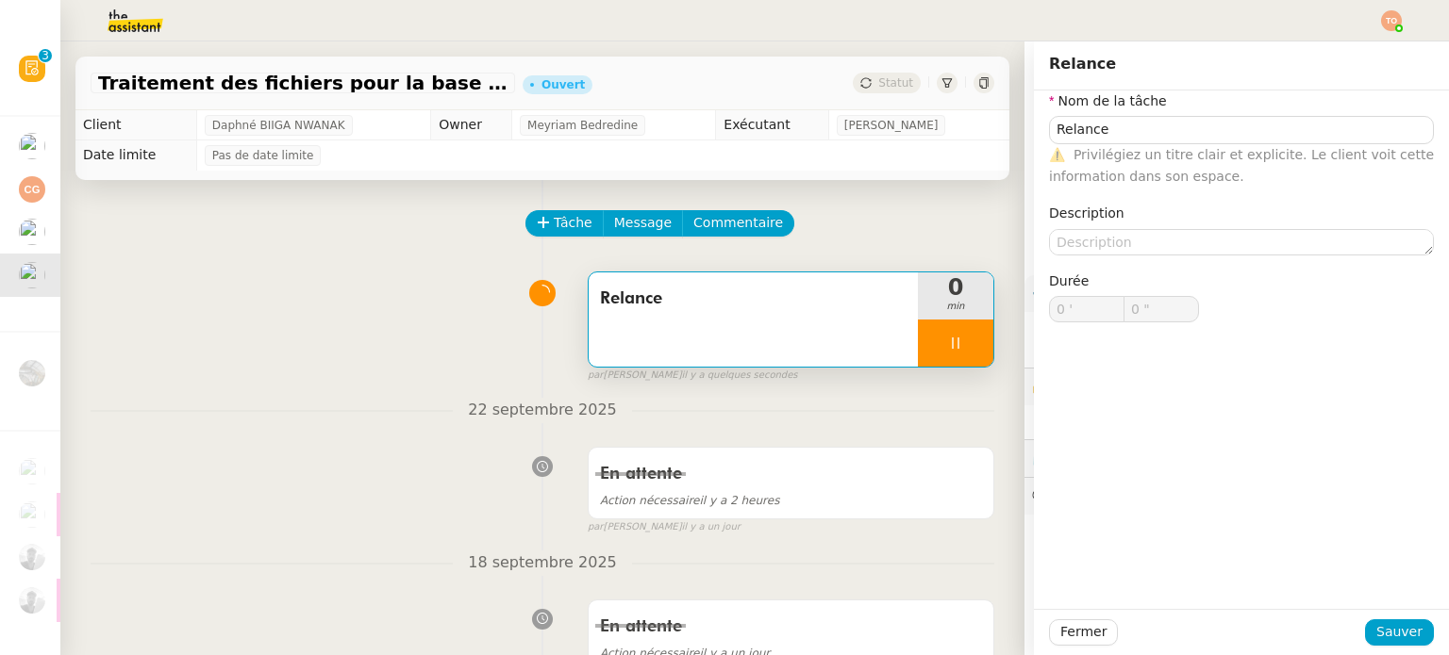
type input "Relance"
type input "0 '"
type input "0 ""
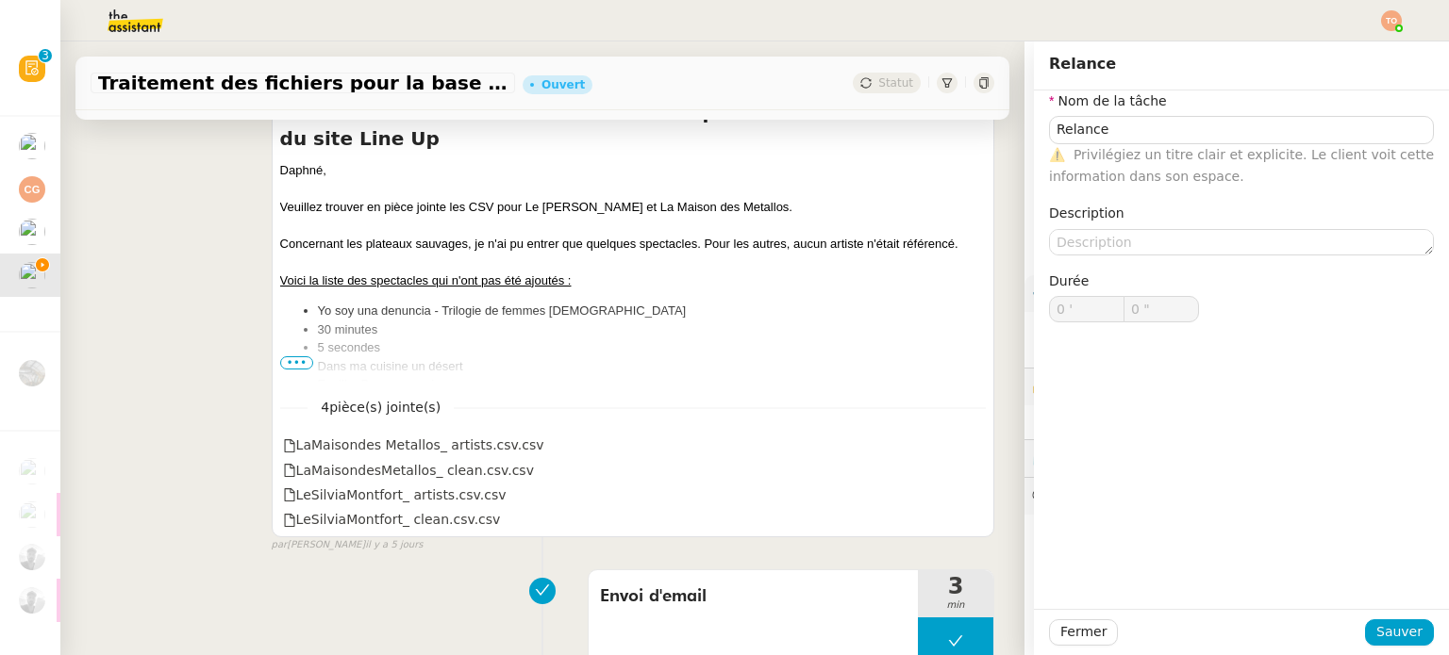
type input "Relance"
type input "0 '"
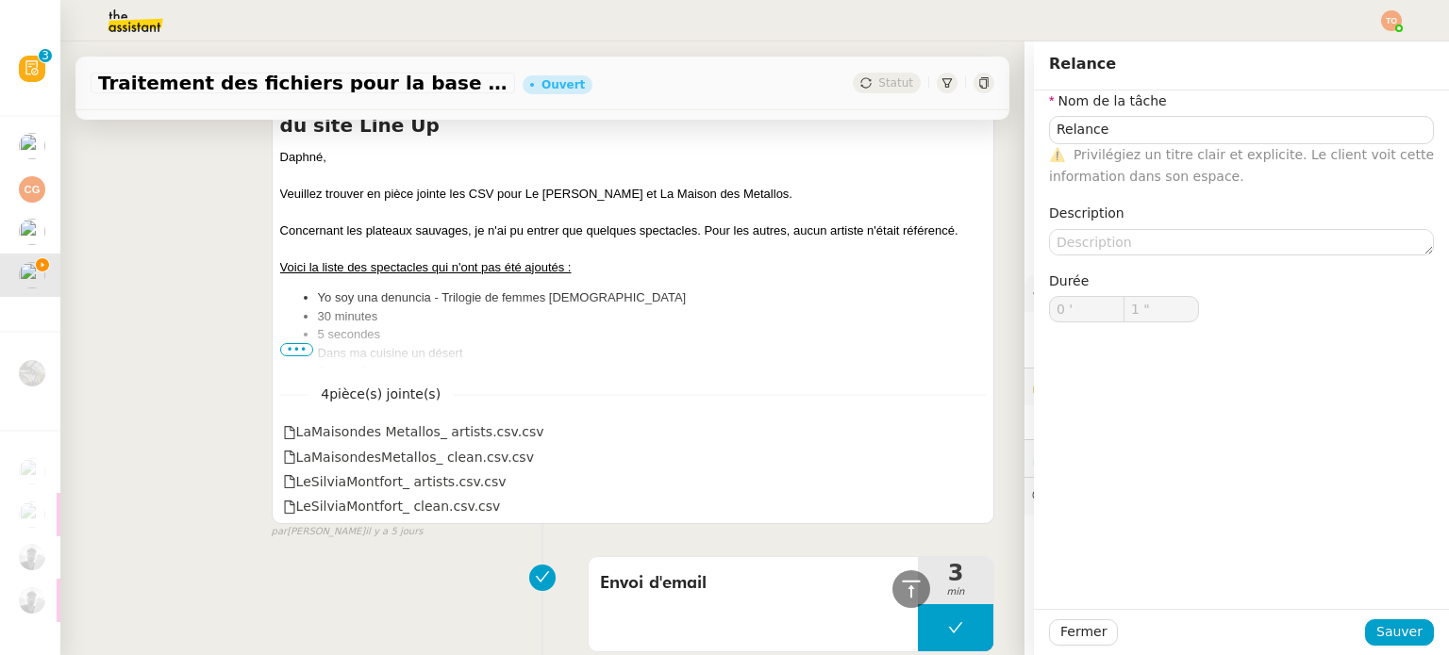
click at [280, 349] on span "•••" at bounding box center [297, 349] width 34 height 13
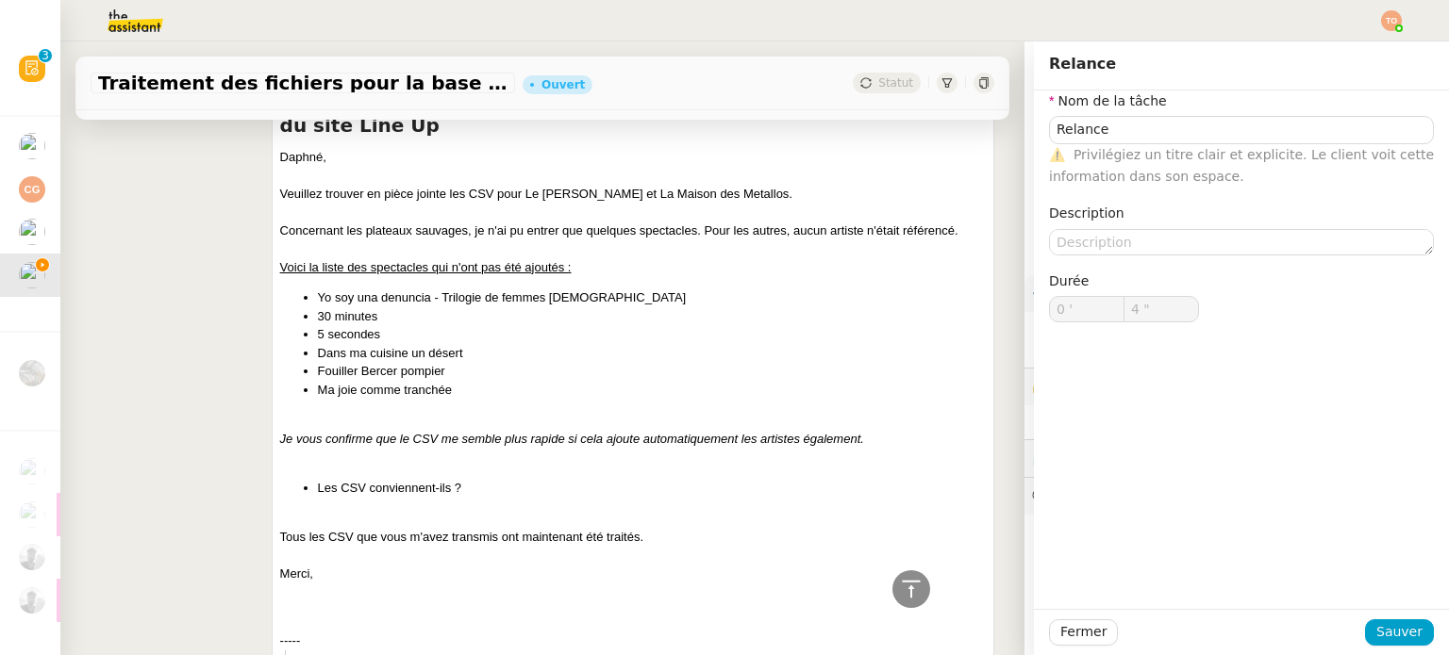
drag, startPoint x: 336, startPoint y: 546, endPoint x: 323, endPoint y: 547, distance: 13.2
click at [323, 565] on div "Merci," at bounding box center [632, 574] width 705 height 19
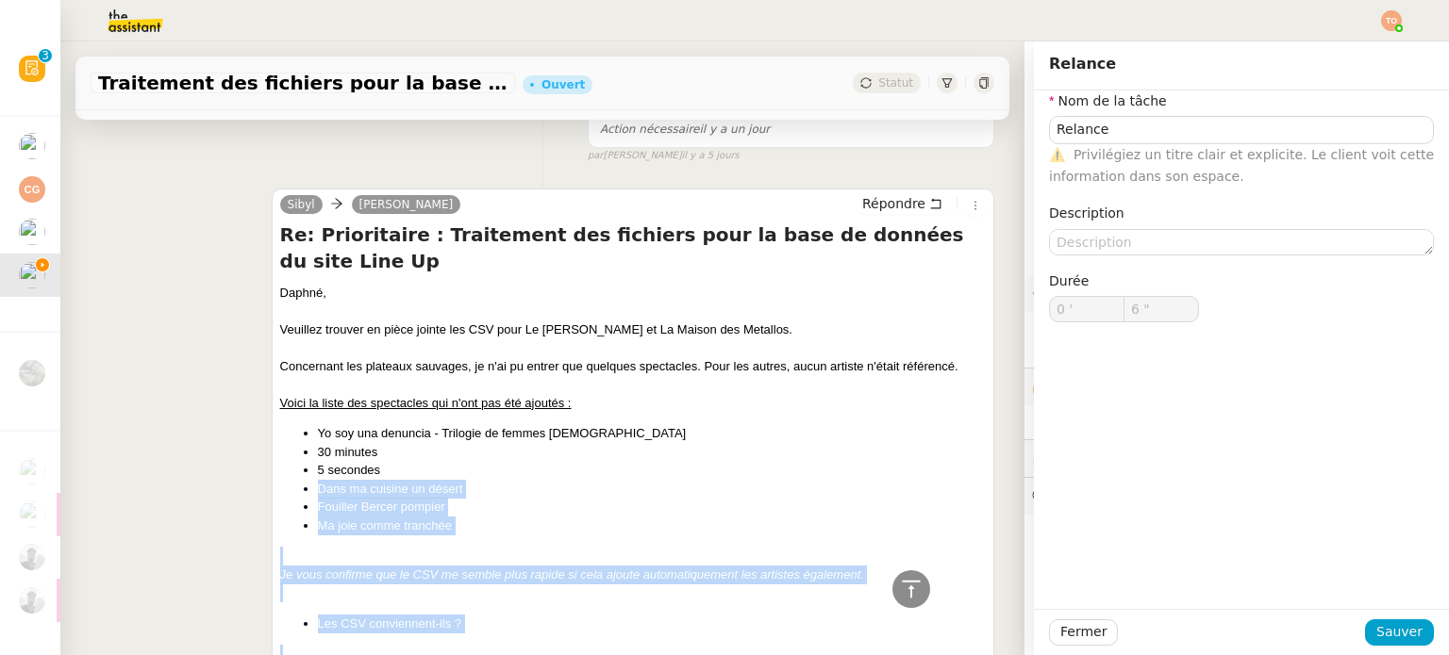
scroll to position [472, 0]
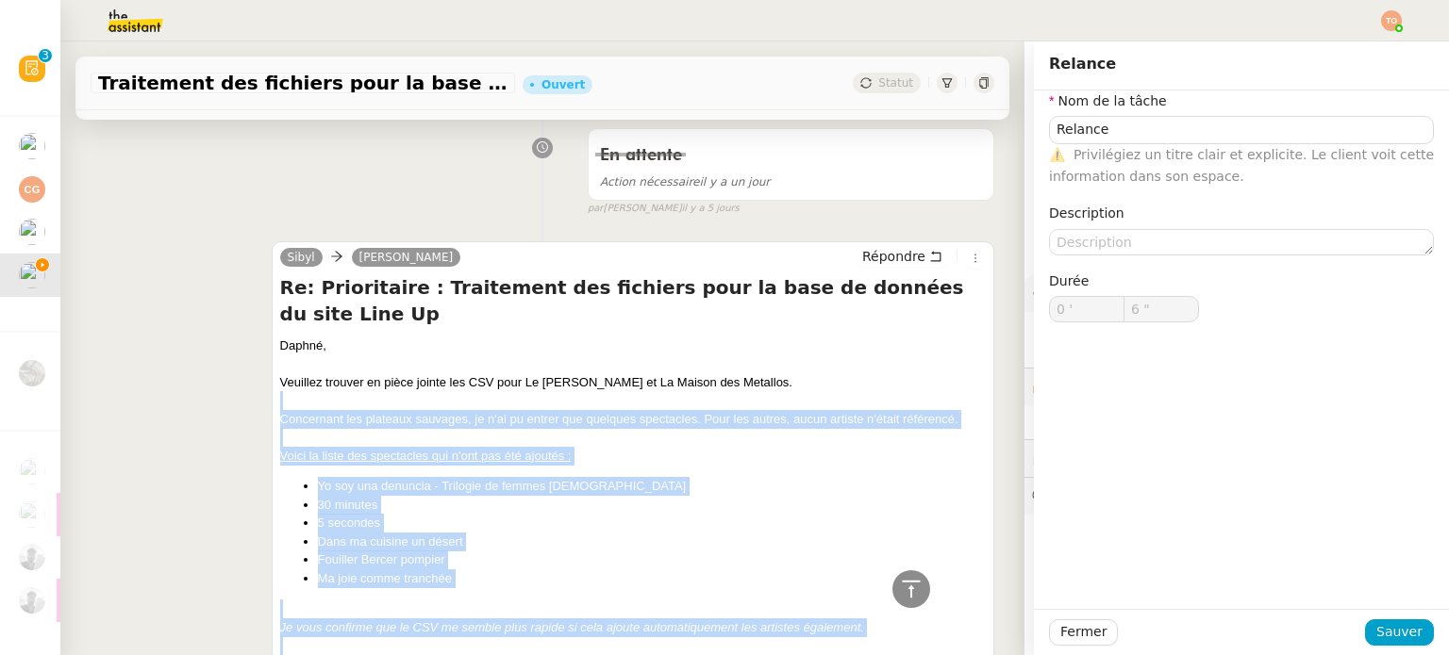
type input "7 ""
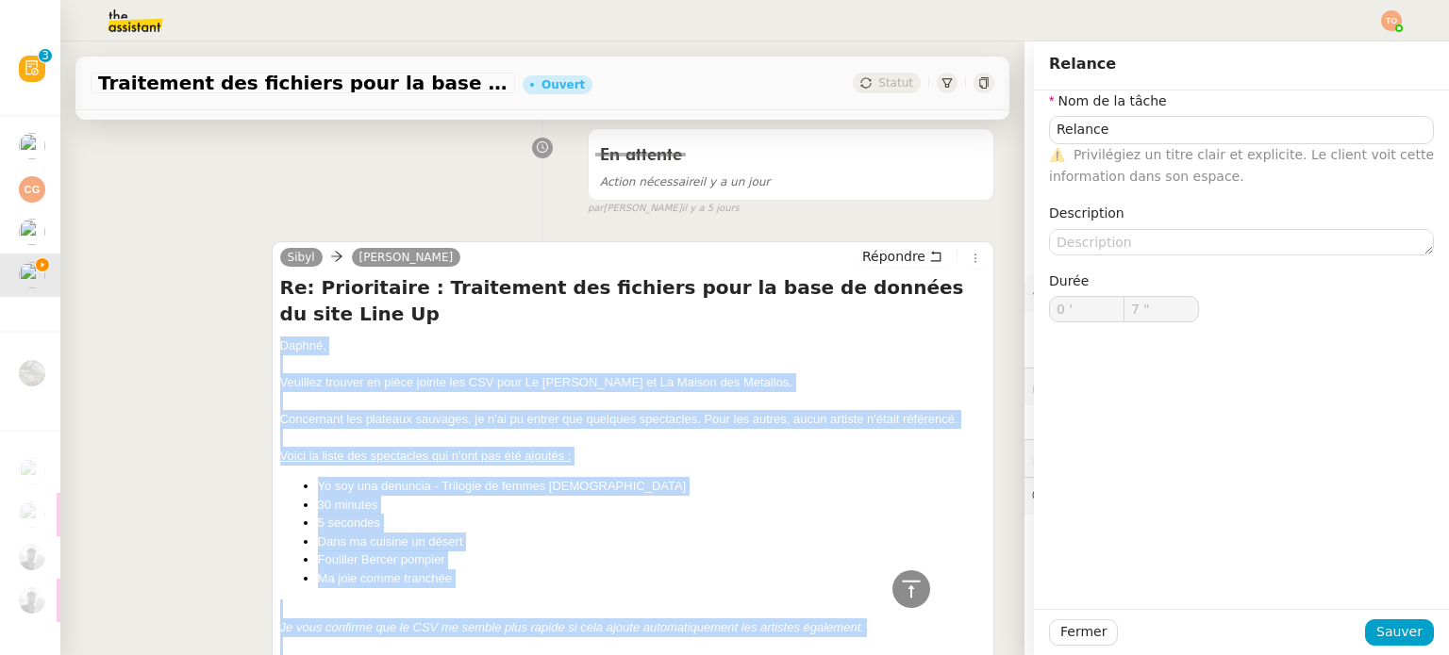
drag, startPoint x: 321, startPoint y: 550, endPoint x: 261, endPoint y: 327, distance: 230.4
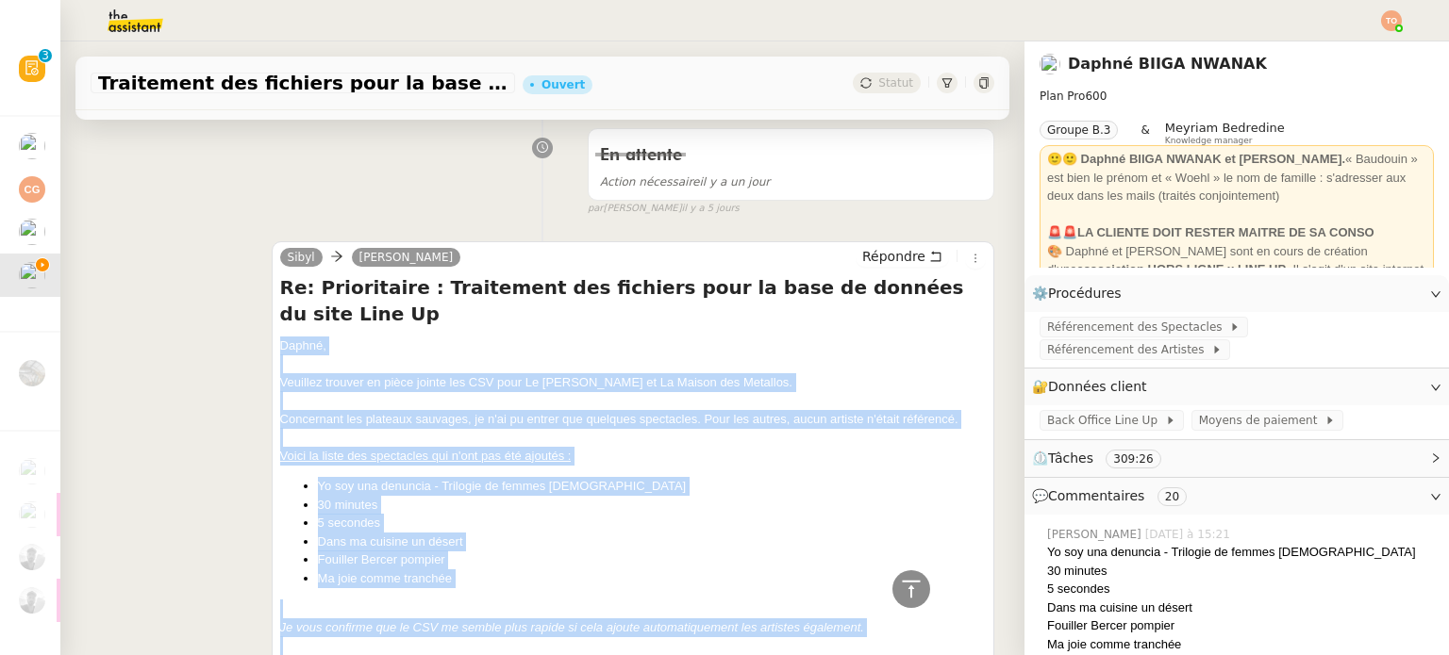
click at [650, 447] on div "Voici la liste des spectacles qui n'ont pas été ajoutés :" at bounding box center [632, 456] width 705 height 19
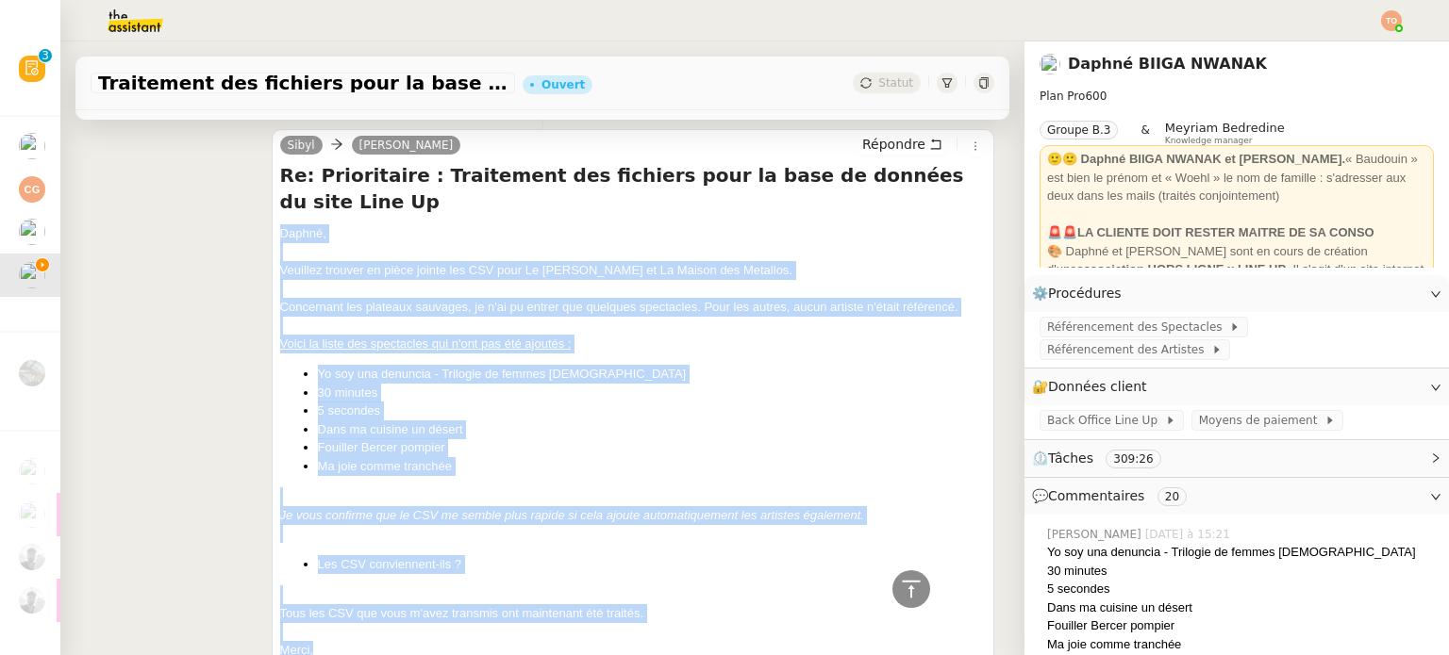
scroll to position [660, 0]
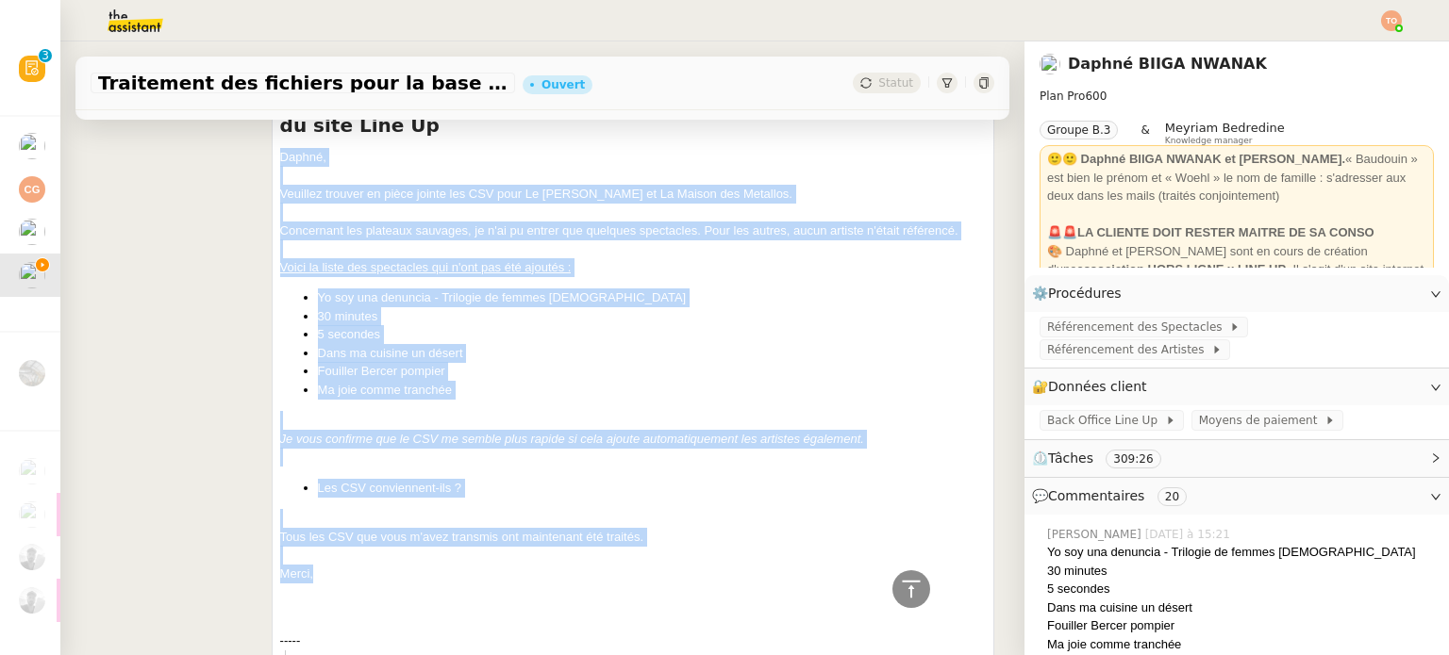
click at [527, 445] on div "Daphné, [PERSON_NAME] trouver en pièce jointe les CSV pour Le [PERSON_NAME] et …" at bounding box center [632, 500] width 705 height 704
click at [361, 565] on div "Merci," at bounding box center [632, 574] width 705 height 19
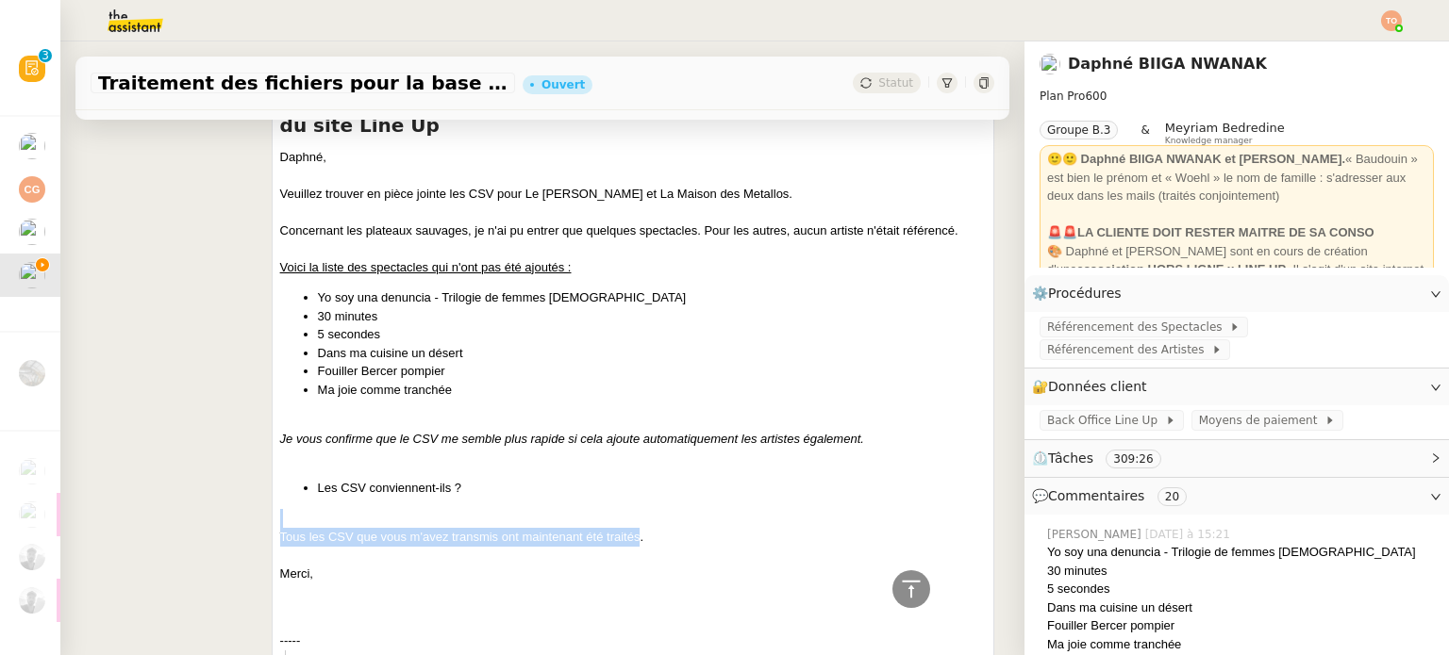
drag, startPoint x: 636, startPoint y: 512, endPoint x: 588, endPoint y: 501, distance: 48.5
click at [588, 501] on div "Daphné, [PERSON_NAME] trouver en pièce jointe les CSV pour Le [PERSON_NAME] et …" at bounding box center [632, 500] width 705 height 704
click at [660, 528] on div "Tous les CSV que vous m'avez transmis ont maintenant été traités." at bounding box center [632, 537] width 705 height 19
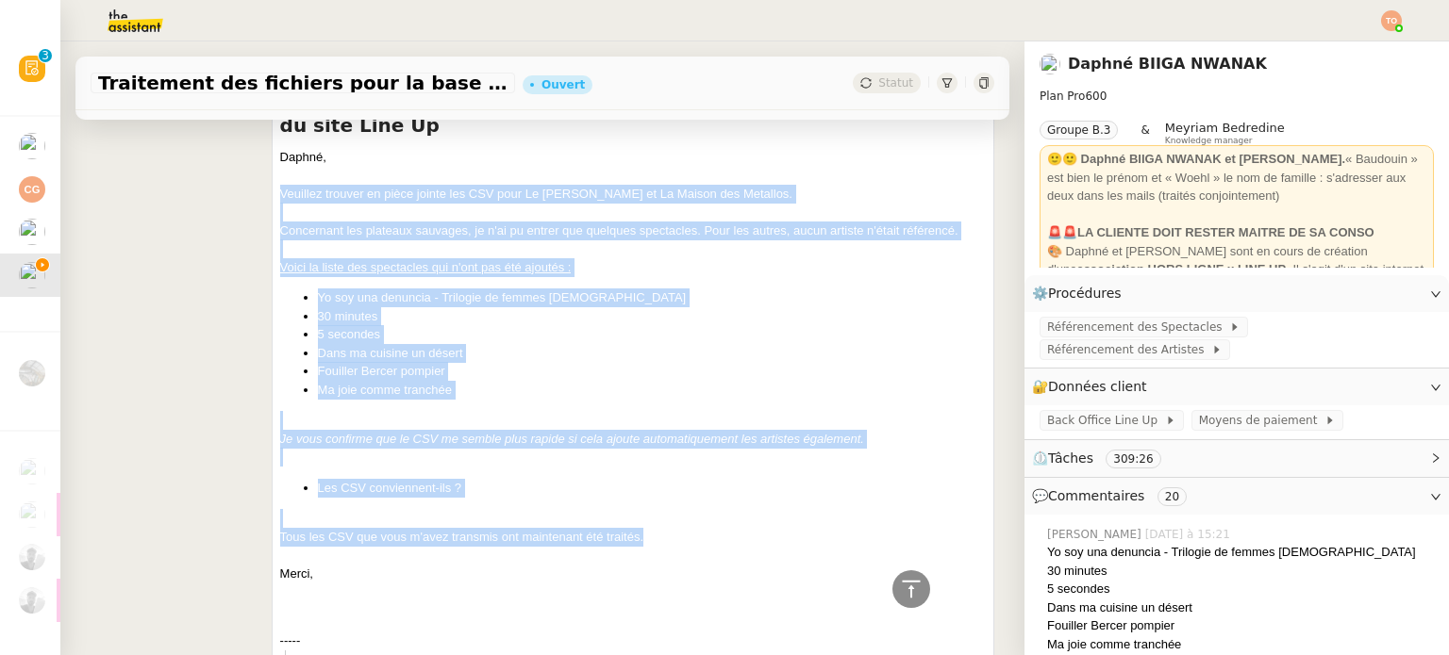
drag, startPoint x: 677, startPoint y: 509, endPoint x: 274, endPoint y: 172, distance: 525.5
click at [280, 172] on div "Daphné, [PERSON_NAME] trouver en pièce jointe les CSV pour Le [PERSON_NAME] et …" at bounding box center [632, 500] width 705 height 704
copy div "Veuillez trouver en pièce jointe les CSV pour Le [PERSON_NAME] et La Maison des…"
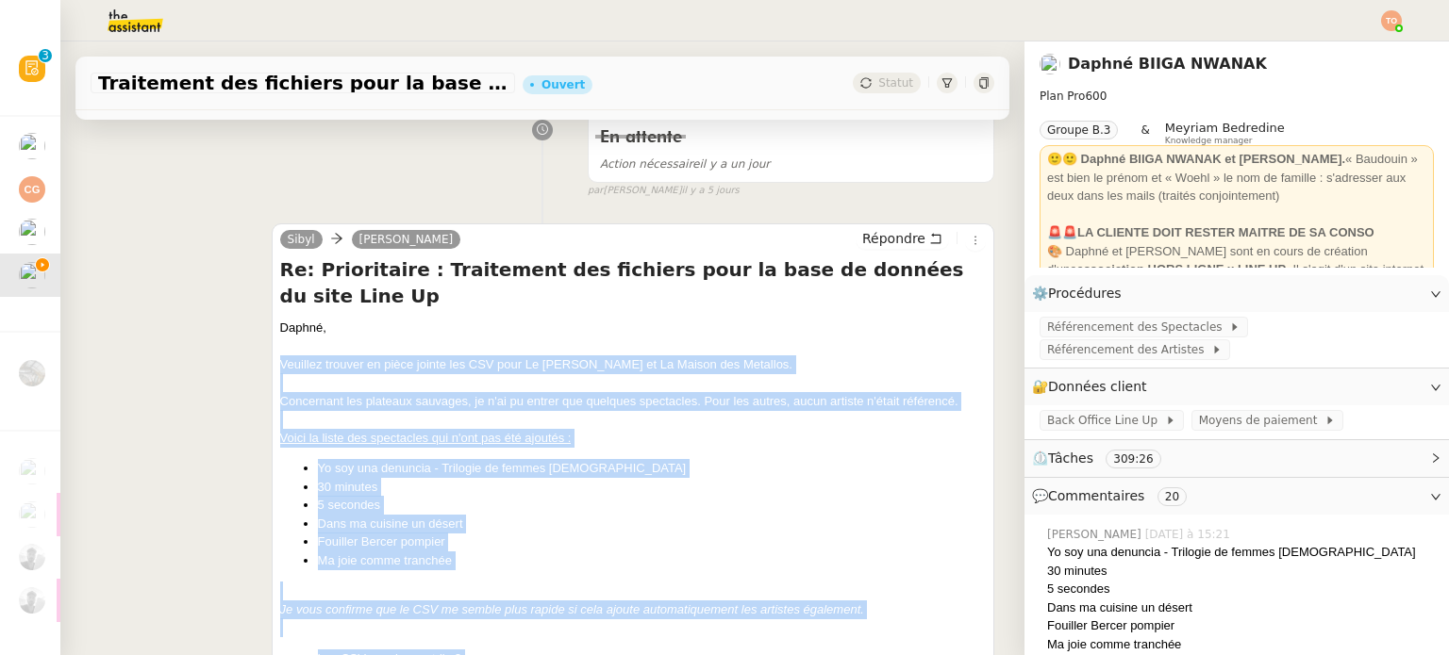
scroll to position [377, 0]
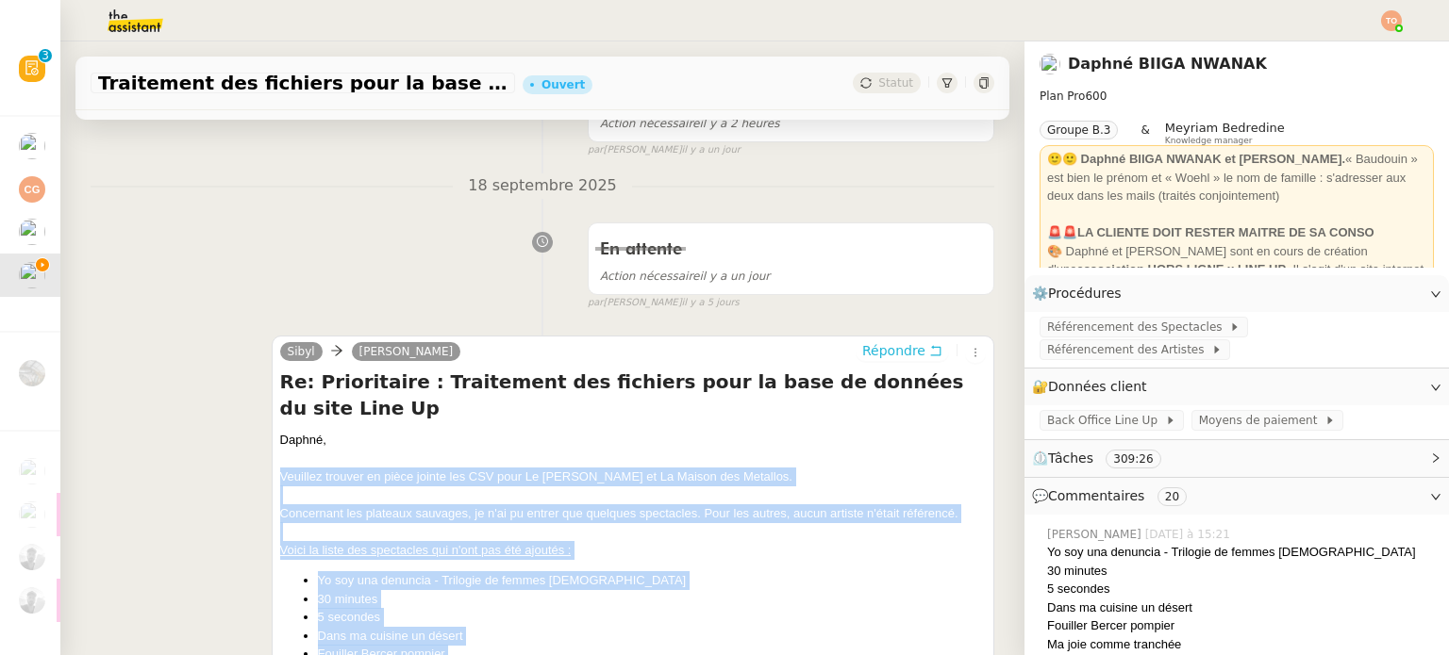
click at [887, 359] on span "Répondre" at bounding box center [893, 350] width 63 height 19
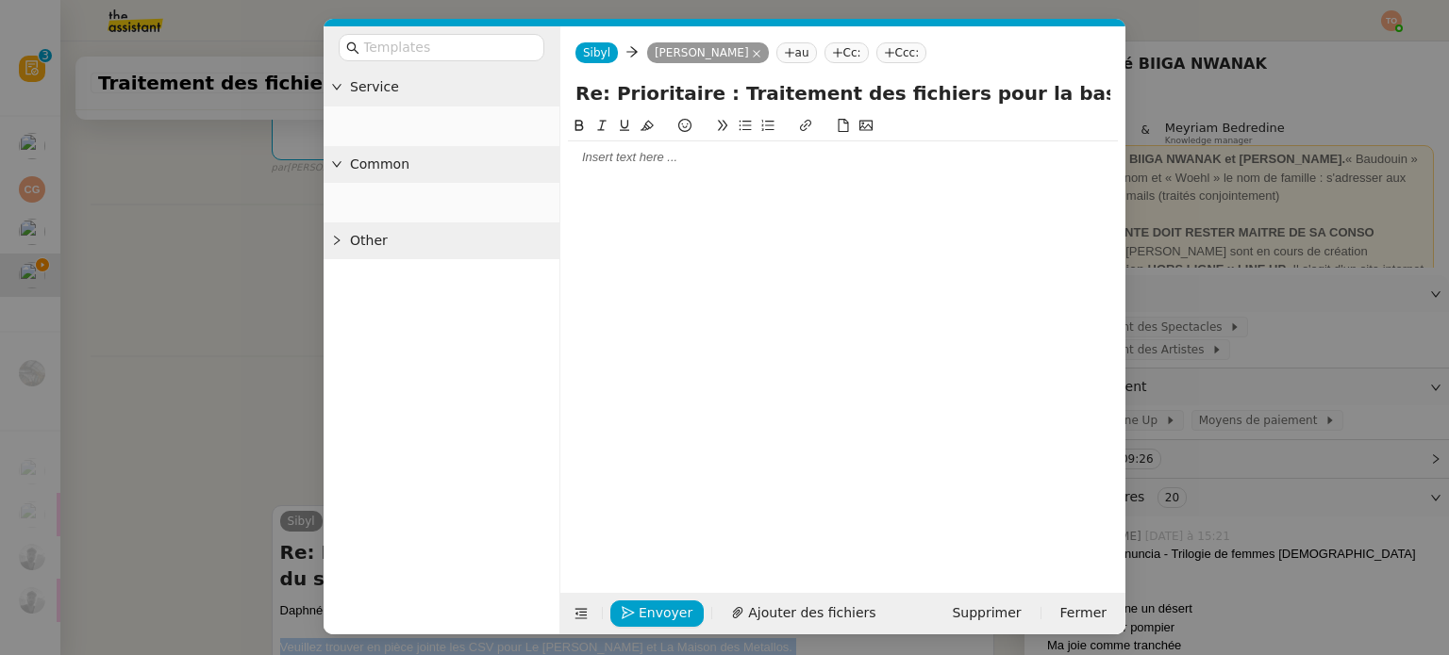
drag, startPoint x: 607, startPoint y: 169, endPoint x: 627, endPoint y: 162, distance: 20.9
click at [607, 169] on div at bounding box center [843, 157] width 550 height 32
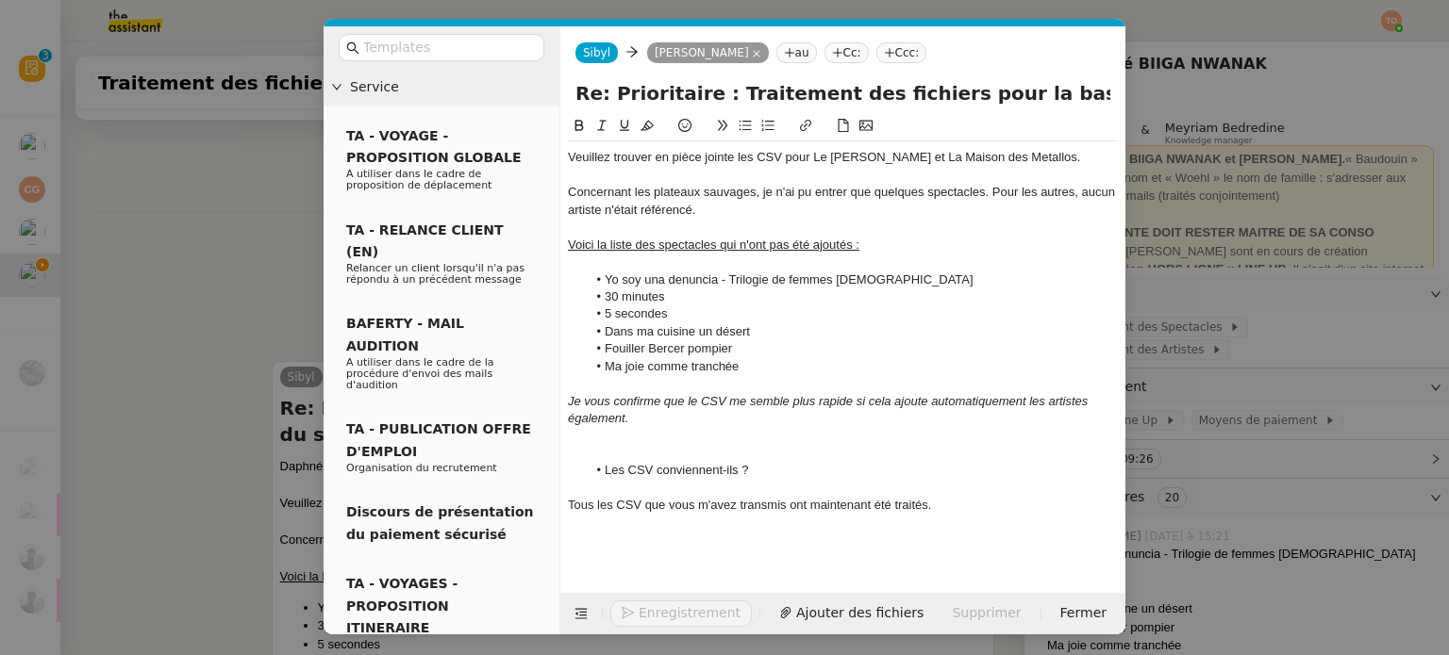
scroll to position [770, 0]
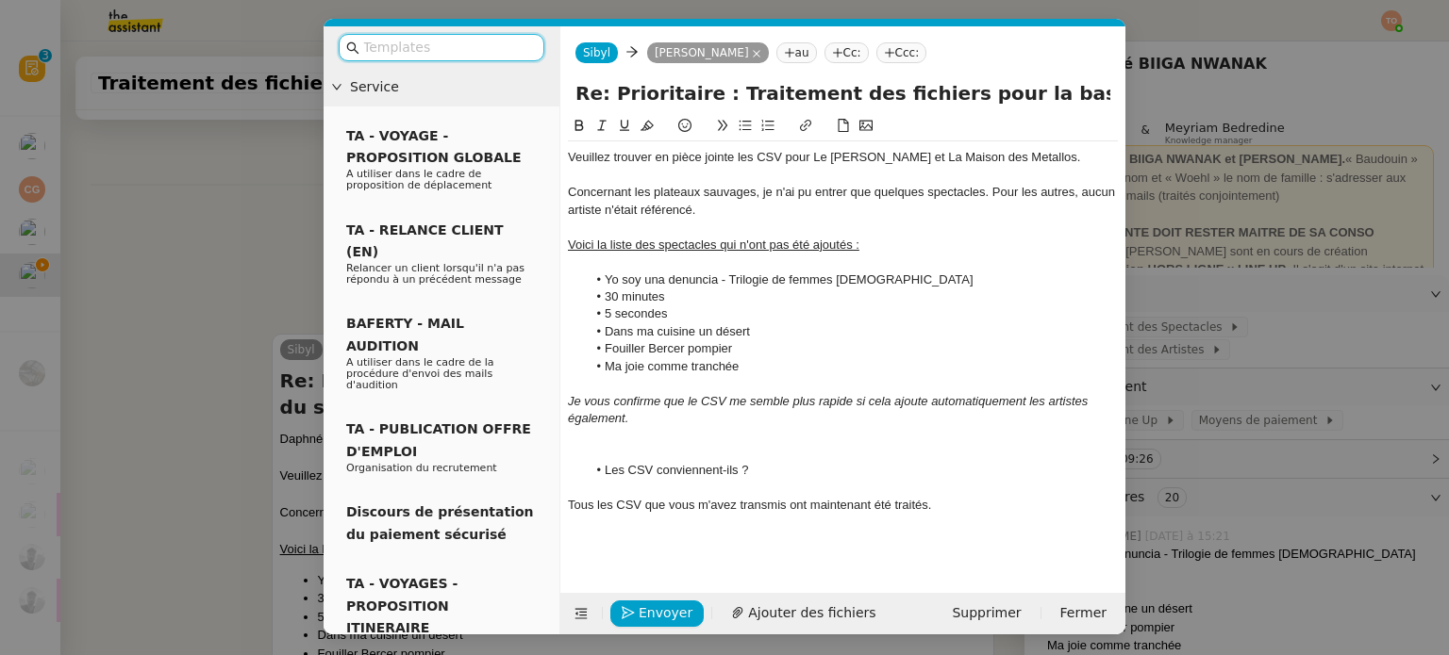
click at [451, 57] on input "text" at bounding box center [448, 48] width 170 height 22
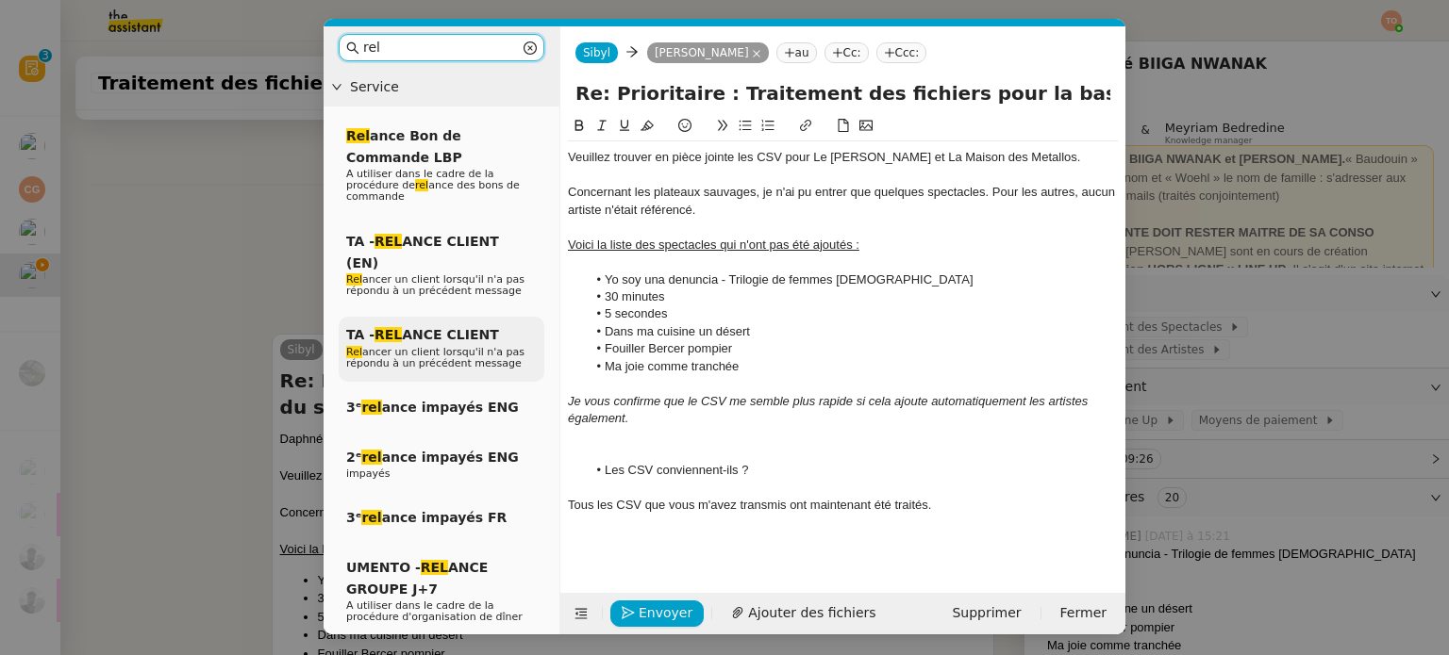
type input "rel"
click at [477, 327] on span "TA - REL ANCE CLIENT" at bounding box center [422, 334] width 153 height 15
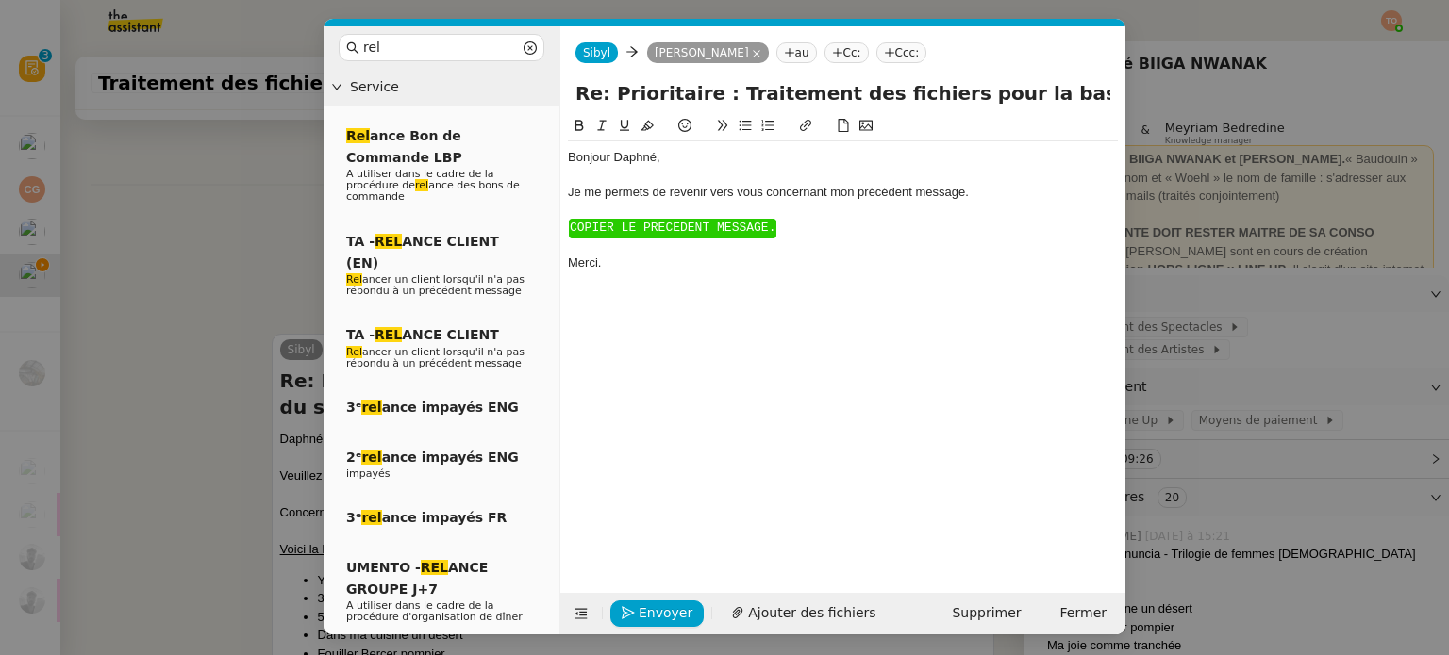
scroll to position [651, 0]
click at [679, 221] on span "﻿ COPIER LE PRECEDENT MESSAGE. ﻿" at bounding box center [672, 229] width 207 height 20
click at [679, 220] on span "﻿ COPIER LE PRECEDENT MESSAGE. ﻿" at bounding box center [672, 229] width 207 height 20
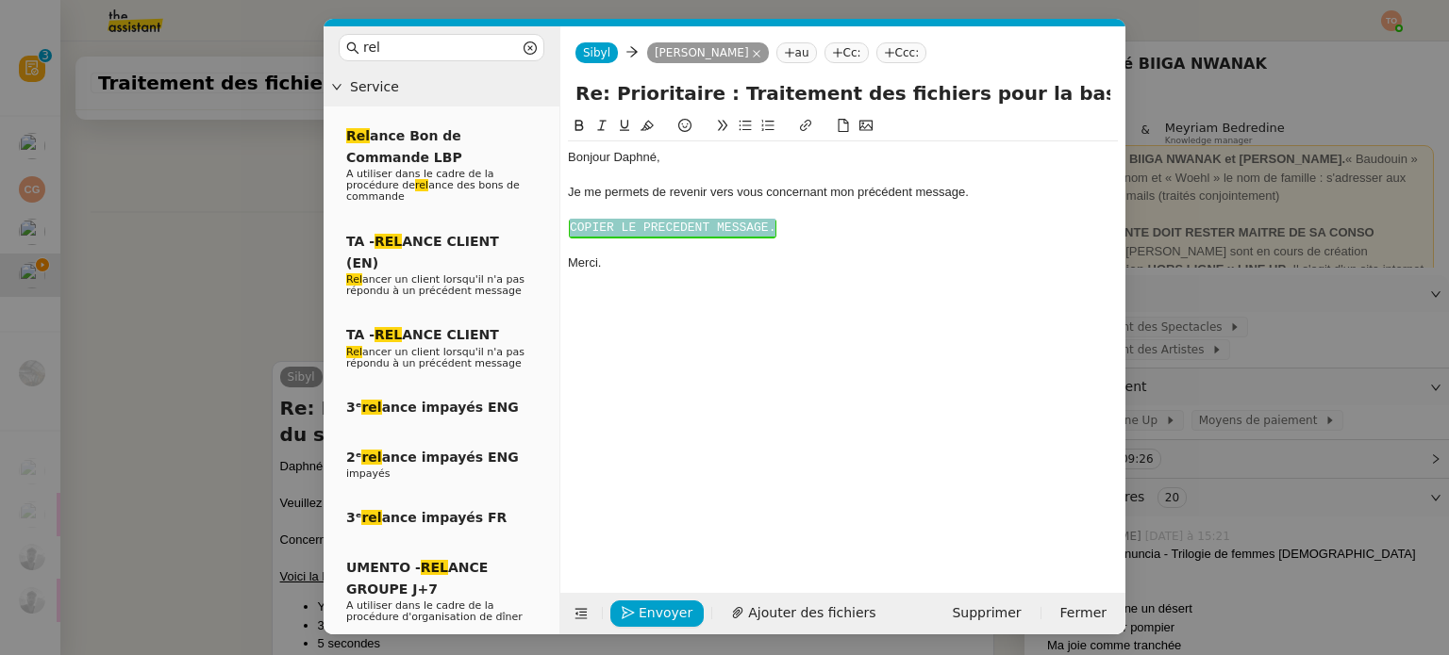
click at [679, 220] on span "﻿ COPIER LE PRECEDENT MESSAGE. ﻿" at bounding box center [672, 229] width 207 height 20
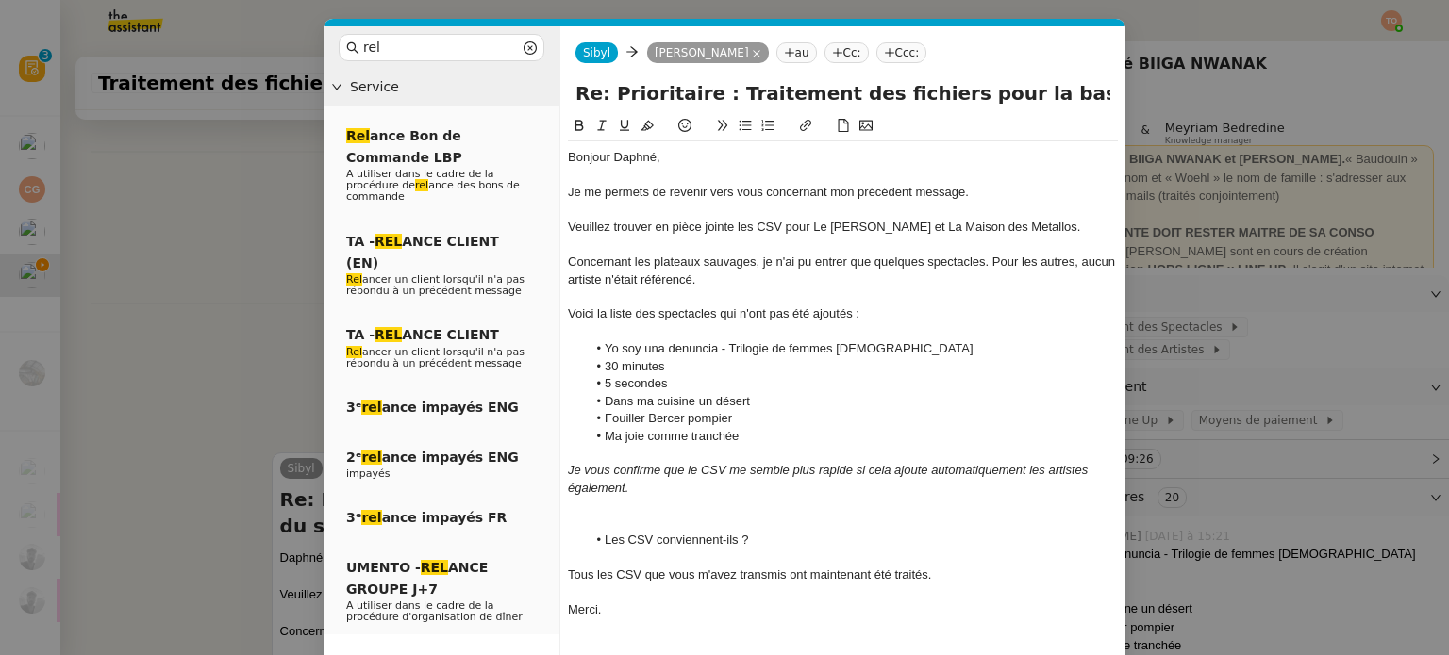
scroll to position [770, 0]
click at [691, 515] on div at bounding box center [843, 523] width 550 height 17
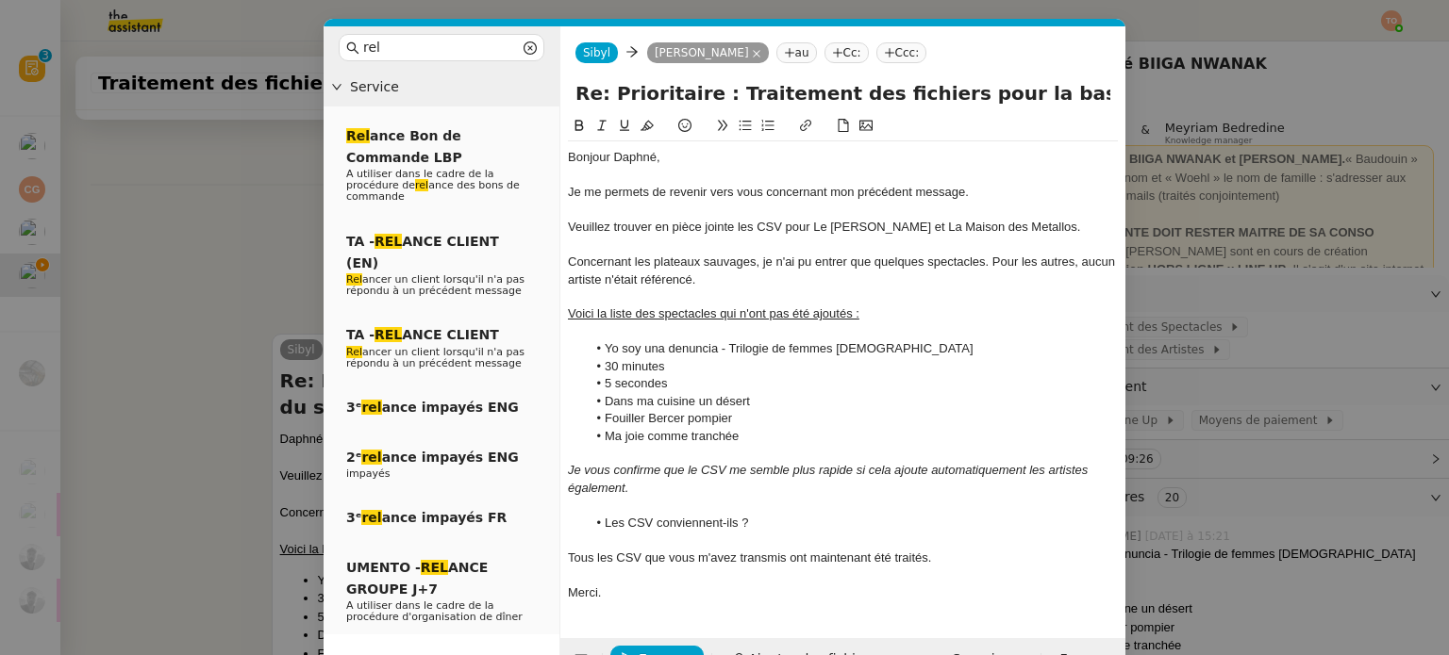
click at [204, 331] on nz-modal-container "rel Service Rel ance Bon de Commande LBP A utiliser dans le cadre de la procédu…" at bounding box center [724, 327] width 1449 height 655
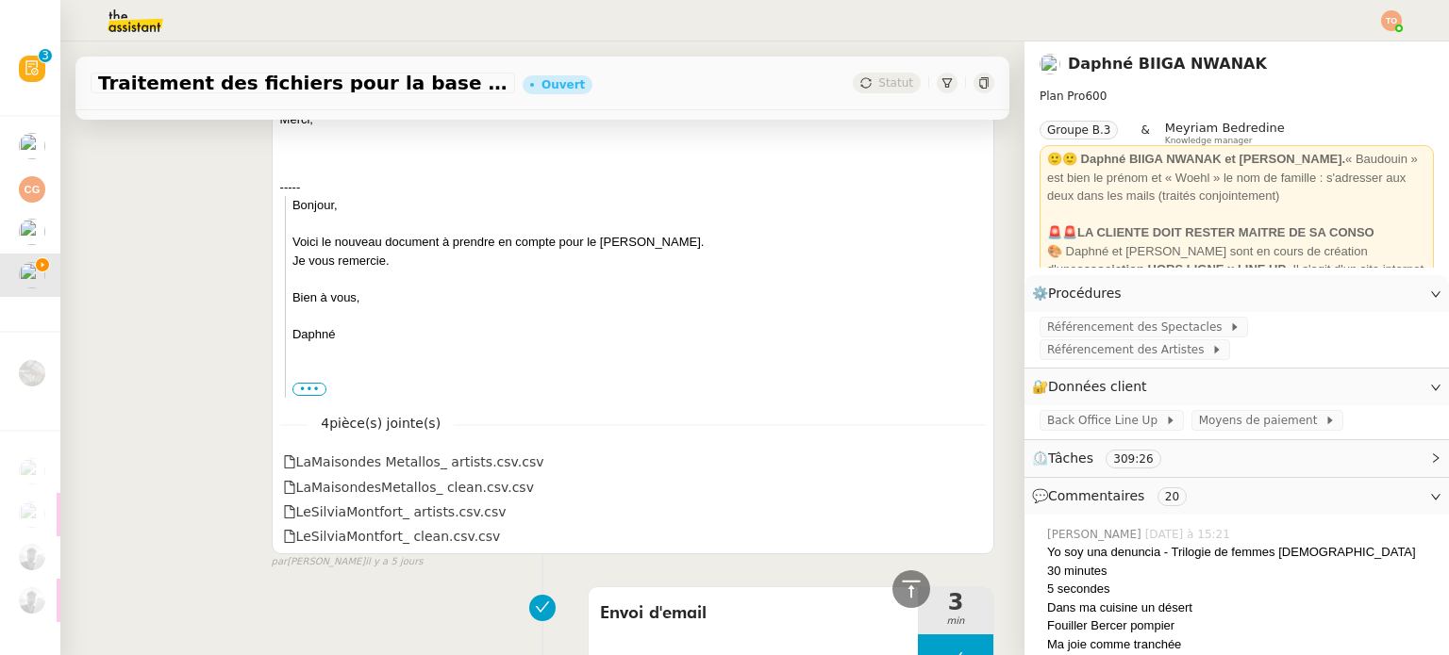
scroll to position [1710, 0]
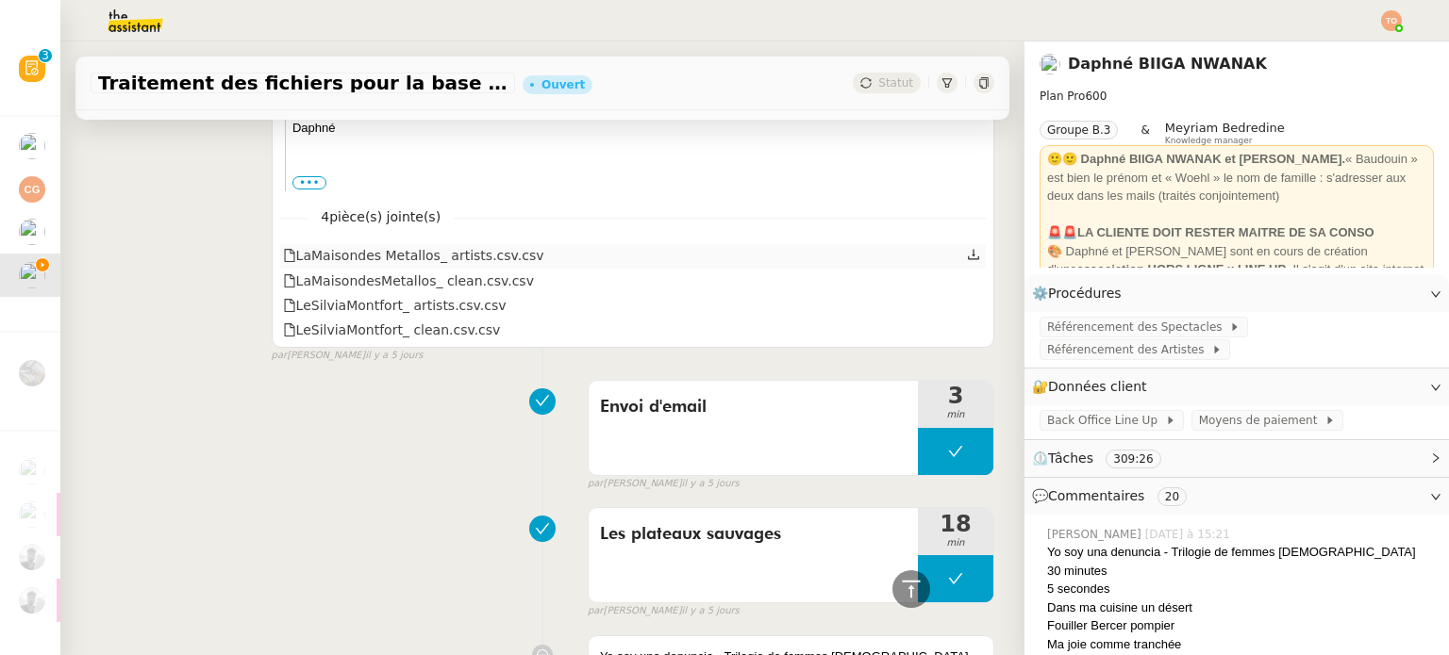
click at [967, 248] on icon at bounding box center [973, 254] width 13 height 13
click at [967, 273] on icon at bounding box center [973, 279] width 13 height 13
click at [968, 299] on icon at bounding box center [973, 304] width 11 height 10
click at [967, 323] on icon at bounding box center [973, 329] width 13 height 13
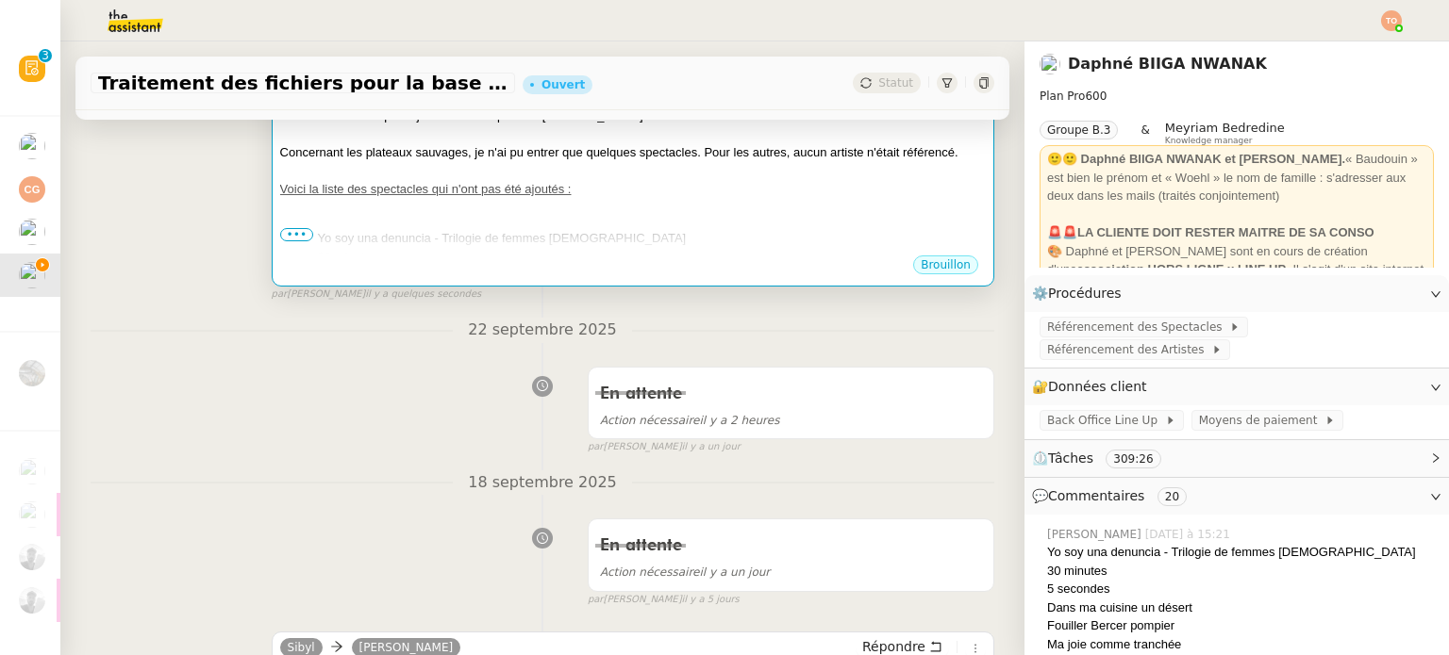
scroll to position [472, 0]
click at [697, 200] on div "Bonjour ﻿Daphné﻿, Je me permets de revenir vers vous concernant mon précédent m…" at bounding box center [632, 276] width 705 height 490
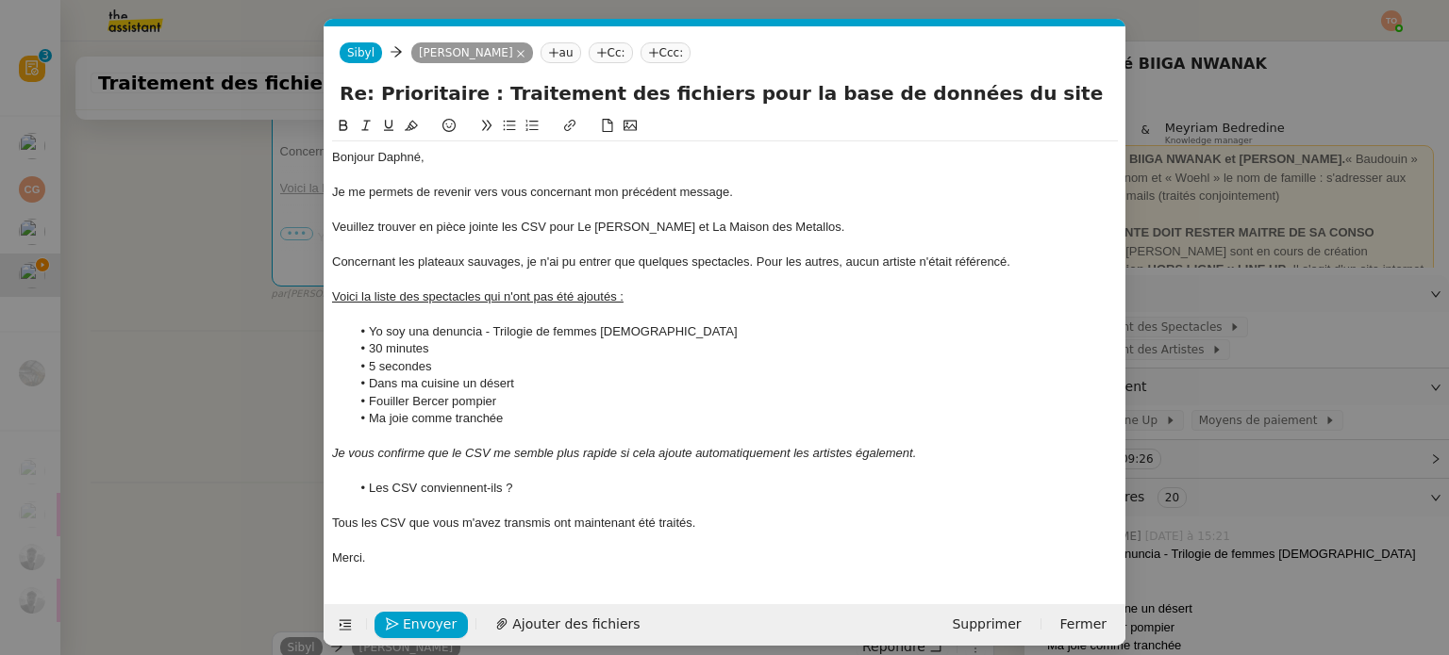
scroll to position [0, 54]
click at [596, 627] on span "Ajouter des fichiers" at bounding box center [575, 625] width 127 height 22
click at [555, 630] on span "Ajouter des fichiers" at bounding box center [575, 625] width 127 height 22
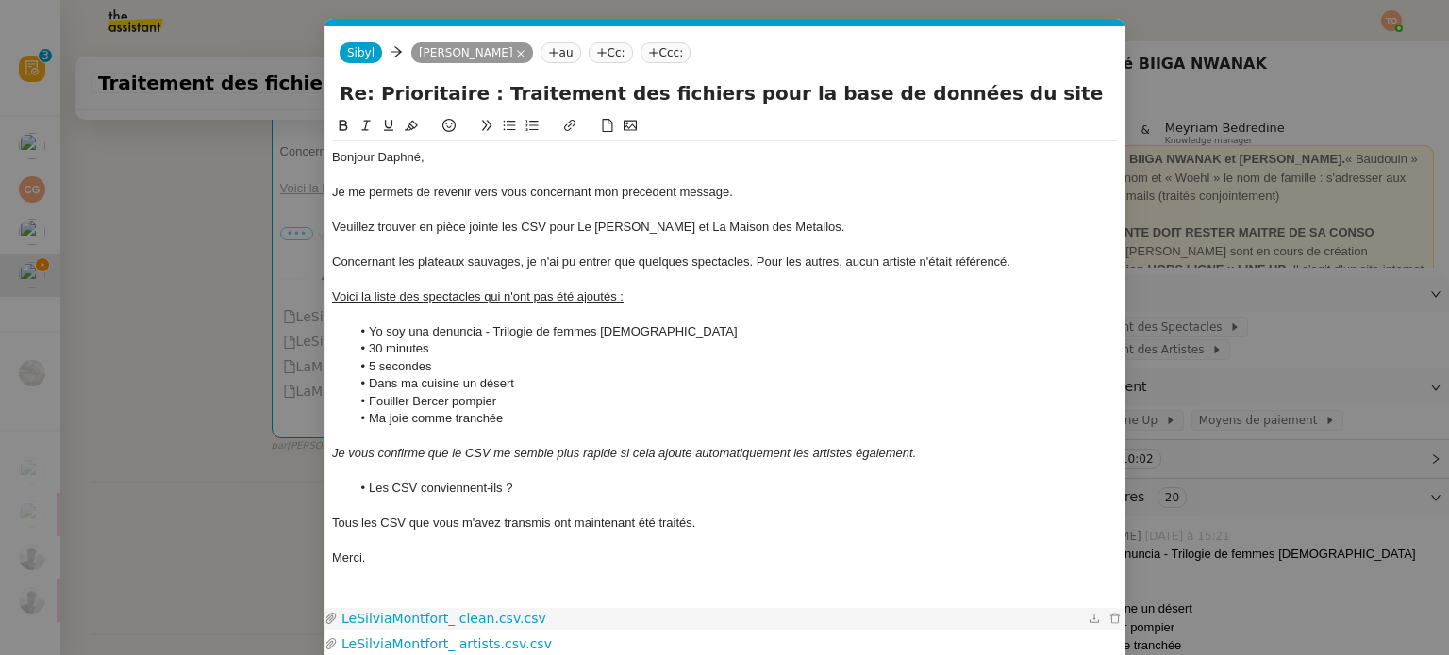
scroll to position [117, 0]
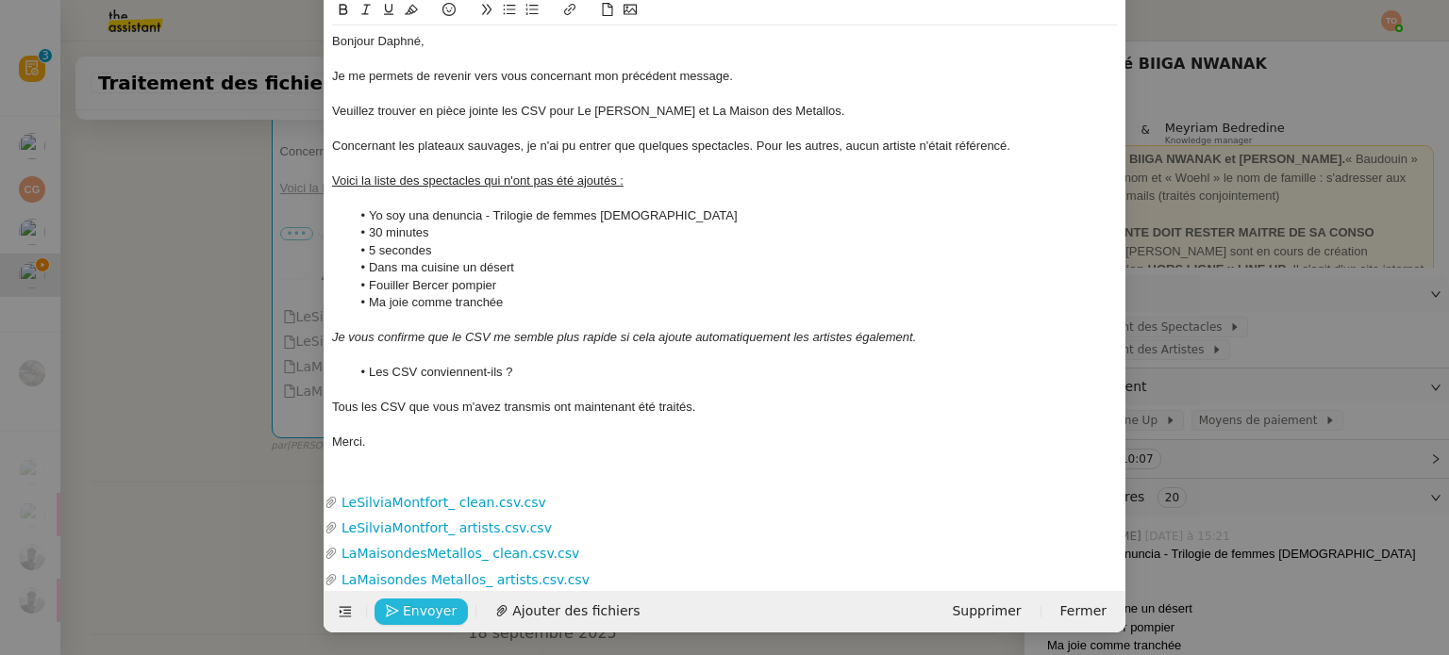
click at [423, 606] on span "Envoyer" at bounding box center [430, 612] width 54 height 22
click at [423, 606] on span "Confirmer l'envoi" at bounding box center [459, 612] width 113 height 22
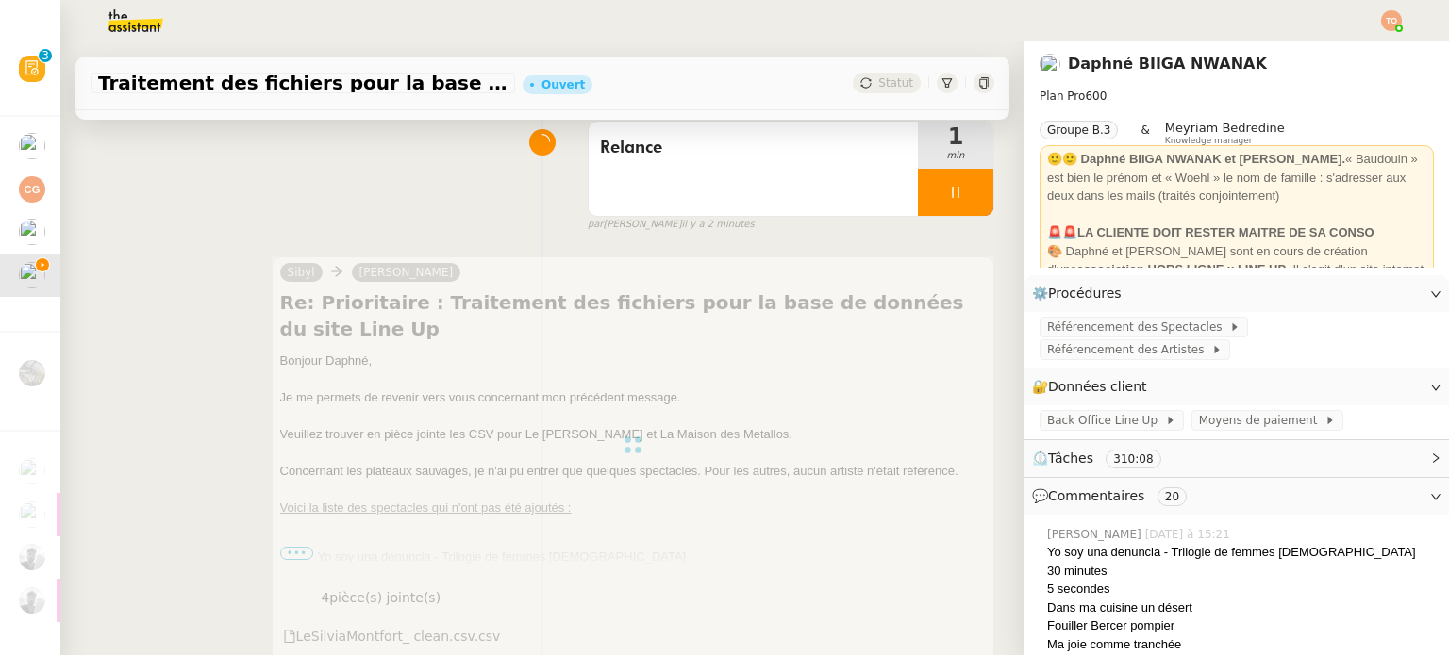
scroll to position [0, 0]
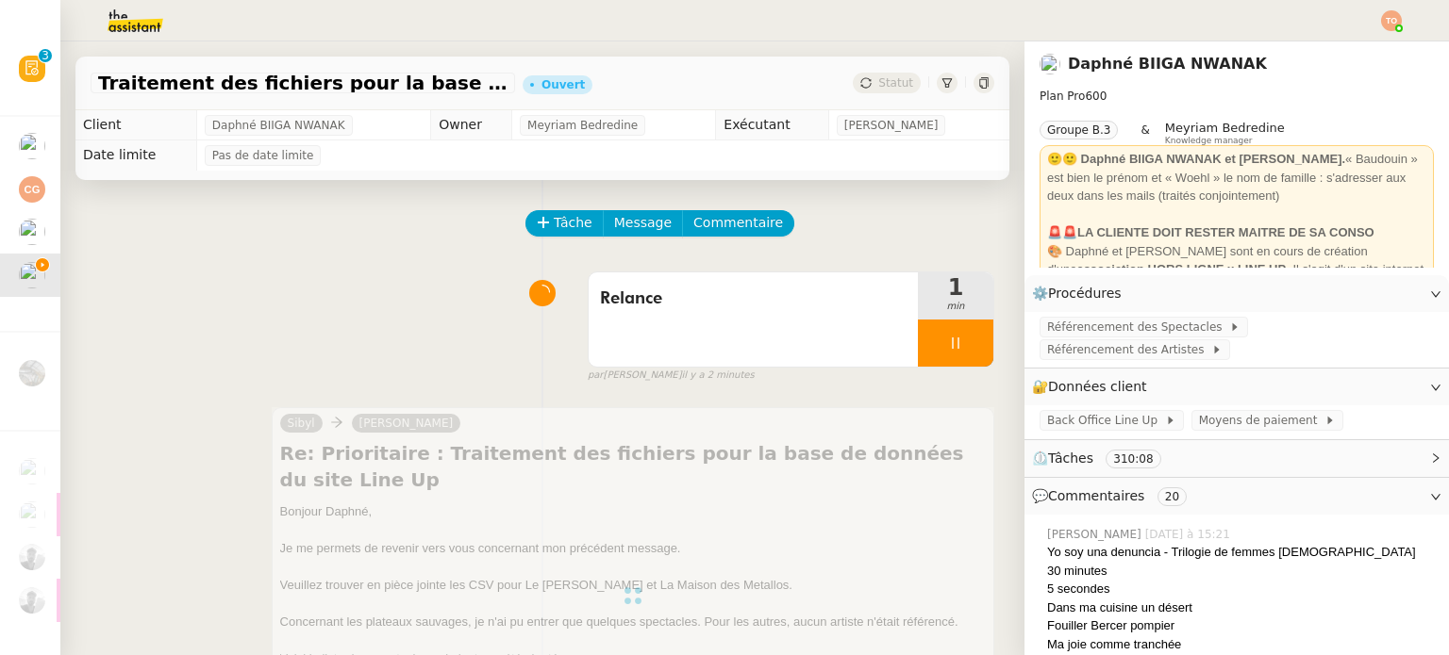
click at [948, 339] on icon at bounding box center [955, 343] width 15 height 15
click at [967, 340] on icon at bounding box center [974, 343] width 15 height 15
click at [884, 86] on span "Statut" at bounding box center [895, 82] width 35 height 13
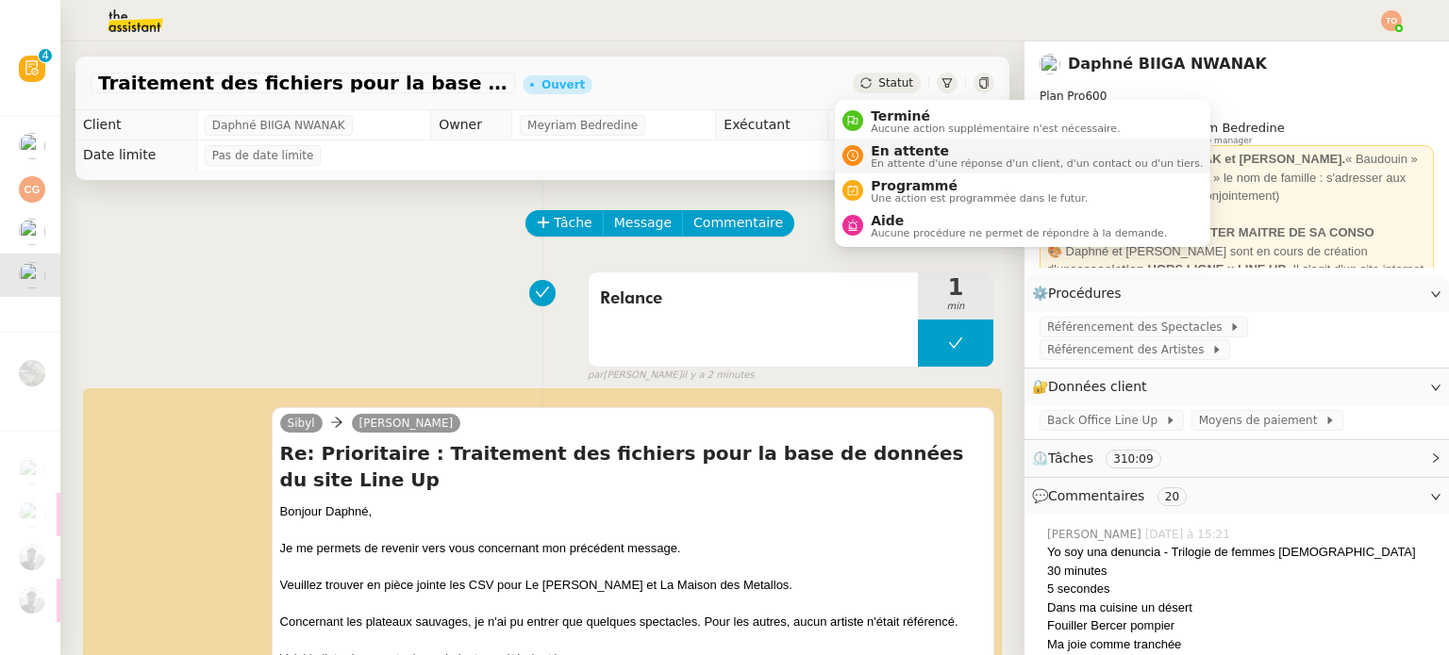
click at [887, 146] on span "En attente" at bounding box center [1036, 150] width 332 height 15
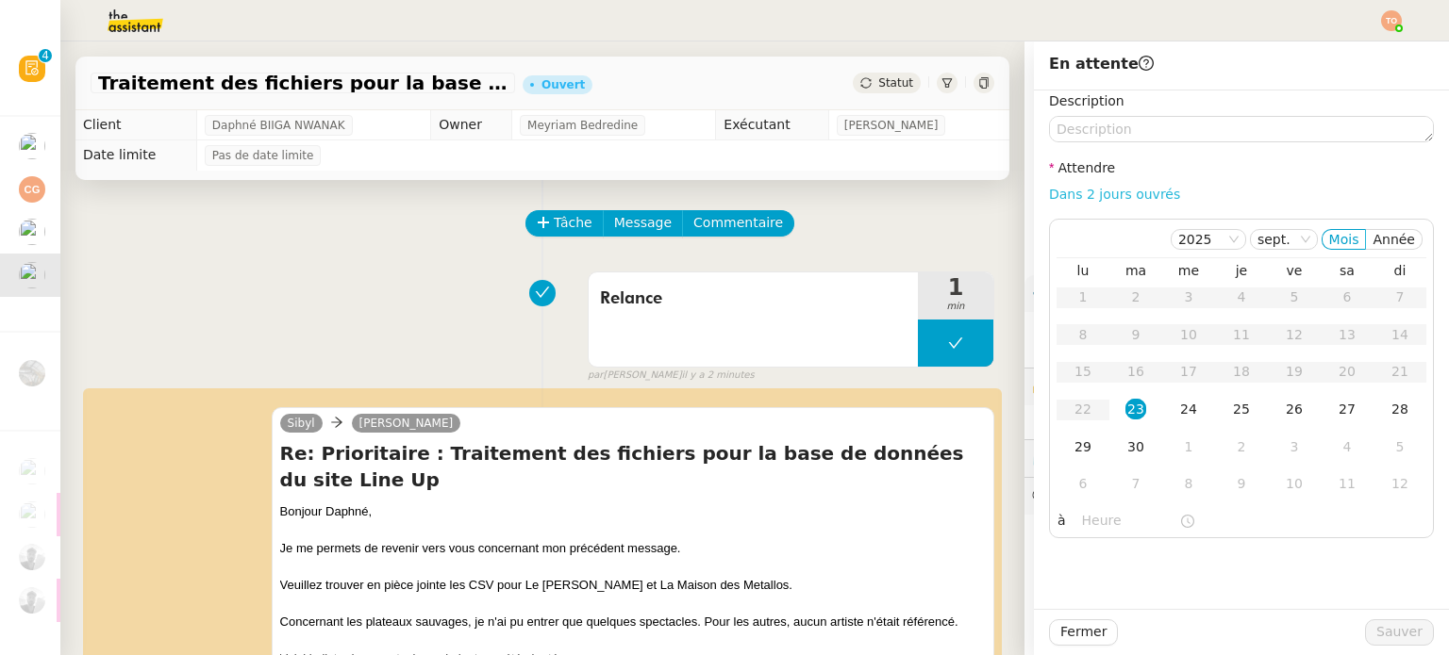
click at [1110, 190] on link "Dans 2 jours ouvrés" at bounding box center [1114, 194] width 131 height 15
type input "07:00"
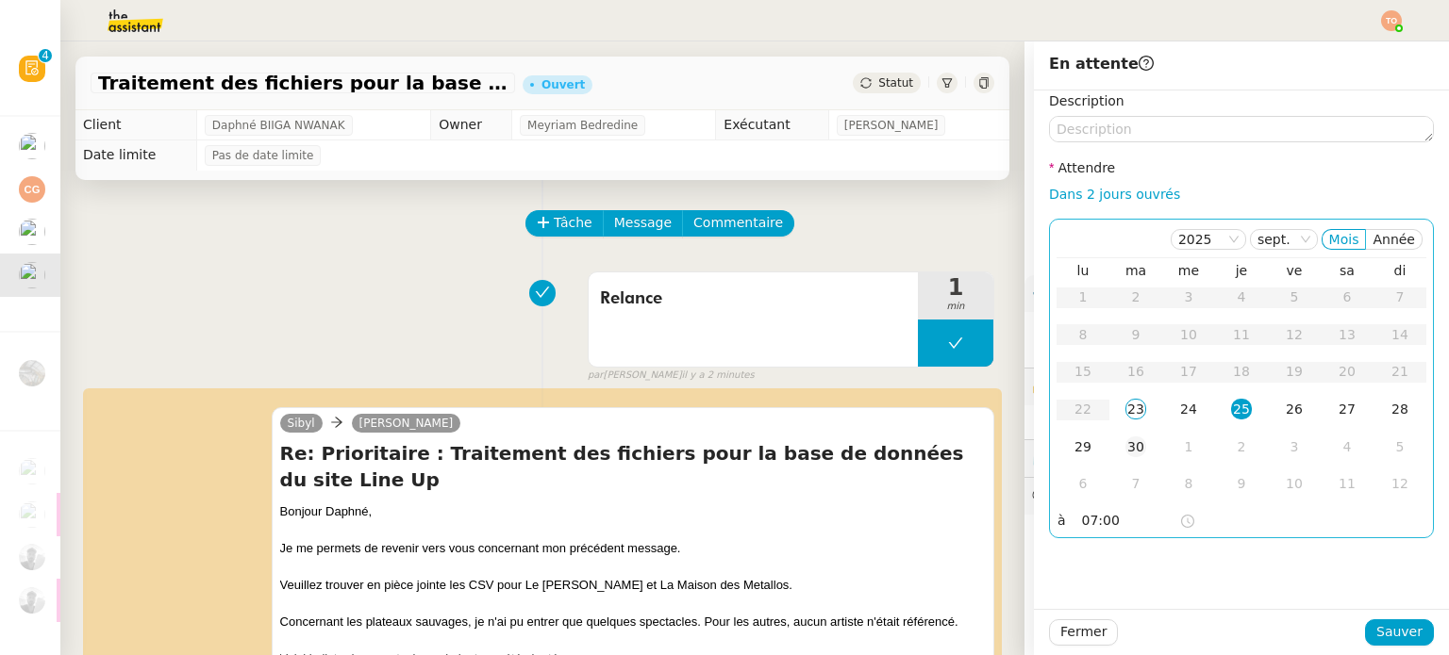
drag, startPoint x: 1113, startPoint y: 434, endPoint x: 1126, endPoint y: 445, distance: 17.4
click at [1113, 438] on td "30" at bounding box center [1135, 448] width 53 height 38
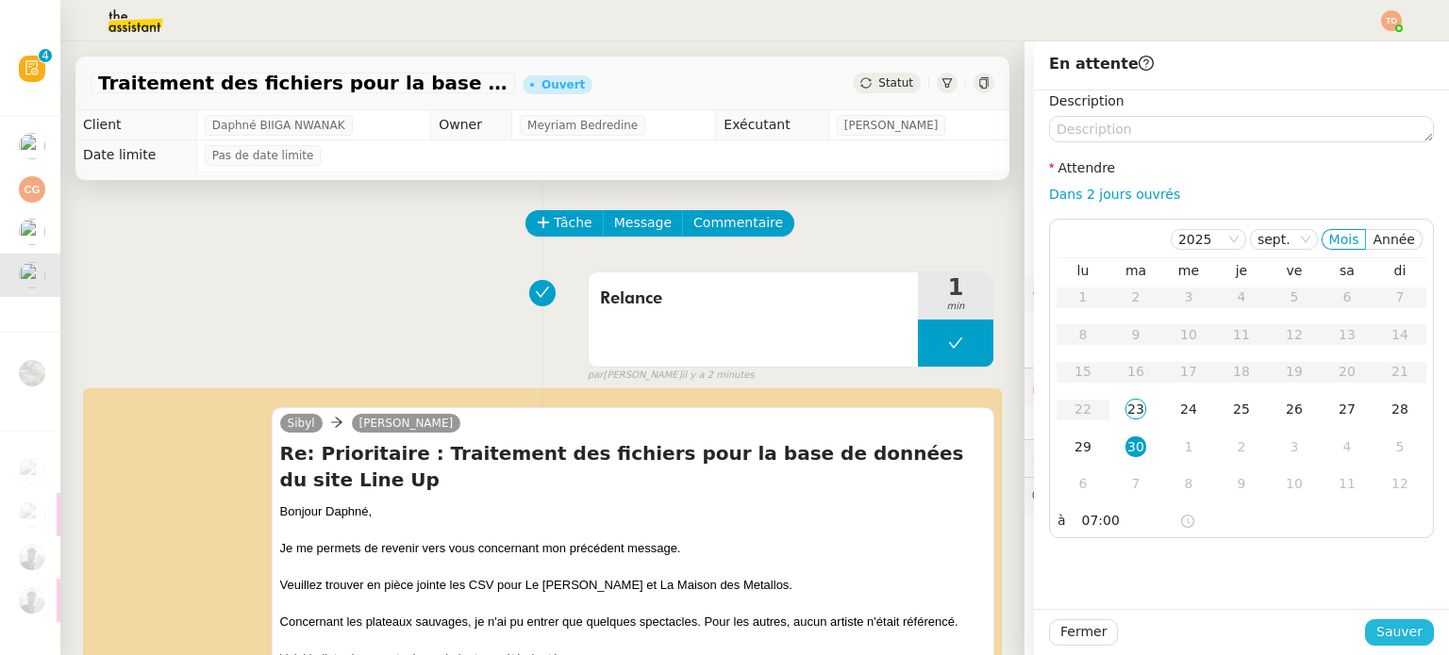
click at [1384, 632] on span "Sauver" at bounding box center [1399, 632] width 46 height 22
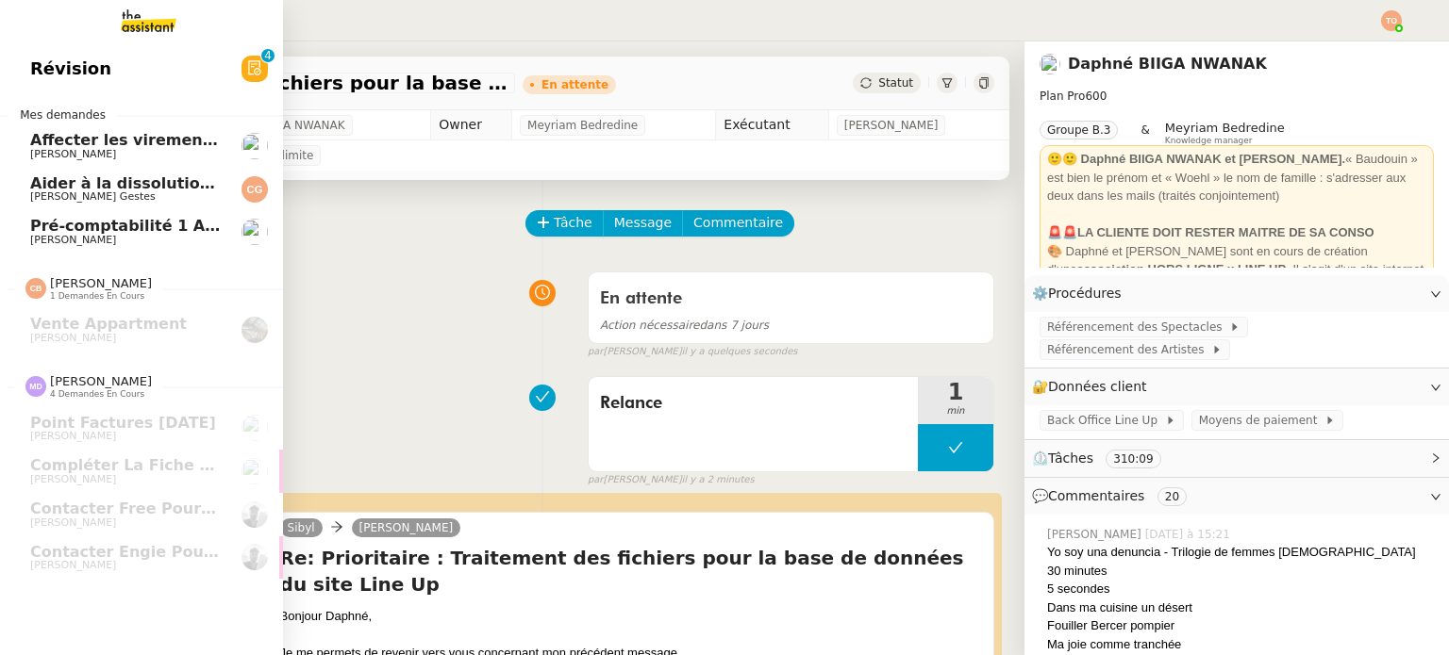
click at [226, 136] on link "Affecter les virements Spendesk au compte 517000 [PERSON_NAME]" at bounding box center [141, 145] width 283 height 43
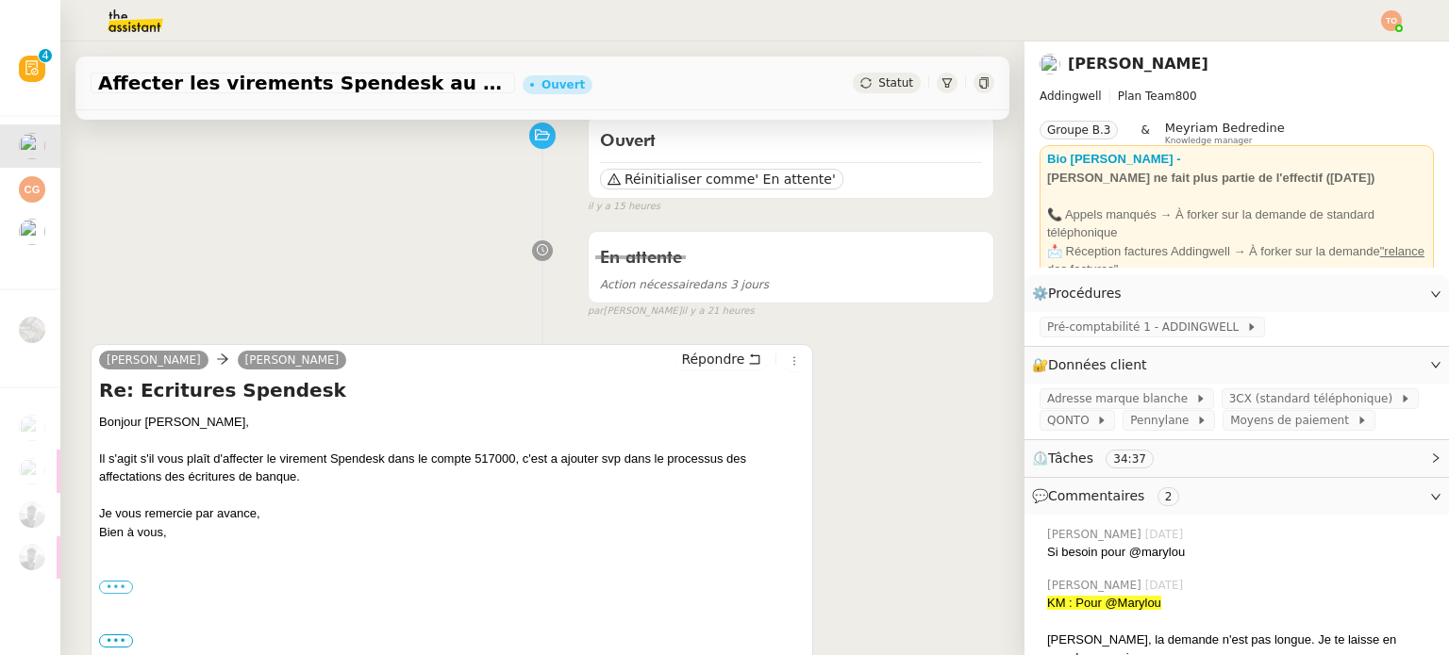
scroll to position [283, 0]
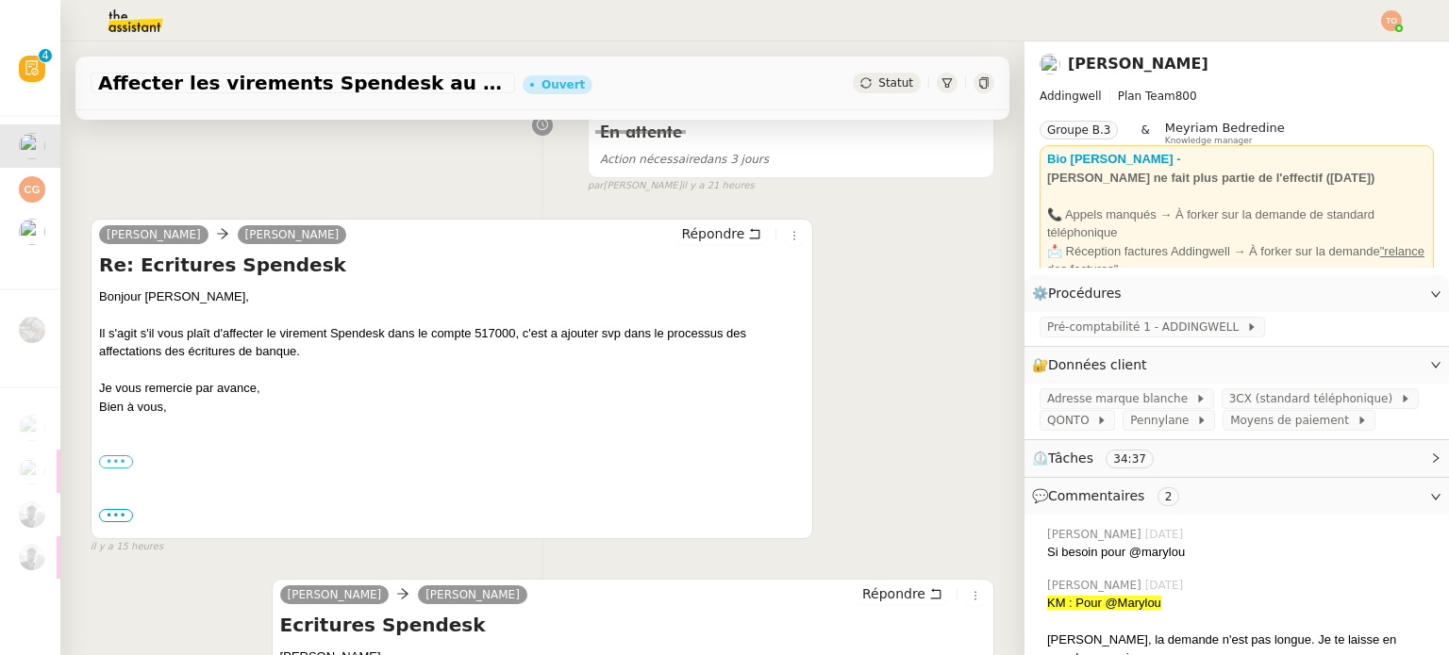
drag, startPoint x: 528, startPoint y: 346, endPoint x: 549, endPoint y: 339, distance: 22.1
click at [529, 346] on div "Il s'agit s'il vous plaît d'affecter le virement Spendesk dans le compte 517000…" at bounding box center [451, 342] width 705 height 37
click at [549, 339] on div "Il s'agit s'il vous plaît d'affecter le virement Spendesk dans le compte 517000…" at bounding box center [451, 342] width 705 height 37
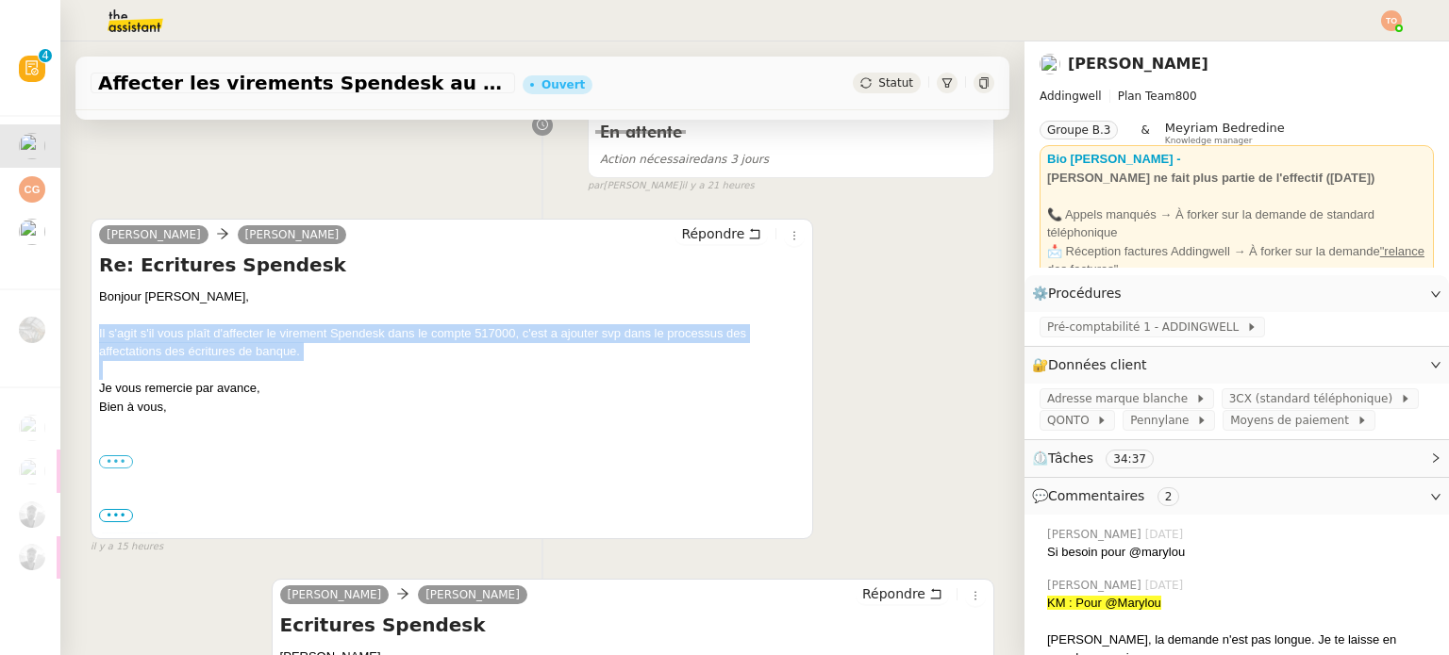
click at [549, 339] on div "Il s'agit s'il vous plaît d'affecter le virement Spendesk dans le compte 517000…" at bounding box center [451, 342] width 705 height 37
click at [588, 340] on div "Il s'agit s'il vous plaît d'affecter le virement Spendesk dans le compte 517000…" at bounding box center [451, 342] width 705 height 37
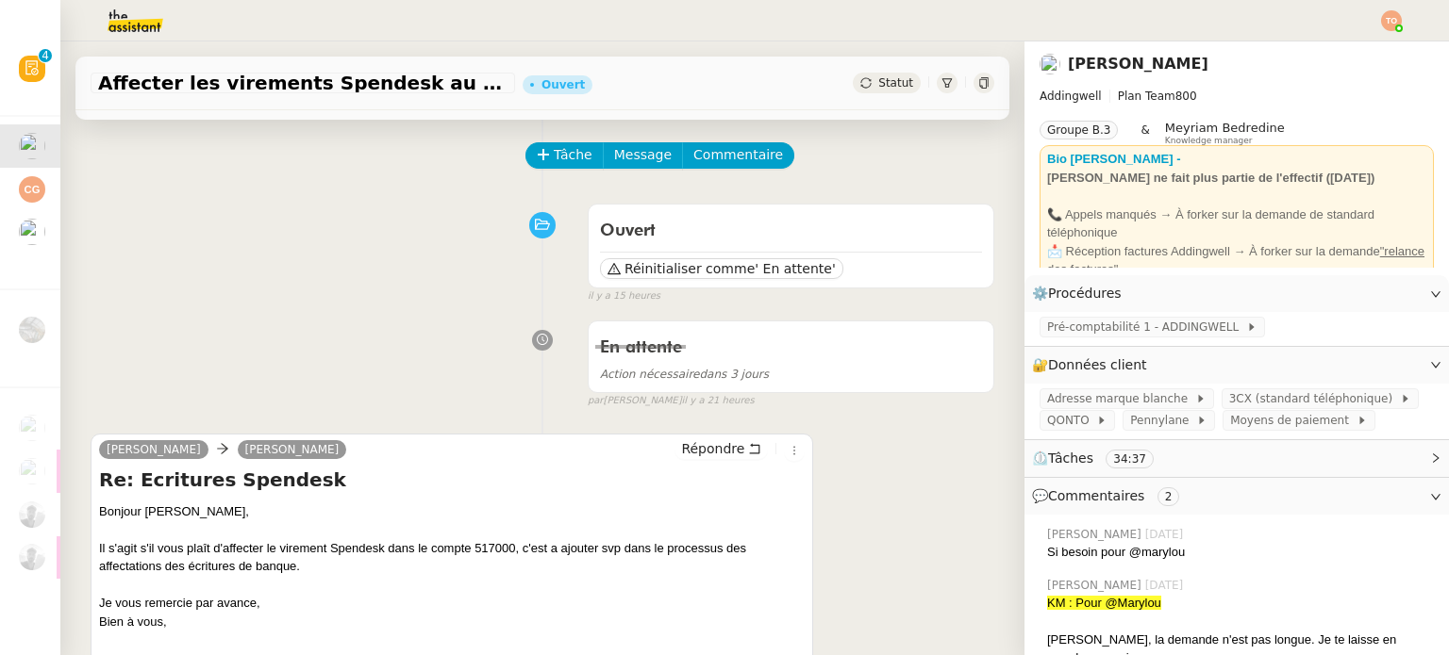
scroll to position [0, 0]
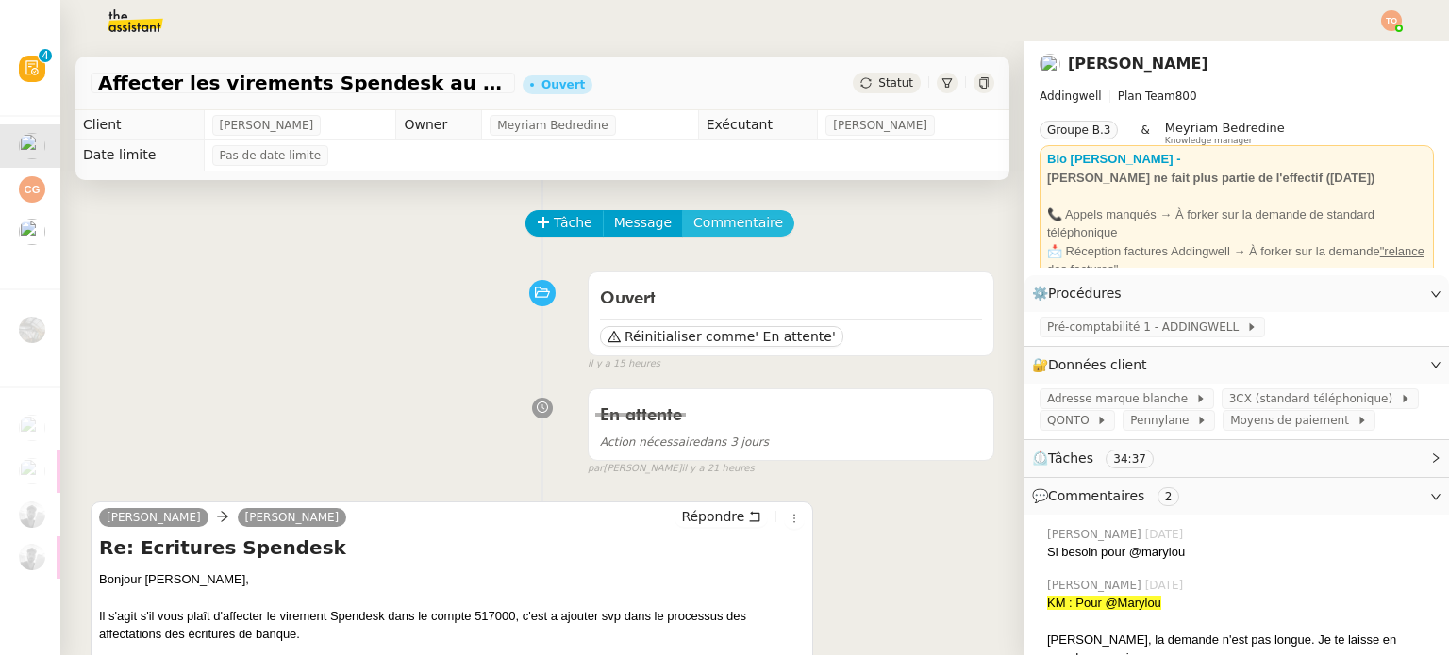
click at [742, 239] on div "Tâche Message Commentaire" at bounding box center [760, 232] width 467 height 45
click at [741, 231] on span "Commentaire" at bounding box center [738, 223] width 90 height 22
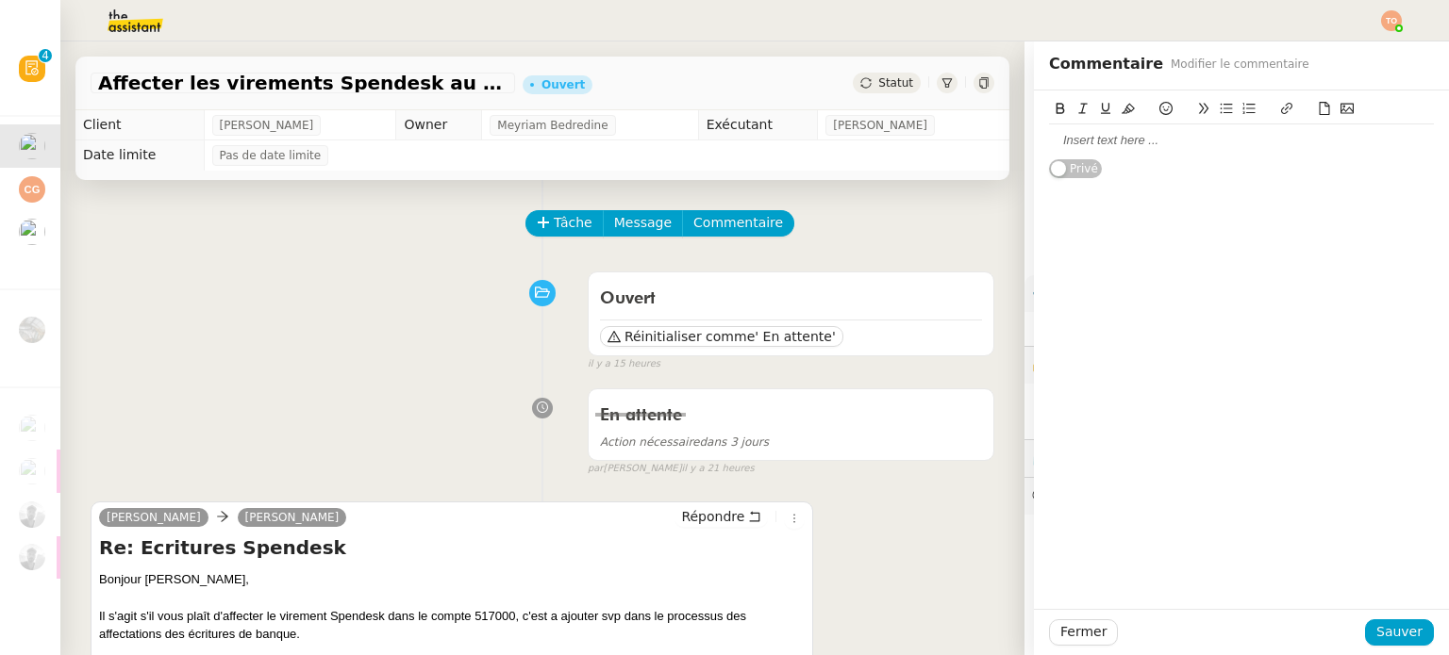
click at [1150, 150] on div at bounding box center [1241, 140] width 385 height 32
click at [433, 265] on div "Ouvert Réinitialiser comme ' En attente' false il y a 15 heures" at bounding box center [542, 317] width 903 height 109
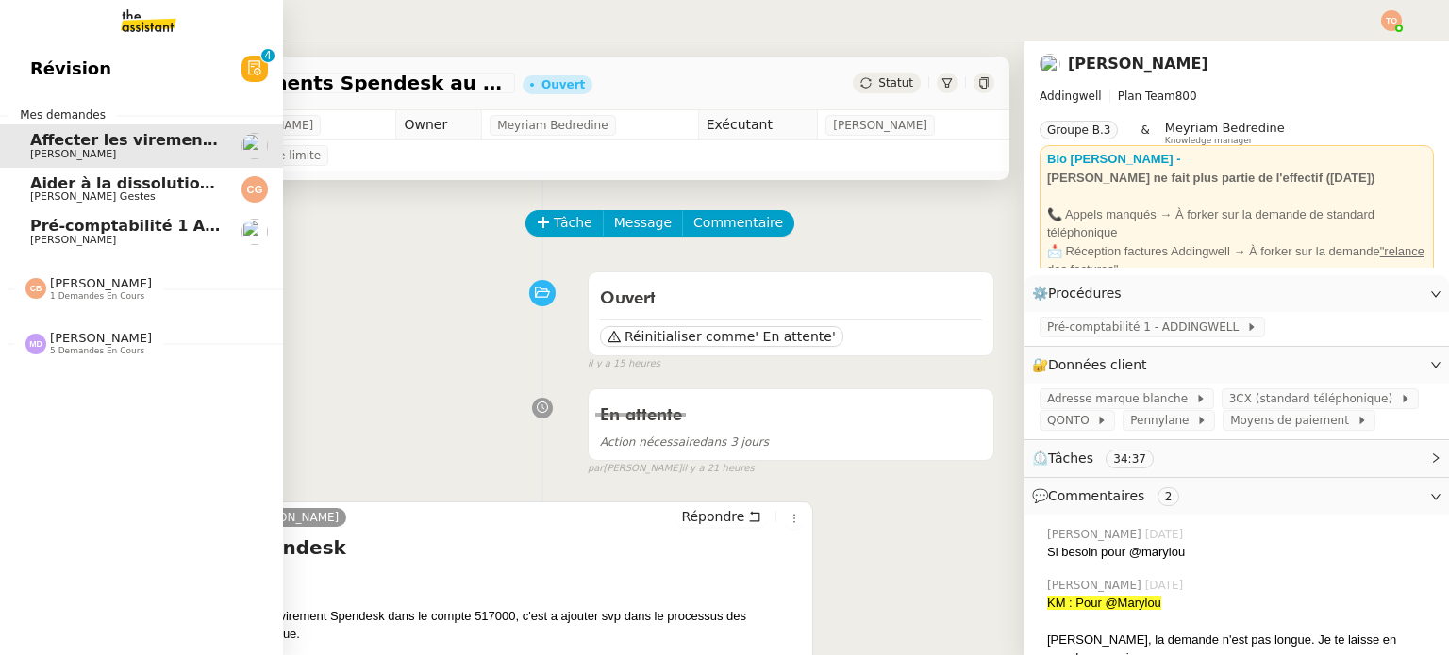
click at [185, 222] on span "Pré-comptabilité 1 ADDINGWELL - [DATE]" at bounding box center [205, 226] width 351 height 18
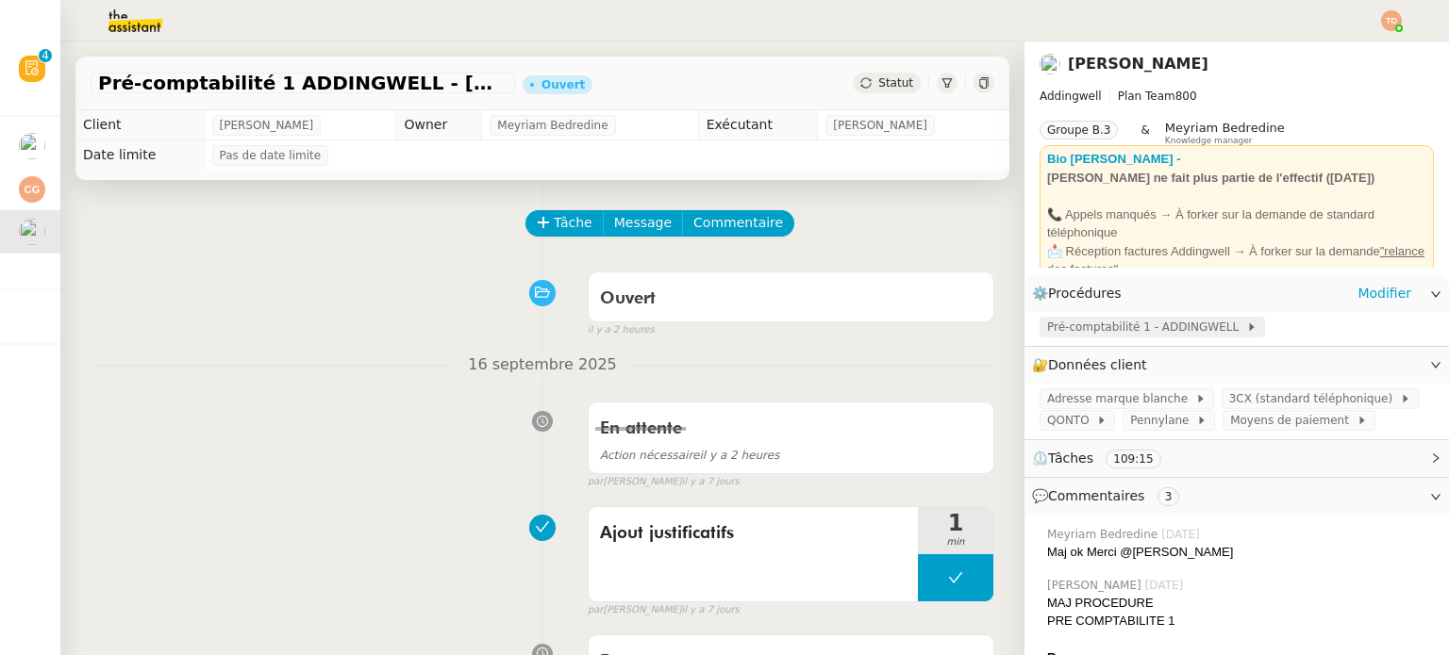
click at [1191, 333] on span "Pré-comptabilité 1 - ADDINGWELL" at bounding box center [1146, 327] width 199 height 19
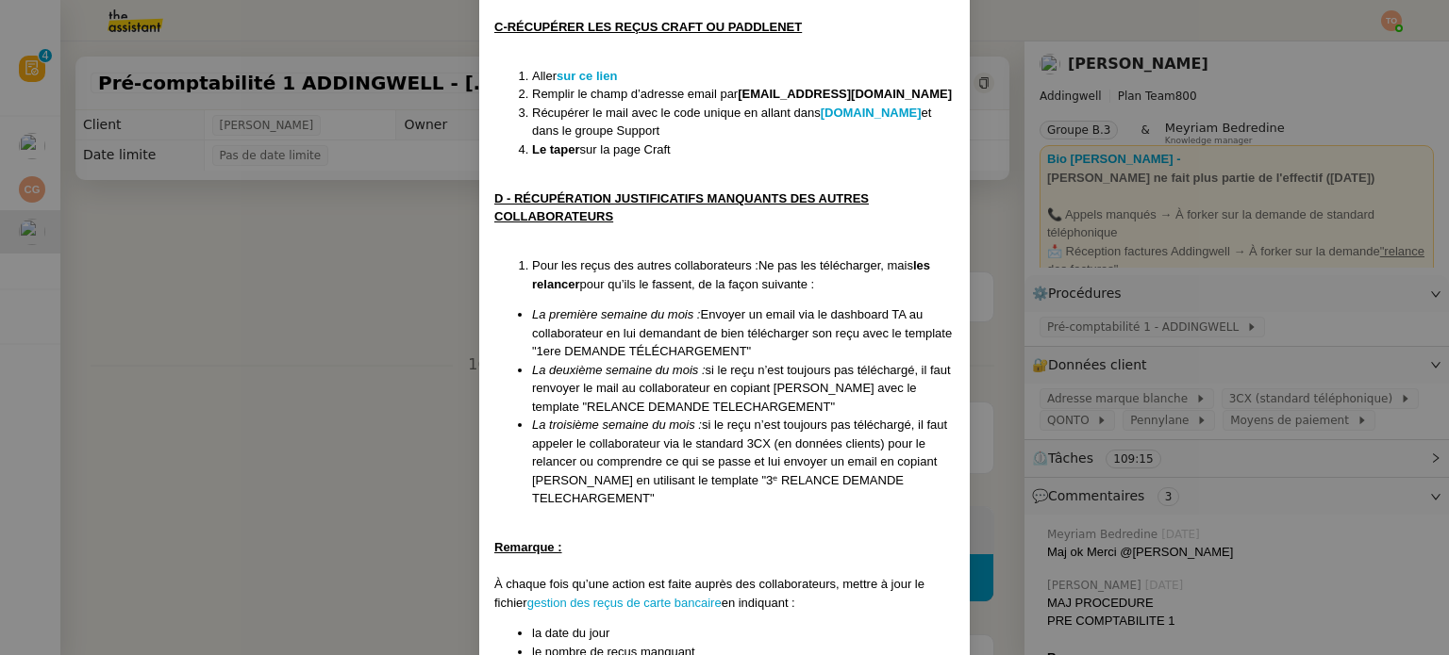
scroll to position [1226, 0]
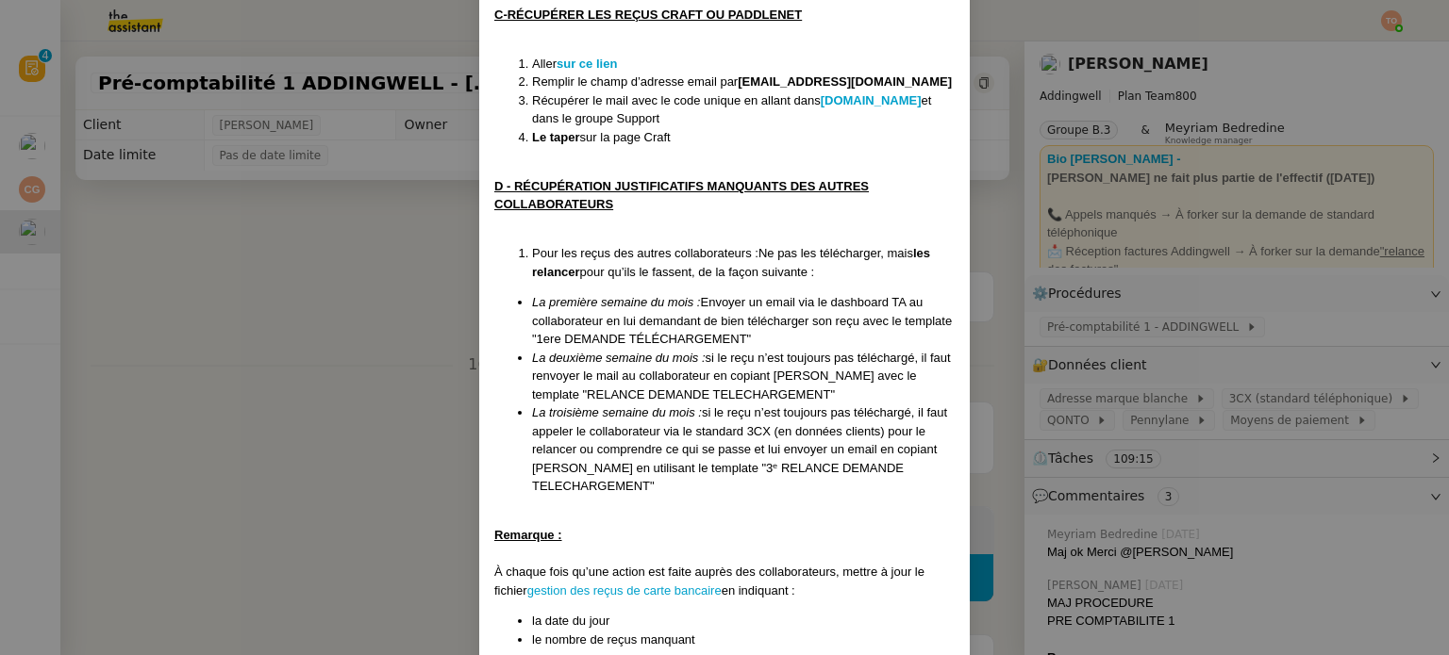
click at [395, 308] on nz-modal-container "Mise à jour le [DATE] Contexte : [PERSON_NAME] souhaite que nous gérions la pré…" at bounding box center [724, 327] width 1449 height 655
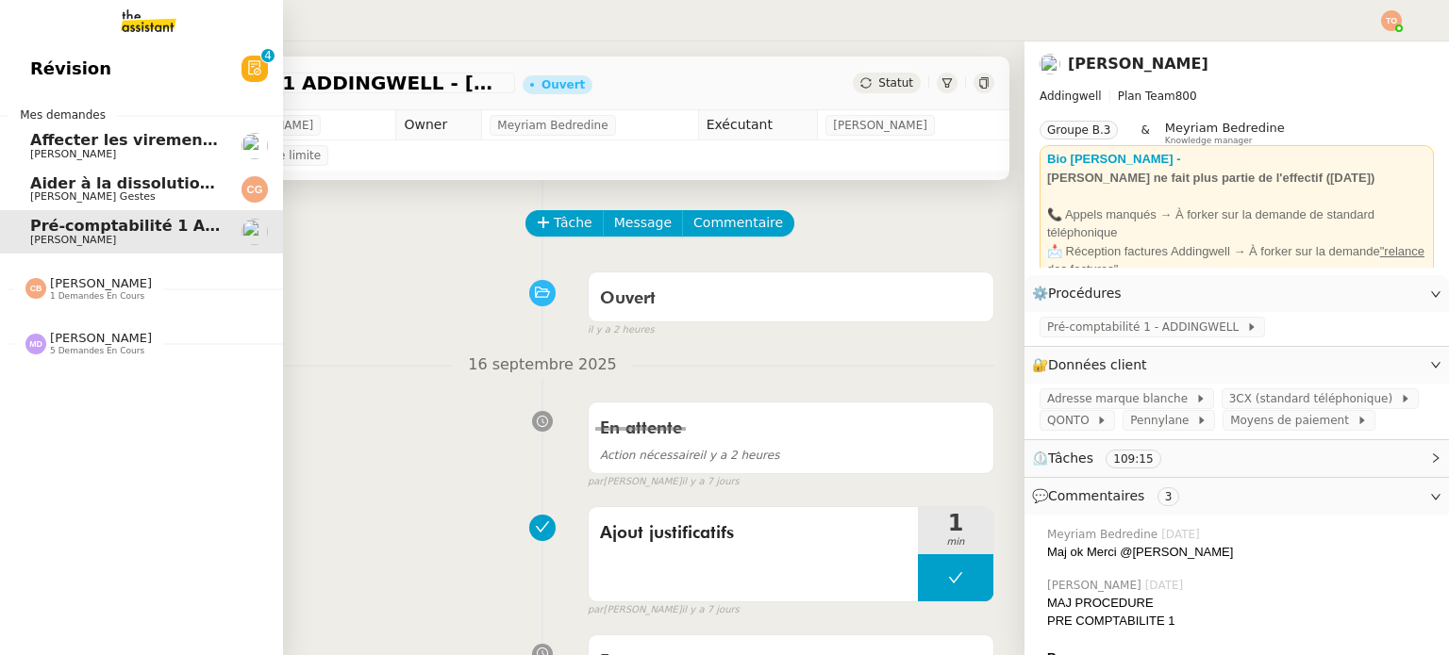
click at [131, 340] on span "[PERSON_NAME]" at bounding box center [101, 338] width 102 height 14
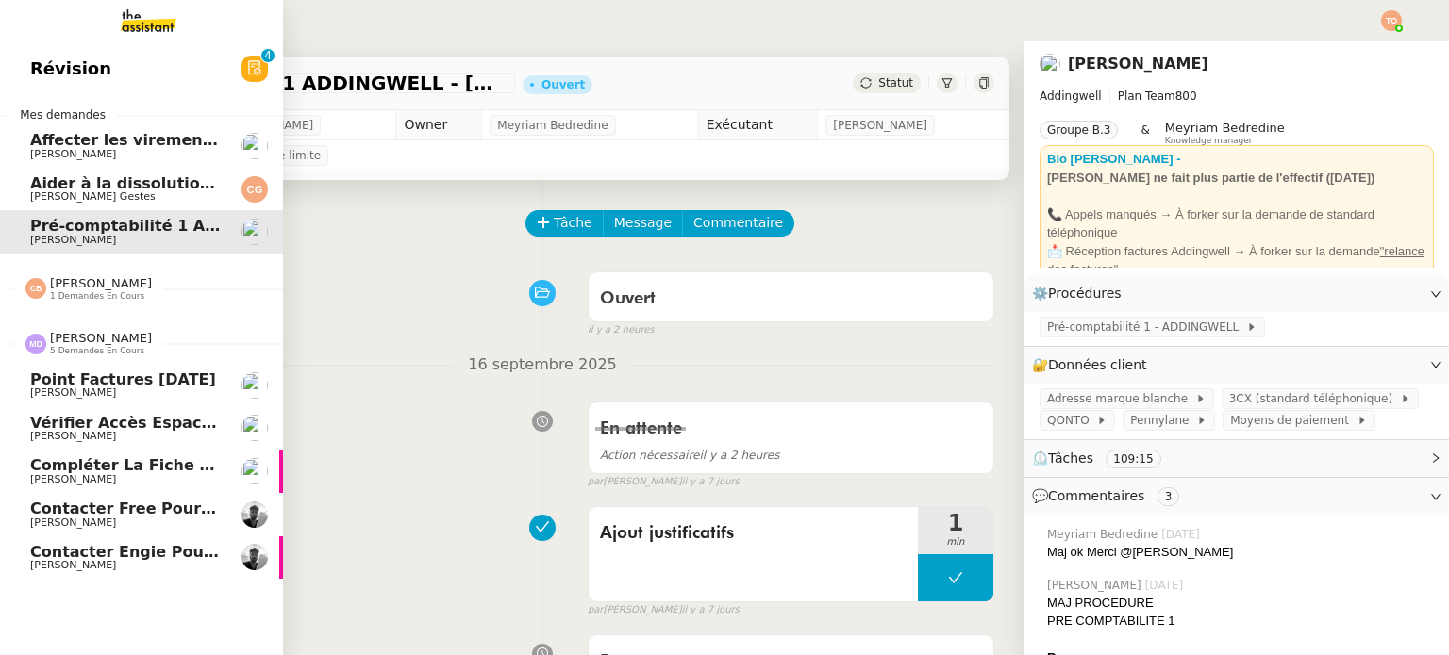
click at [196, 380] on span "Point factures [DATE]" at bounding box center [125, 380] width 191 height 17
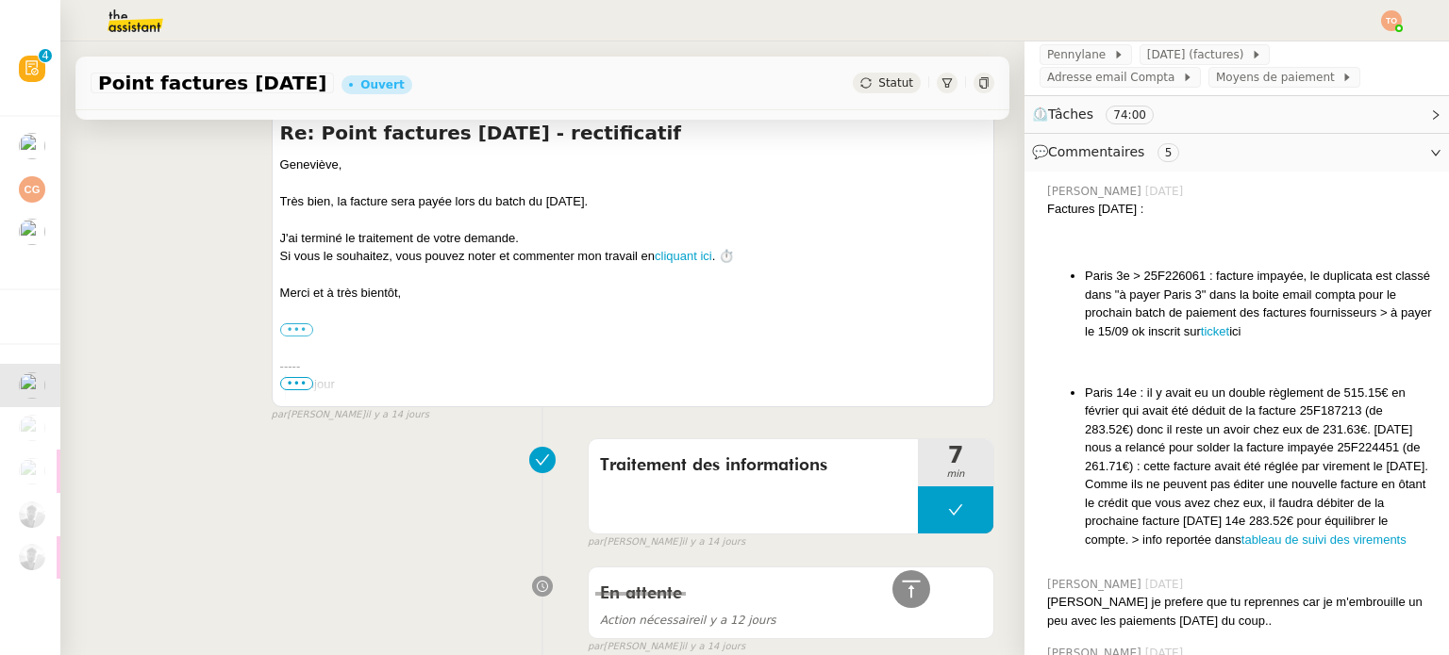
scroll to position [377, 0]
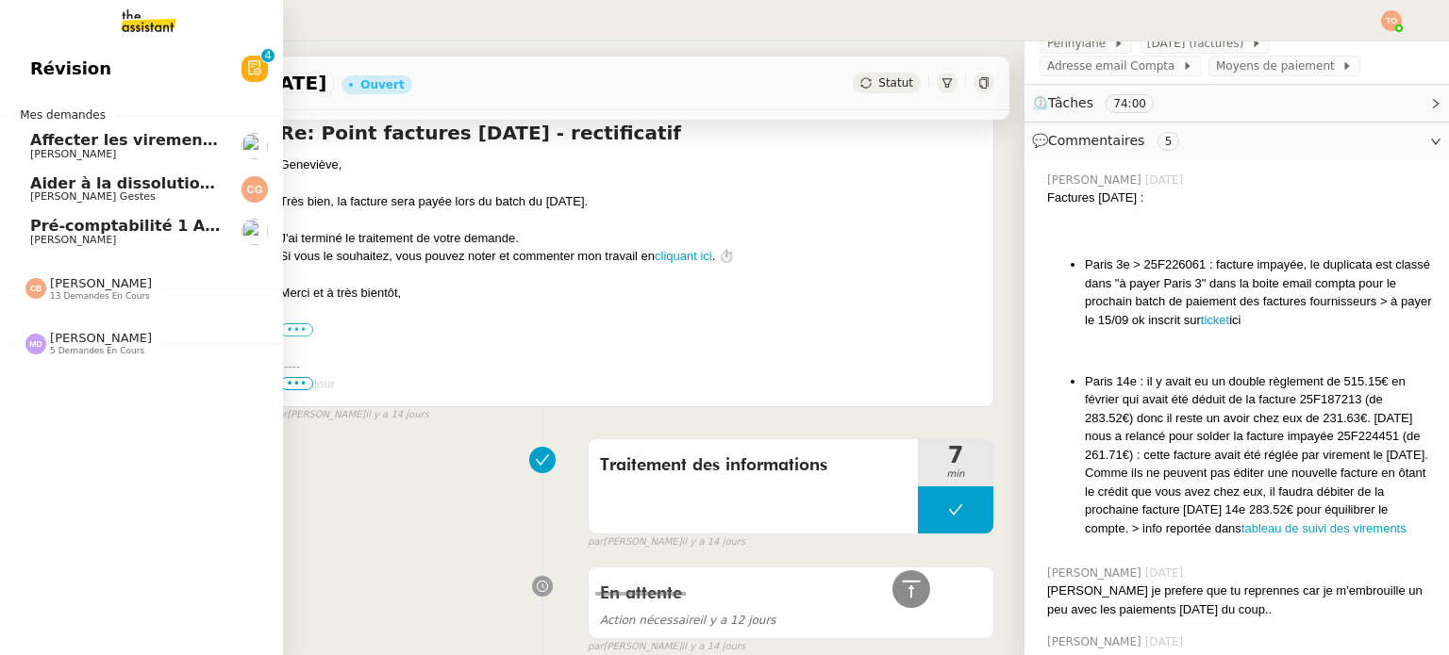
click at [52, 278] on span "[PERSON_NAME]" at bounding box center [101, 283] width 102 height 14
click at [123, 293] on span "14 demandes en cours" at bounding box center [100, 296] width 100 height 10
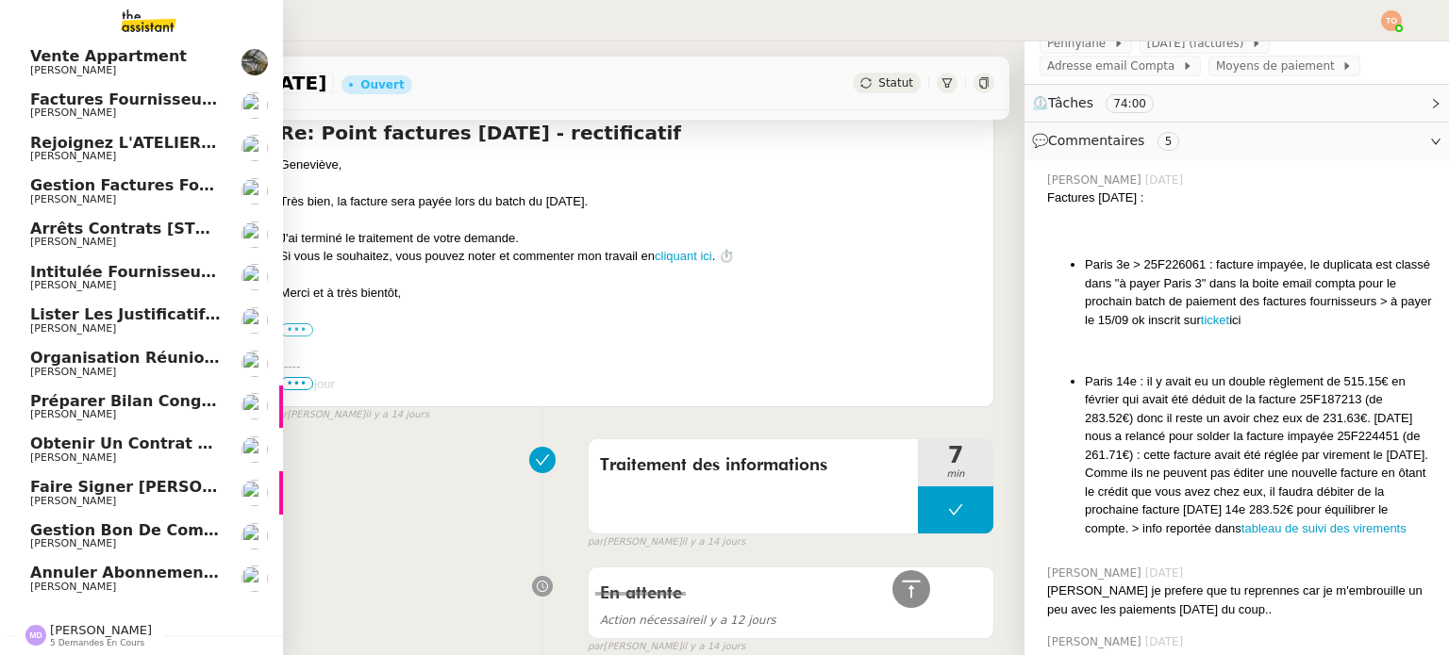
scroll to position [321, 0]
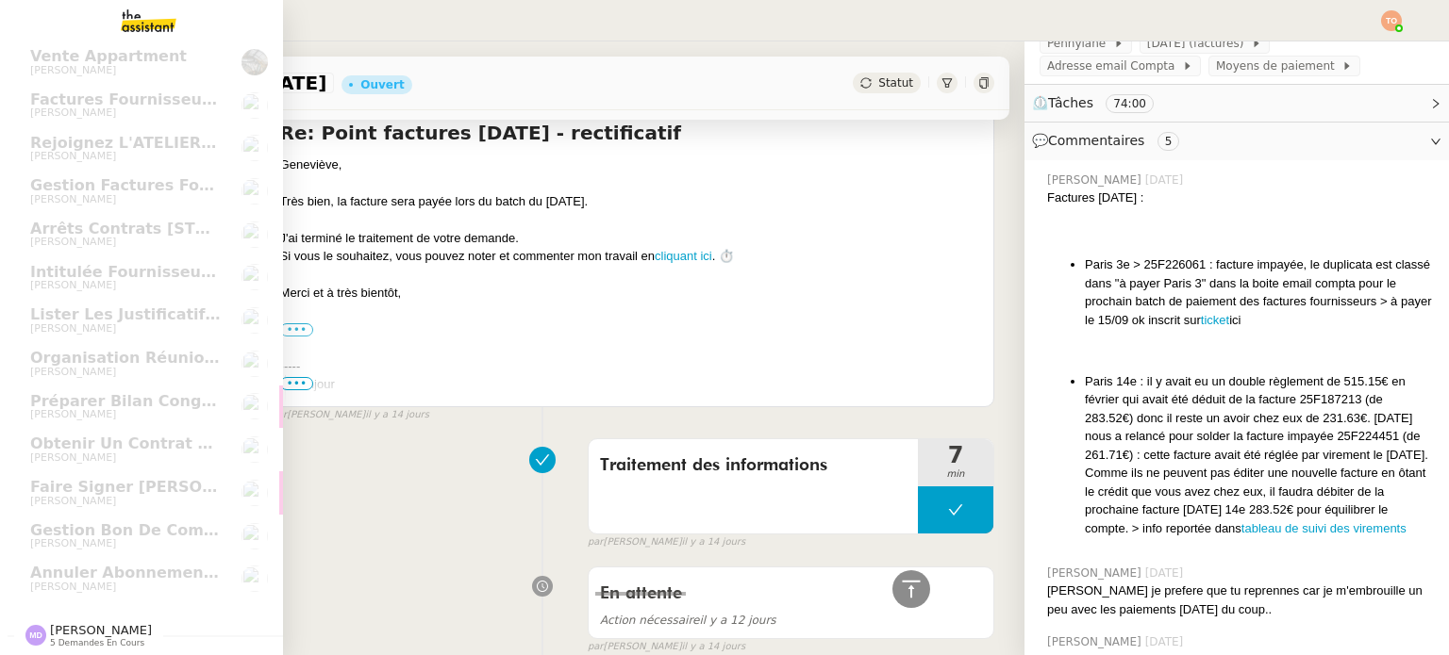
click at [138, 623] on span "[PERSON_NAME] 5 demandes en cours" at bounding box center [88, 635] width 149 height 25
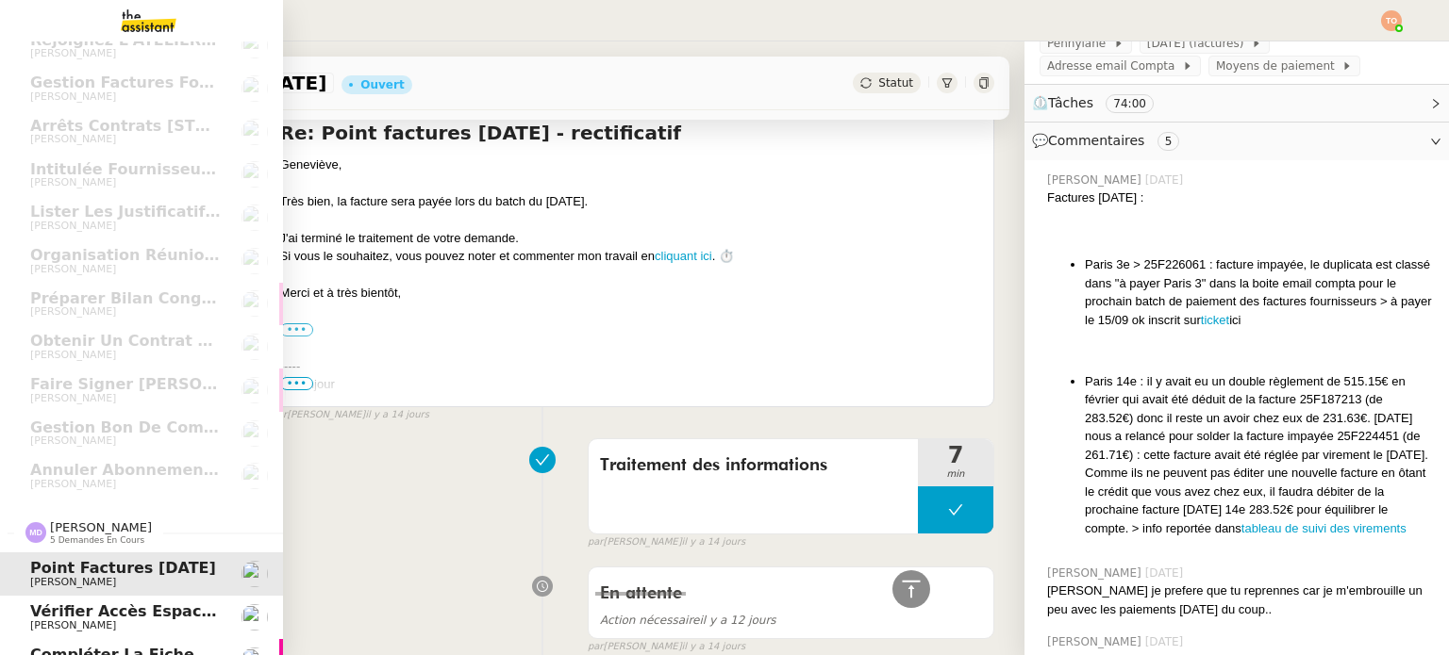
scroll to position [537, 0]
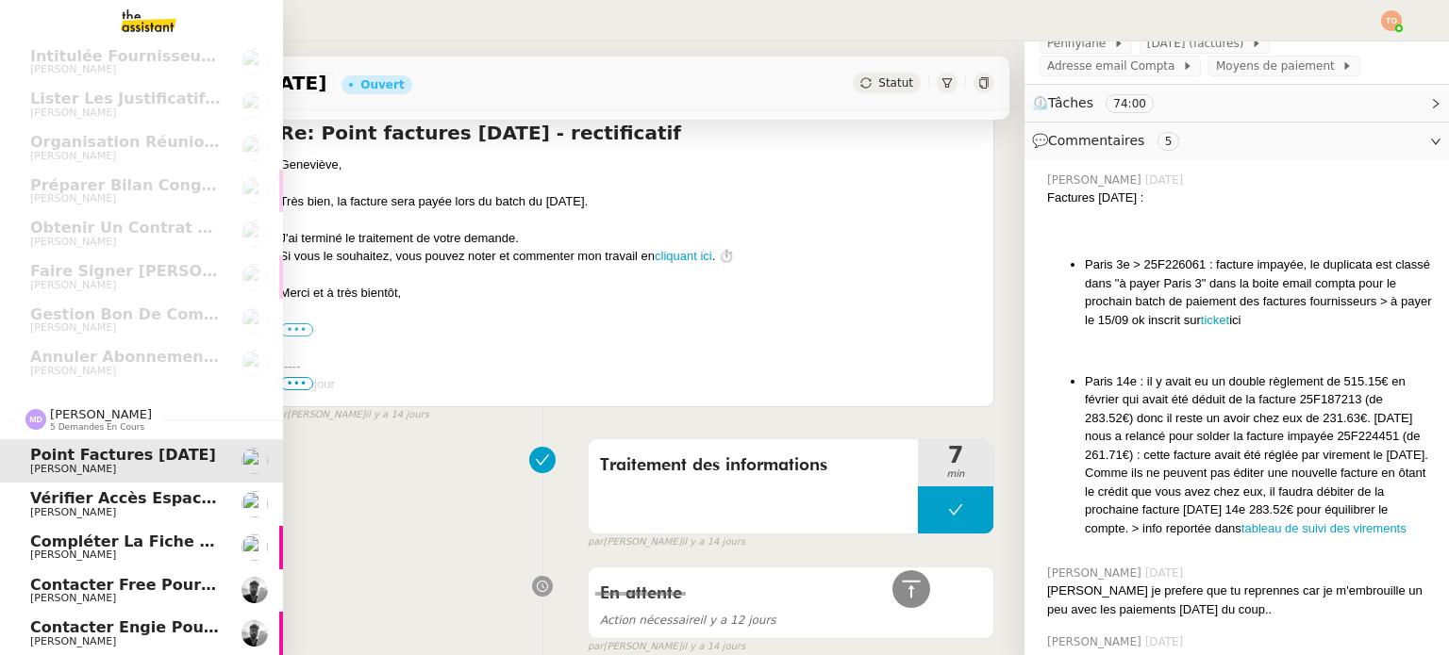
click at [174, 408] on nz-divider "[PERSON_NAME] 5 demandes en cours" at bounding box center [149, 419] width 283 height 25
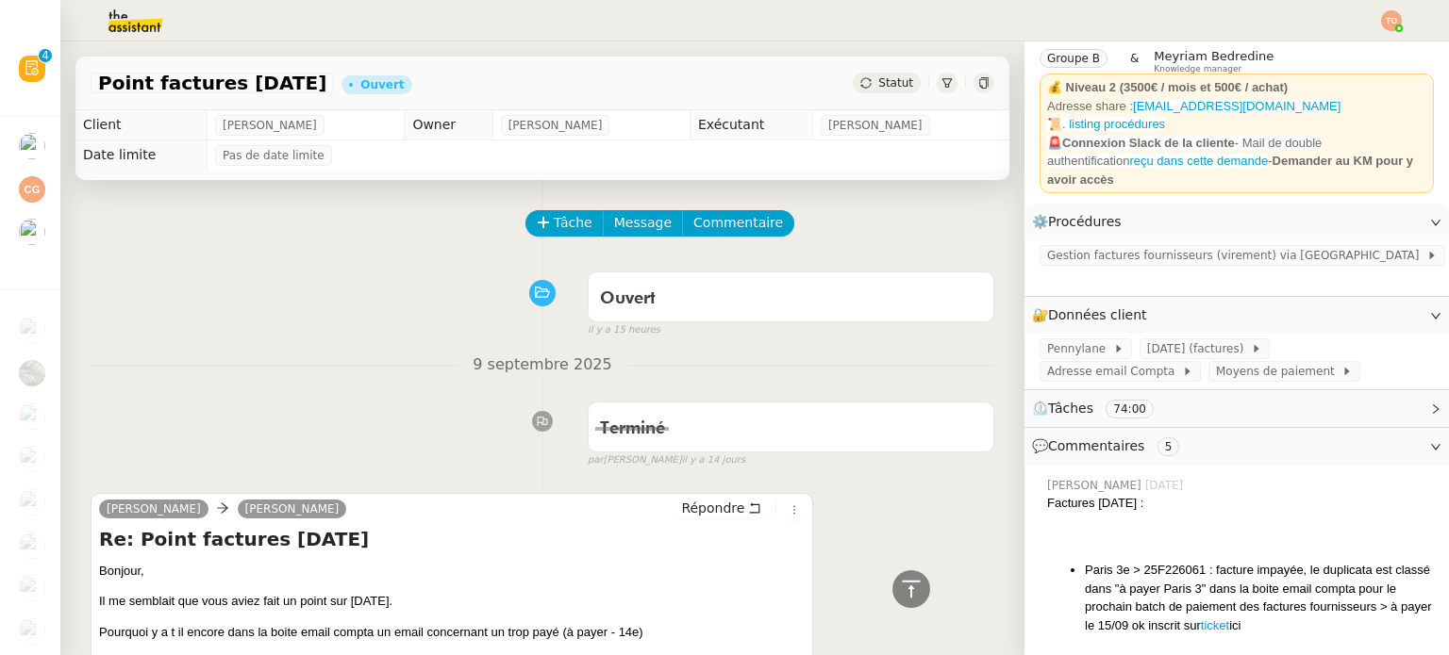
scroll to position [0, 0]
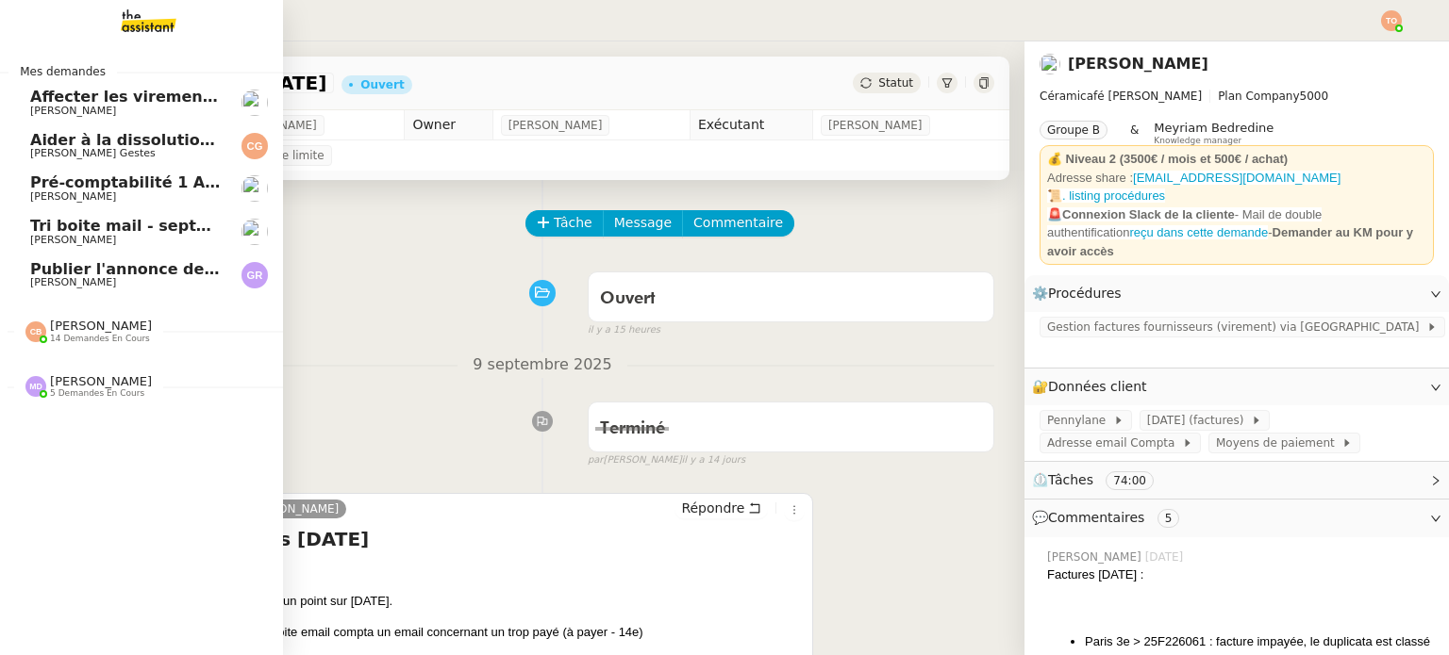
drag, startPoint x: 62, startPoint y: 252, endPoint x: 85, endPoint y: 253, distance: 22.7
click at [62, 252] on link "Tri boite mail - [DATE] [PERSON_NAME]" at bounding box center [141, 231] width 283 height 43
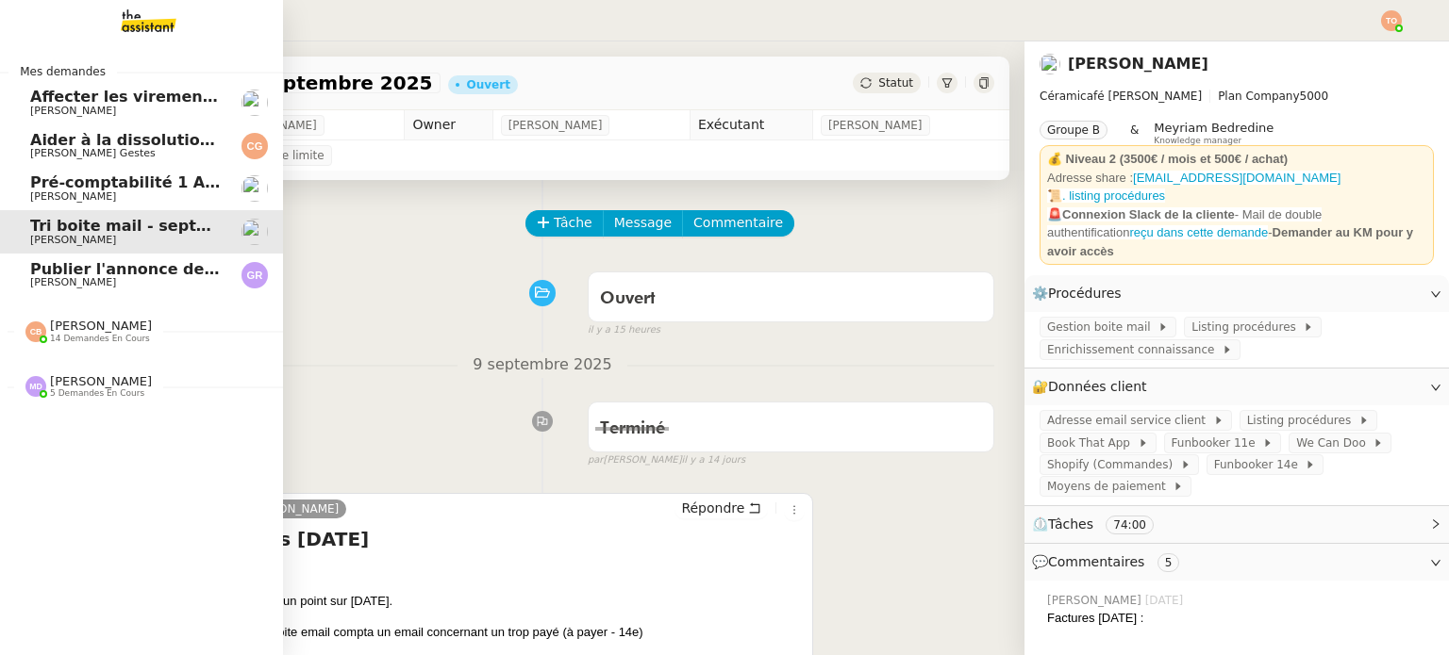
click at [120, 266] on span "Publier l'annonce de recrutement" at bounding box center [173, 269] width 286 height 18
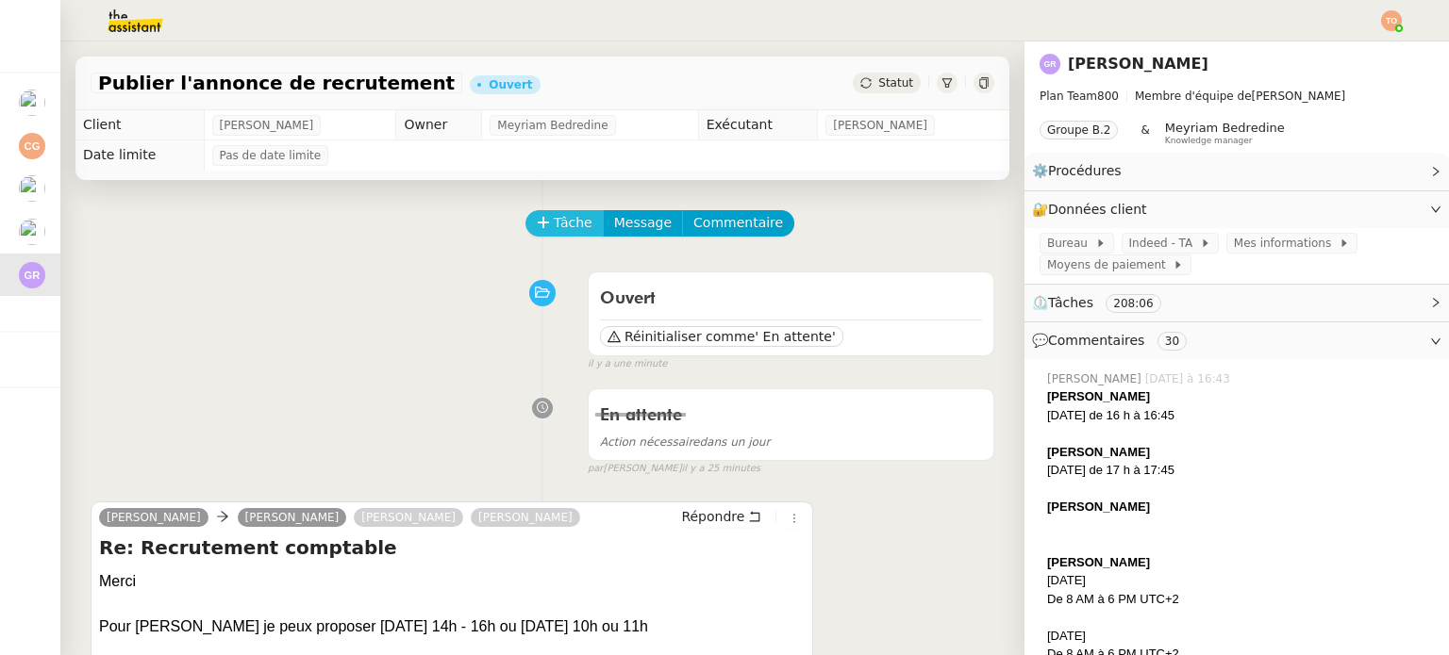
click at [554, 229] on span "Tâche" at bounding box center [573, 223] width 39 height 22
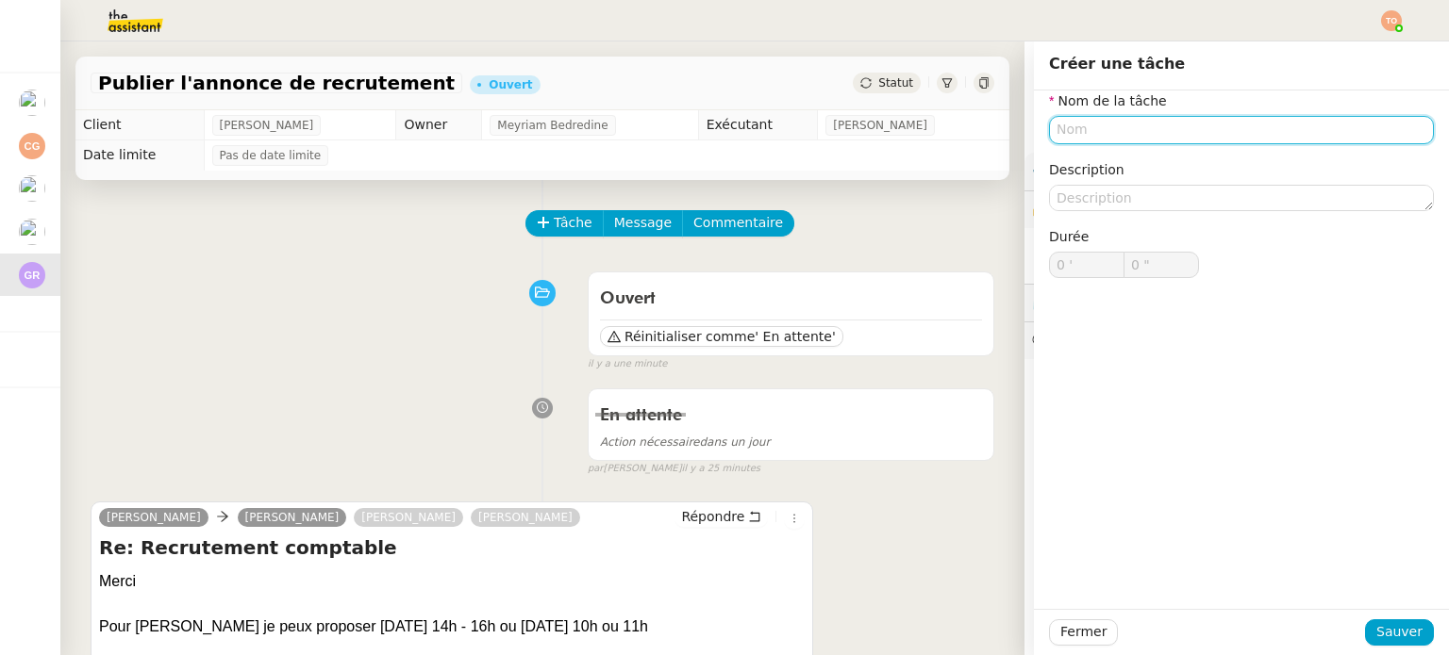
click at [1235, 124] on input "text" at bounding box center [1241, 129] width 385 height 27
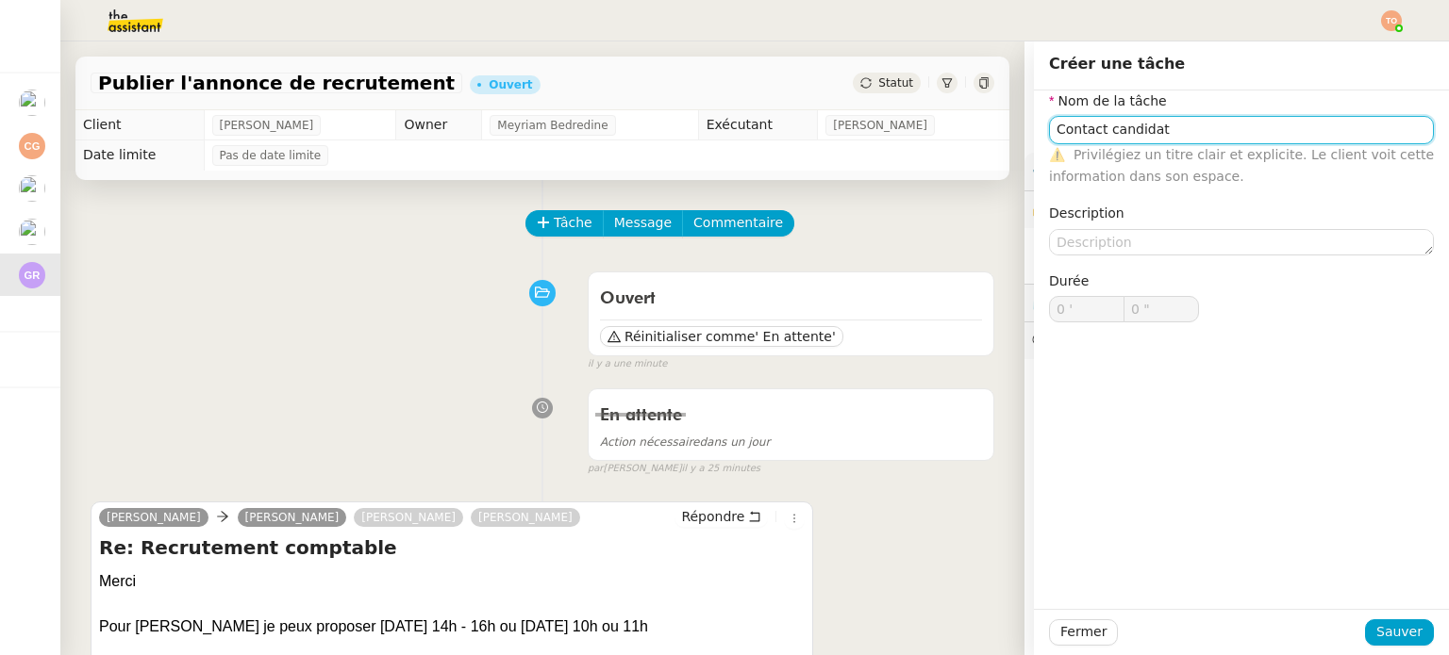
type input "Contact candidat"
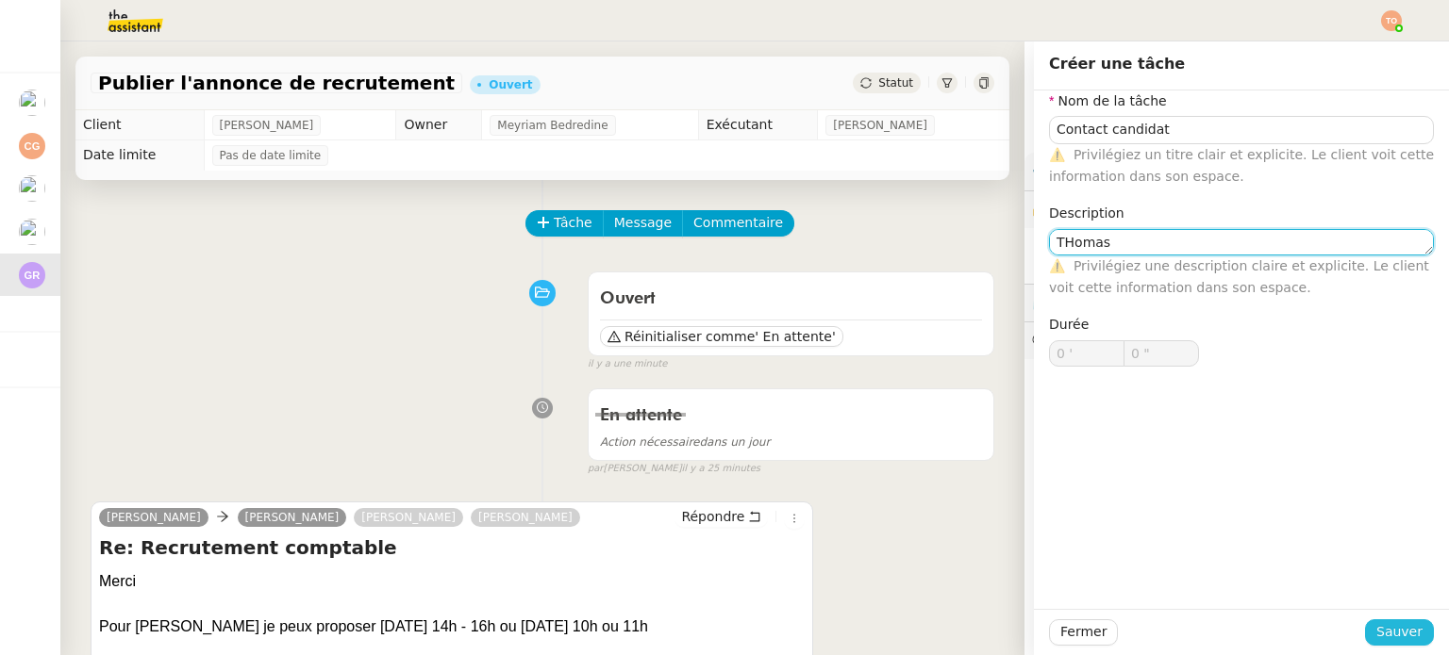
type textarea "THomas"
click at [1381, 639] on span "Sauver" at bounding box center [1399, 632] width 46 height 22
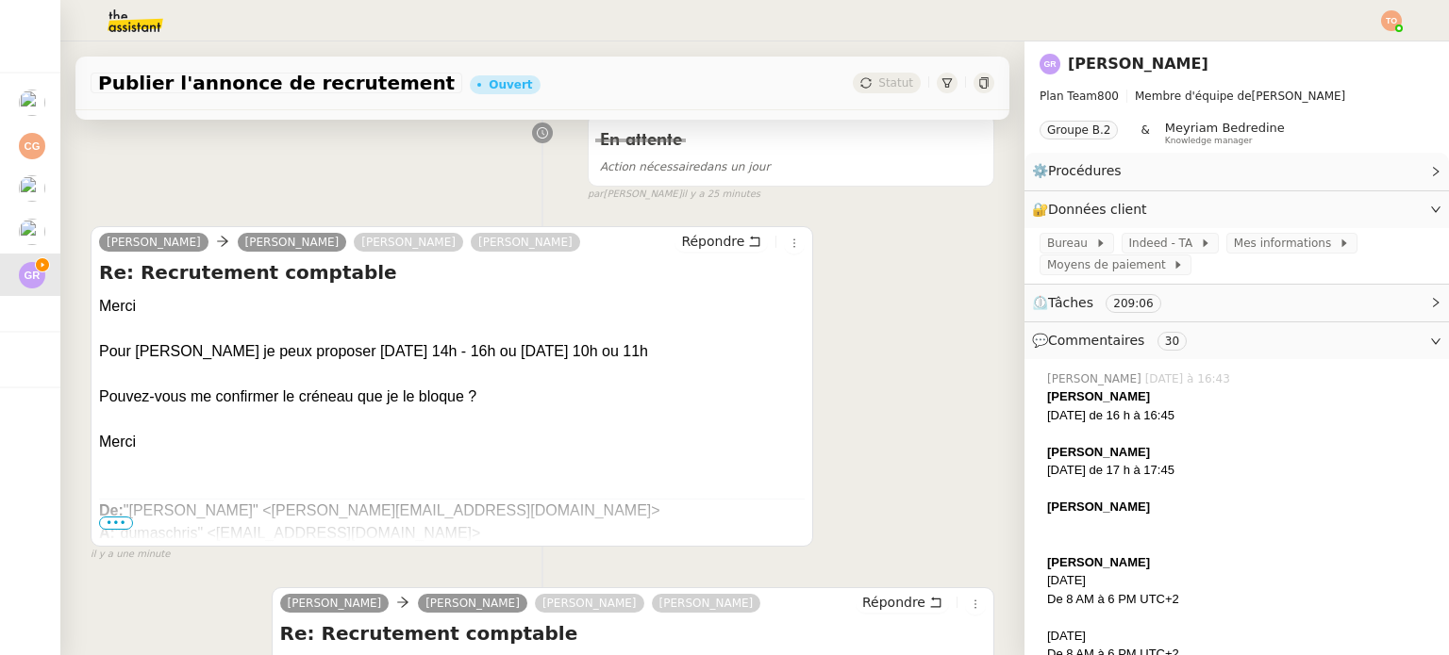
scroll to position [189, 0]
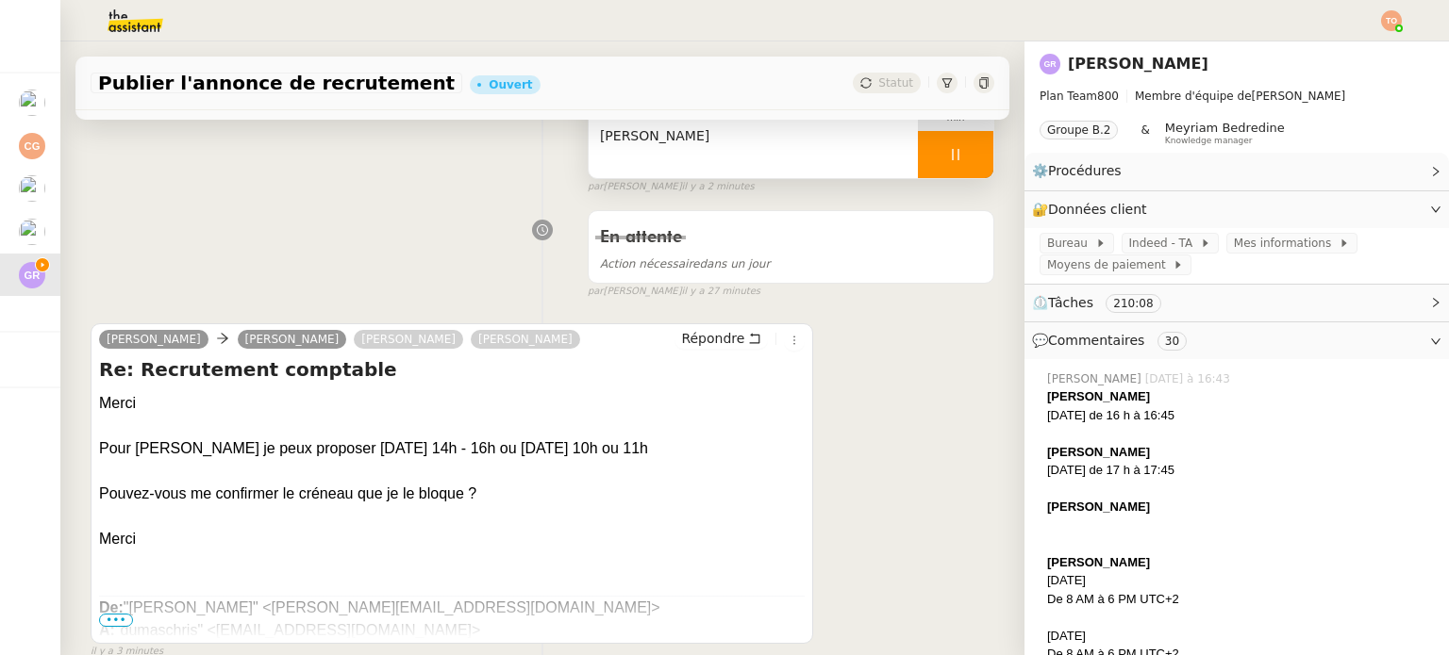
click at [932, 166] on div at bounding box center [955, 154] width 75 height 47
click at [967, 160] on icon at bounding box center [974, 154] width 15 height 15
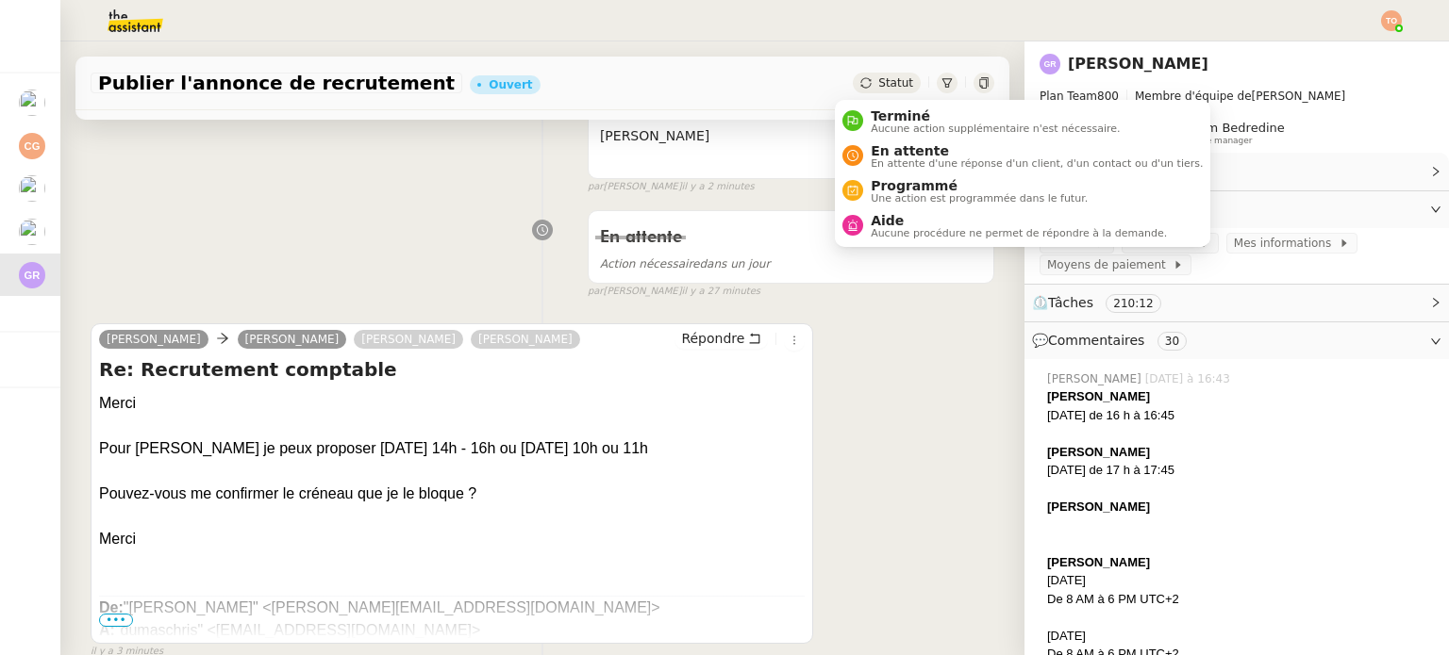
click at [856, 90] on div "Statut" at bounding box center [887, 83] width 68 height 21
click at [910, 143] on span "En attente" at bounding box center [1036, 150] width 332 height 15
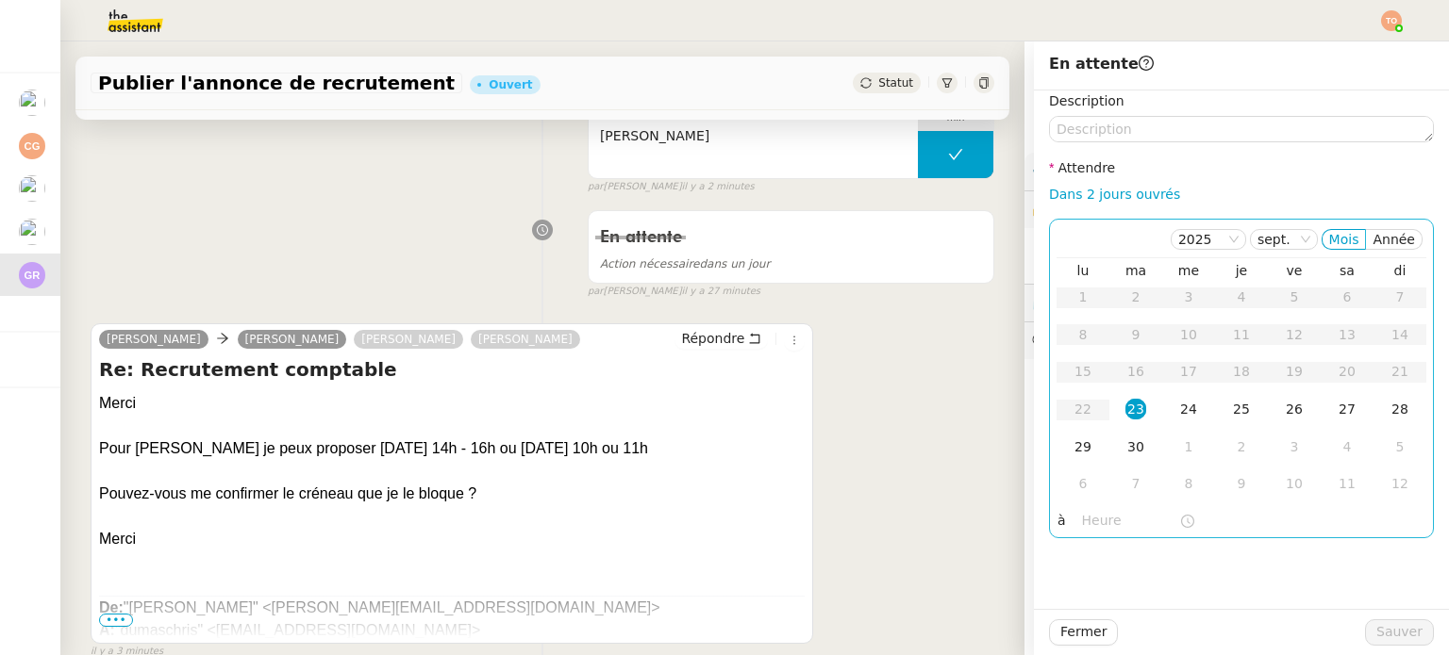
click at [1125, 408] on div "23" at bounding box center [1135, 409] width 21 height 21
click at [1118, 522] on input "text" at bounding box center [1130, 521] width 97 height 22
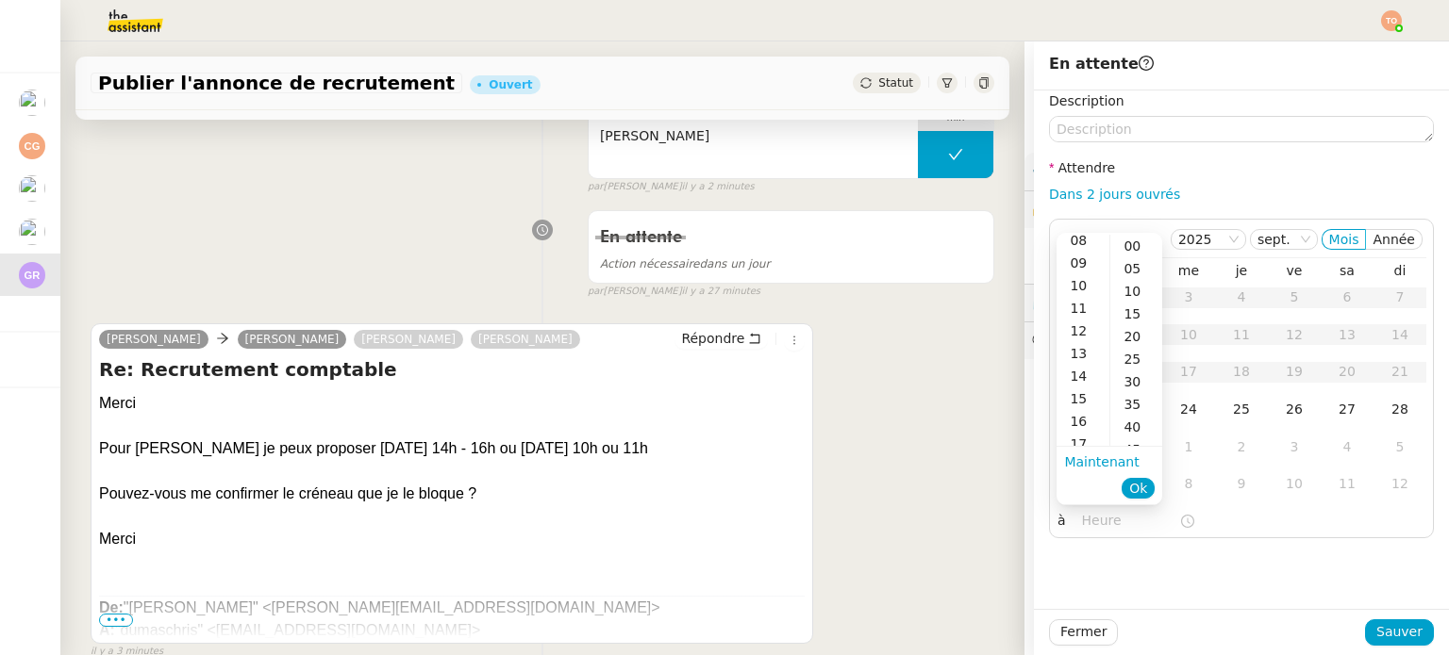
scroll to position [189, 0]
click at [1087, 363] on div "14" at bounding box center [1082, 374] width 53 height 23
click at [1139, 252] on div "00" at bounding box center [1136, 246] width 52 height 23
type input "14:00"
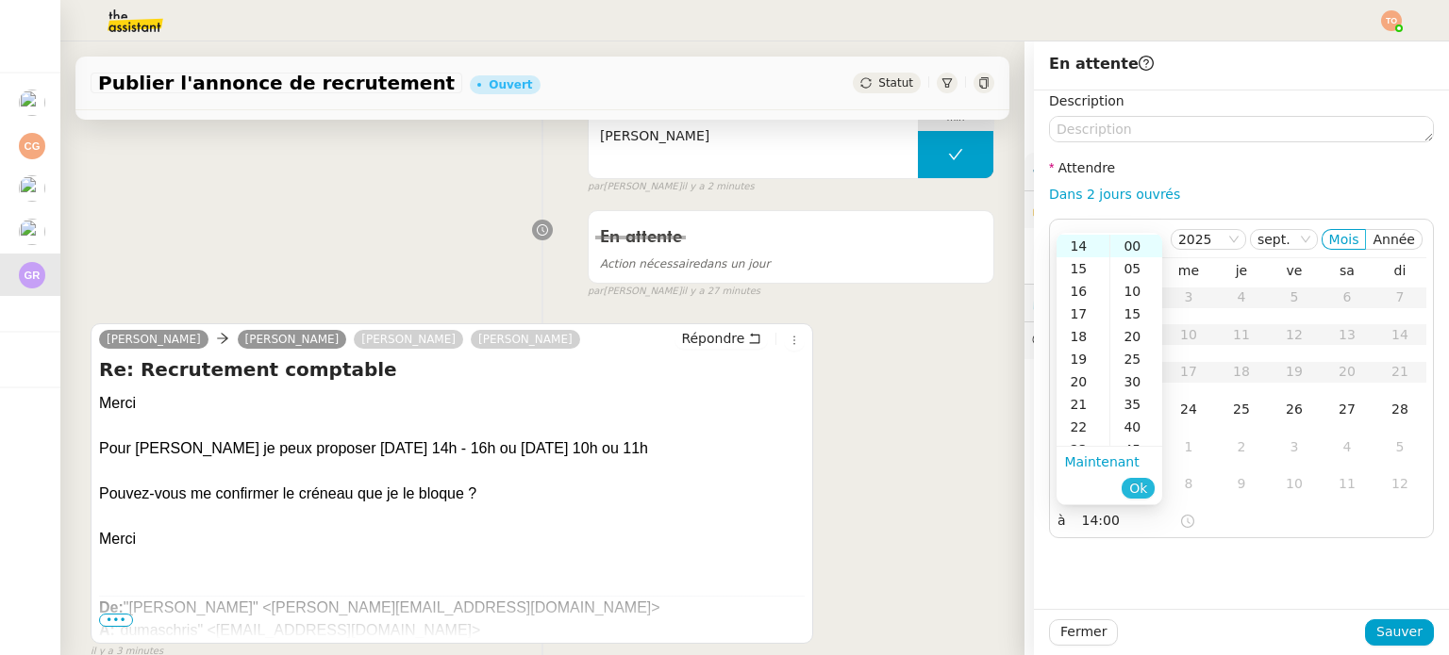
click at [1139, 485] on span "Ok" at bounding box center [1138, 488] width 18 height 19
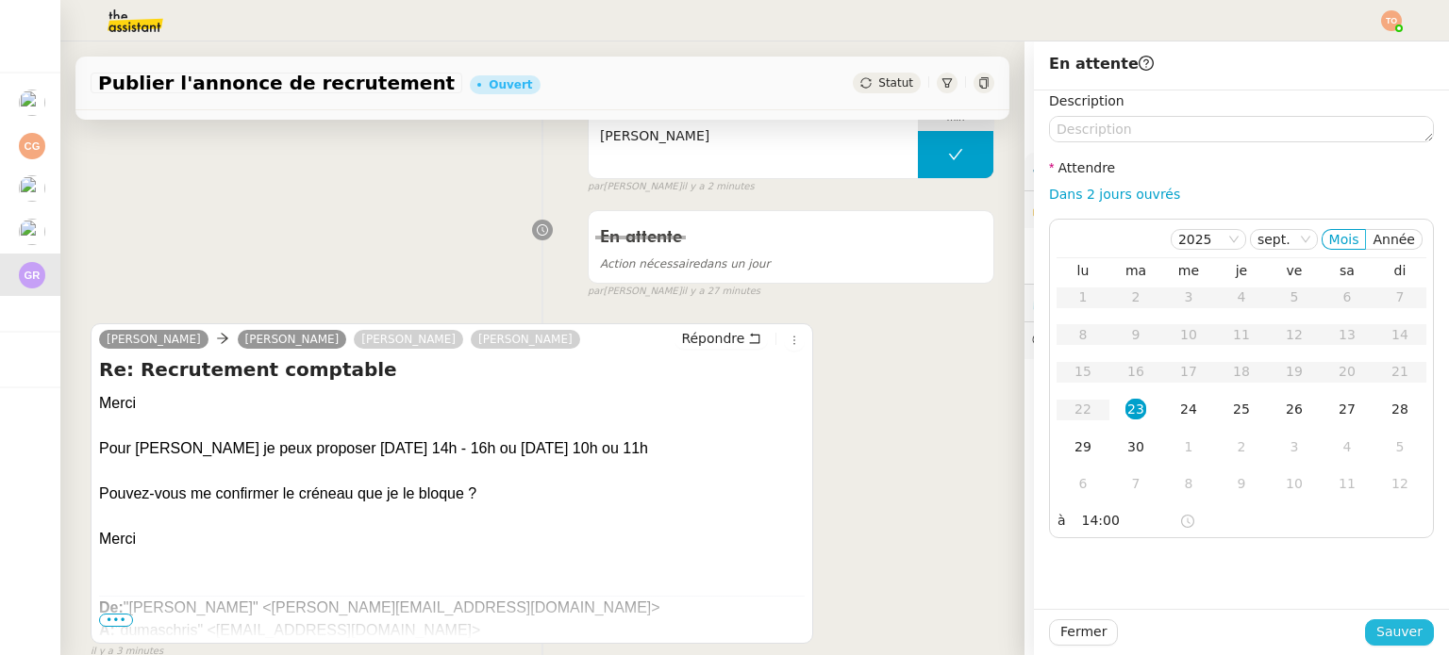
click at [1396, 640] on span "Sauver" at bounding box center [1399, 632] width 46 height 22
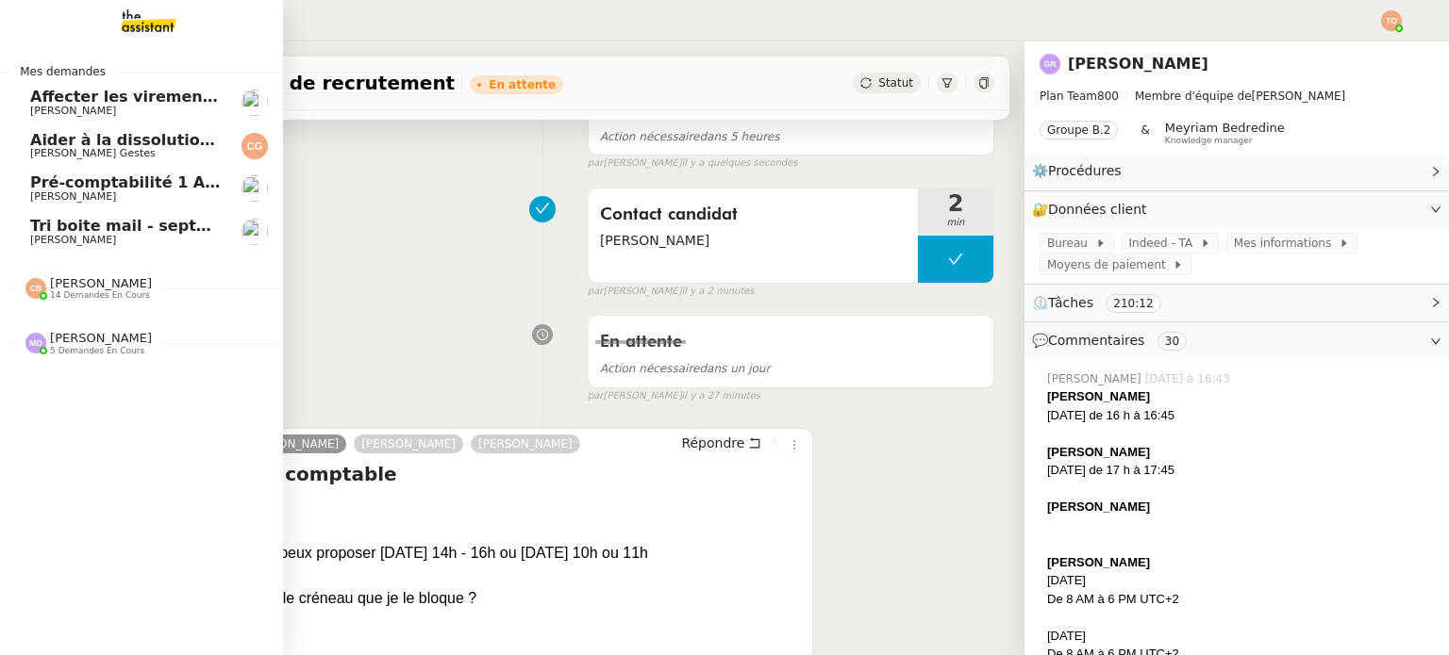
click at [56, 244] on span "[PERSON_NAME]" at bounding box center [73, 240] width 86 height 12
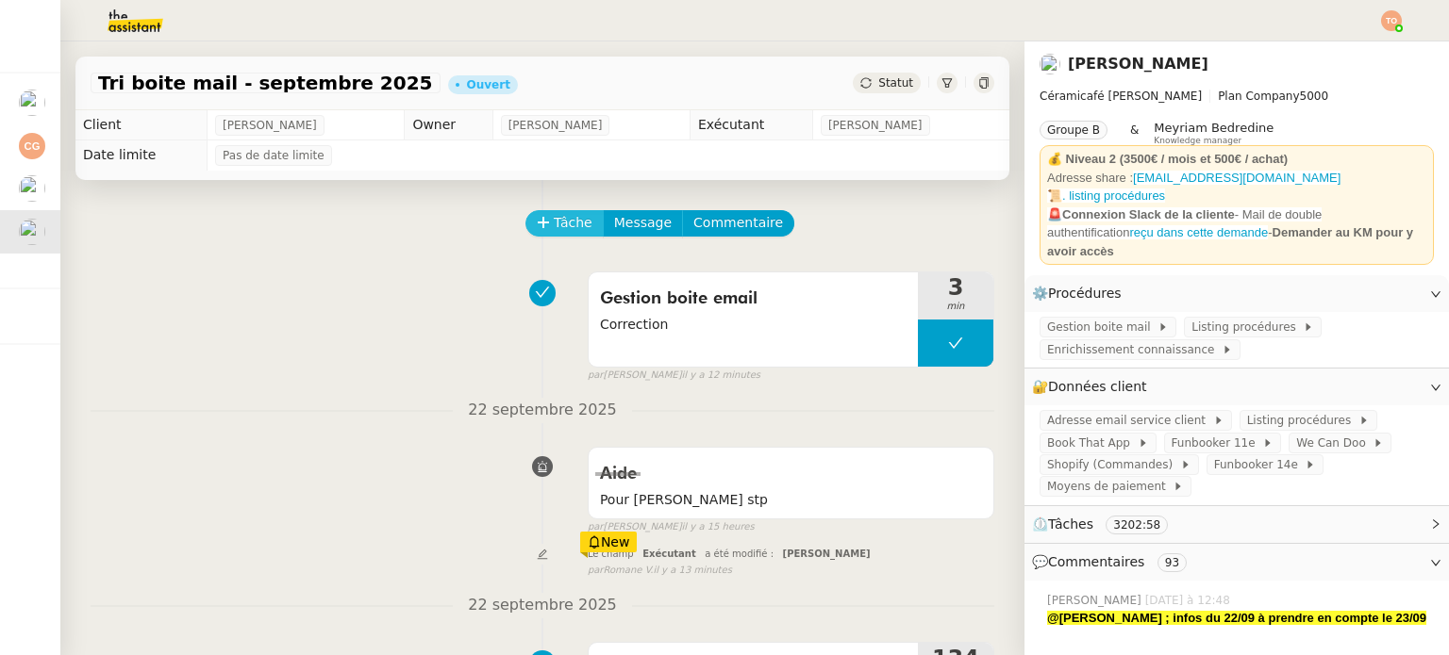
click at [529, 218] on button "Tâche" at bounding box center [564, 223] width 78 height 26
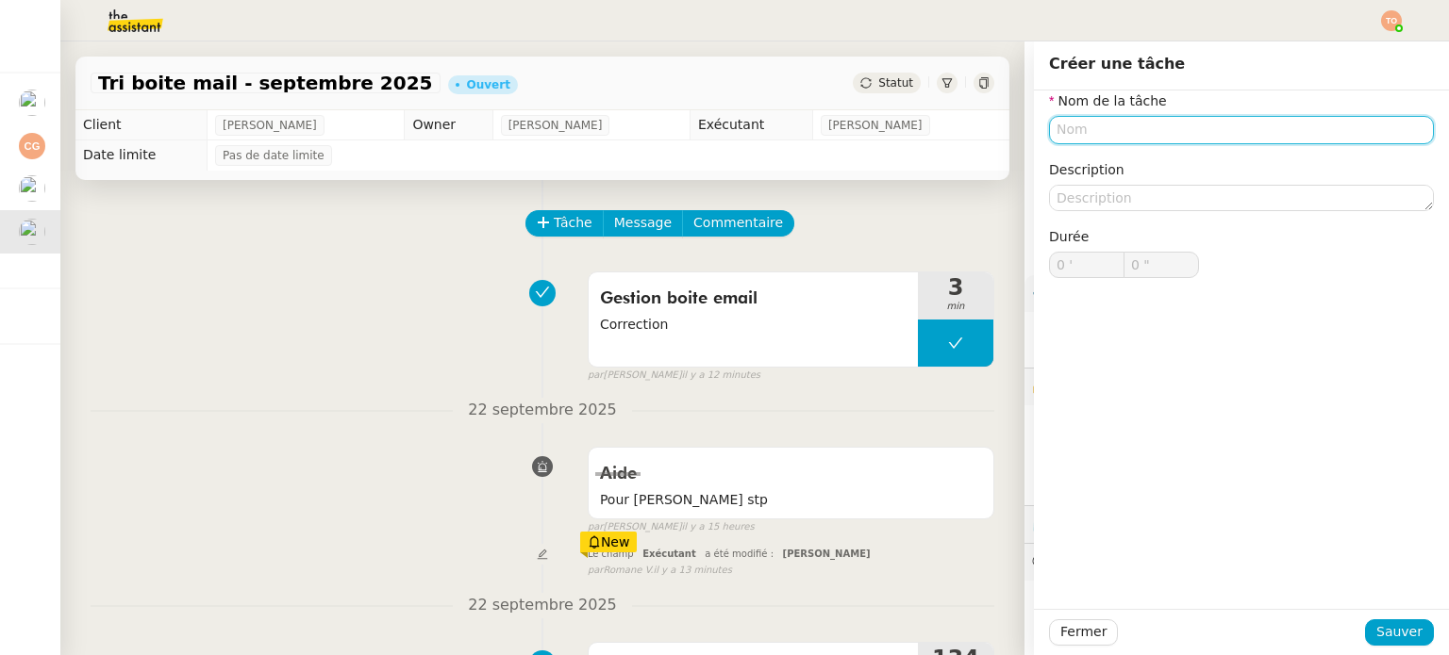
click at [1159, 126] on input "text" at bounding box center [1241, 129] width 385 height 27
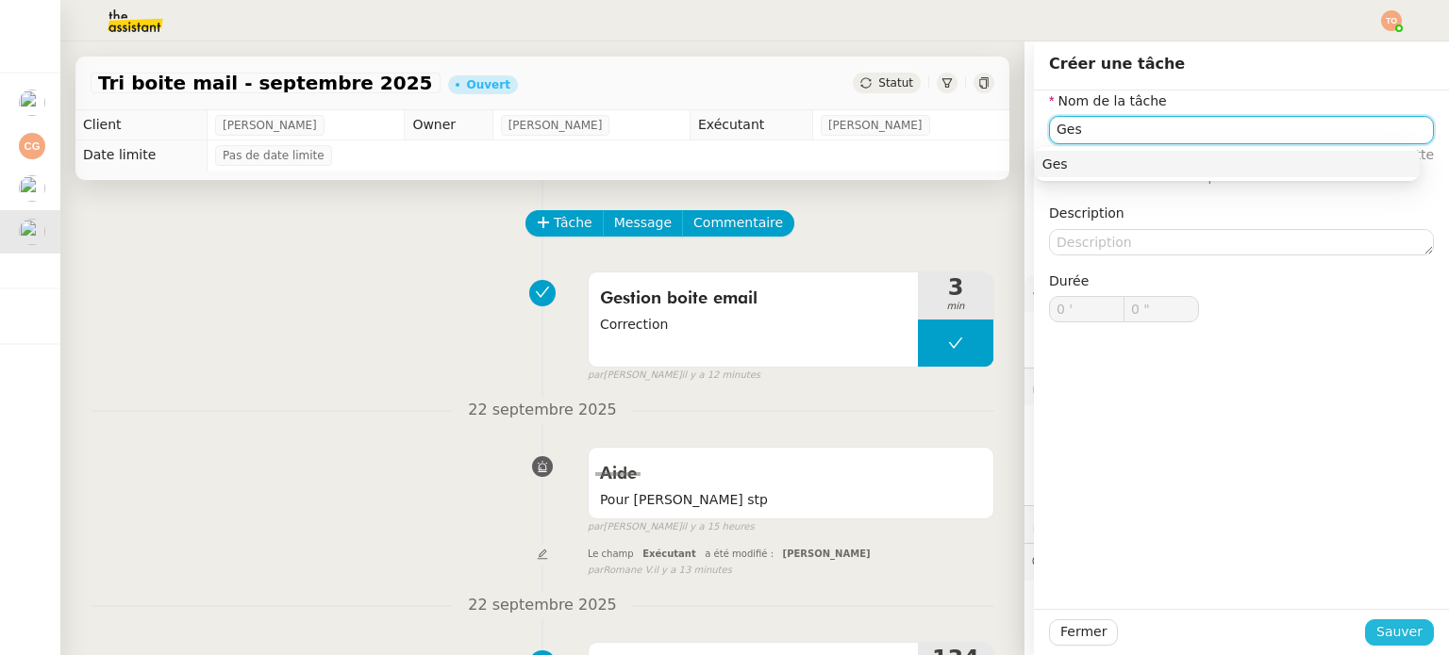
type input "Ges"
click at [1399, 637] on span "Sauver" at bounding box center [1399, 632] width 46 height 22
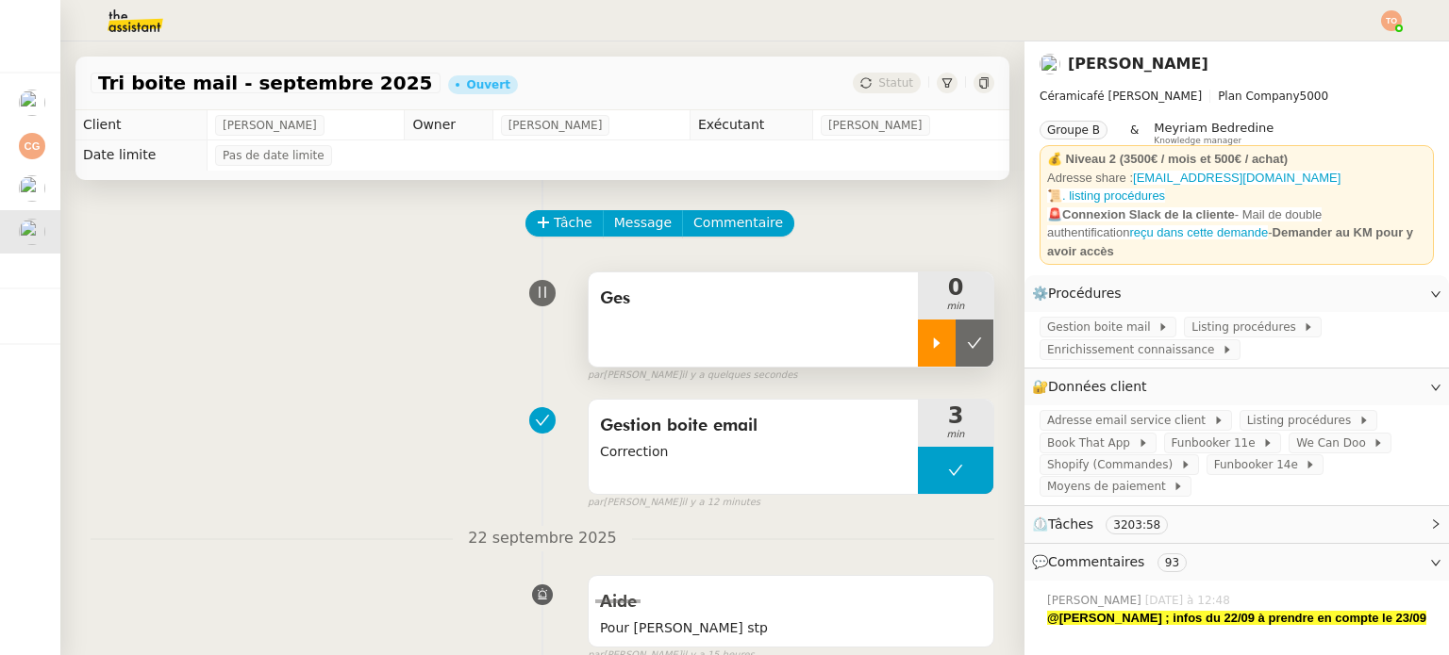
click at [918, 342] on div at bounding box center [937, 343] width 38 height 47
click at [817, 327] on div "Ges" at bounding box center [752, 320] width 329 height 94
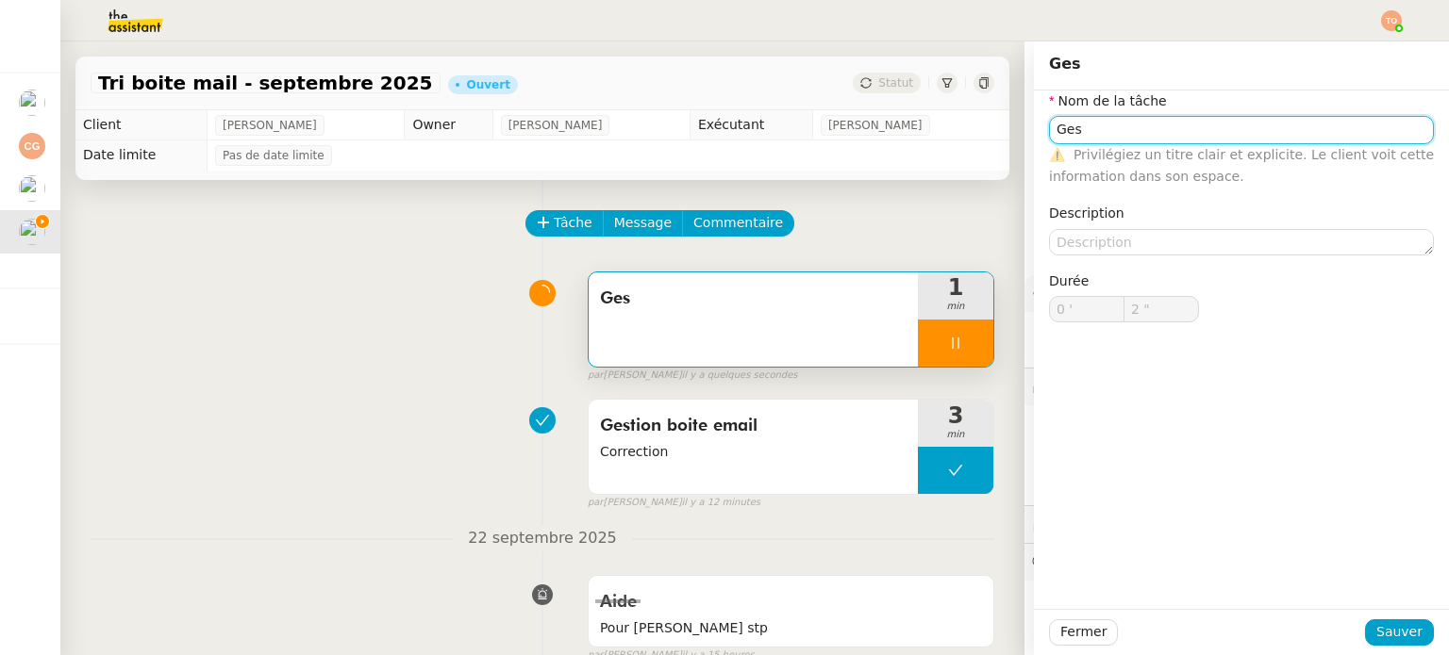
click at [1173, 136] on input "Ges" at bounding box center [1241, 129] width 385 height 27
type input "3 ""
type input "Gesti"
type input "4 ""
type input "Gestion boite m"
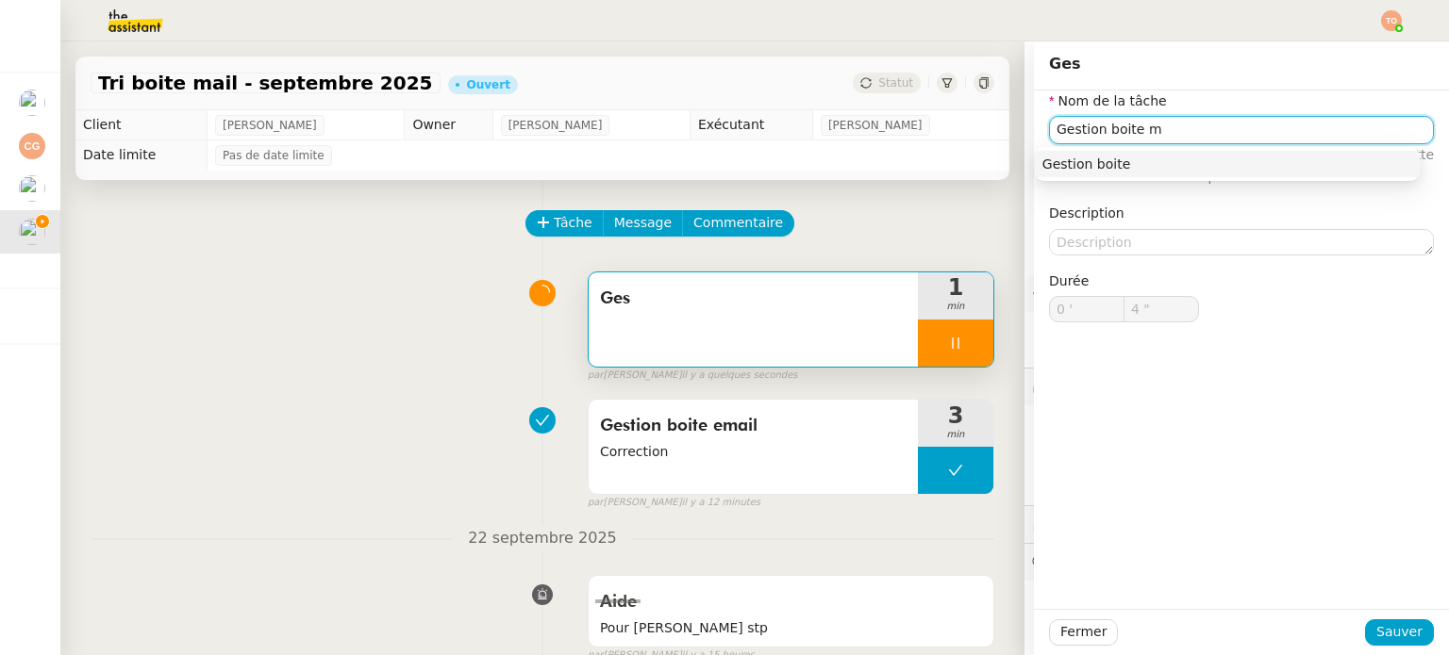
type input "5 ""
type input "Gestion boite mail"
type input "7 ""
type input "Gestion boite mail"
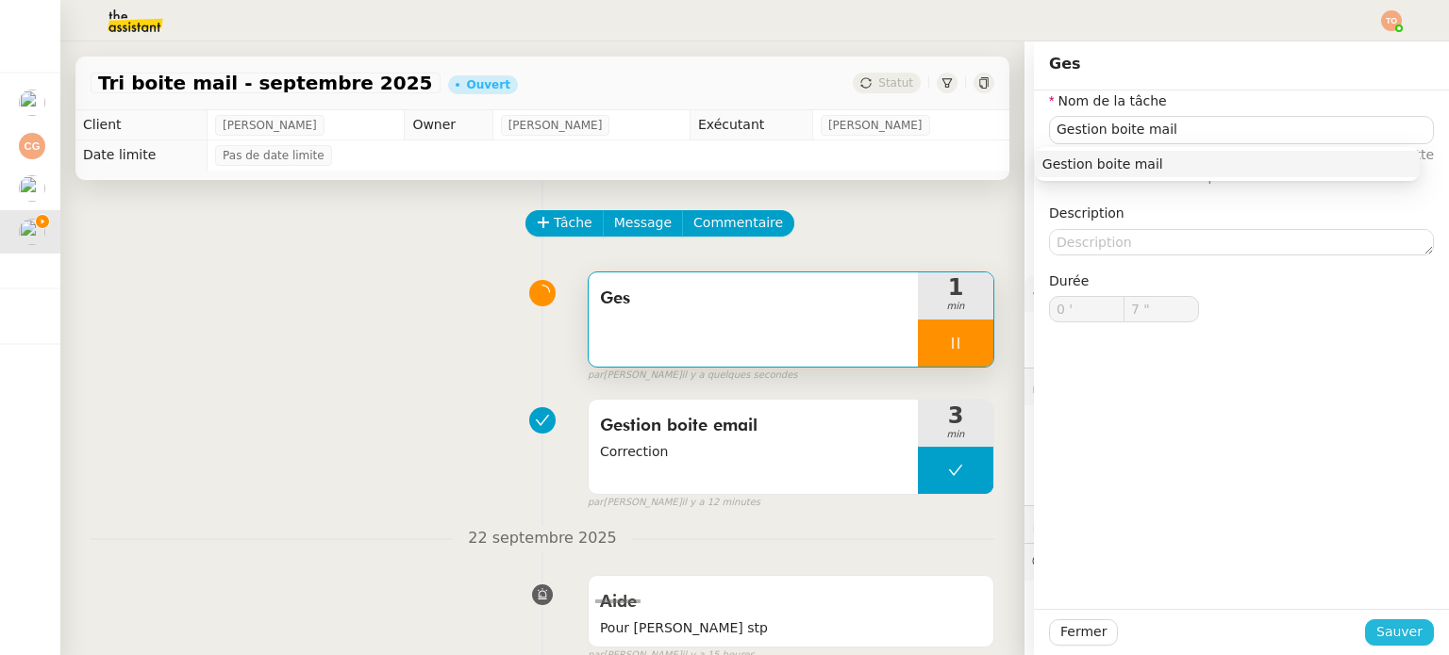
click at [1400, 622] on span "Sauver" at bounding box center [1399, 632] width 46 height 22
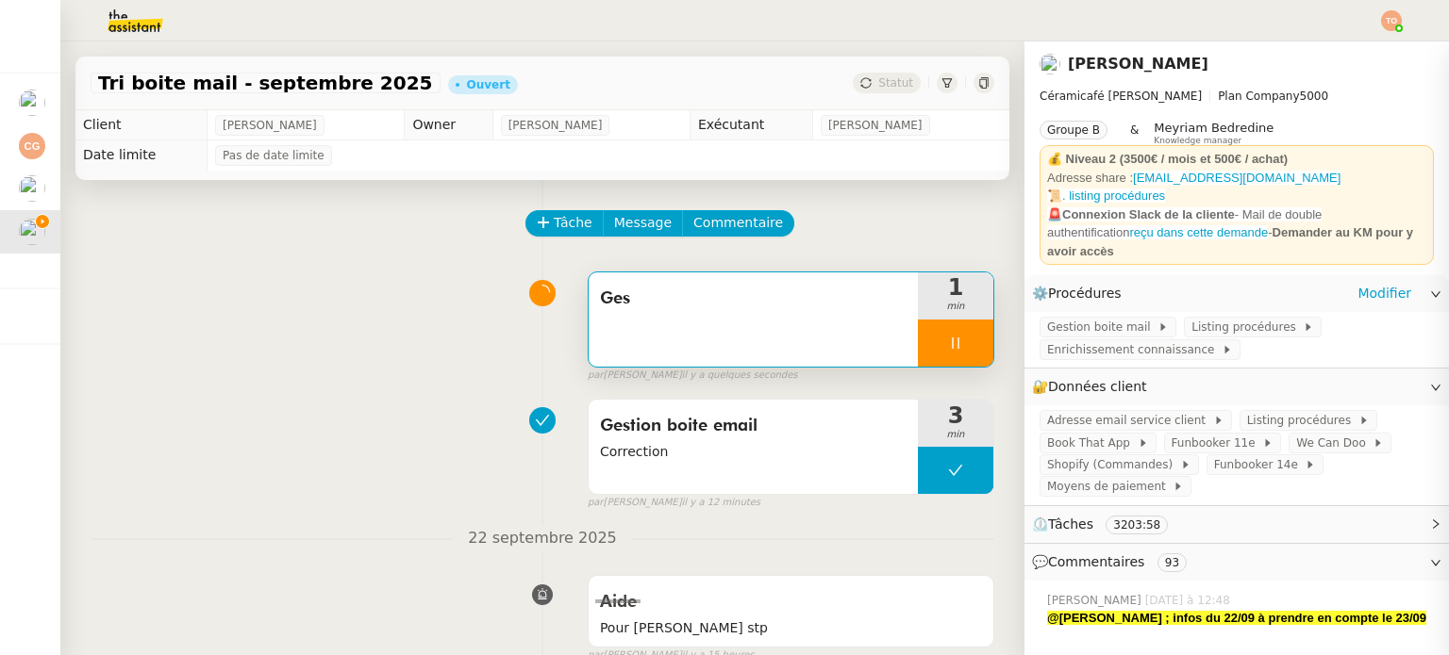
type input "8 ""
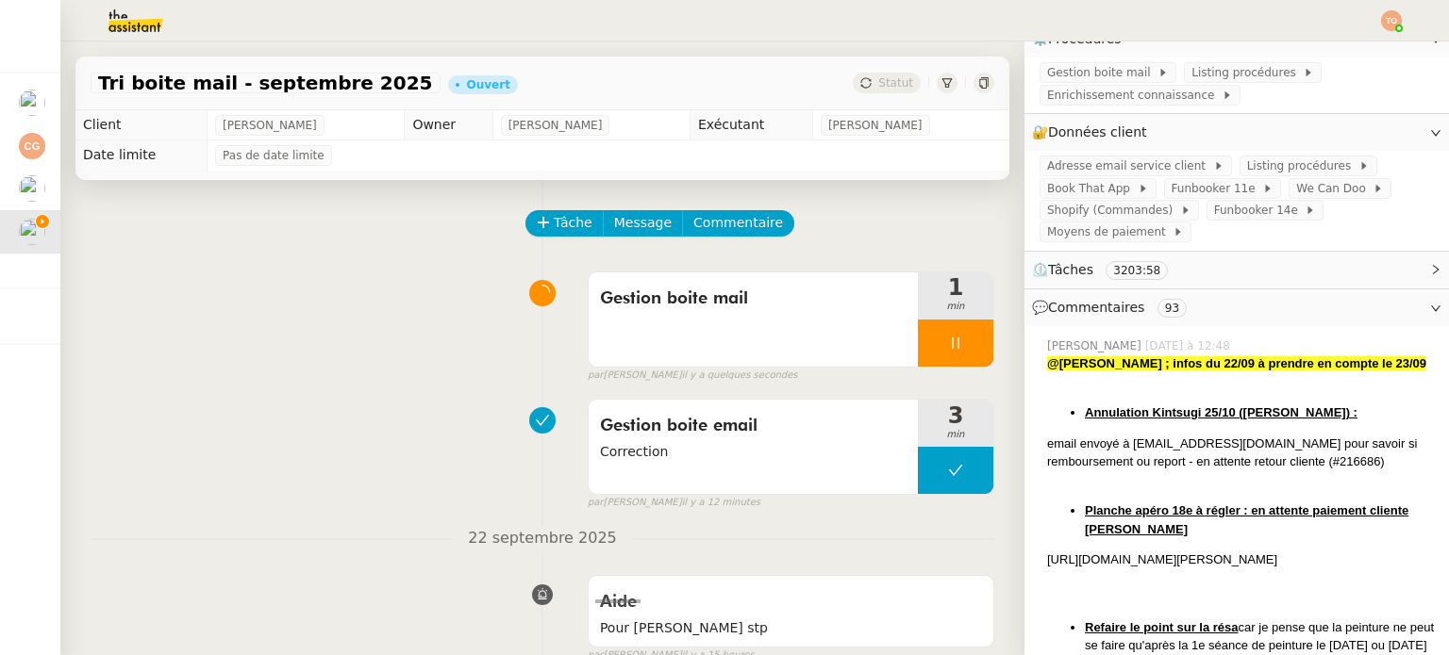
scroll to position [283, 0]
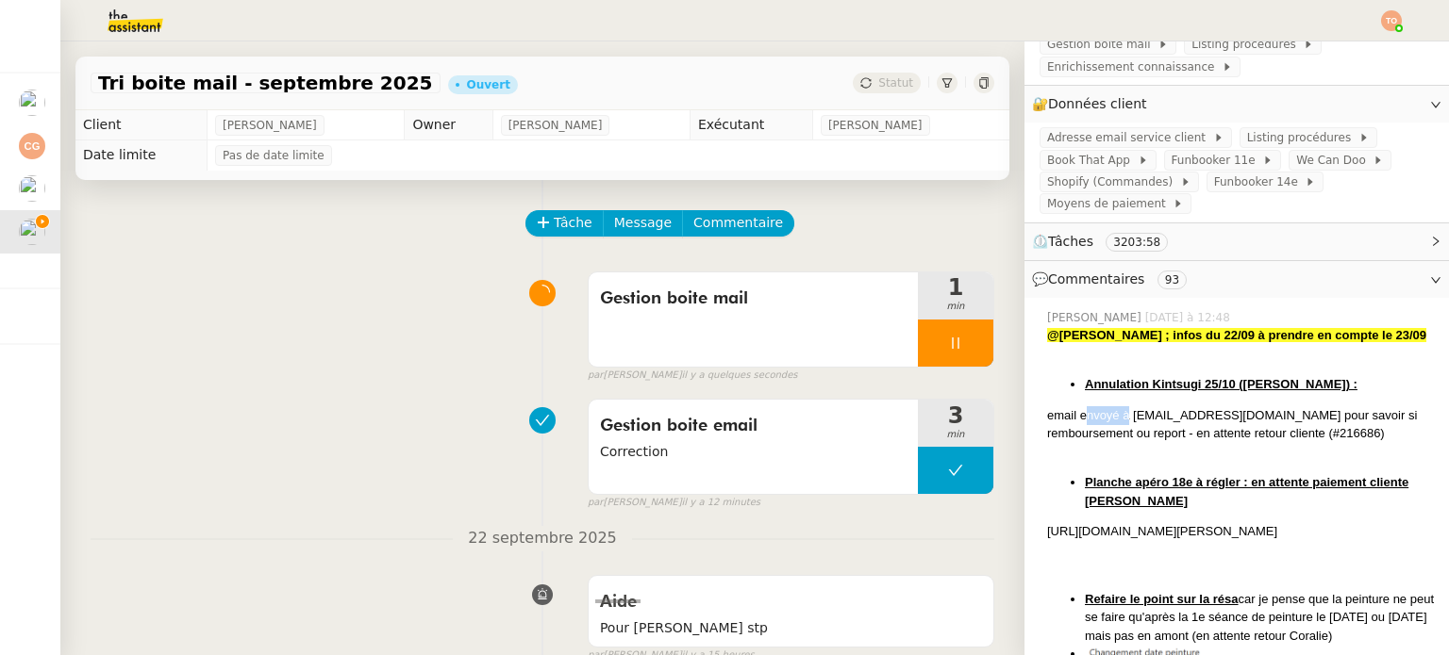
drag, startPoint x: 1071, startPoint y: 420, endPoint x: 1114, endPoint y: 422, distance: 42.5
click at [1114, 422] on div "email envoyé à cindycc.campas@gmail.com pour savoir si remboursement ou report …" at bounding box center [1240, 424] width 387 height 37
drag, startPoint x: 1132, startPoint y: 442, endPoint x: 1167, endPoint y: 442, distance: 34.9
click at [1162, 442] on div "email envoyé à cindycc.campas@gmail.com pour savoir si remboursement ou report …" at bounding box center [1240, 424] width 387 height 37
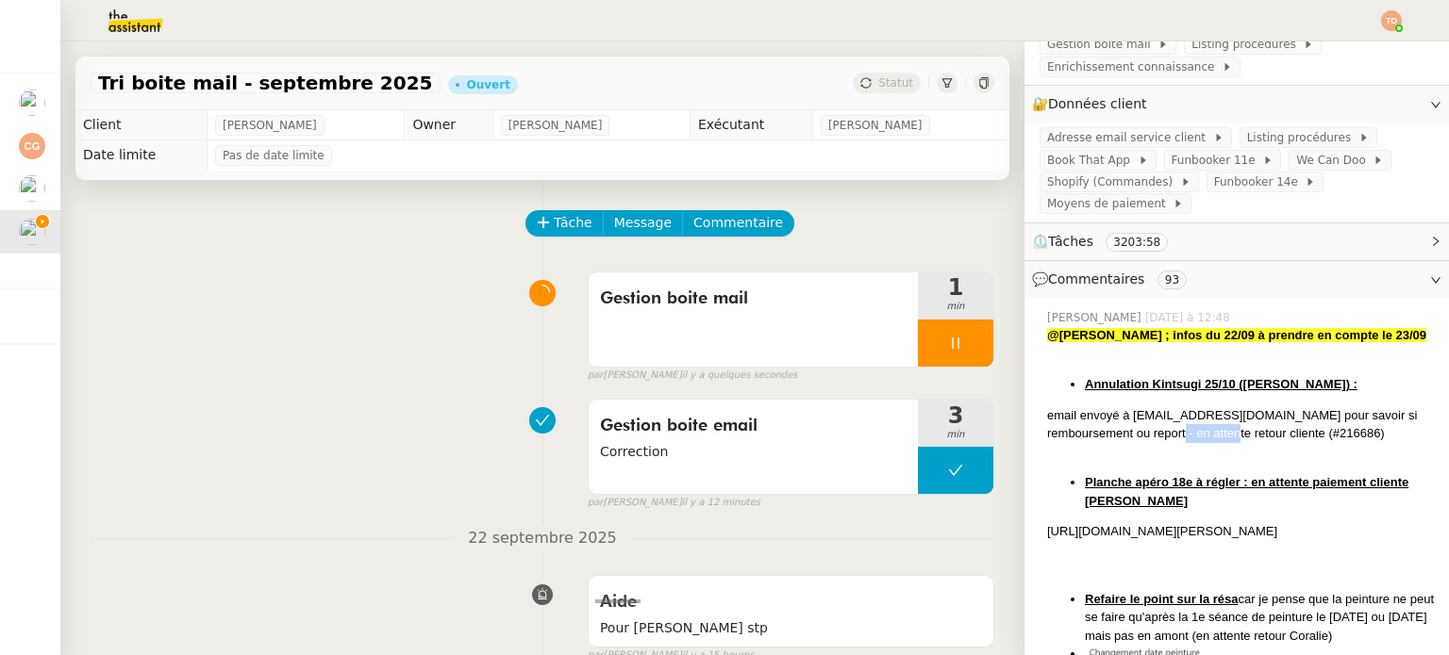
drag, startPoint x: 1233, startPoint y: 439, endPoint x: 1267, endPoint y: 439, distance: 34.0
click at [1255, 439] on div "email envoyé à cindycc.campas@gmail.com pour savoir si remboursement ou report …" at bounding box center [1240, 424] width 387 height 37
drag, startPoint x: 1300, startPoint y: 439, endPoint x: 1334, endPoint y: 437, distance: 34.0
click at [1332, 438] on div "email envoyé à cindycc.campas@gmail.com pour savoir si remboursement ou report …" at bounding box center [1240, 424] width 387 height 37
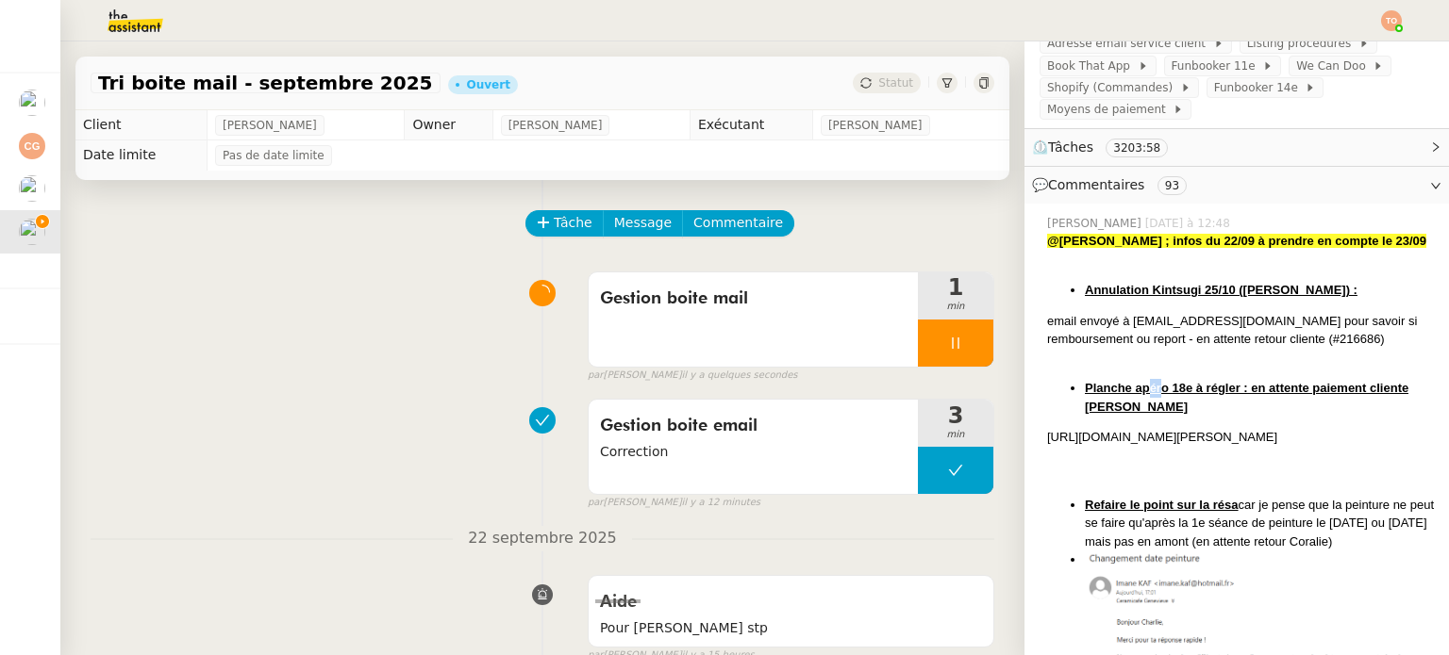
drag, startPoint x: 1132, startPoint y: 402, endPoint x: 1147, endPoint y: 400, distance: 15.2
click at [1147, 400] on u "Planche apéro 18e à régler : en attente paiement cliente Eve Richard" at bounding box center [1246, 397] width 323 height 33
drag, startPoint x: 1272, startPoint y: 392, endPoint x: 1335, endPoint y: 391, distance: 63.2
click at [1335, 391] on u "Planche apéro 18e à régler : en attente paiement cliente Eve Richard" at bounding box center [1246, 397] width 323 height 33
drag, startPoint x: 1114, startPoint y: 443, endPoint x: 1124, endPoint y: 446, distance: 10.8
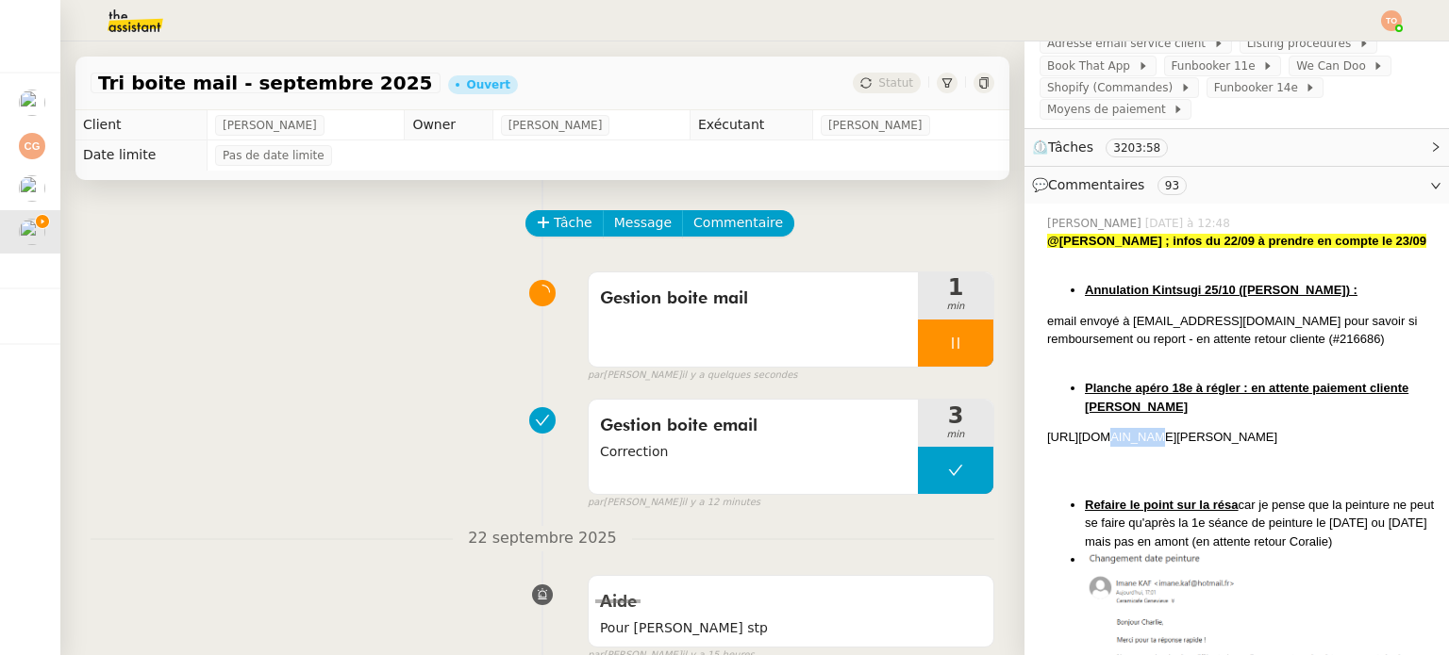
click at [1120, 444] on div "https://admin.shopify.com/store/latelier-genevieve/draft_orders/1482457678161" at bounding box center [1240, 437] width 387 height 19
drag, startPoint x: 1140, startPoint y: 455, endPoint x: 1212, endPoint y: 456, distance: 71.7
click at [1147, 447] on div "https://admin.shopify.com/store/latelier-genevieve/draft_orders/1482457678161" at bounding box center [1240, 437] width 387 height 19
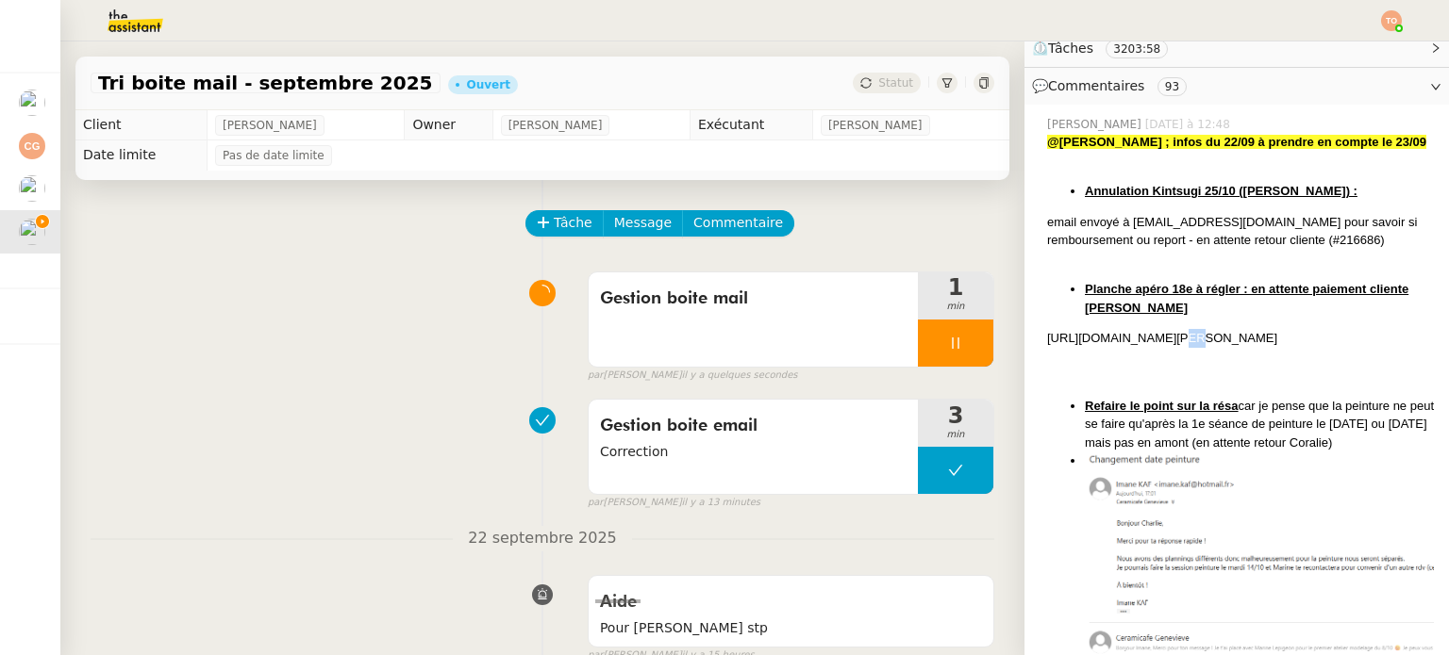
scroll to position [566, 0]
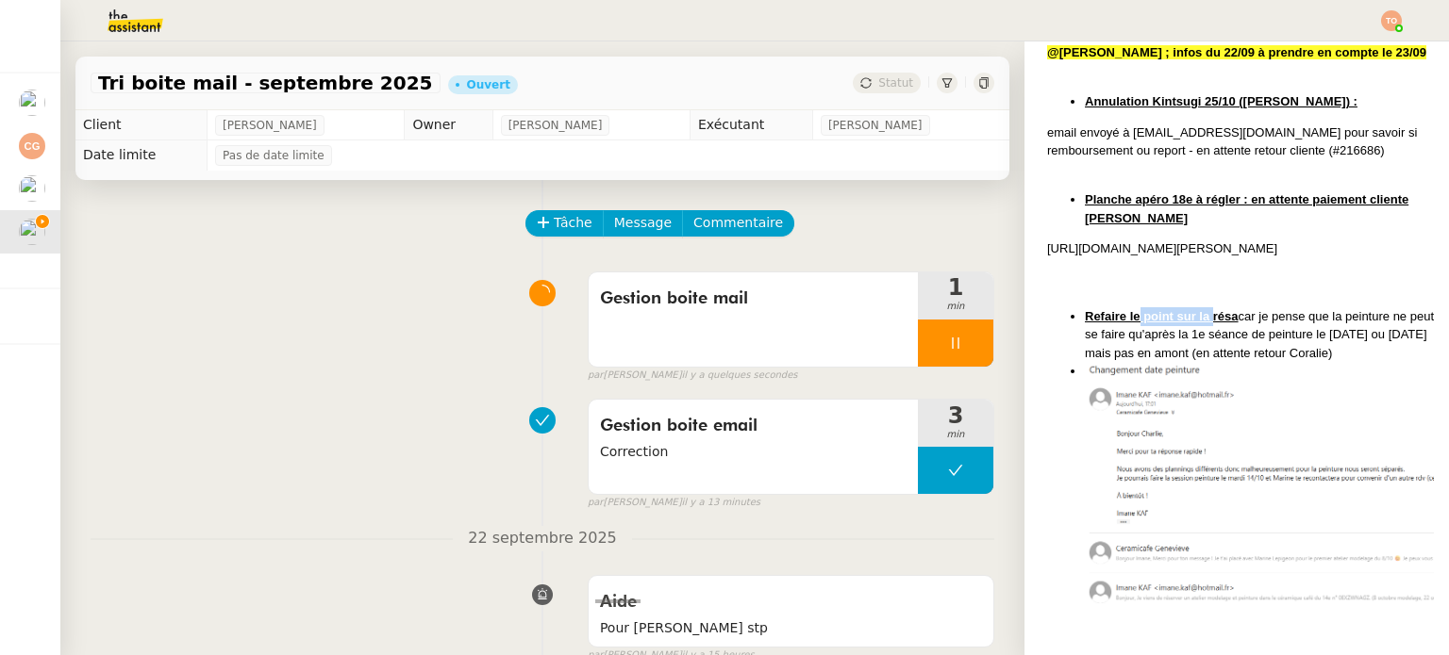
drag, startPoint x: 1126, startPoint y: 344, endPoint x: 1211, endPoint y: 340, distance: 85.0
click at [1204, 323] on u "Refaire le point sur la résa" at bounding box center [1162, 316] width 154 height 14
drag, startPoint x: 1226, startPoint y: 340, endPoint x: 1309, endPoint y: 342, distance: 83.0
click at [1289, 340] on li "Refaire le point sur la résa car je pense que la peinture ne peut se faire qu'a…" at bounding box center [1259, 335] width 349 height 56
drag, startPoint x: 1346, startPoint y: 342, endPoint x: 1384, endPoint y: 342, distance: 38.7
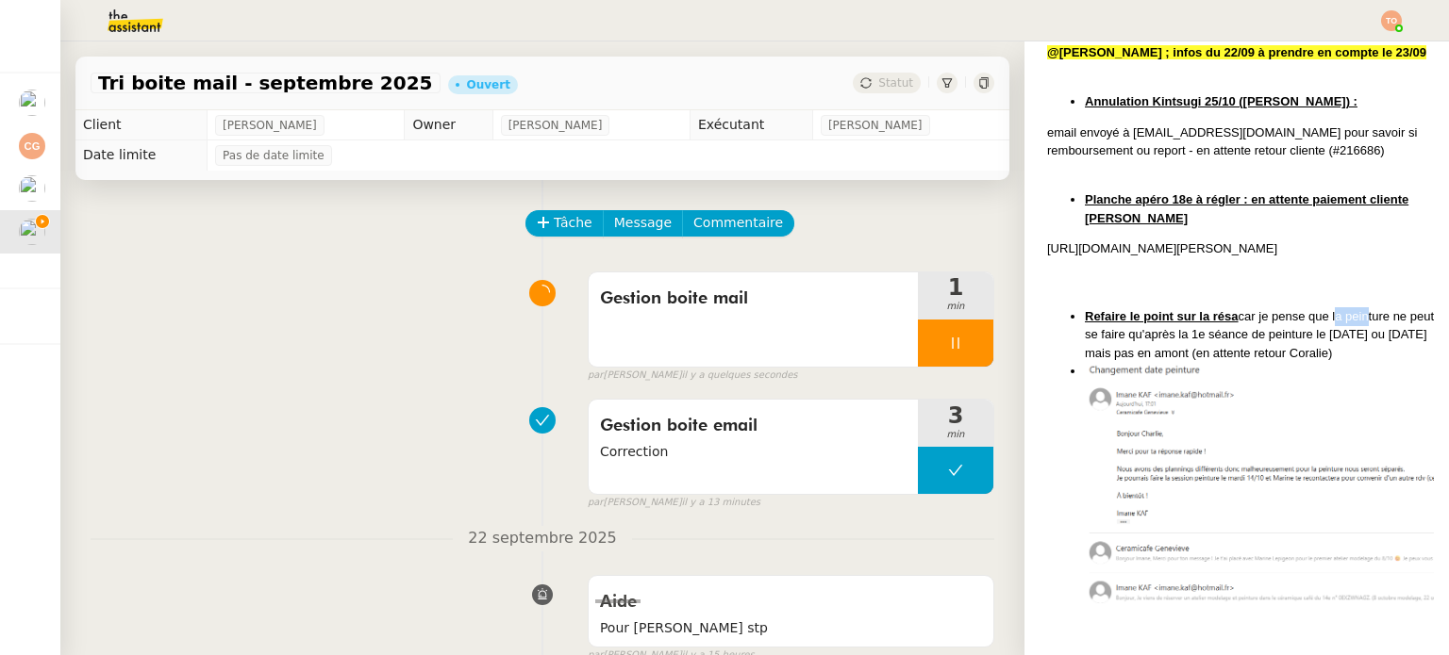
click at [1379, 342] on li "Refaire le point sur la résa car je pense que la peinture ne peut se faire qu'a…" at bounding box center [1259, 335] width 349 height 56
click at [1386, 342] on li "Refaire le point sur la résa car je pense que la peinture ne peut se faire qu'a…" at bounding box center [1259, 335] width 349 height 56
drag, startPoint x: 1138, startPoint y: 365, endPoint x: 1186, endPoint y: 366, distance: 48.1
click at [1184, 363] on li "Refaire le point sur la résa car je pense que la peinture ne peut se faire qu'a…" at bounding box center [1259, 335] width 349 height 56
drag, startPoint x: 1190, startPoint y: 366, endPoint x: 1218, endPoint y: 366, distance: 28.3
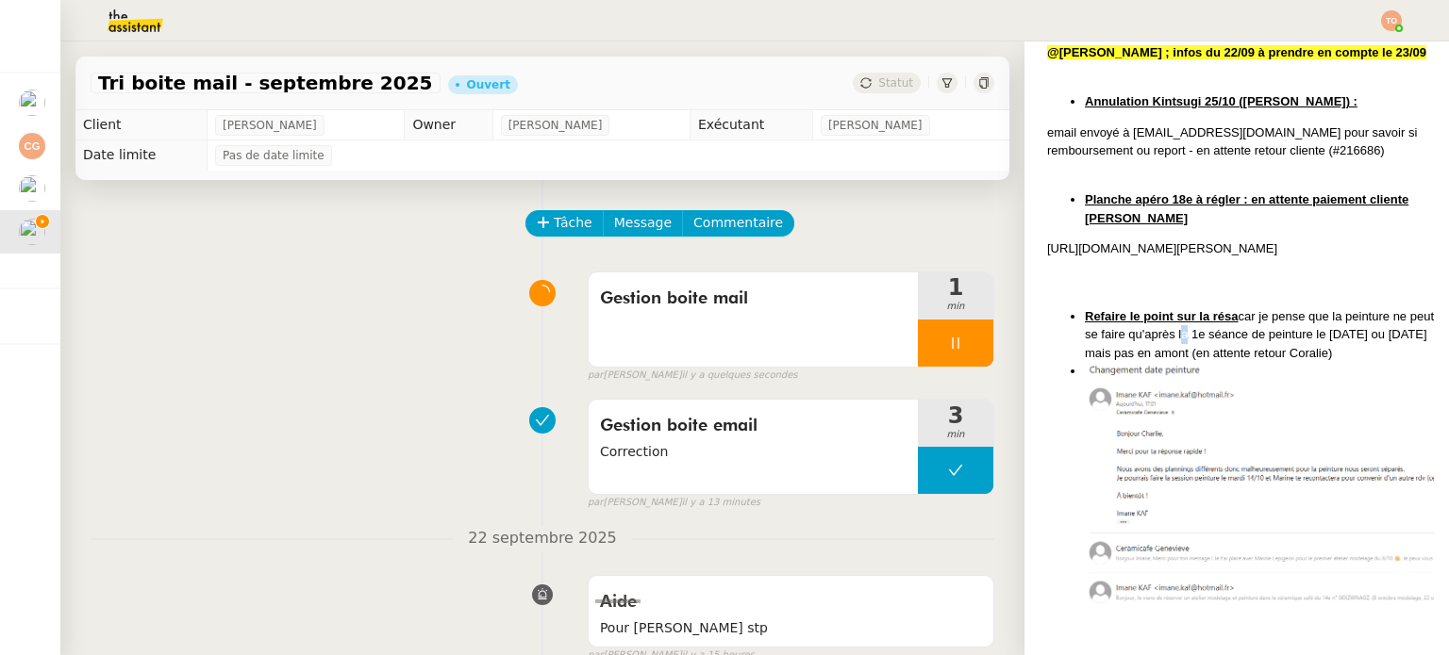
click at [1205, 363] on li "Refaire le point sur la résa car je pense que la peinture ne peut se faire qu'a…" at bounding box center [1259, 335] width 349 height 56
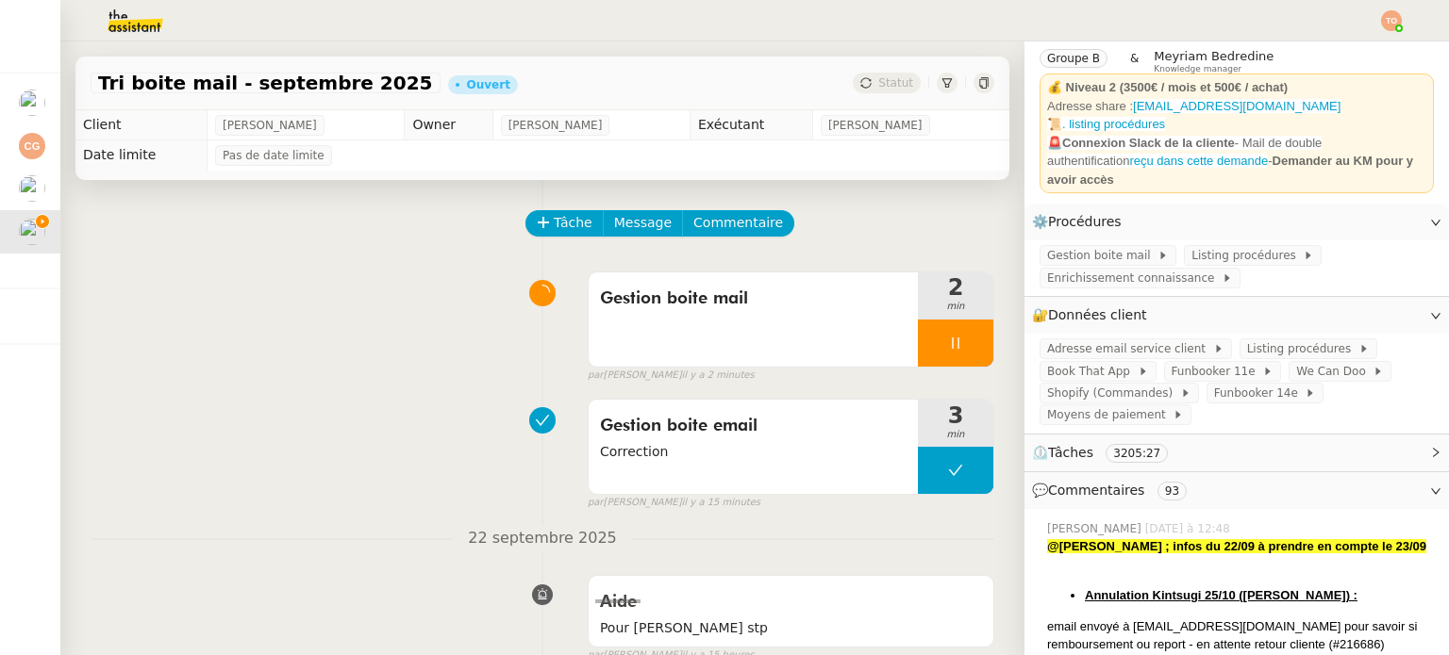
scroll to position [0, 0]
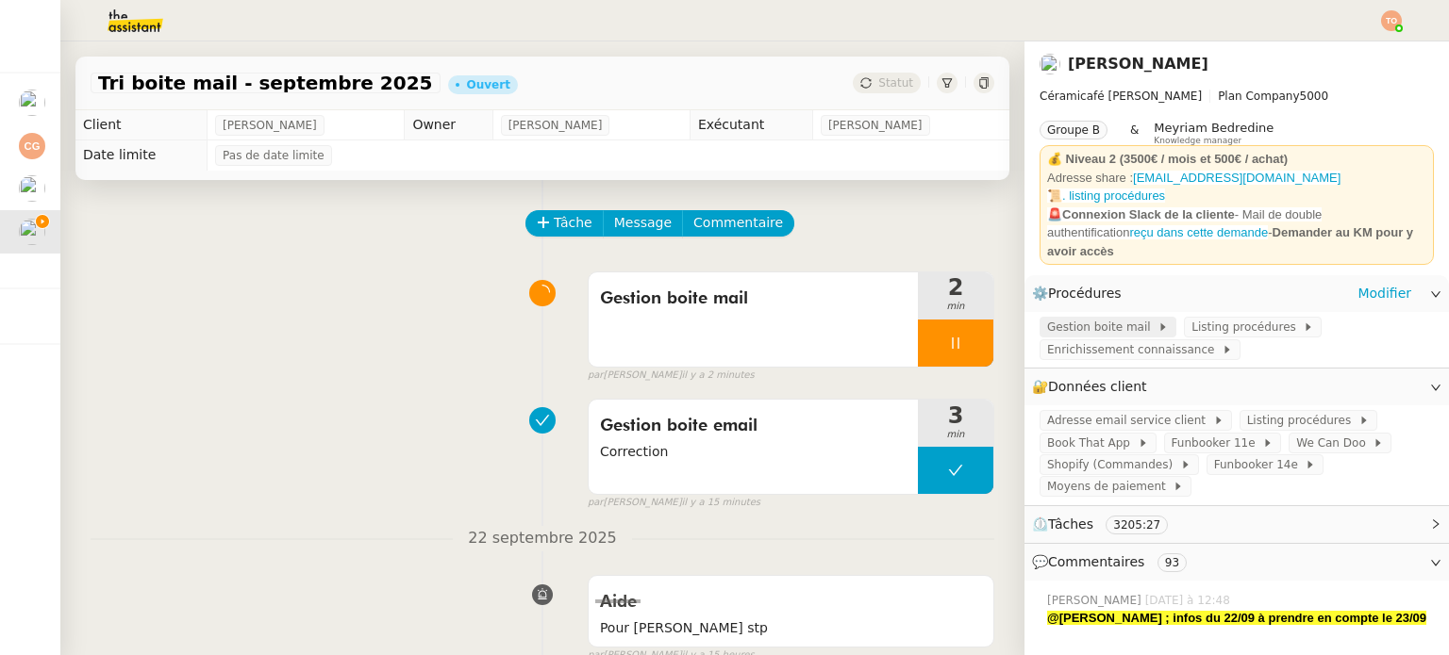
click at [1157, 331] on icon at bounding box center [1162, 327] width 11 height 11
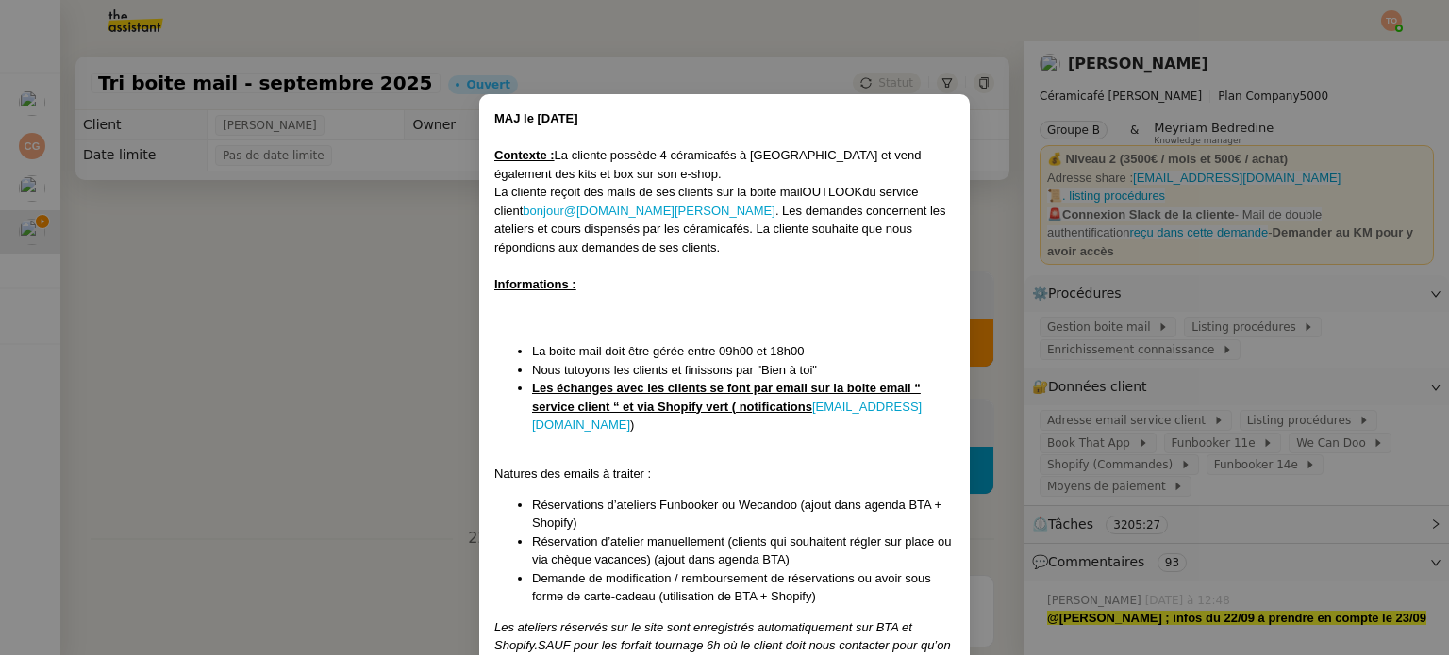
click at [1146, 391] on nz-modal-container "MAJ le 21/01/2025 Contexte : La cliente possède 4 céramicafés à Paris et vend é…" at bounding box center [724, 327] width 1449 height 655
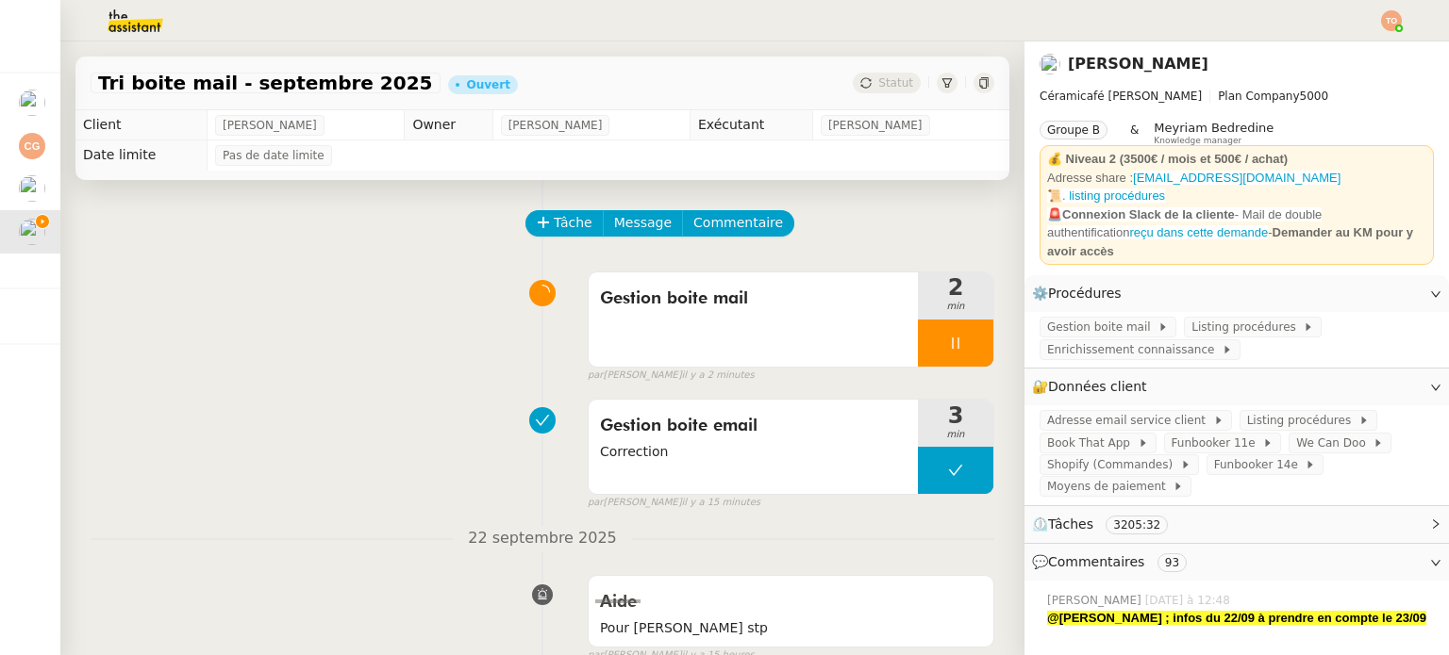
click at [1135, 416] on span "Adresse email service client" at bounding box center [1130, 420] width 166 height 19
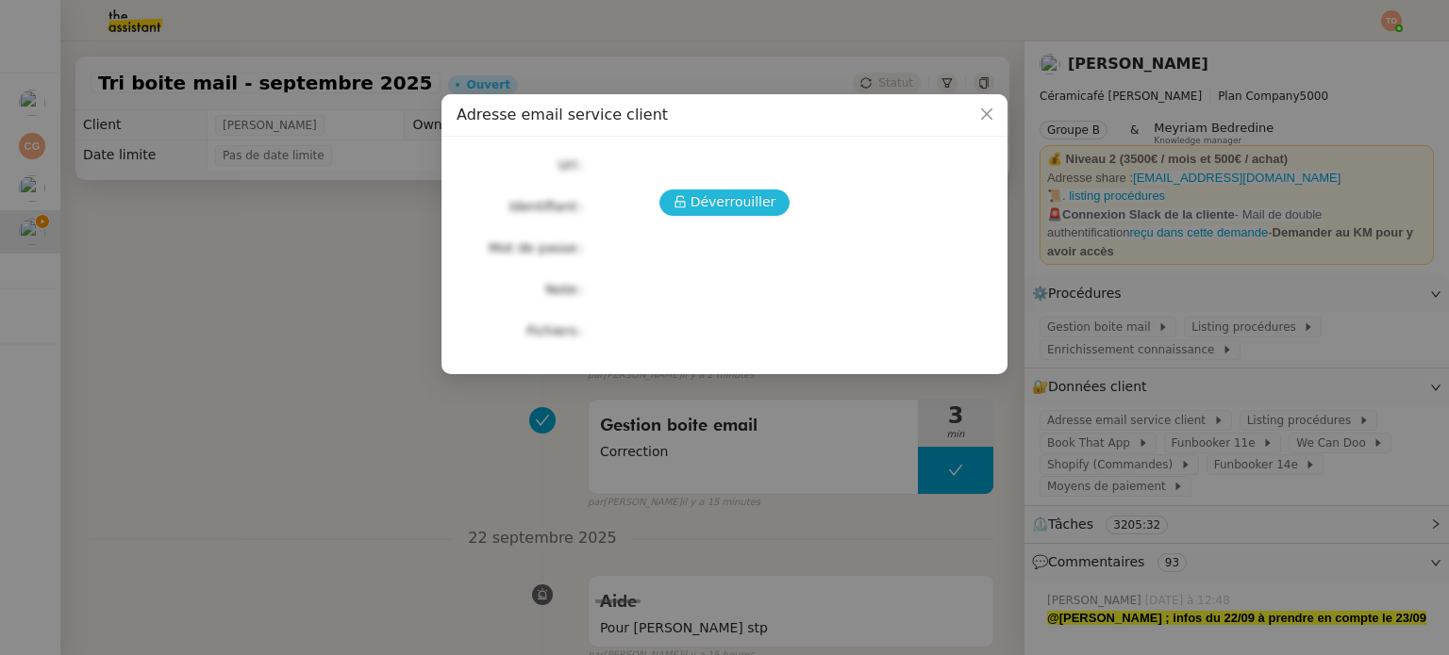
click at [758, 211] on span "Déverrouiller" at bounding box center [733, 202] width 86 height 22
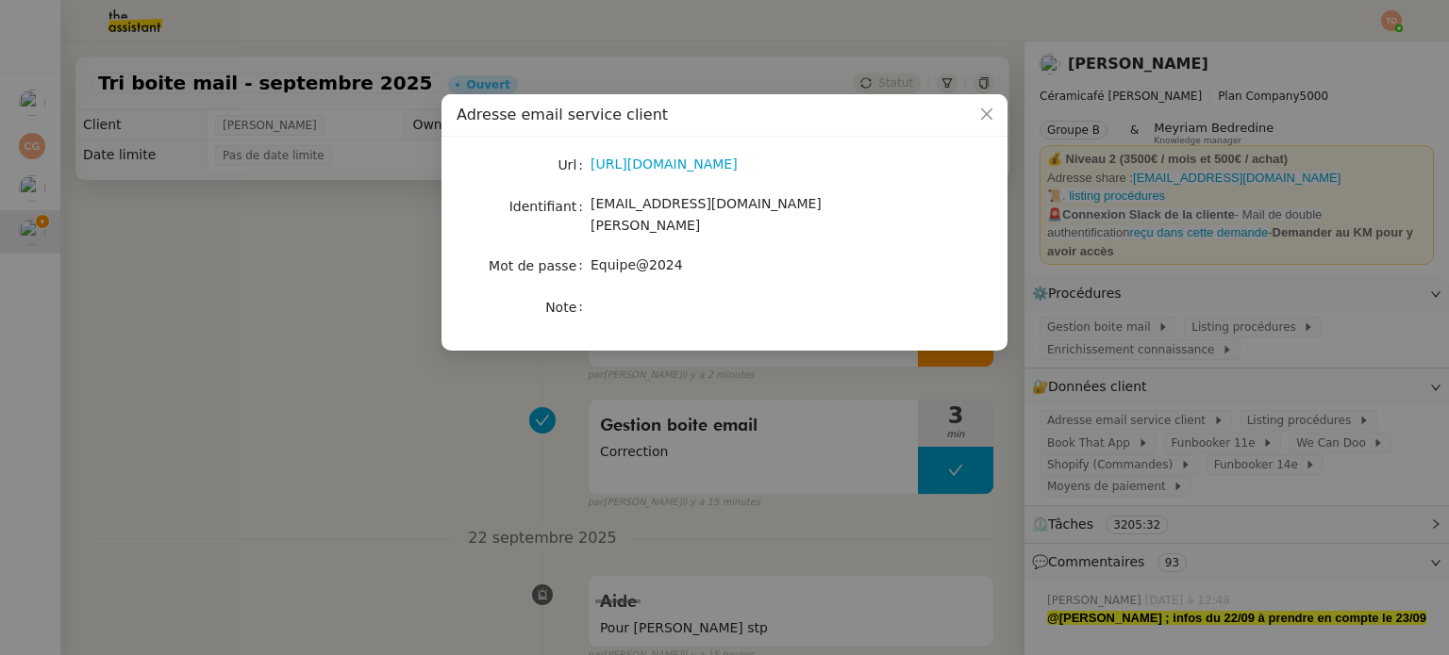
click at [702, 152] on div "https://ex4.mail.ovh.net/owa/#path=/mail" at bounding box center [746, 165] width 312 height 26
click at [698, 157] on link "https://ex4.mail.ovh.net/owa/#path=/mail" at bounding box center [663, 164] width 147 height 15
click at [738, 166] on link "https://ex4.mail.ovh.net/owa/#path=/mail" at bounding box center [663, 164] width 147 height 15
click at [706, 193] on div "bonjour@ceramicafe-genevieve.fr" at bounding box center [746, 215] width 312 height 44
click at [705, 202] on span "bonjour@ceramicafe-genevieve.fr" at bounding box center [705, 214] width 231 height 37
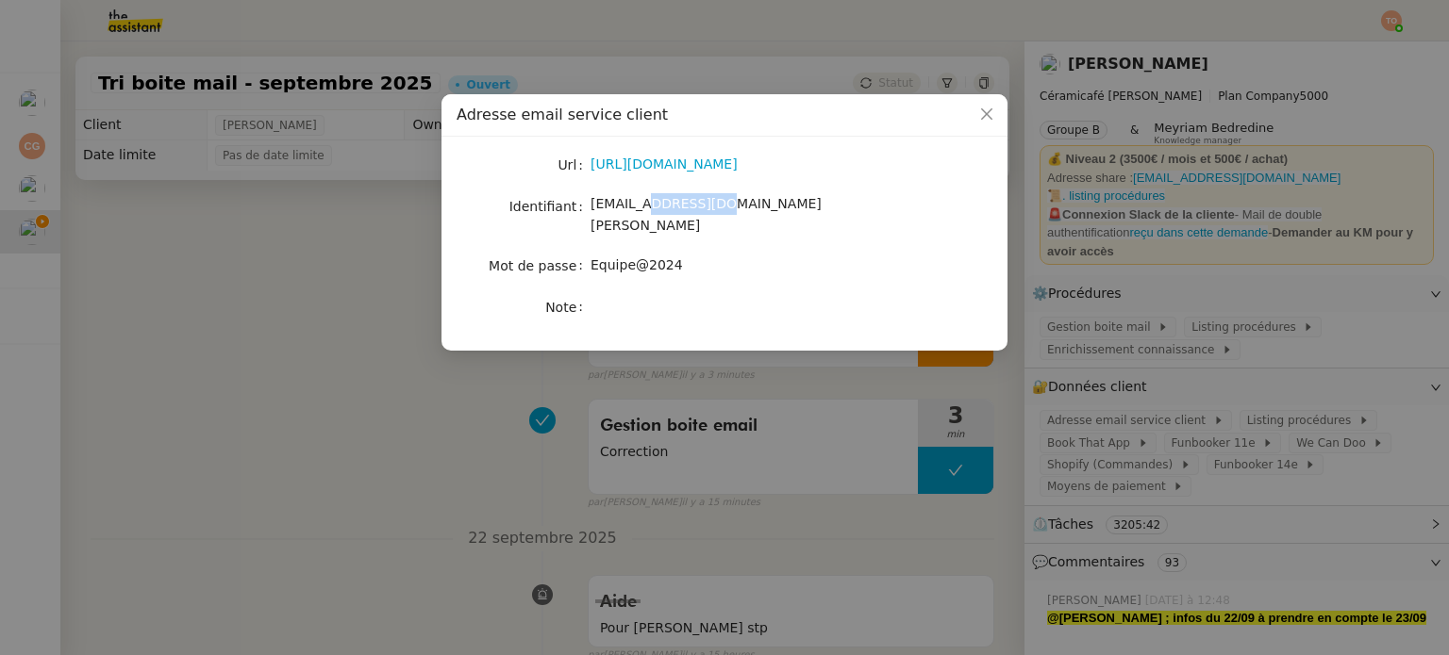
click at [705, 202] on span "bonjour@ceramicafe-genevieve.fr" at bounding box center [705, 214] width 231 height 37
copy span "bonjour@ceramicafe-genevieve.fr"
click at [619, 257] on span "Equipe@2024" at bounding box center [636, 264] width 92 height 15
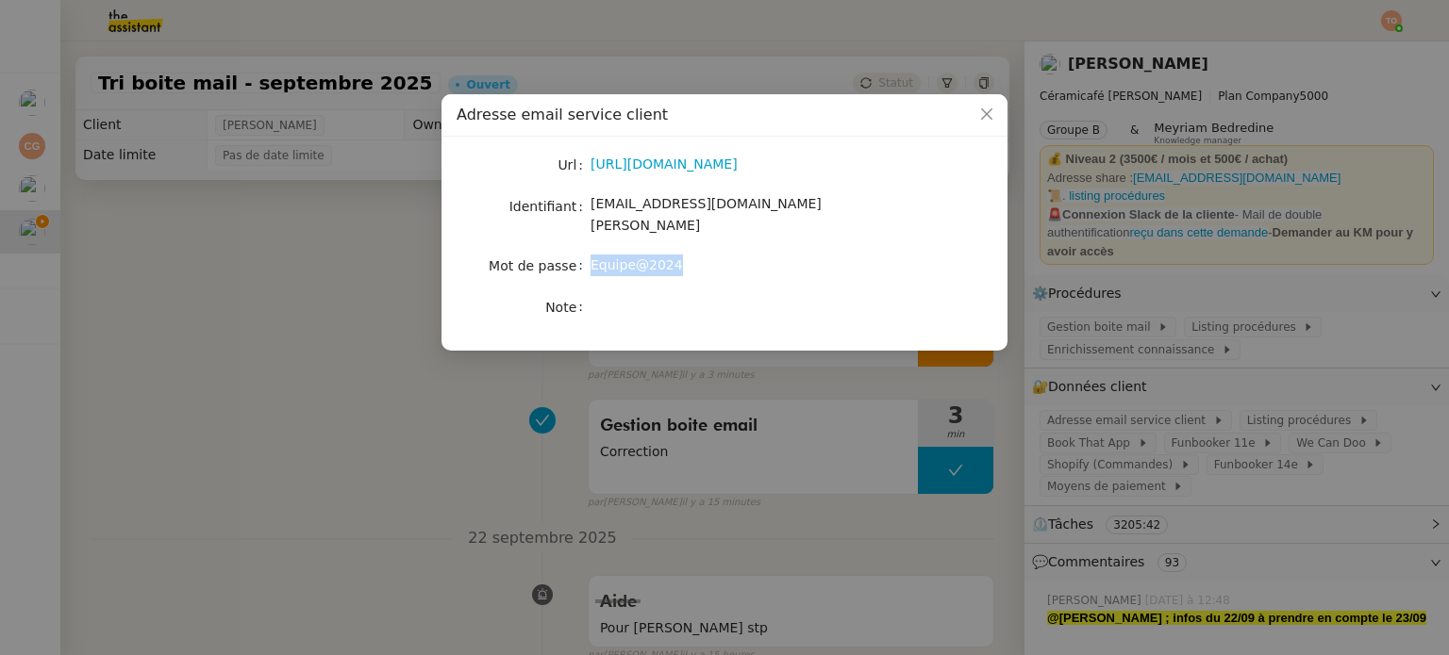
click at [619, 257] on span "Equipe@2024" at bounding box center [636, 264] width 92 height 15
copy span "Equipe@2024"
click at [373, 223] on nz-modal-container "Adresse email service client Url https://ex4.mail.ovh.net/owa/#path=/mail Ident…" at bounding box center [724, 327] width 1449 height 655
